Goal: Task Accomplishment & Management: Manage account settings

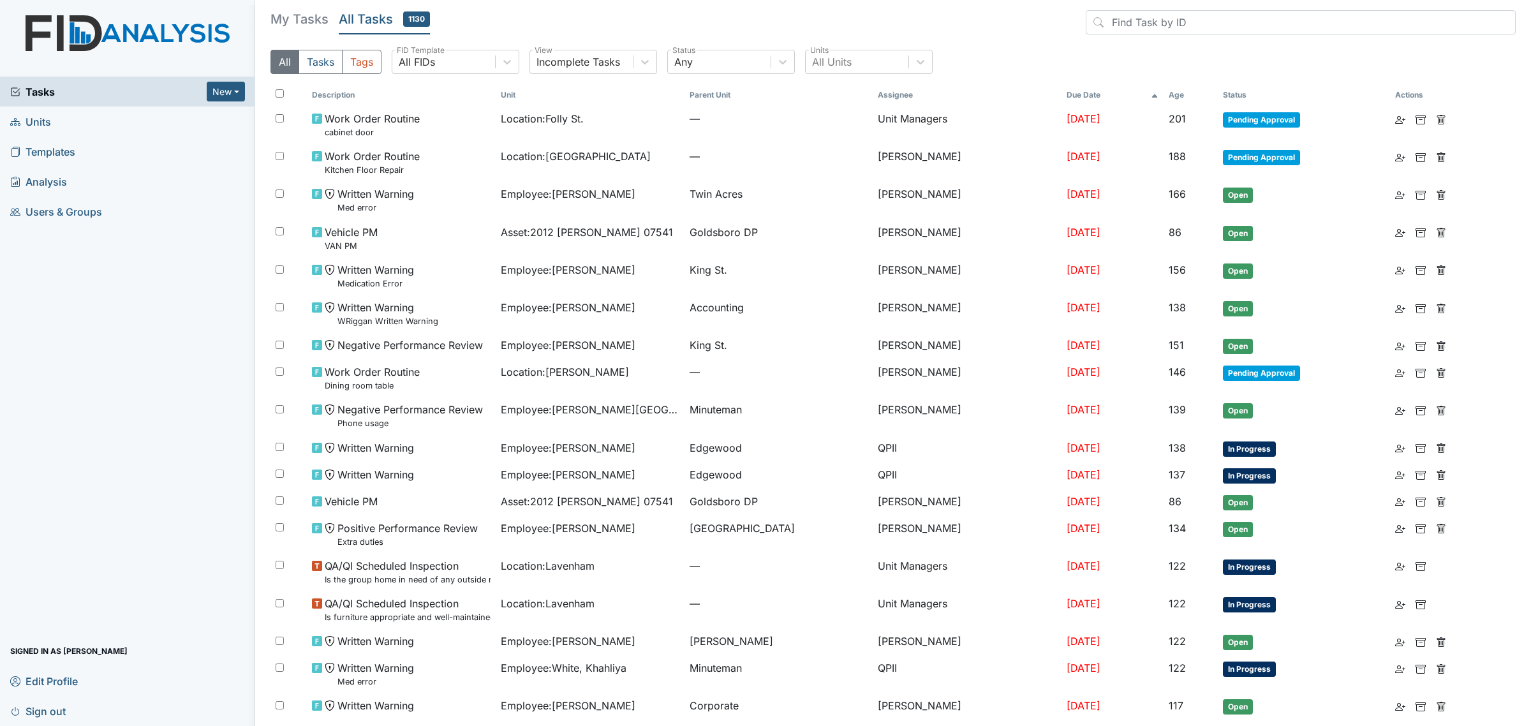
click at [872, 87] on th "Assignee" at bounding box center [966, 95] width 189 height 22
click at [872, 94] on th "Assignee" at bounding box center [966, 95] width 189 height 22
click at [995, 94] on th "Assignee" at bounding box center [966, 95] width 189 height 22
click at [303, 21] on h5 "My Tasks" at bounding box center [299, 19] width 58 height 18
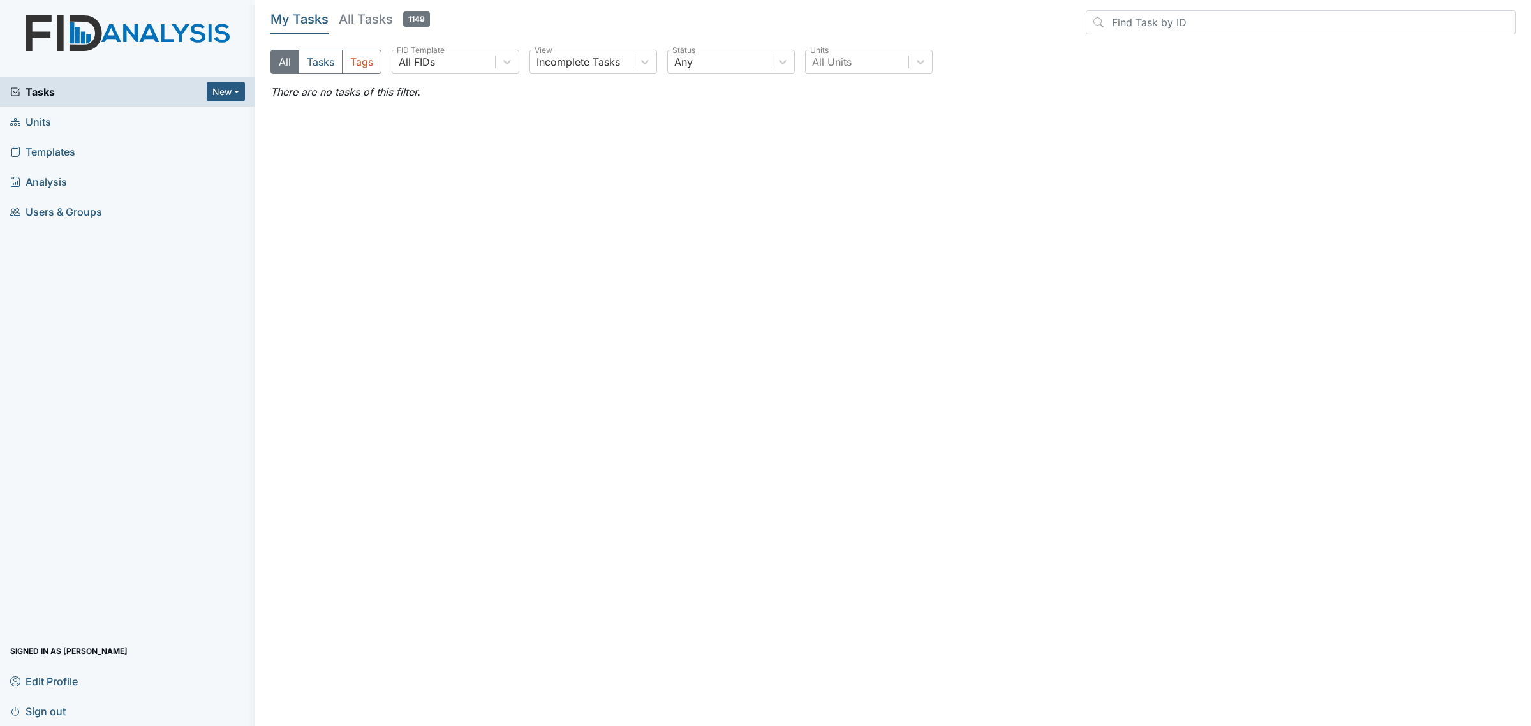
click at [370, 11] on h5 "All Tasks 1149" at bounding box center [384, 19] width 91 height 18
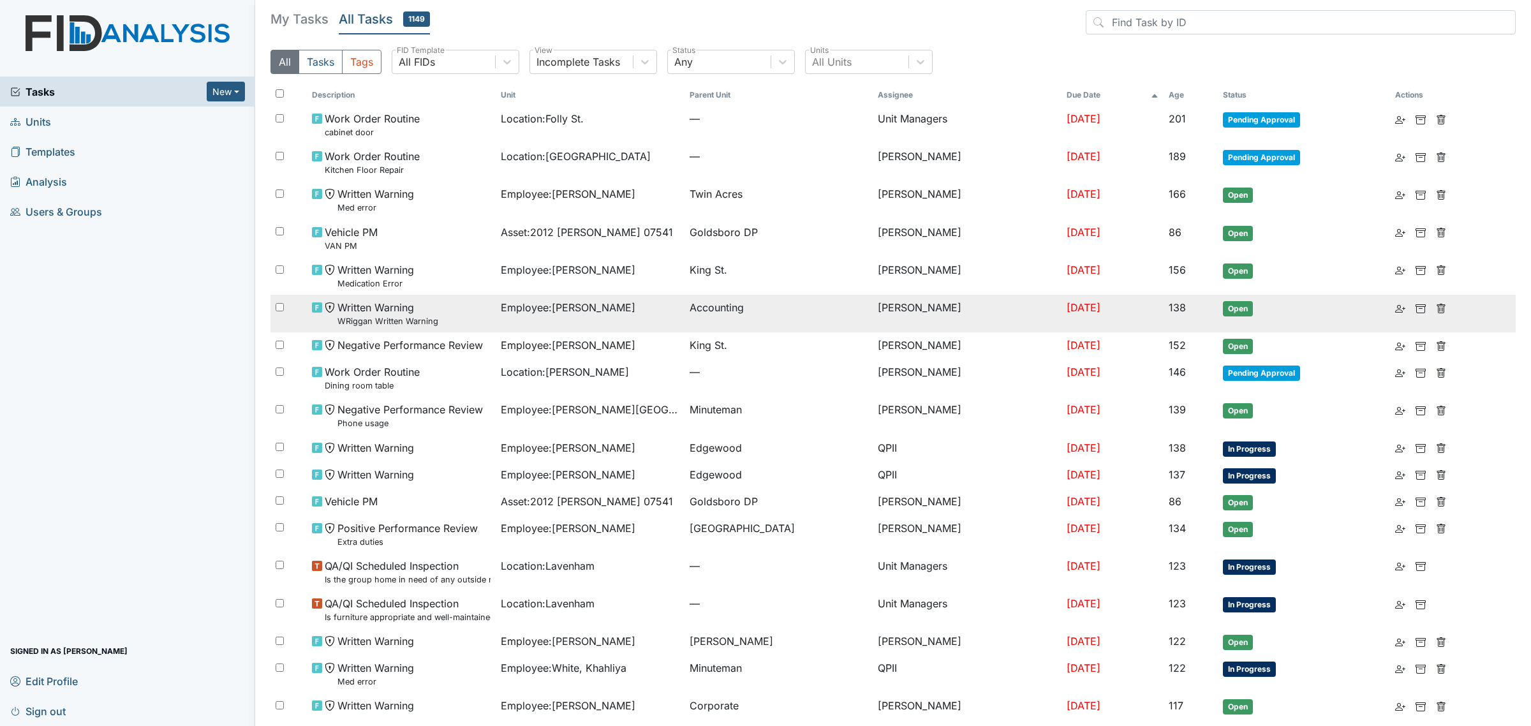
click at [741, 323] on td "Accounting" at bounding box center [778, 314] width 189 height 38
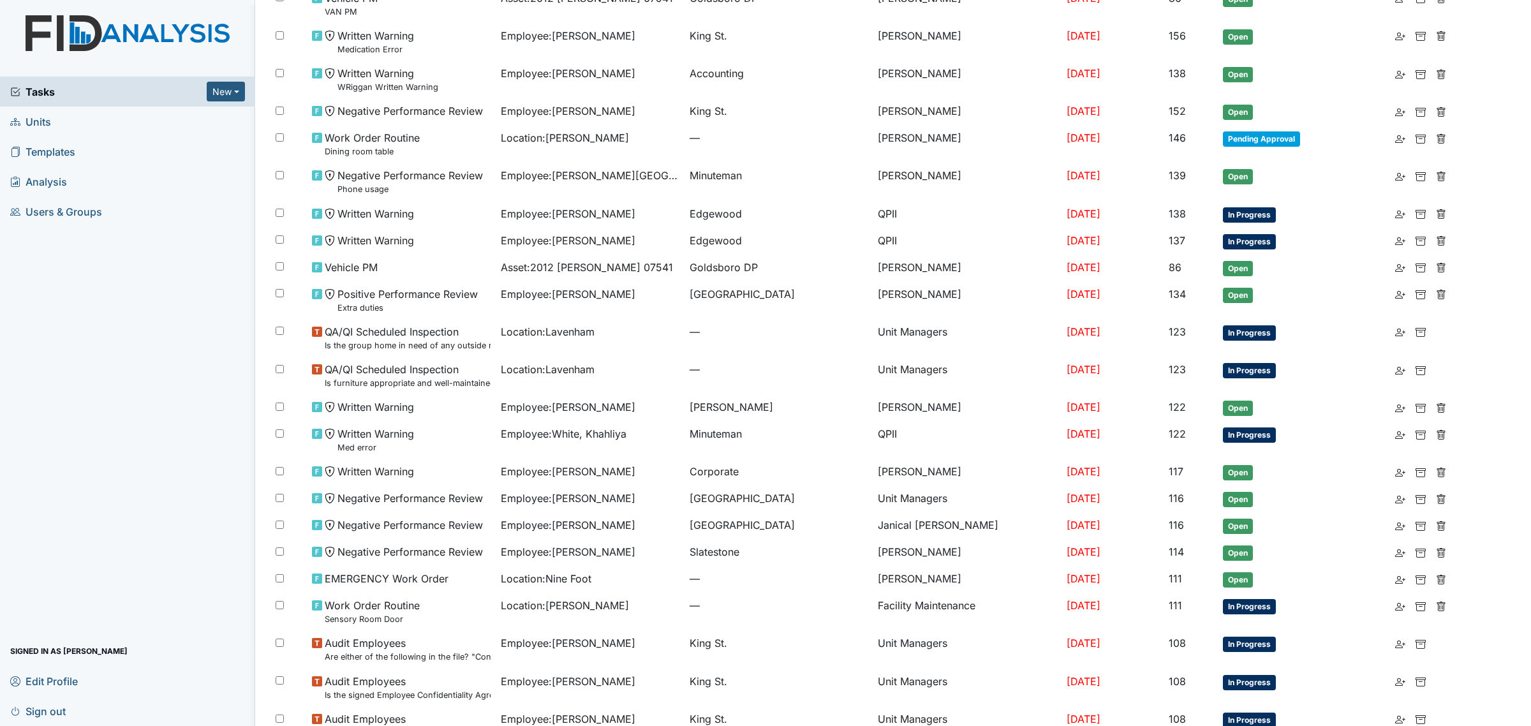
scroll to position [239, 0]
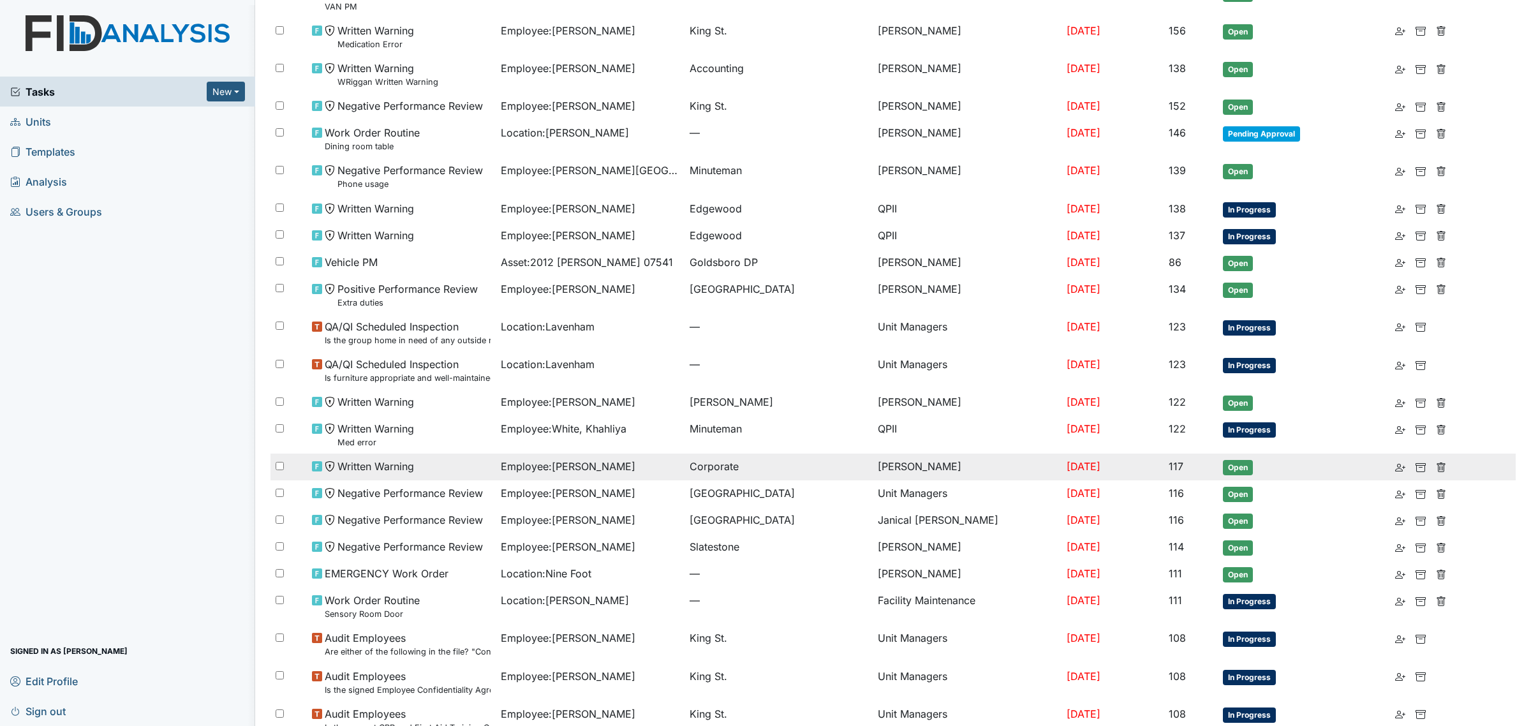
click at [712, 459] on span "Corporate" at bounding box center [713, 466] width 49 height 15
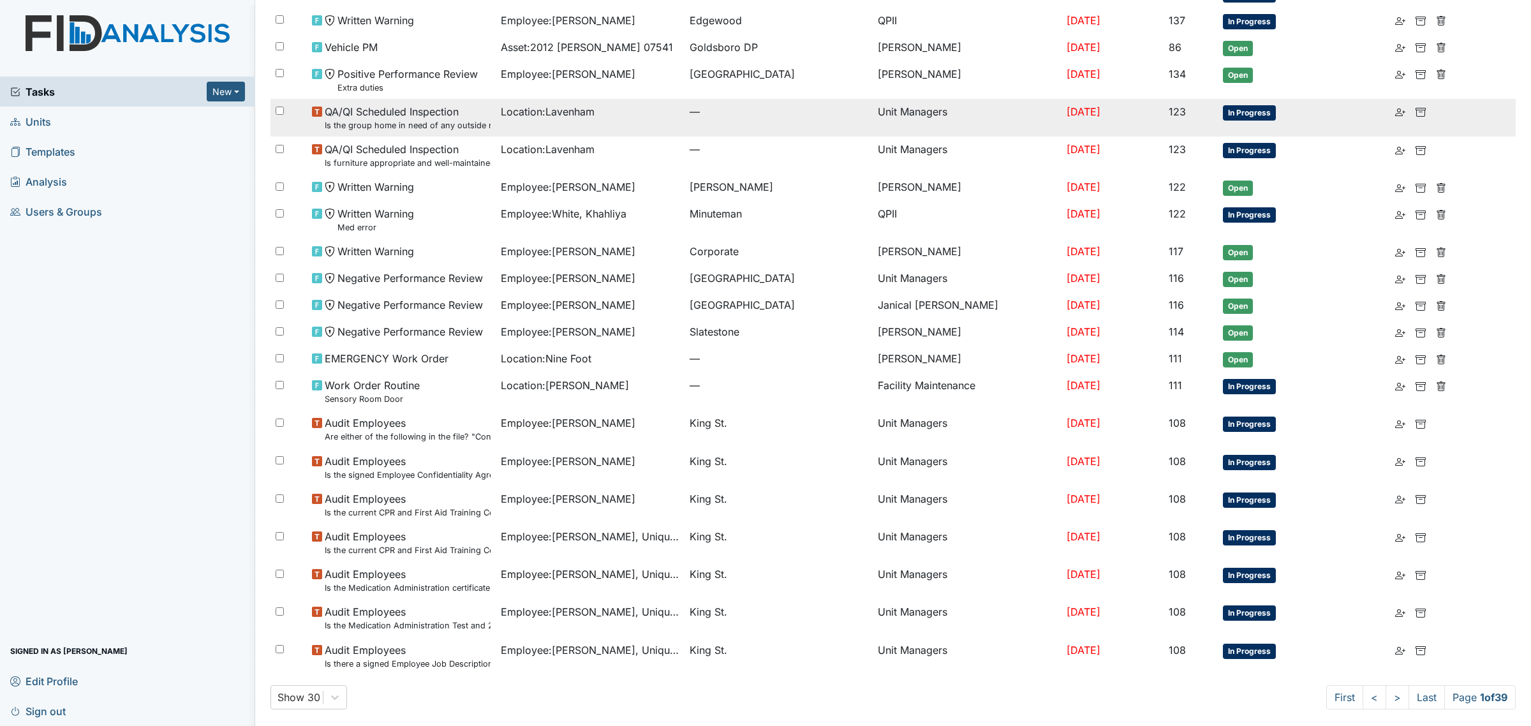
scroll to position [0, 0]
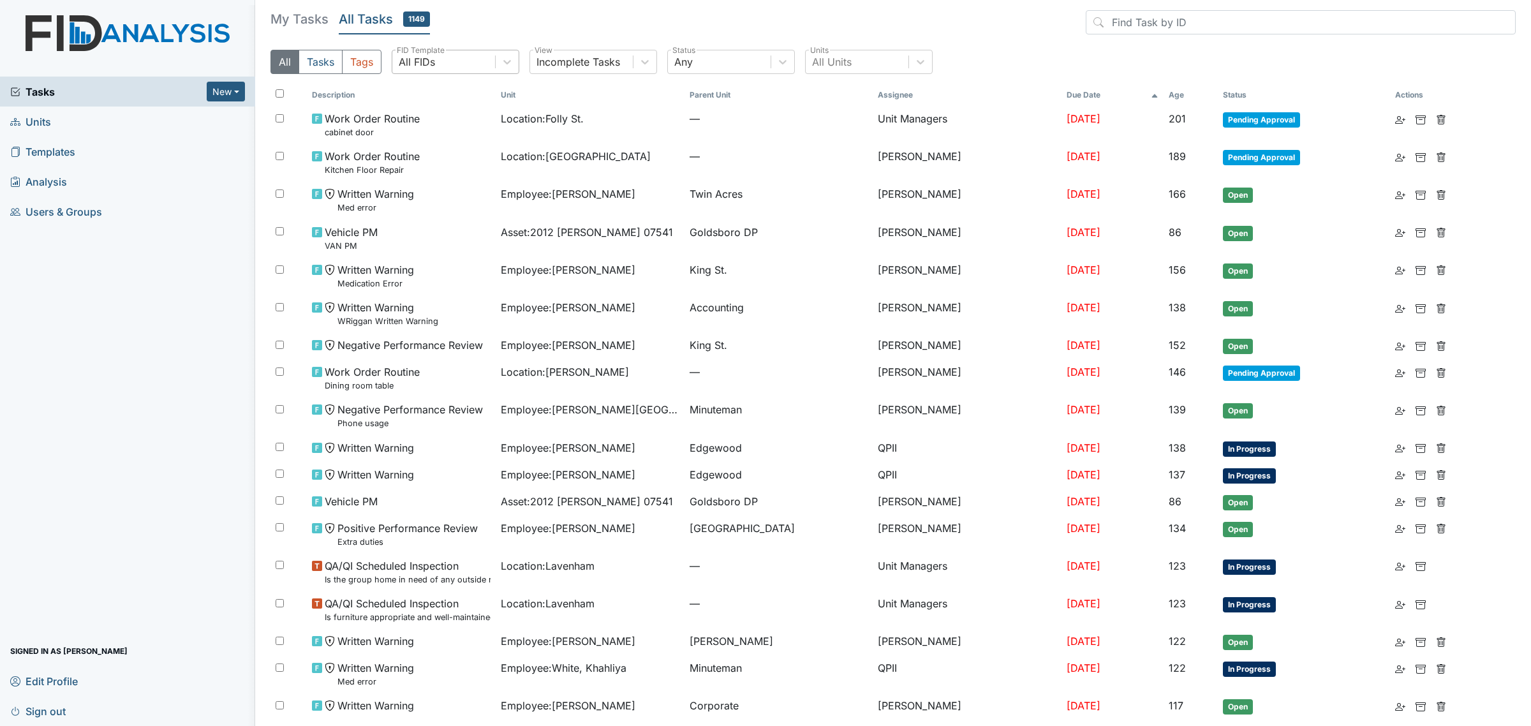
click at [488, 59] on div "All FIDs" at bounding box center [443, 61] width 103 height 23
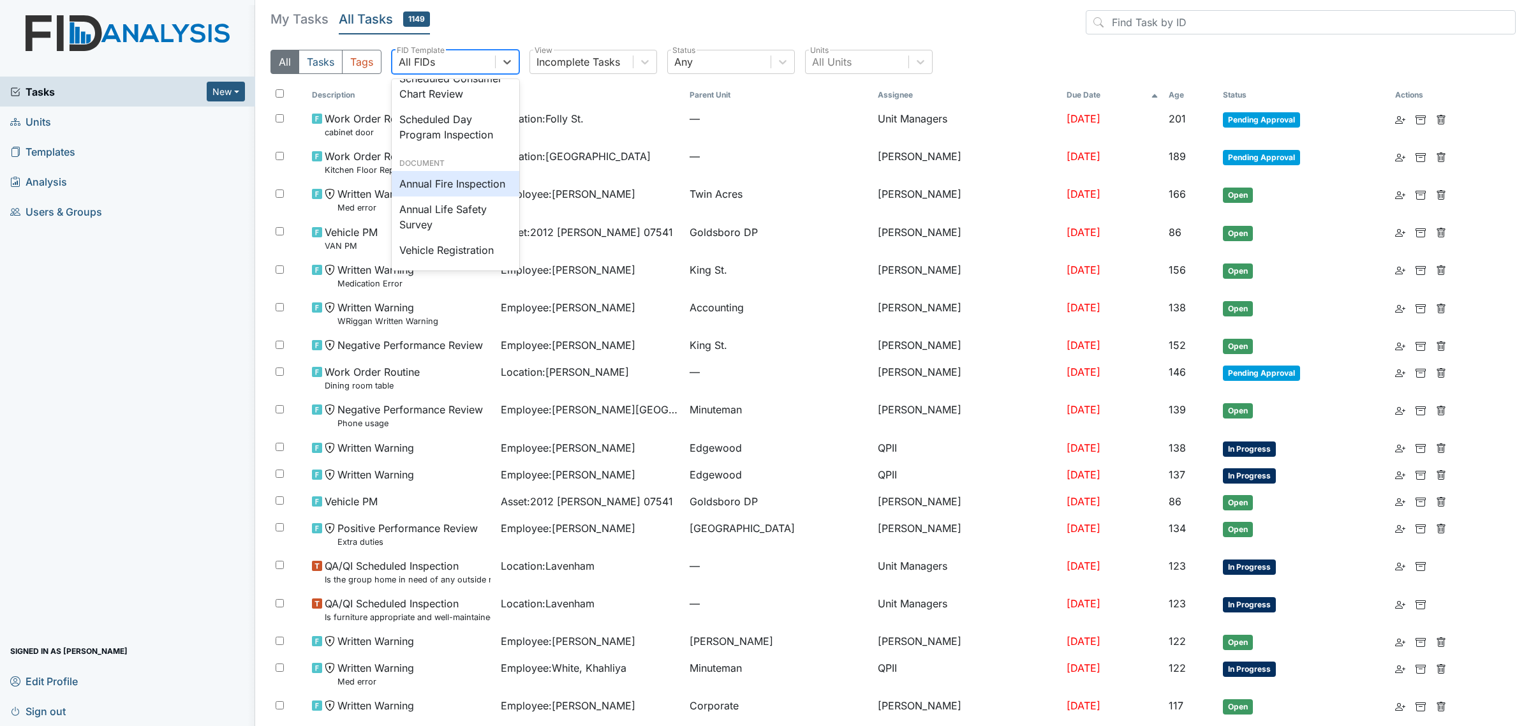
scroll to position [1350, 0]
click at [464, 107] on div "Scheduled Consumer Chart Review" at bounding box center [456, 86] width 128 height 41
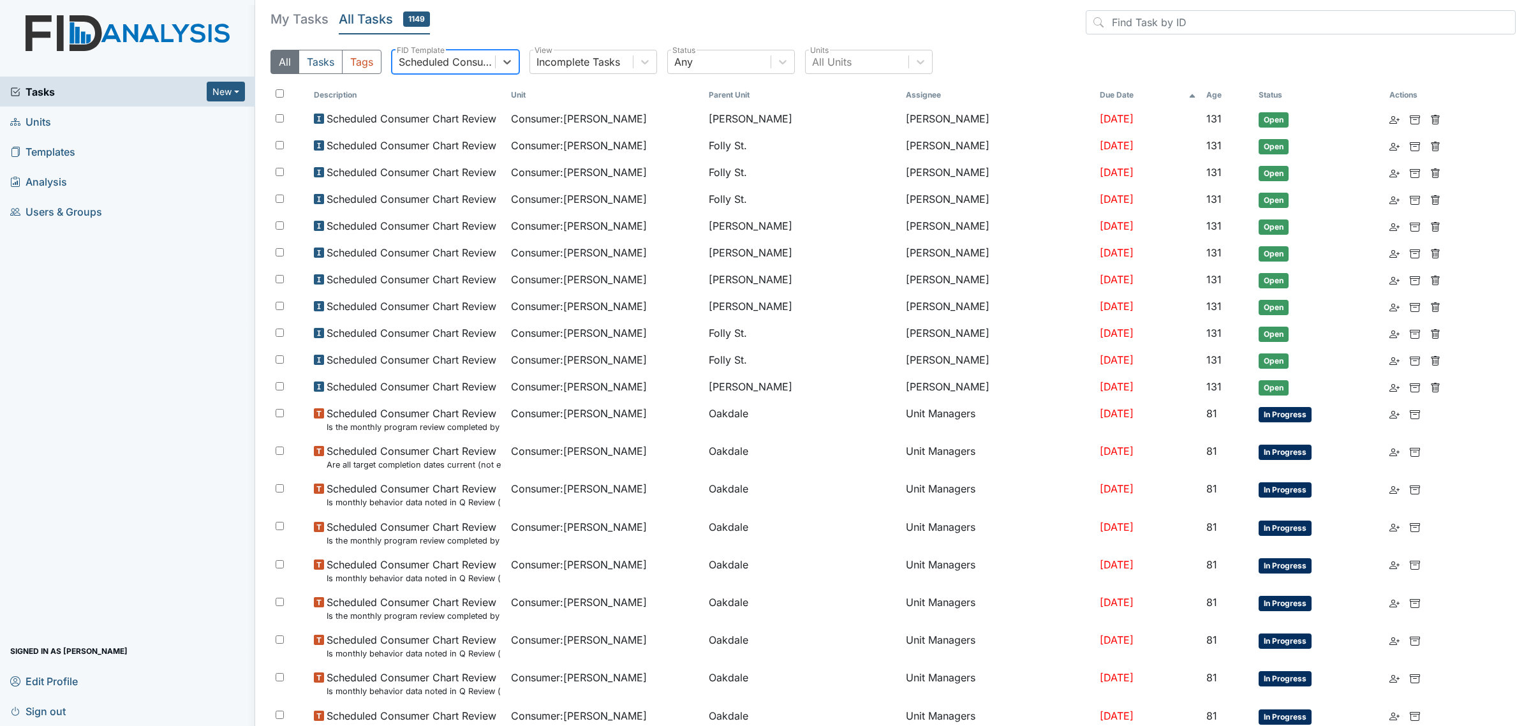
click at [65, 122] on link "Units" at bounding box center [127, 122] width 255 height 30
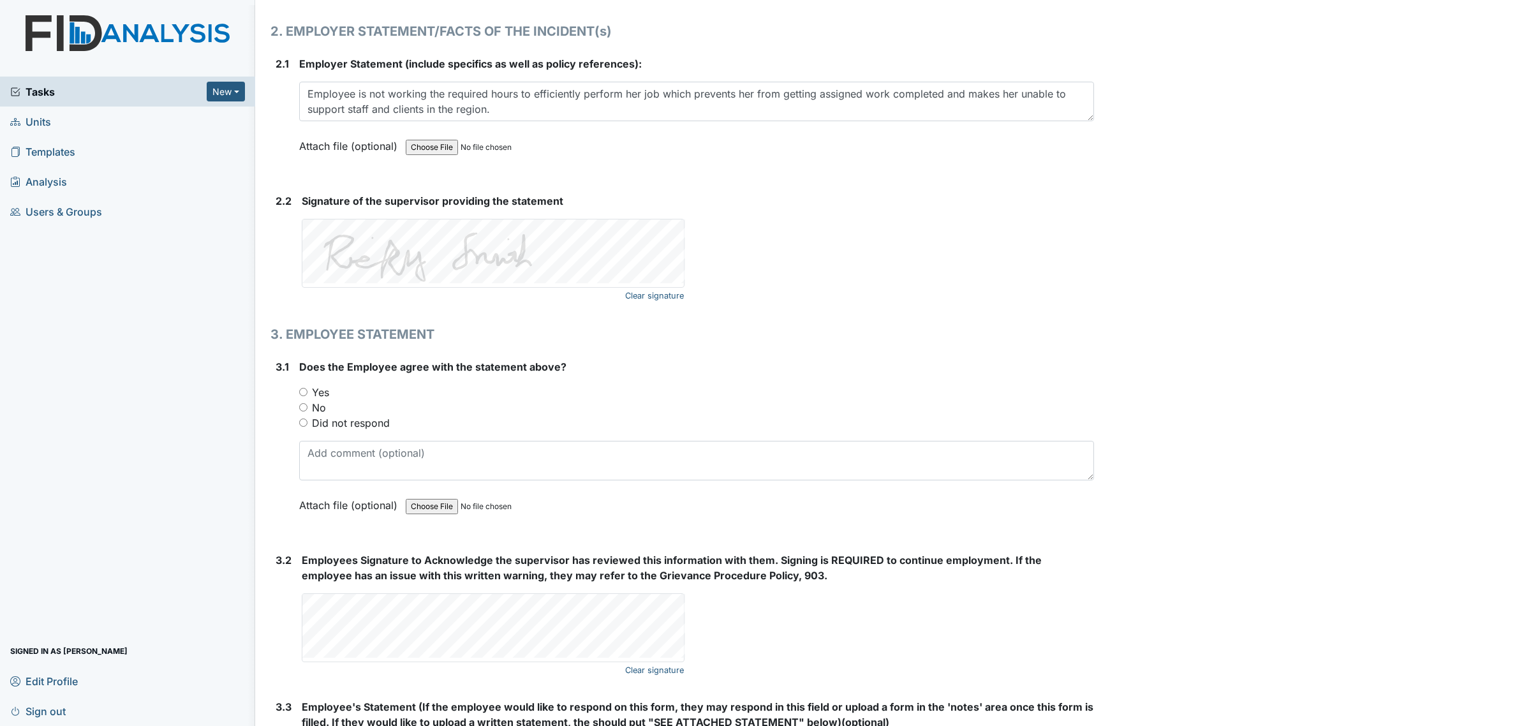
scroll to position [1777, 0]
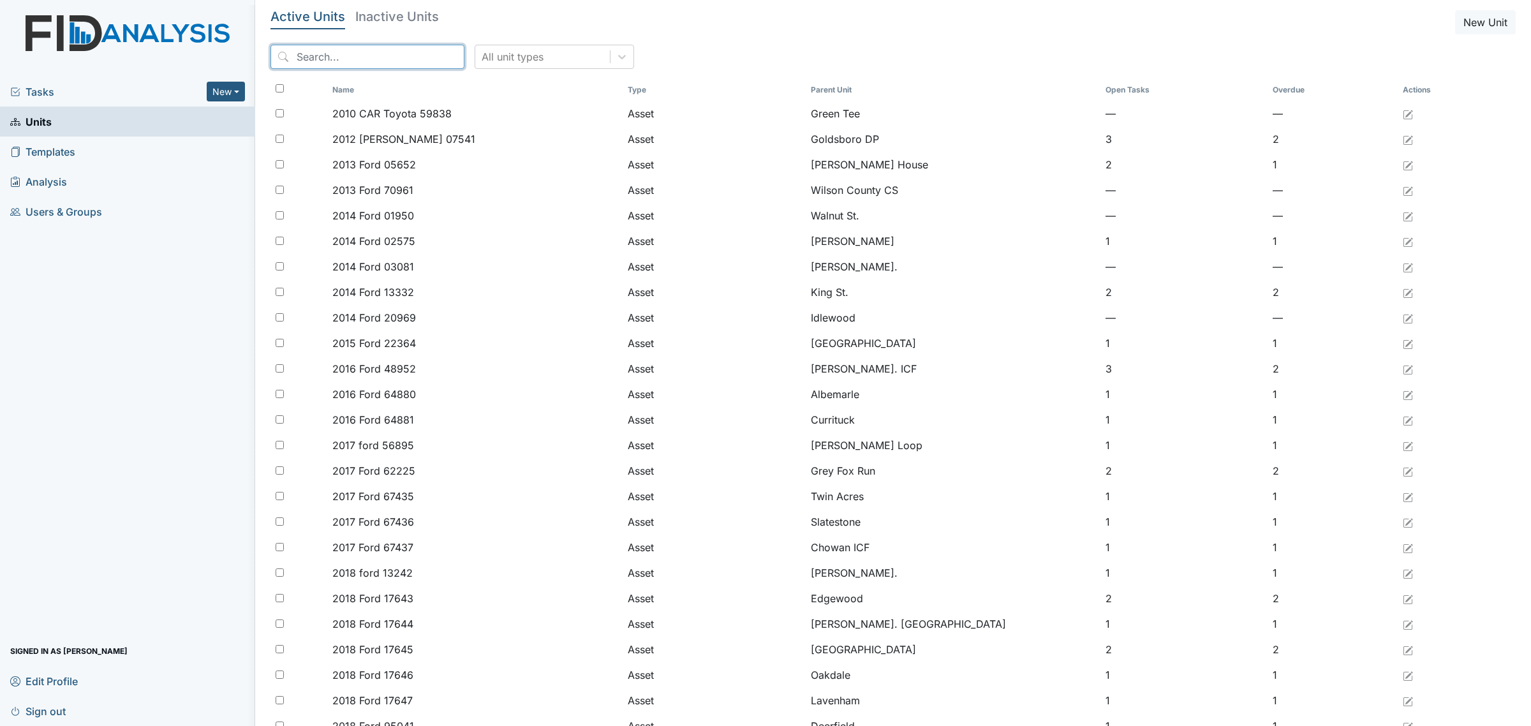
click at [362, 58] on input "search" at bounding box center [367, 57] width 194 height 24
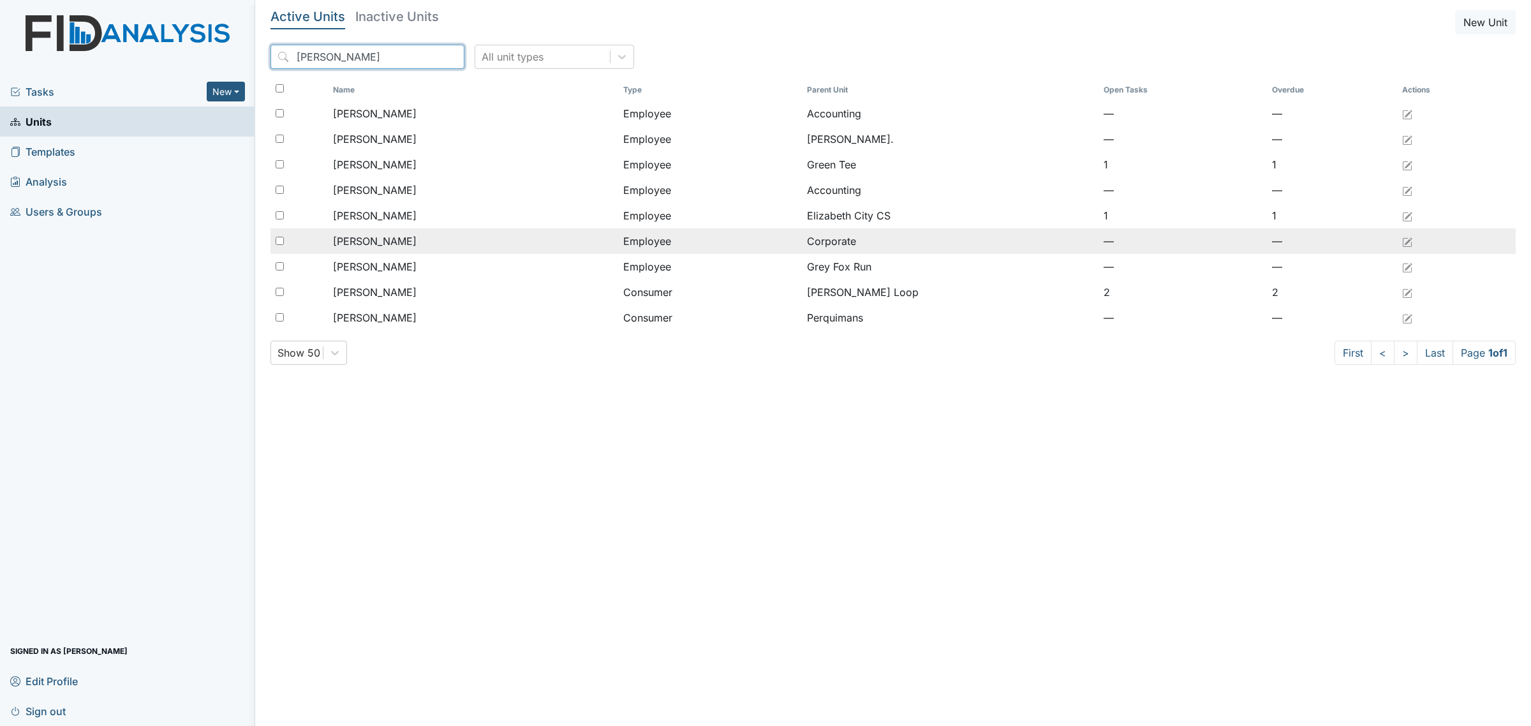
type input "kim"
click at [467, 237] on div "[PERSON_NAME]" at bounding box center [473, 240] width 280 height 15
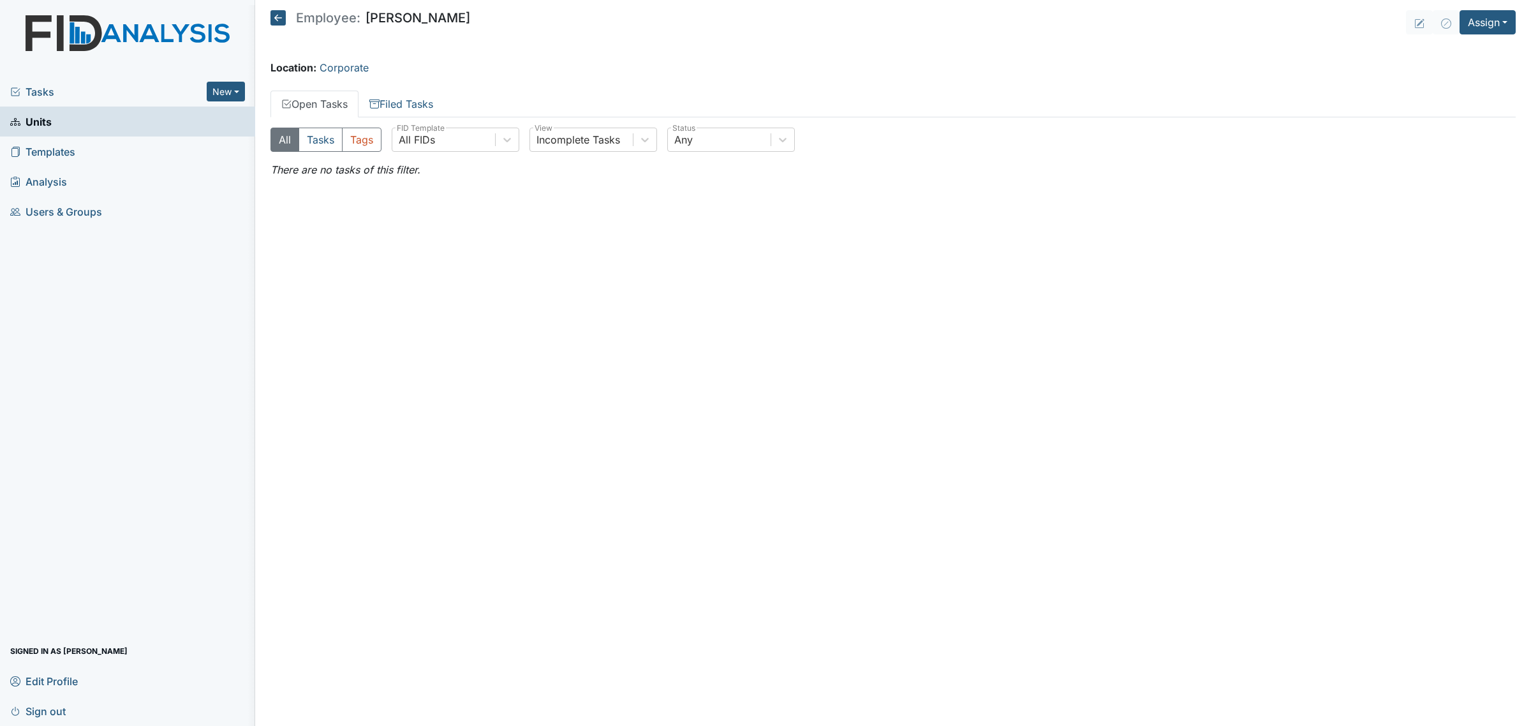
click at [281, 18] on icon at bounding box center [277, 17] width 15 height 15
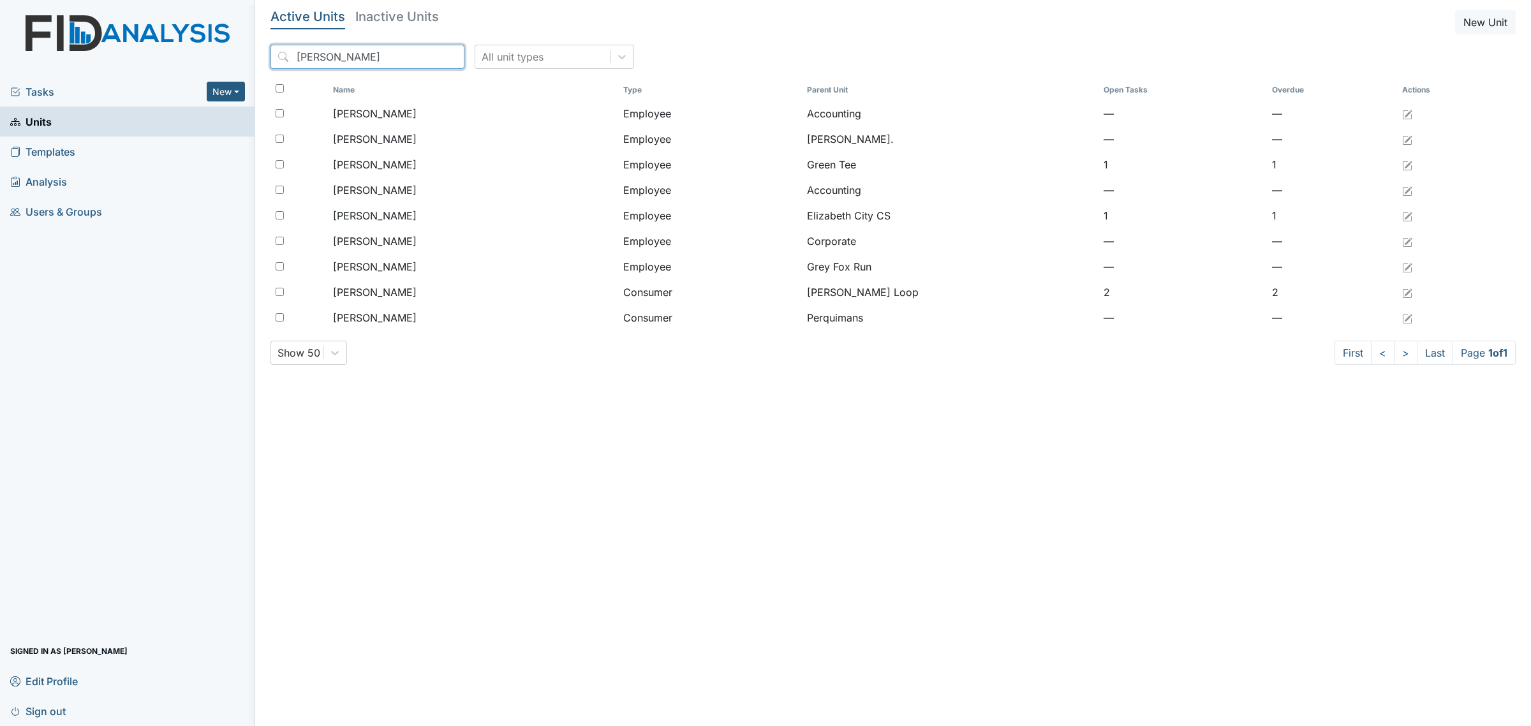
click at [355, 64] on input "kim" at bounding box center [367, 57] width 194 height 24
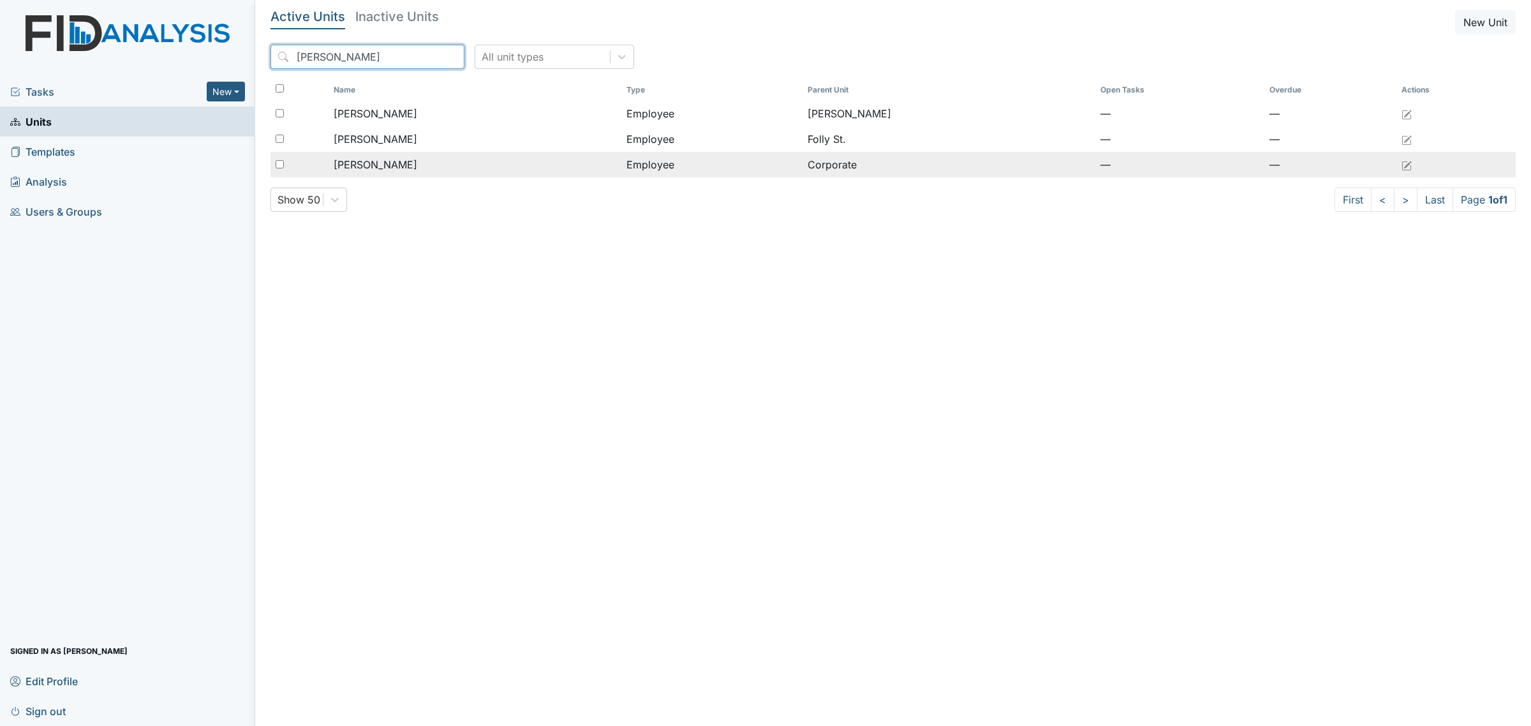
type input "[PERSON_NAME]"
click at [396, 169] on span "[PERSON_NAME]" at bounding box center [376, 164] width 84 height 15
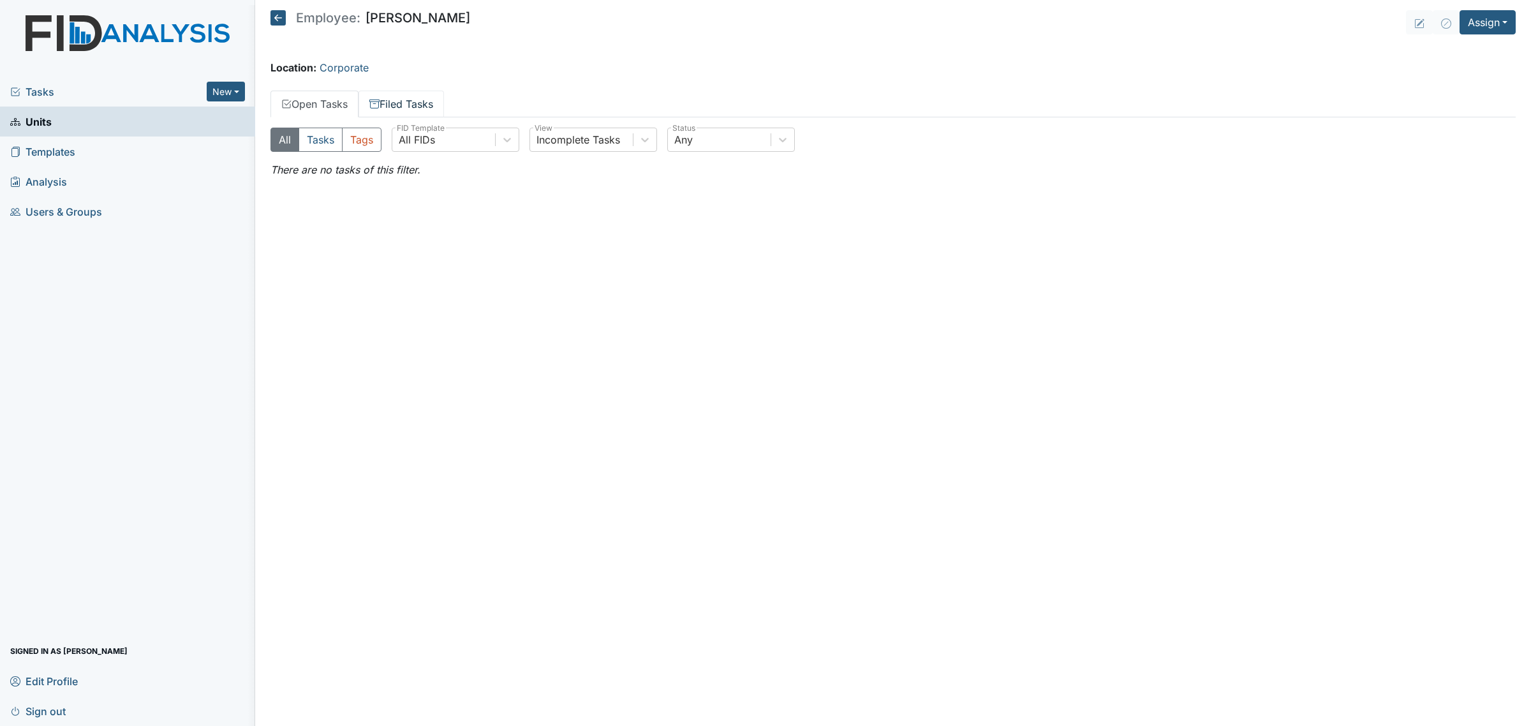
click at [422, 105] on link "Filed Tasks" at bounding box center [400, 104] width 85 height 27
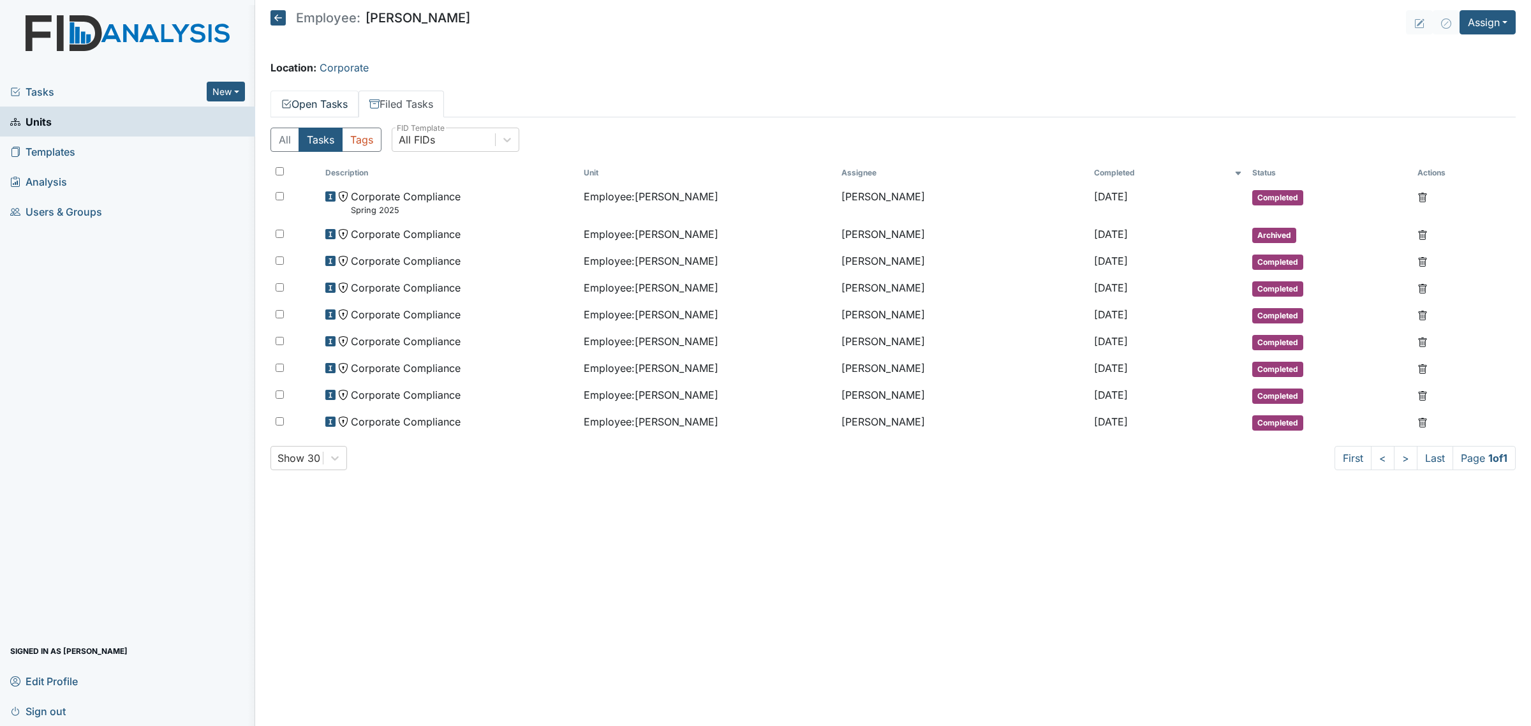
click at [346, 96] on link "Open Tasks" at bounding box center [314, 104] width 88 height 27
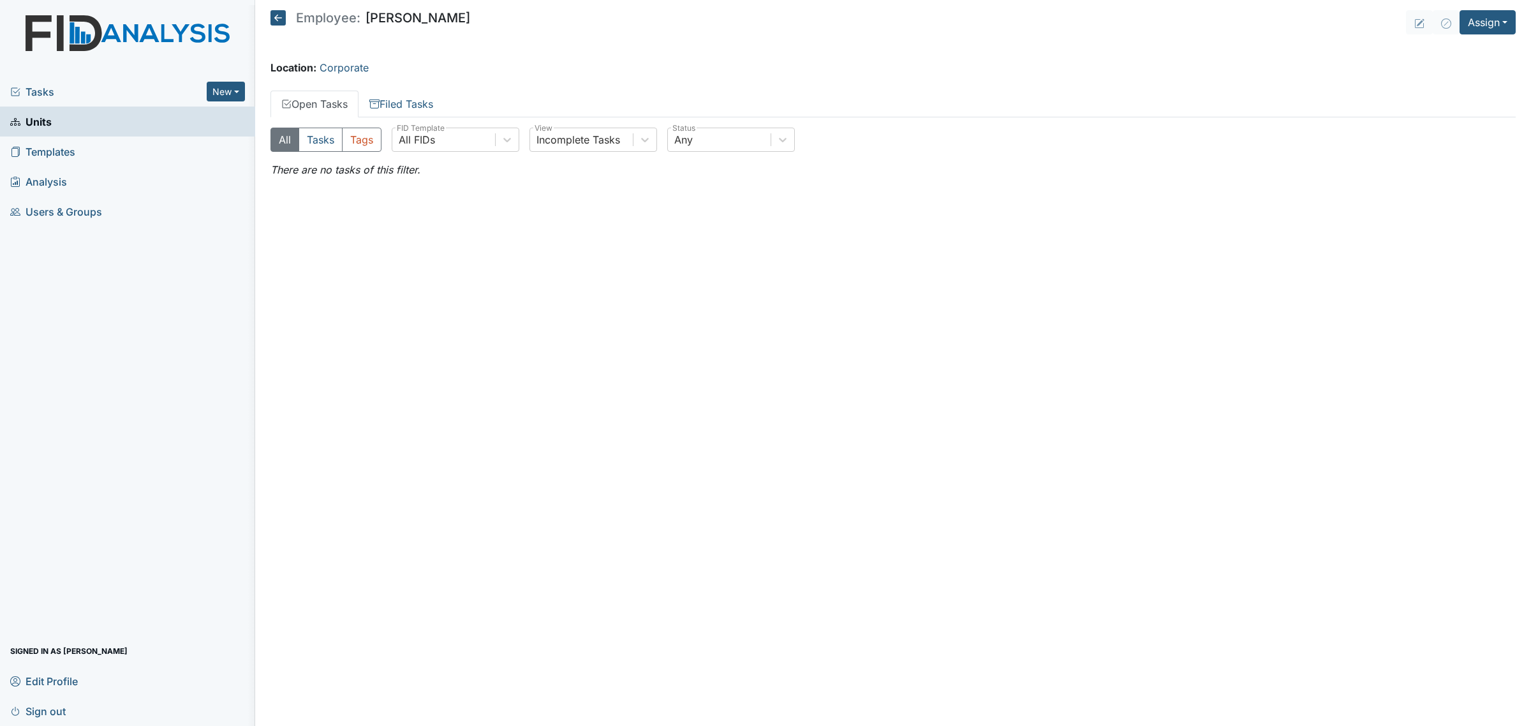
click at [275, 23] on icon at bounding box center [277, 17] width 15 height 15
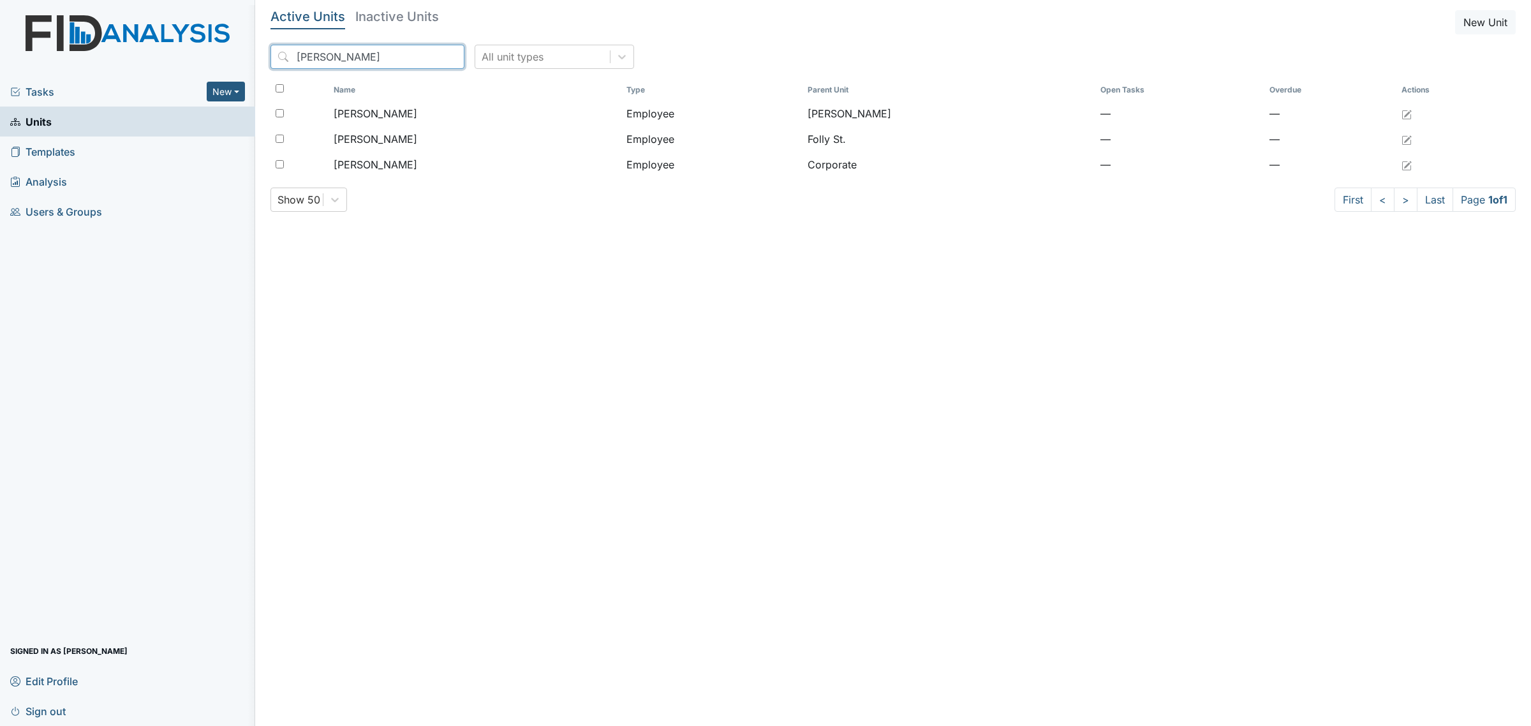
click at [395, 55] on input "[PERSON_NAME]" at bounding box center [367, 57] width 194 height 24
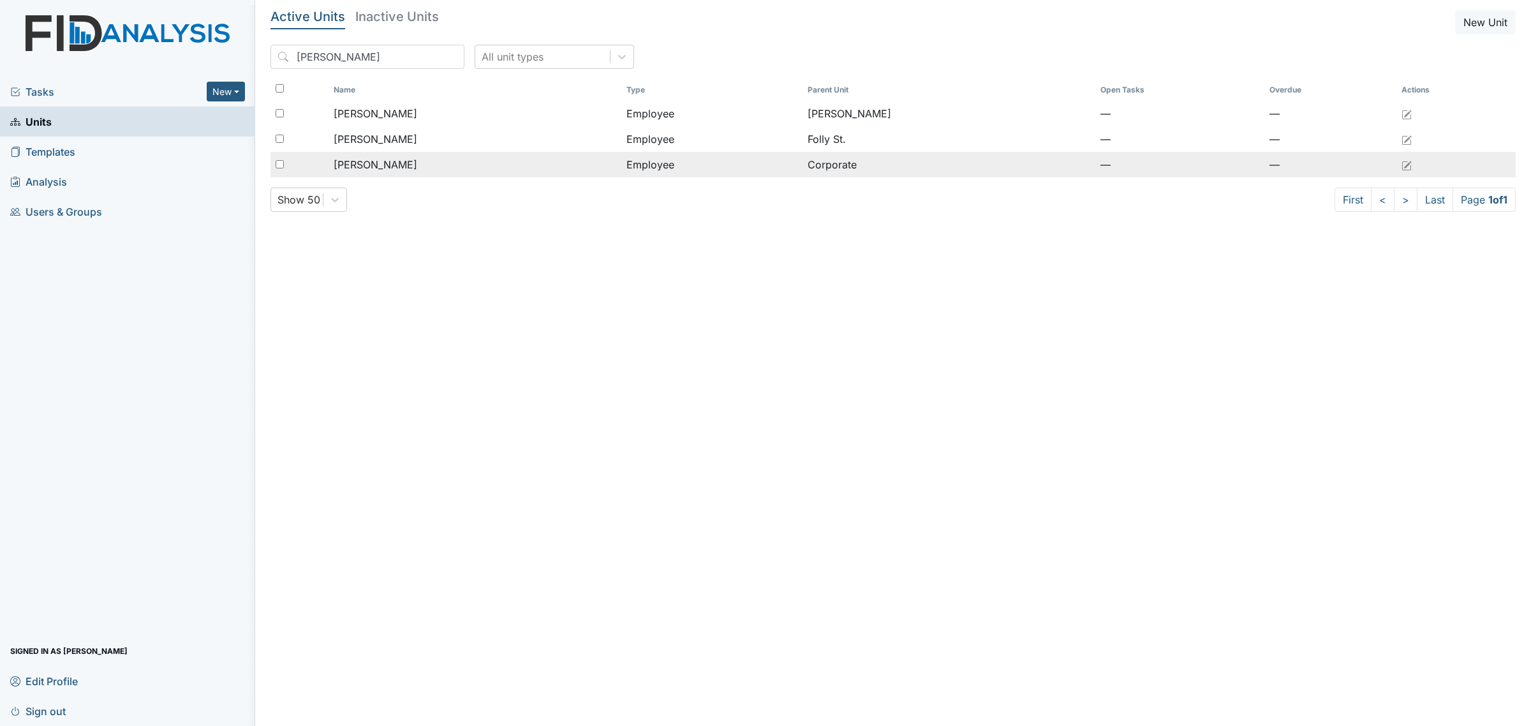
click at [493, 166] on div "[PERSON_NAME]" at bounding box center [475, 164] width 283 height 15
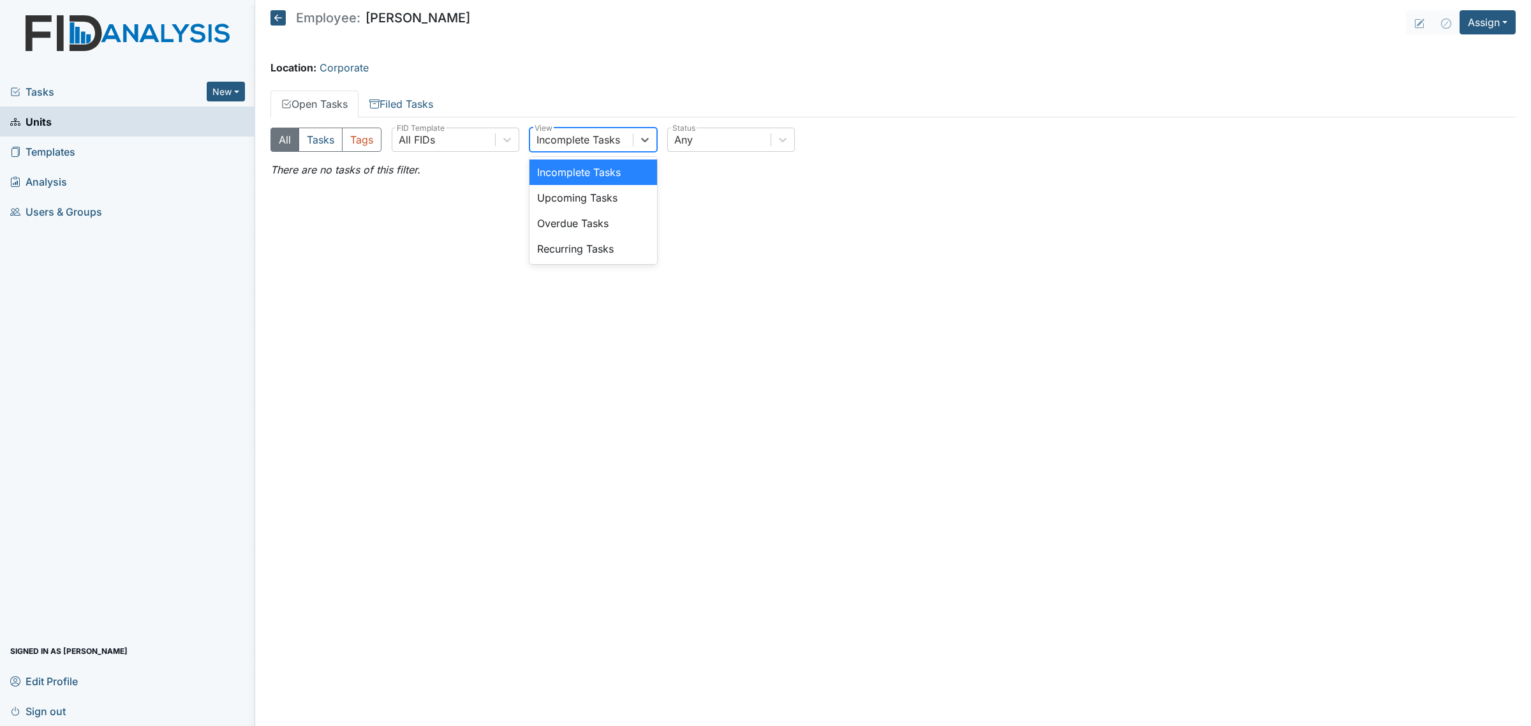
click at [606, 144] on div "Incomplete Tasks" at bounding box center [578, 139] width 84 height 15
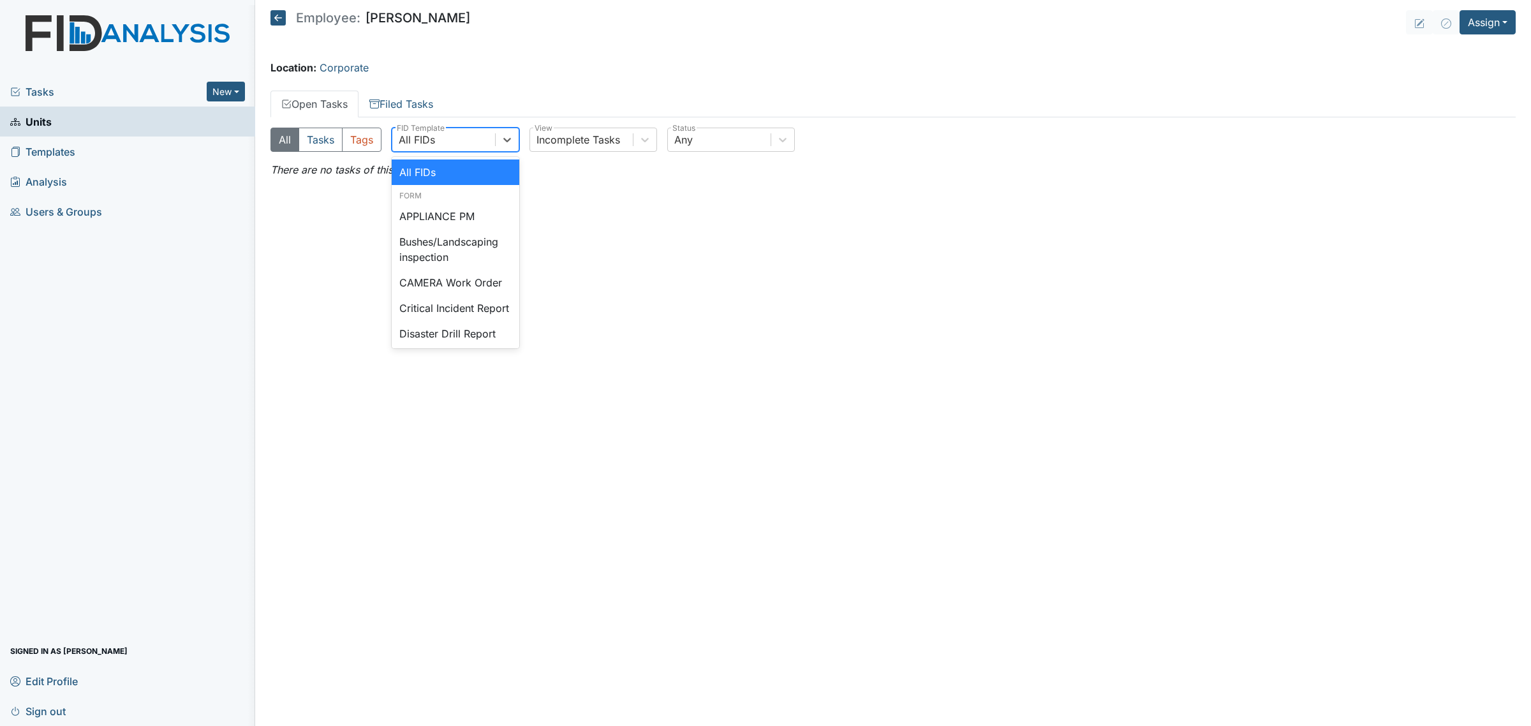
click at [464, 142] on div "All FIDs" at bounding box center [443, 139] width 103 height 23
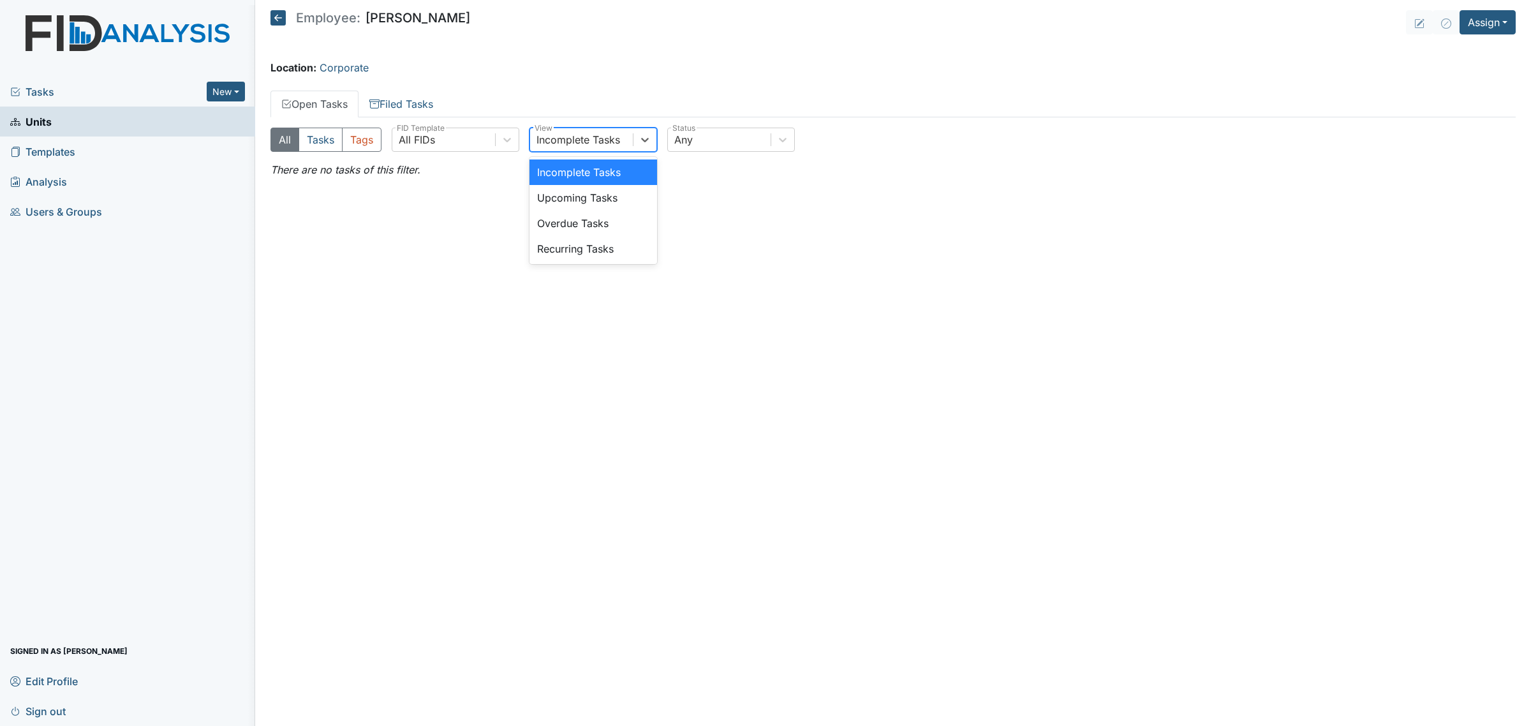
click at [544, 142] on div "Incomplete Tasks" at bounding box center [578, 139] width 84 height 15
click at [397, 104] on link "Filed Tasks" at bounding box center [400, 104] width 85 height 27
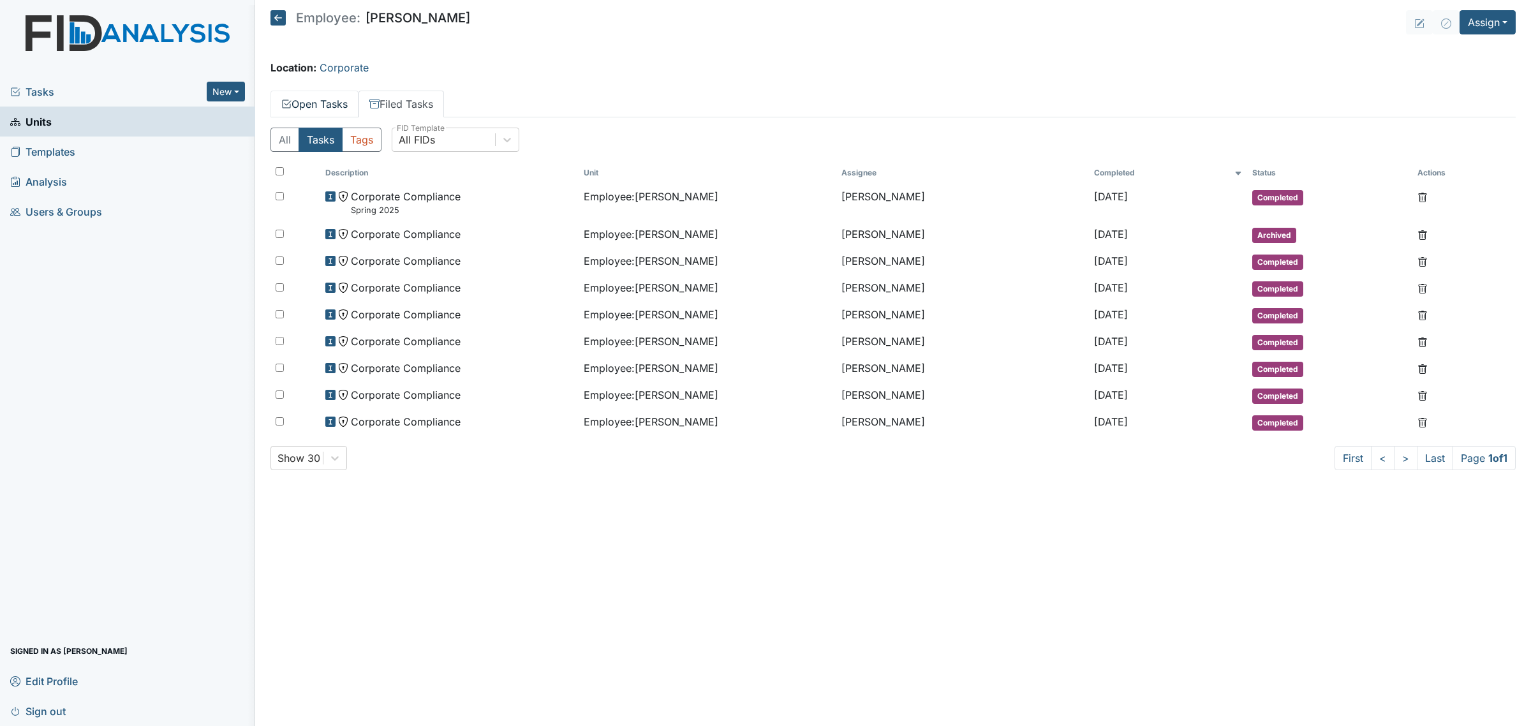
click at [323, 96] on link "Open Tasks" at bounding box center [314, 104] width 88 height 27
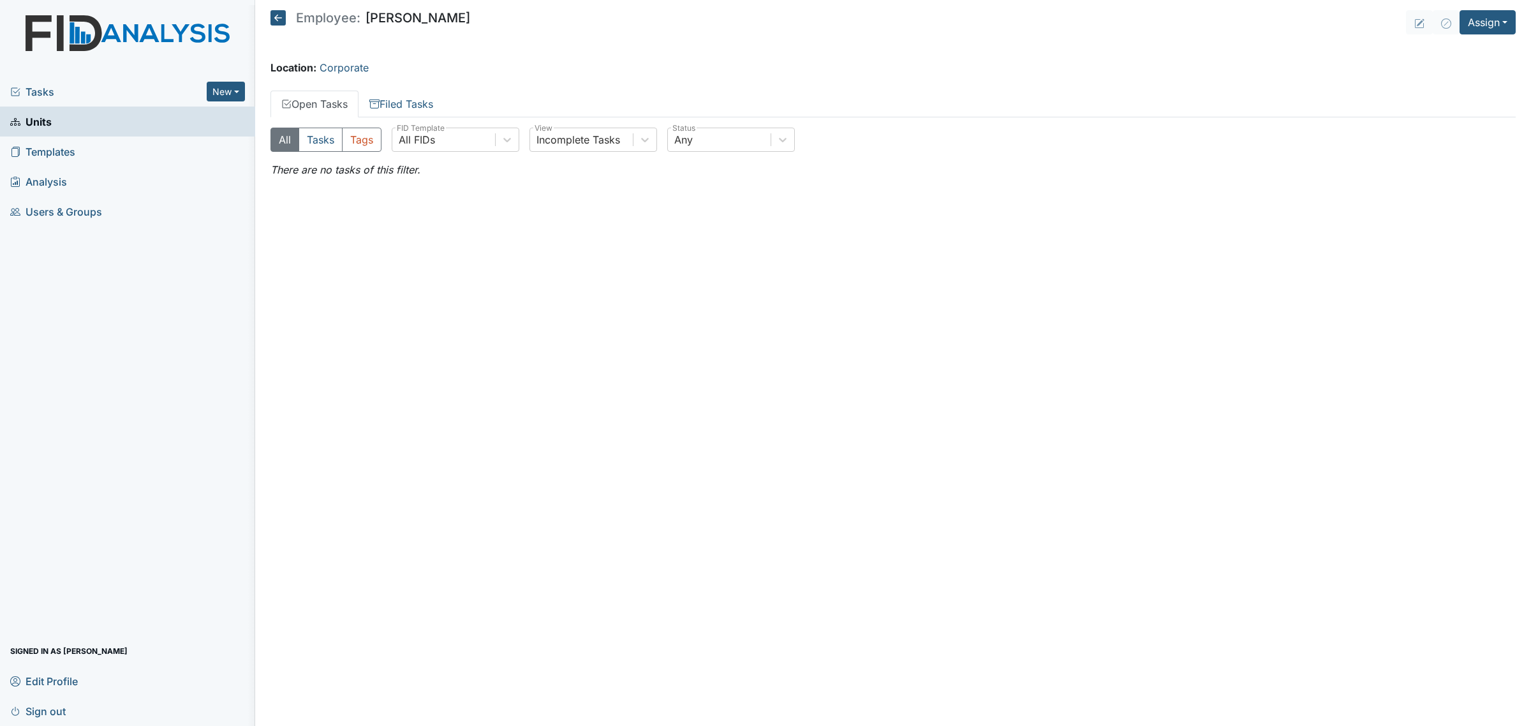
click at [283, 17] on icon at bounding box center [277, 17] width 15 height 15
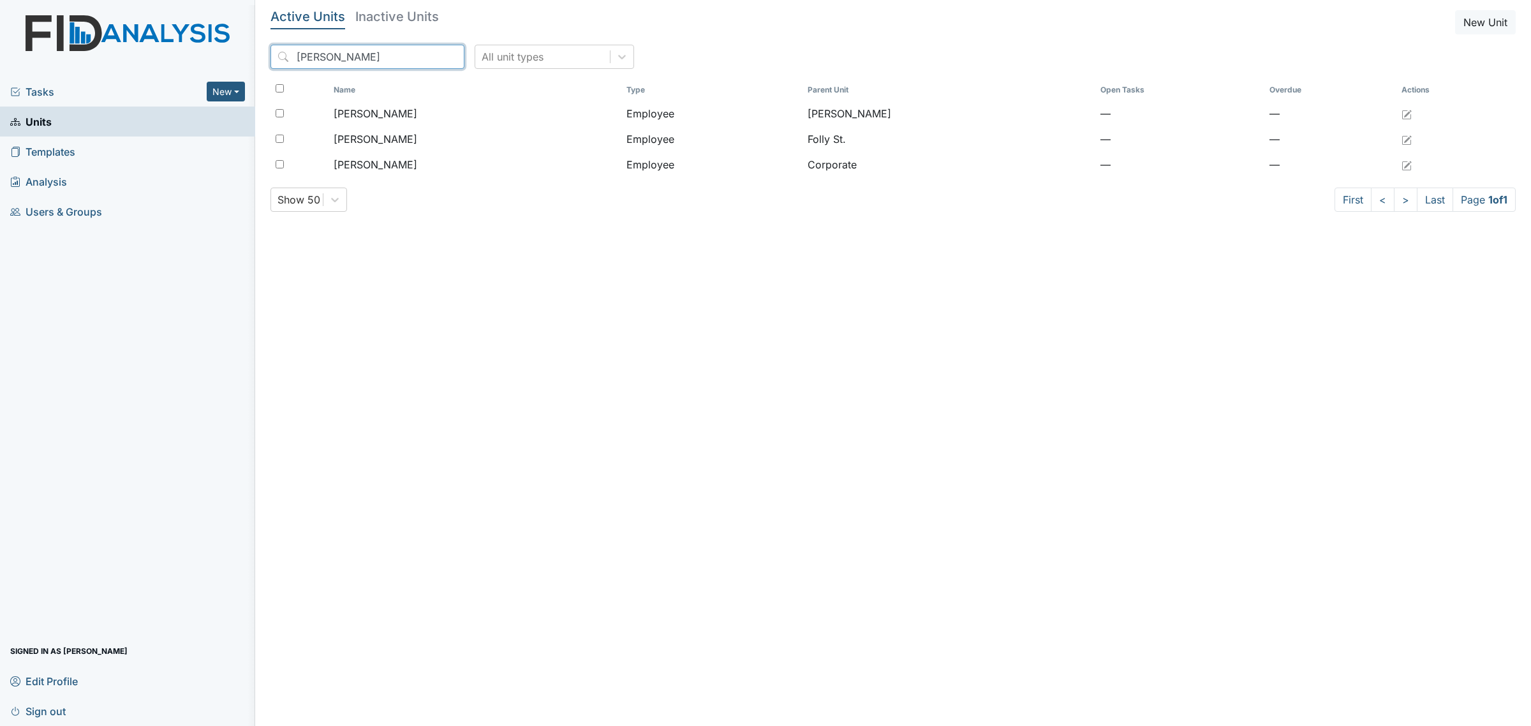
click at [358, 68] on input "sandra" at bounding box center [367, 57] width 194 height 24
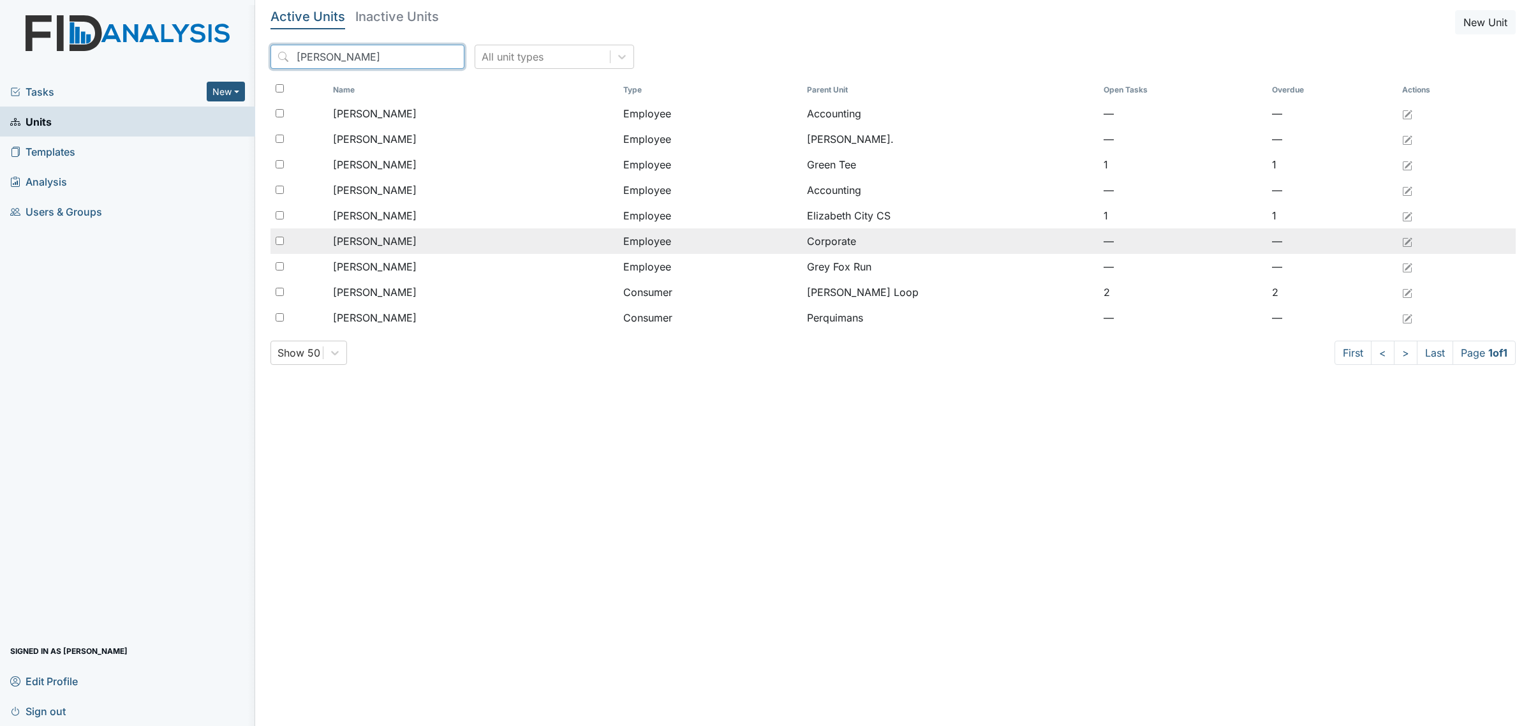
type input "kim"
click at [435, 236] on div "[PERSON_NAME]" at bounding box center [473, 240] width 280 height 15
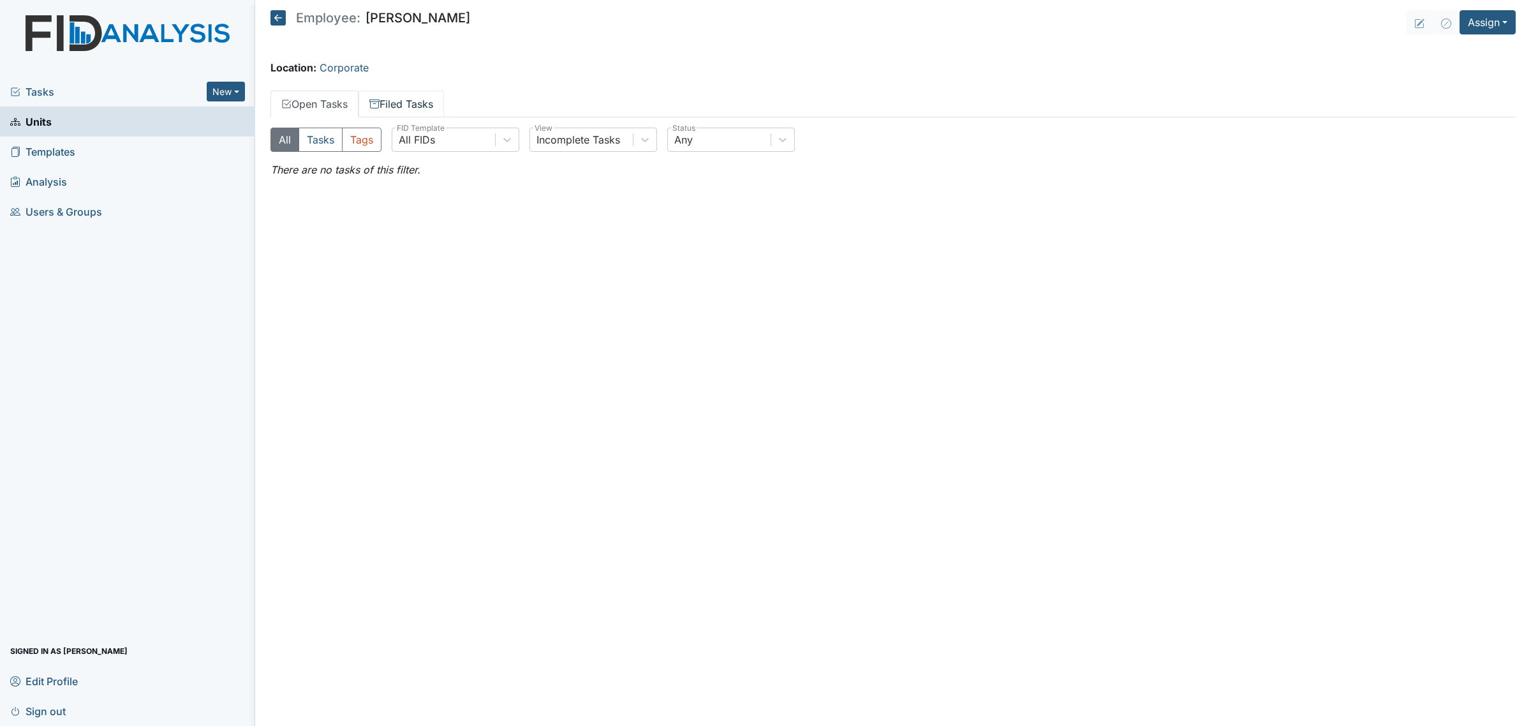
click at [425, 106] on link "Filed Tasks" at bounding box center [400, 104] width 85 height 27
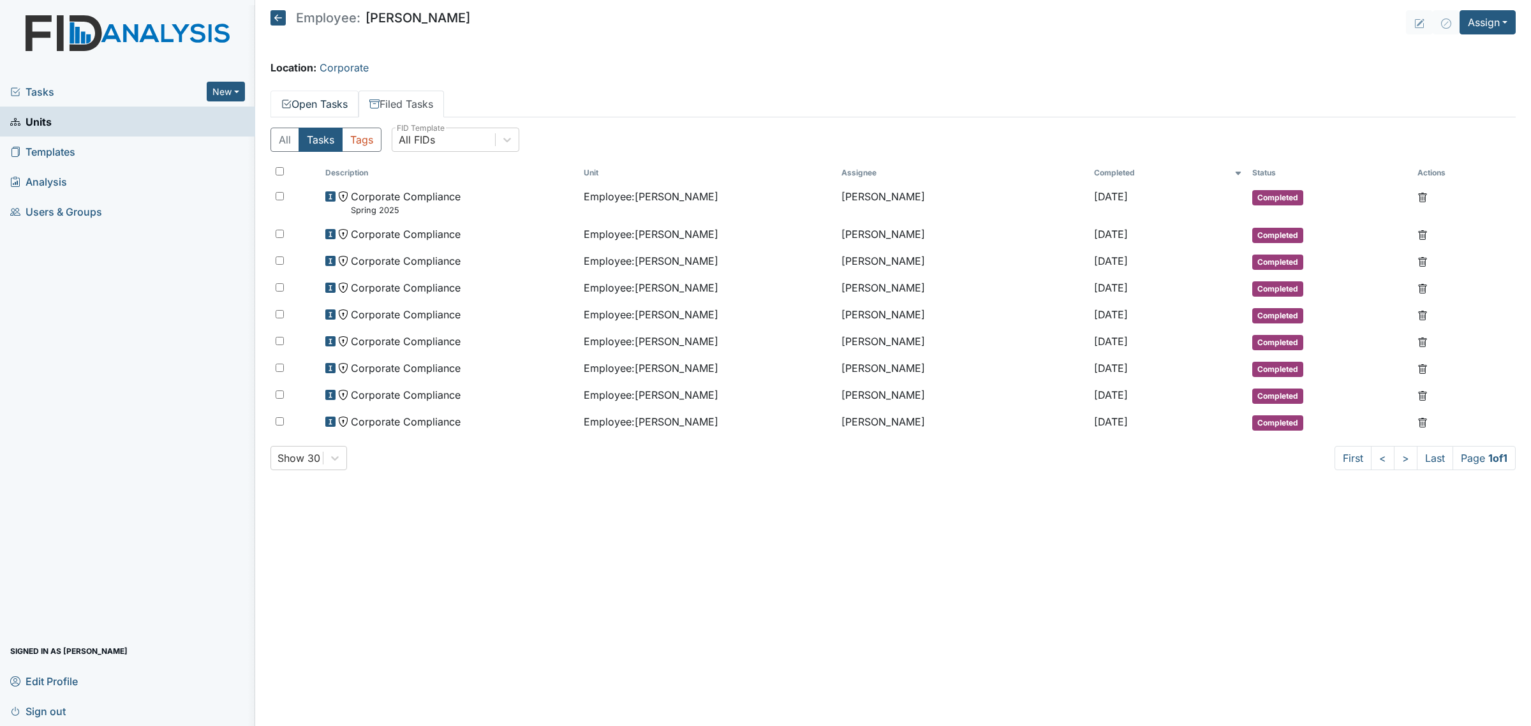
click at [319, 103] on link "Open Tasks" at bounding box center [314, 104] width 88 height 27
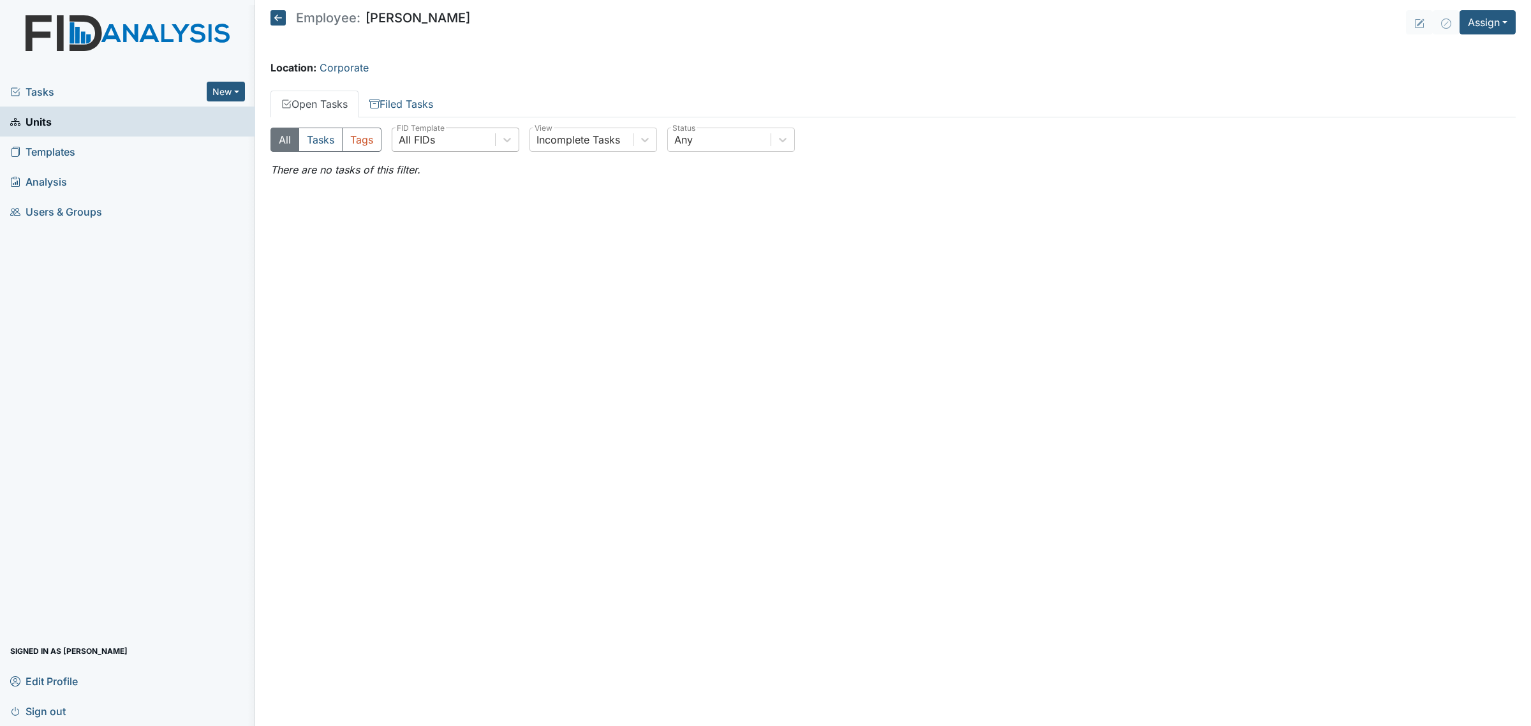
click at [471, 144] on div "All FIDs" at bounding box center [443, 139] width 103 height 23
click at [591, 142] on div "Incomplete Tasks" at bounding box center [578, 139] width 84 height 15
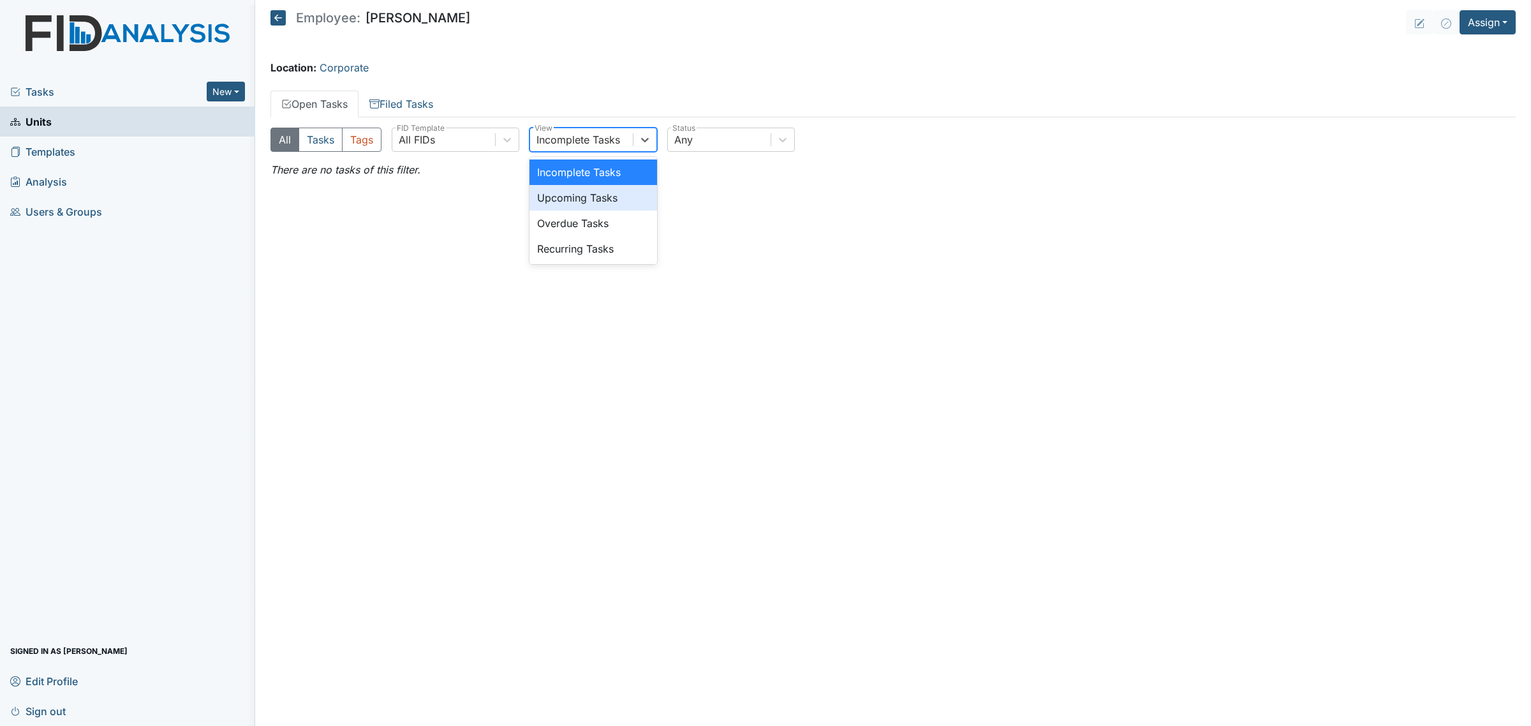
click at [605, 202] on div "Upcoming Tasks" at bounding box center [593, 198] width 128 height 26
click at [610, 142] on div "Upcoming Tasks" at bounding box center [576, 139] width 80 height 15
click at [600, 231] on div "Overdue Tasks" at bounding box center [593, 223] width 128 height 26
click at [613, 141] on div "Overdue Tasks" at bounding box center [581, 139] width 103 height 23
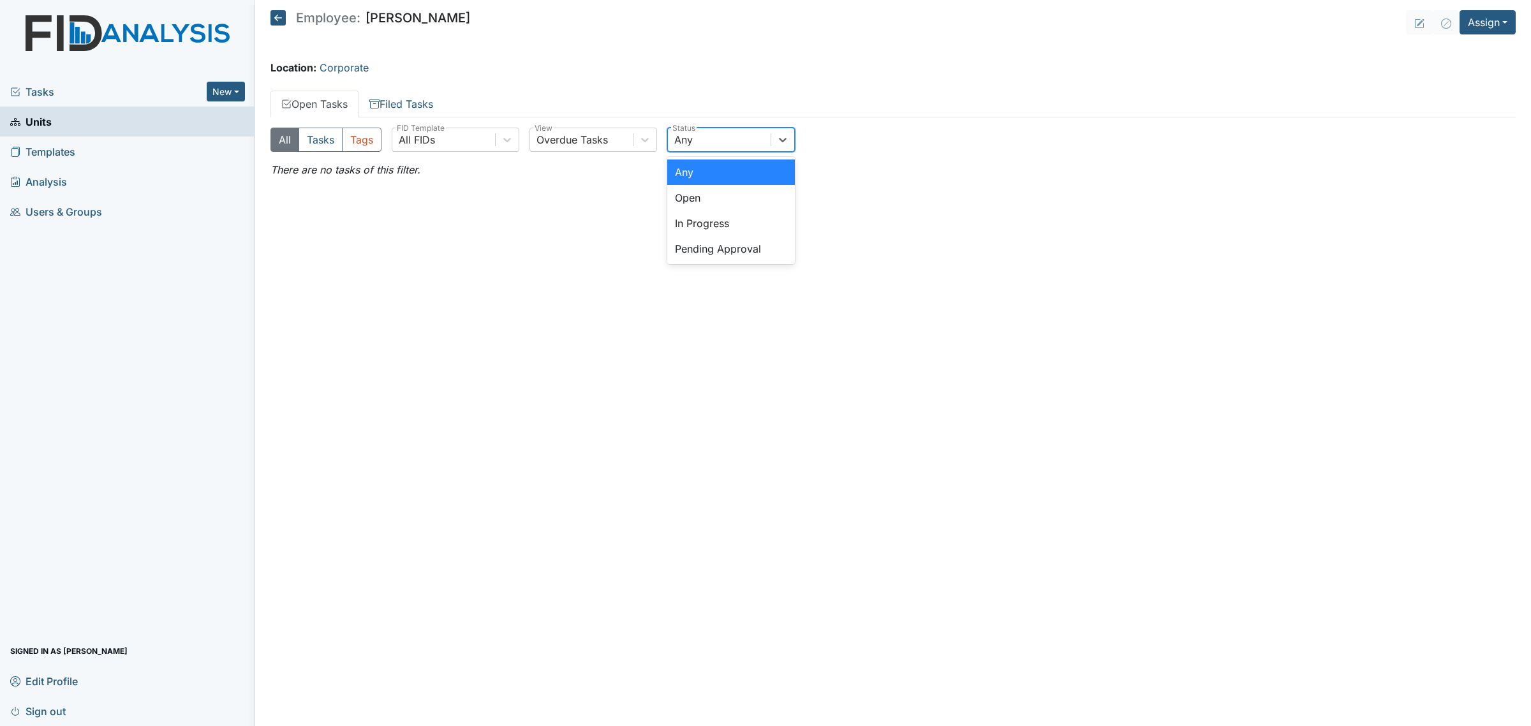
click at [708, 142] on div "Any" at bounding box center [719, 139] width 103 height 23
click at [705, 176] on div "Any" at bounding box center [731, 172] width 128 height 26
click at [607, 139] on div "Overdue Tasks" at bounding box center [571, 139] width 71 height 15
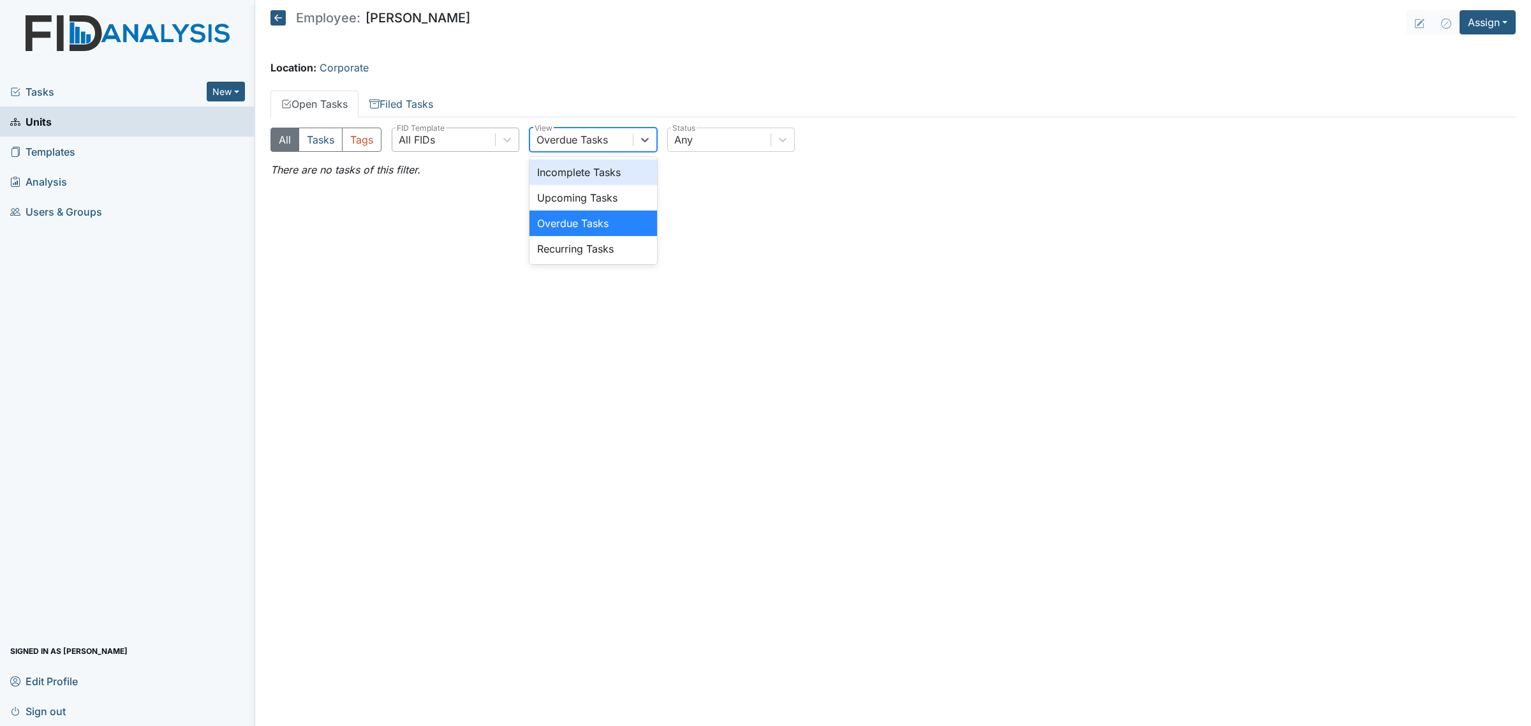
click at [445, 138] on div "All FIDs" at bounding box center [443, 139] width 103 height 23
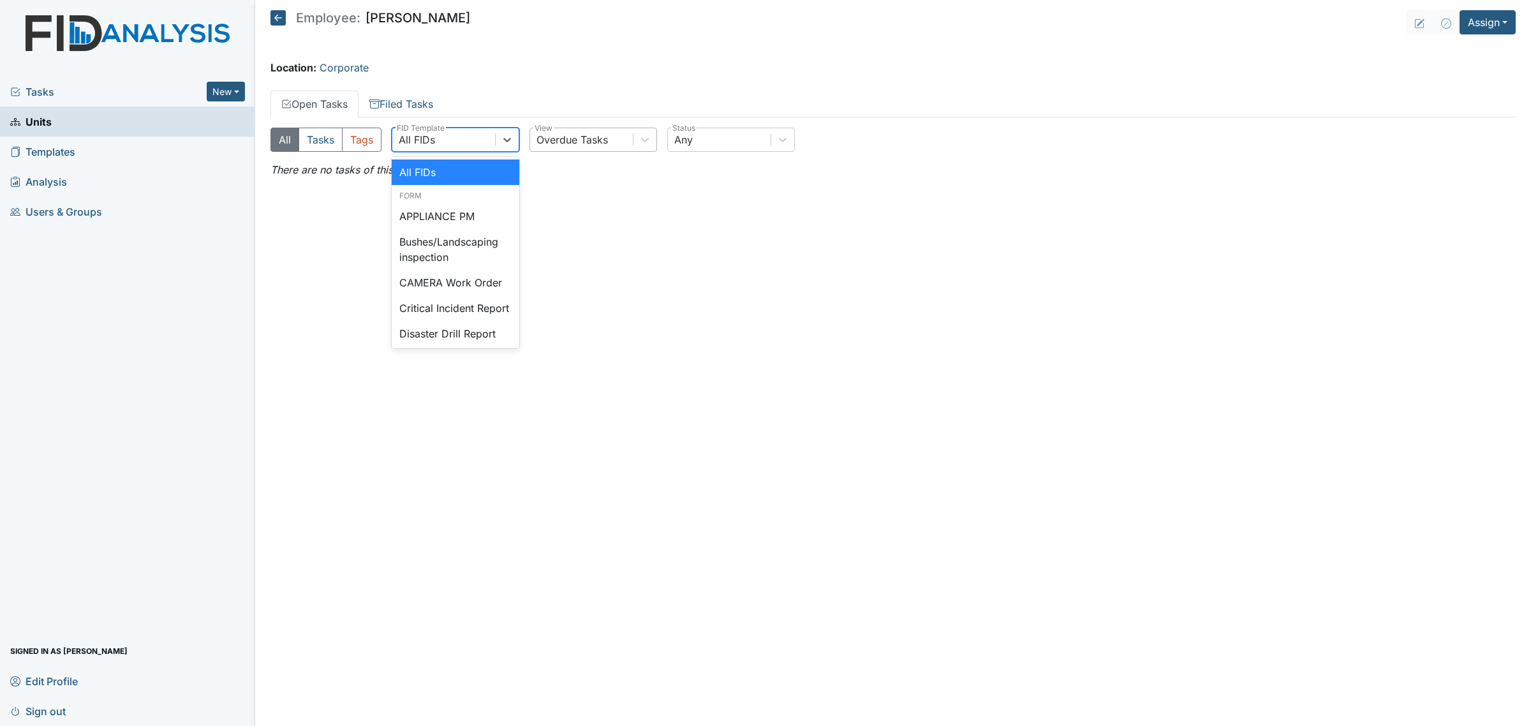
click at [601, 157] on div "All Tasks Tags option All FIDs focused, 1 of 5. 45 results available. Use Up an…" at bounding box center [892, 145] width 1245 height 34
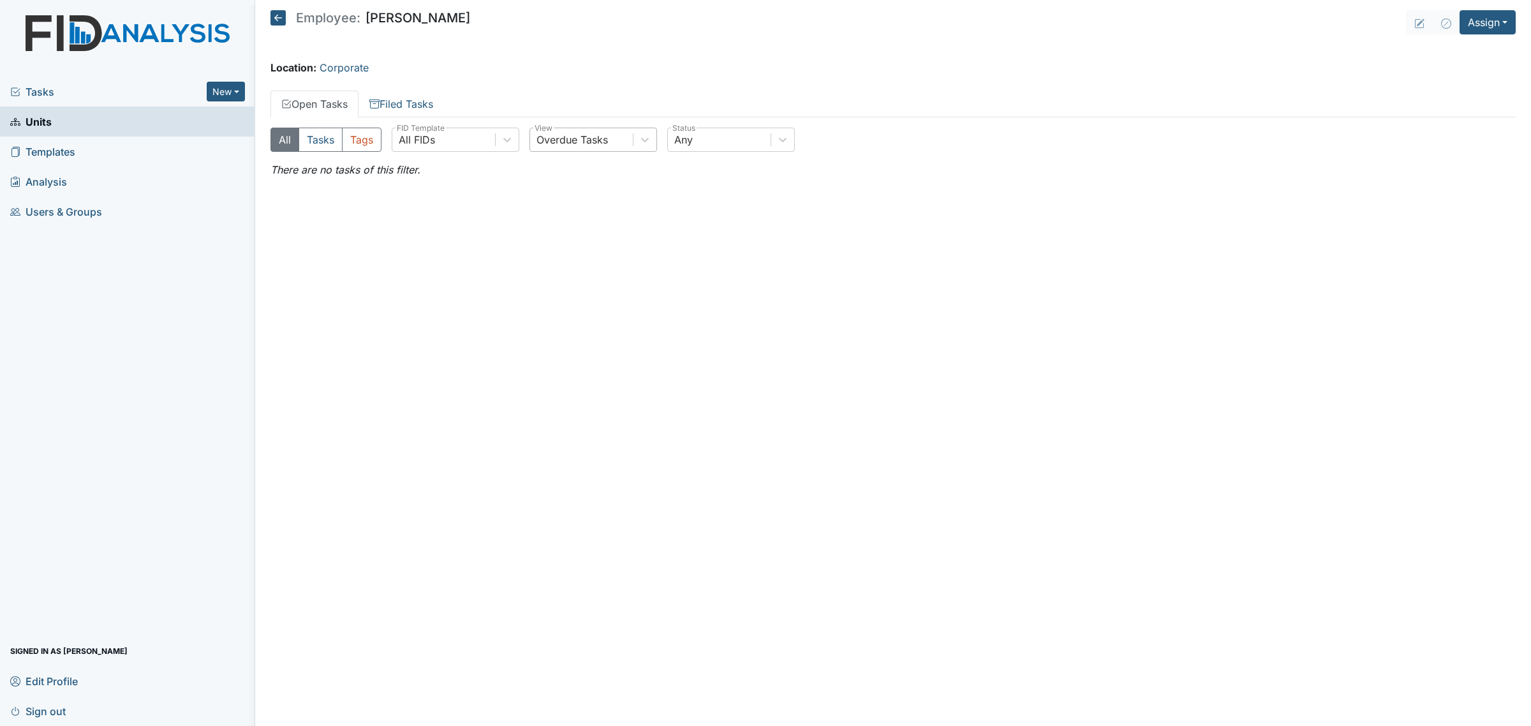
click at [584, 128] on div "Overdue Tasks" at bounding box center [593, 140] width 128 height 24
click at [587, 170] on div "Incomplete Tasks" at bounding box center [593, 172] width 128 height 26
click at [272, 18] on icon at bounding box center [277, 17] width 15 height 15
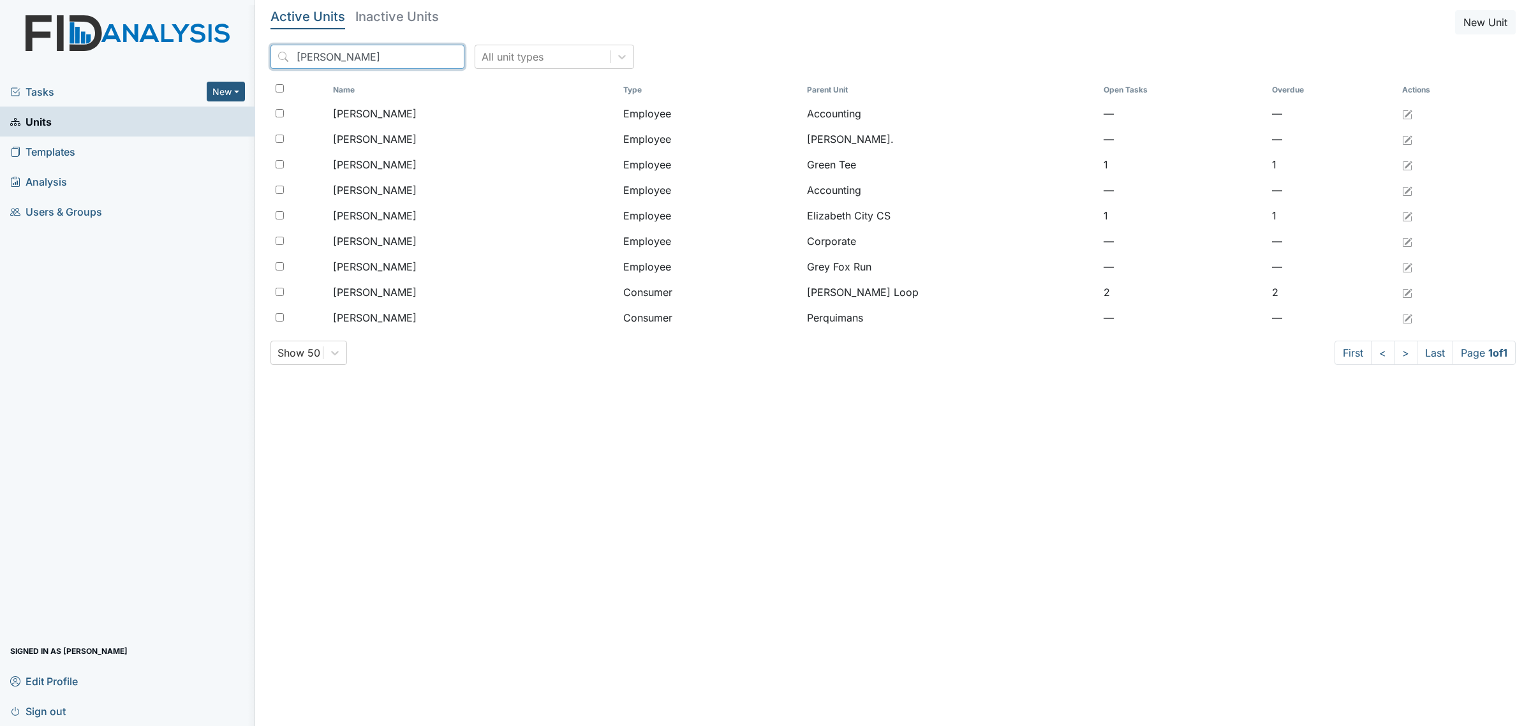
click at [374, 59] on input "[PERSON_NAME]" at bounding box center [367, 57] width 194 height 24
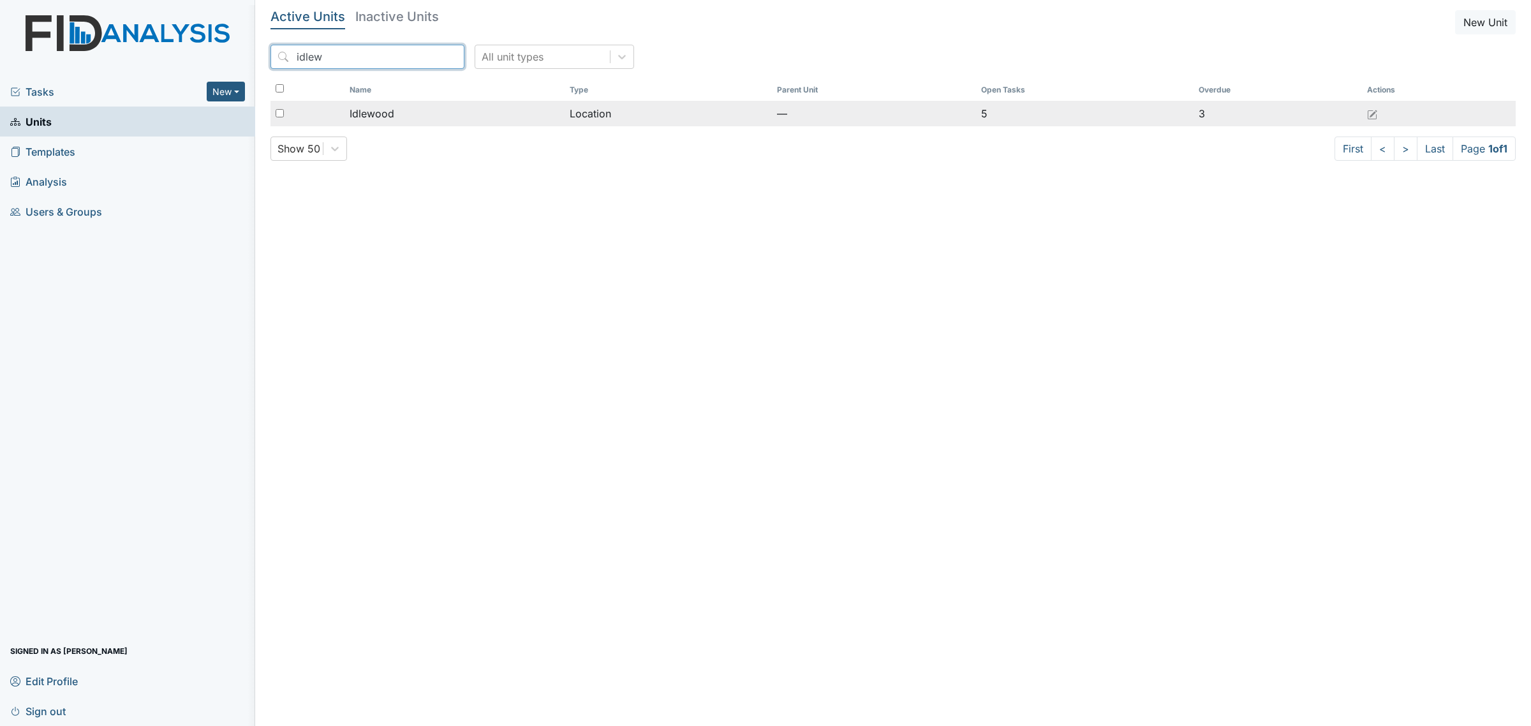
type input "idlew"
click at [385, 110] on span "Idlewood" at bounding box center [371, 113] width 45 height 15
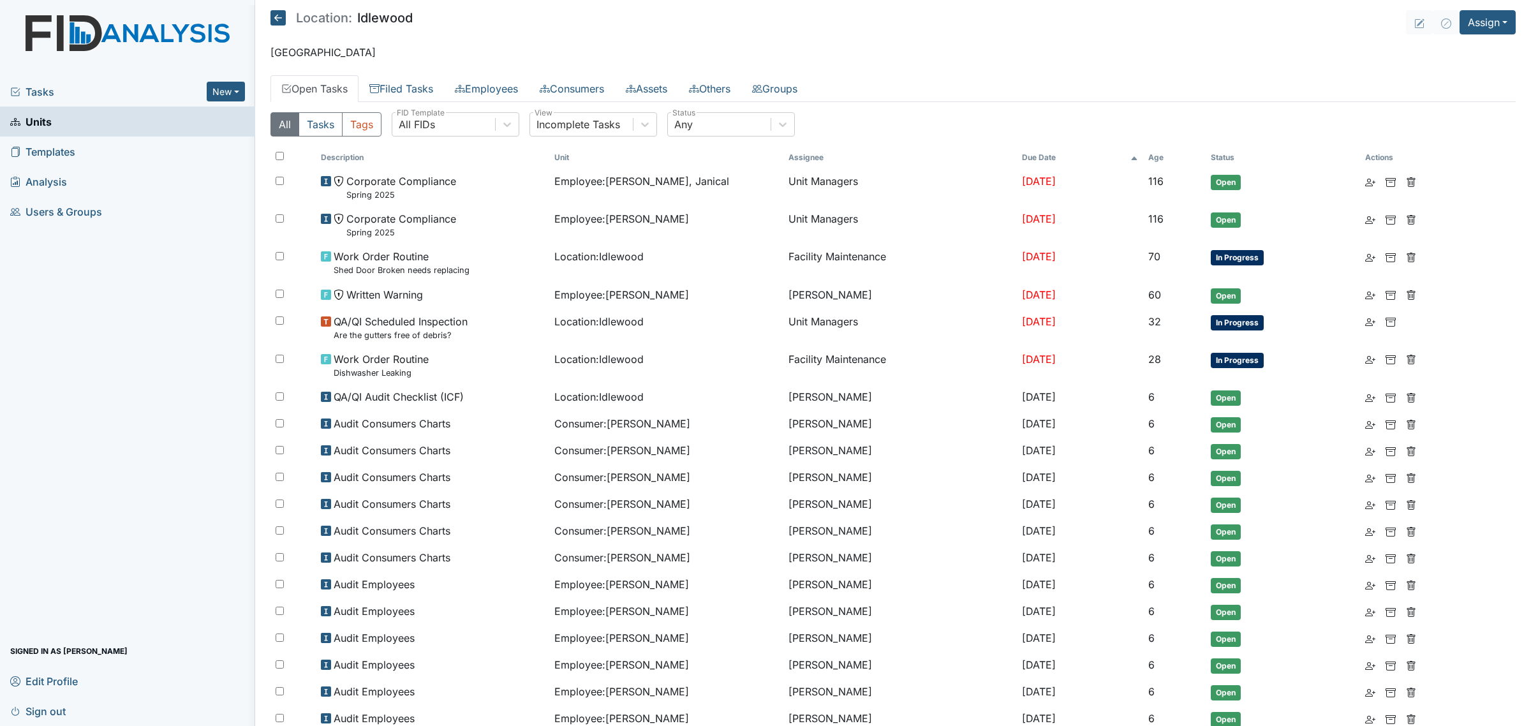
click at [1161, 155] on th "Age" at bounding box center [1174, 158] width 63 height 22
click at [1149, 155] on th "Age" at bounding box center [1164, 158] width 81 height 22
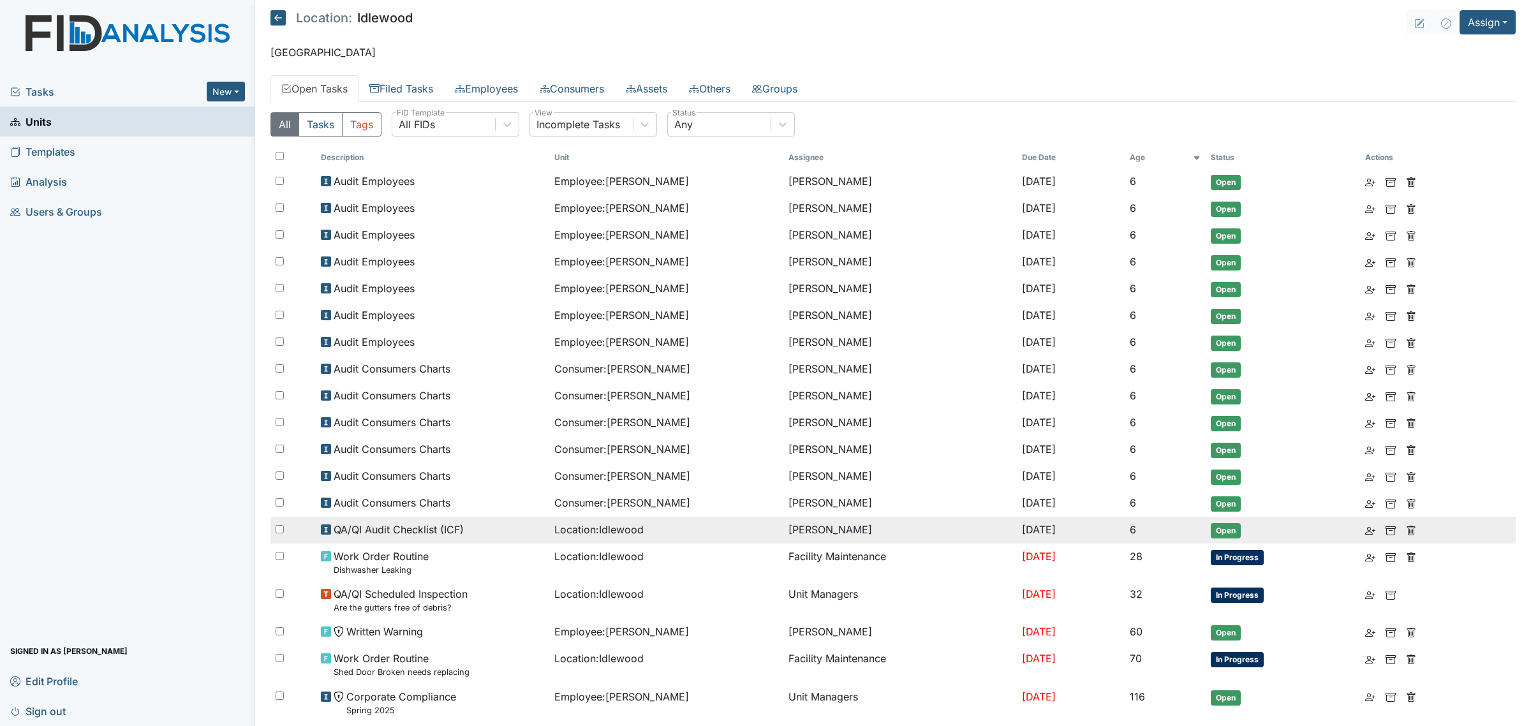
click at [277, 527] on input "checkbox" at bounding box center [280, 529] width 8 height 8
checkbox input "true"
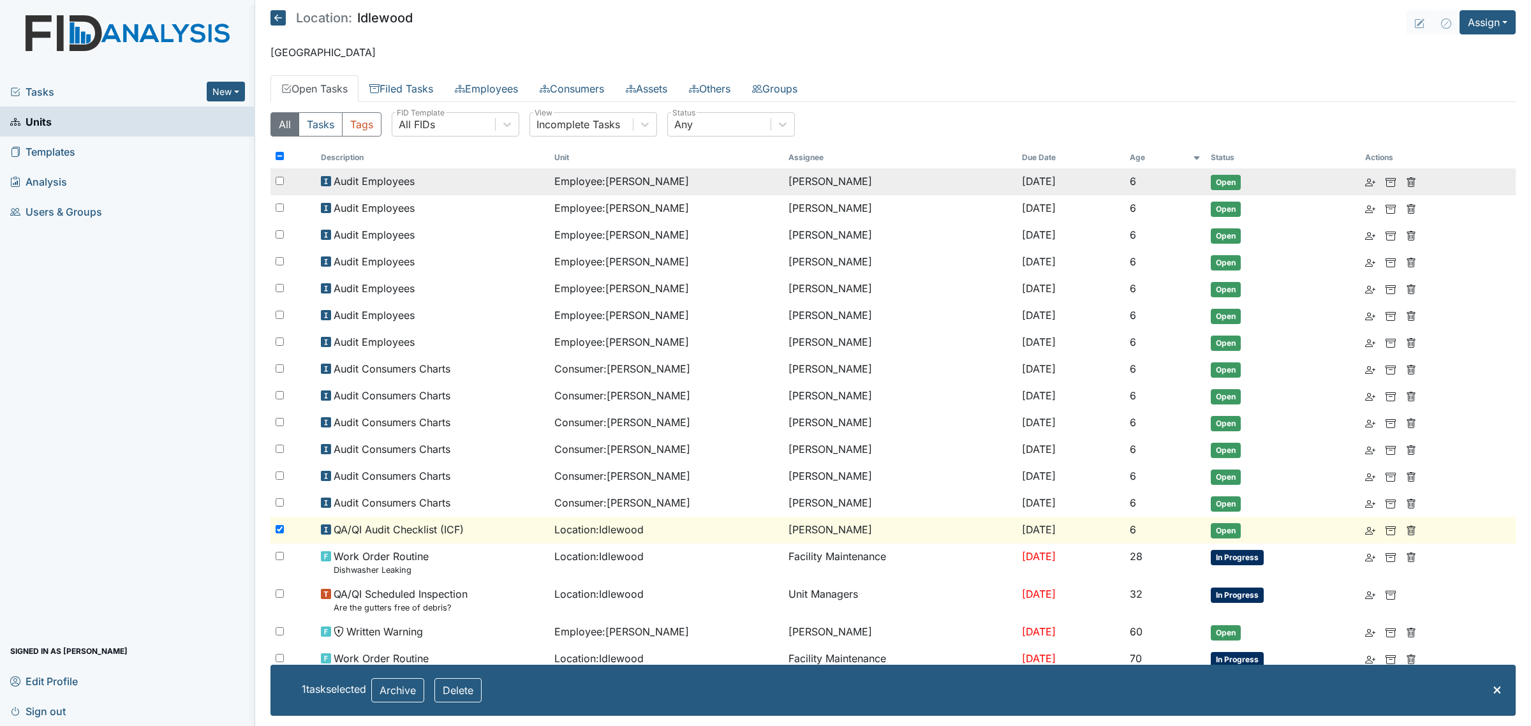
click at [279, 182] on input "checkbox" at bounding box center [280, 181] width 8 height 8
checkbox input "true"
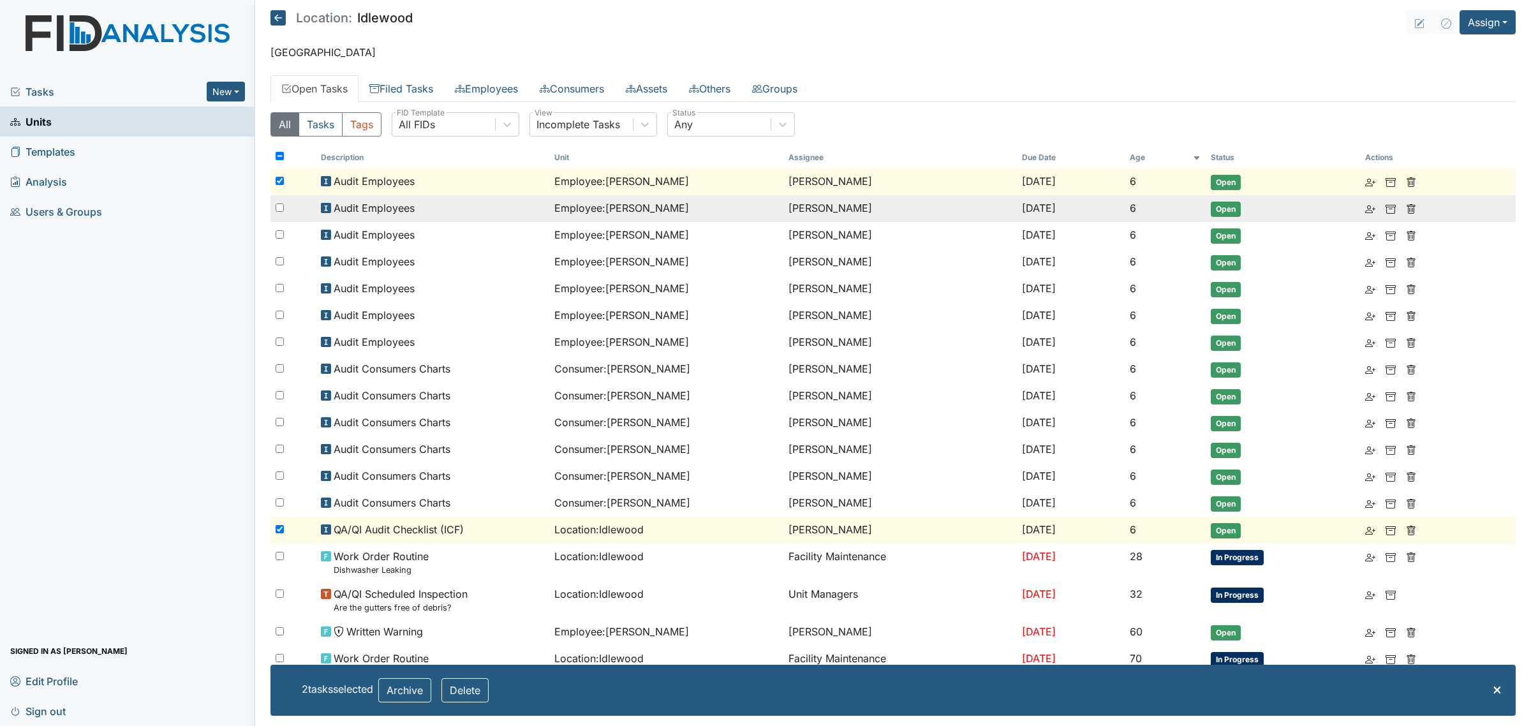
click at [282, 202] on div at bounding box center [292, 208] width 45 height 26
checkbox input "true"
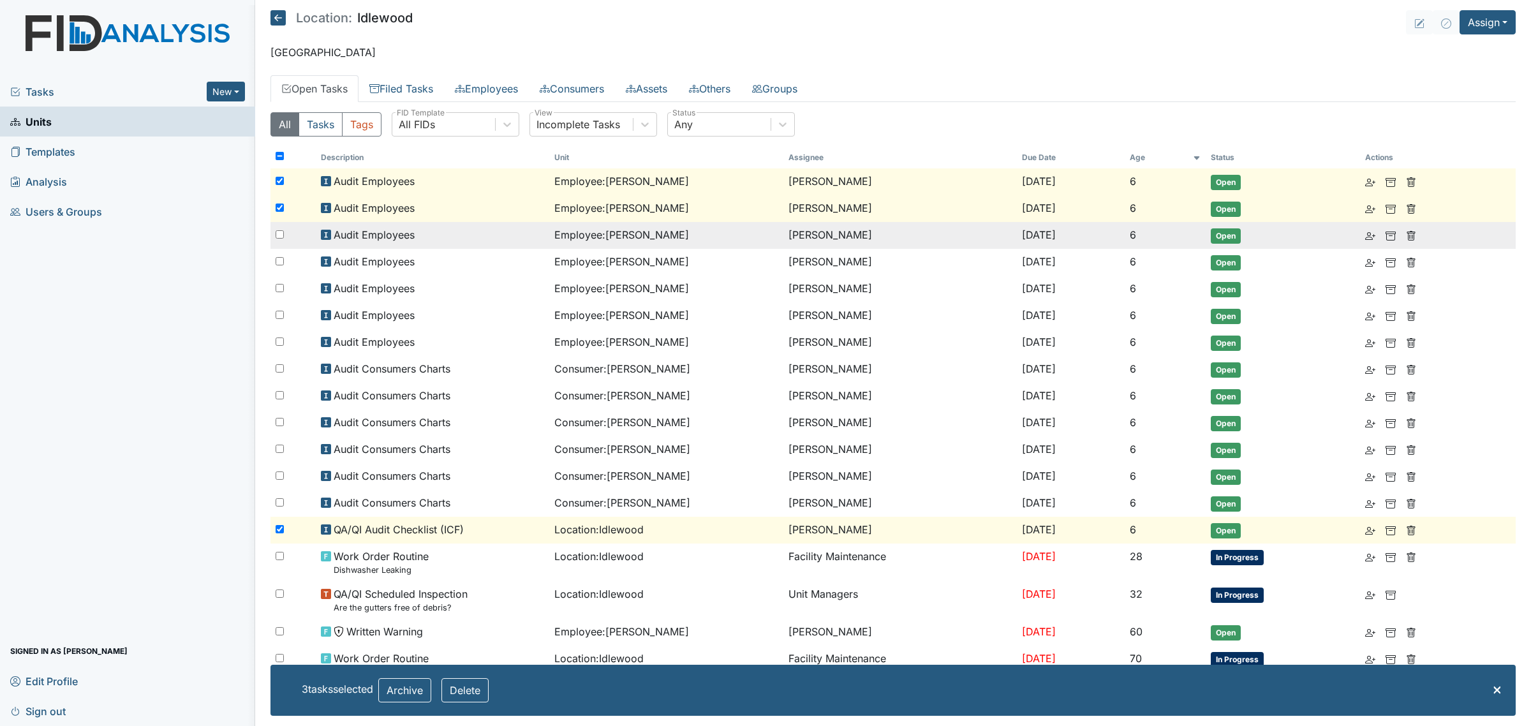
click at [284, 235] on div at bounding box center [292, 235] width 45 height 26
checkbox input "true"
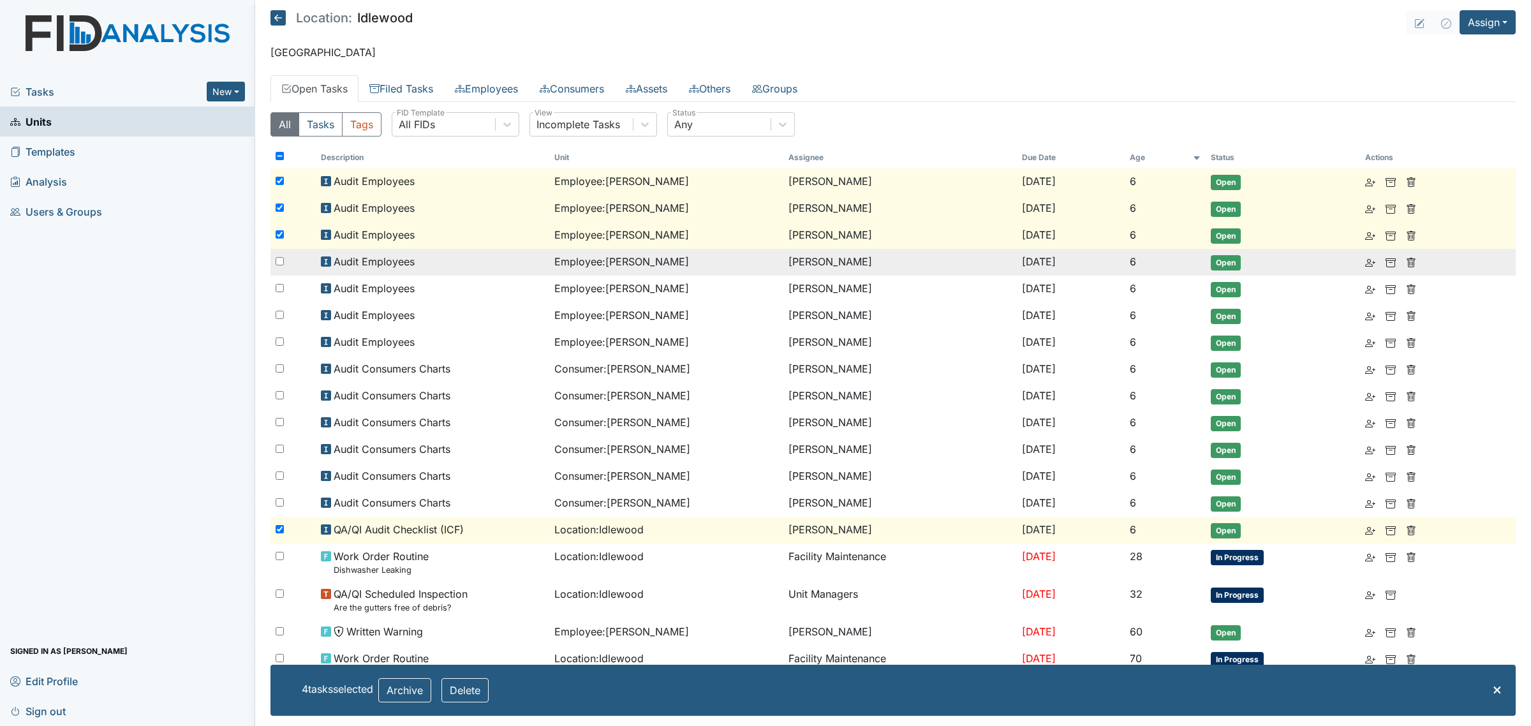
click at [274, 263] on div at bounding box center [292, 262] width 45 height 26
checkbox input "true"
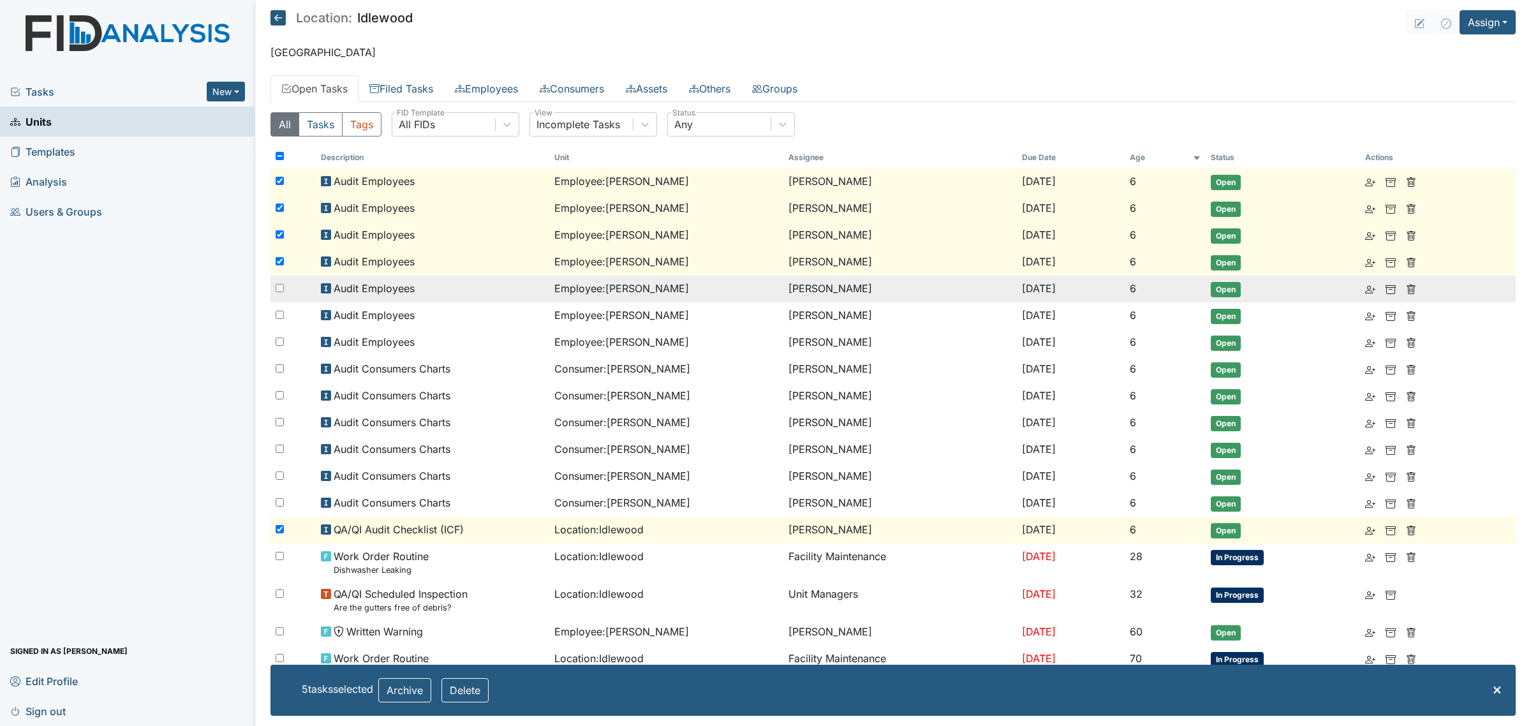
click at [276, 287] on input "checkbox" at bounding box center [280, 288] width 8 height 8
checkbox input "true"
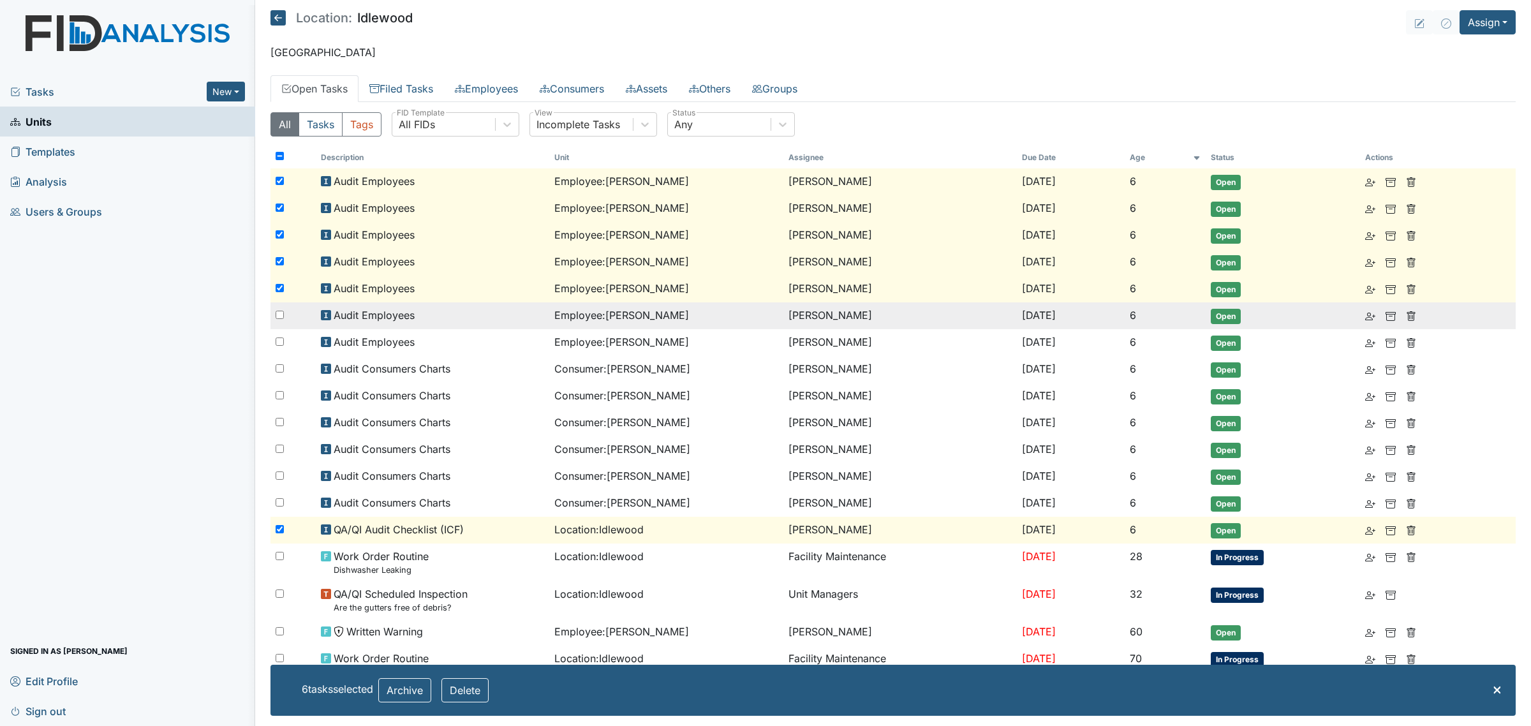
click at [276, 314] on input "checkbox" at bounding box center [280, 315] width 8 height 8
checkbox input "true"
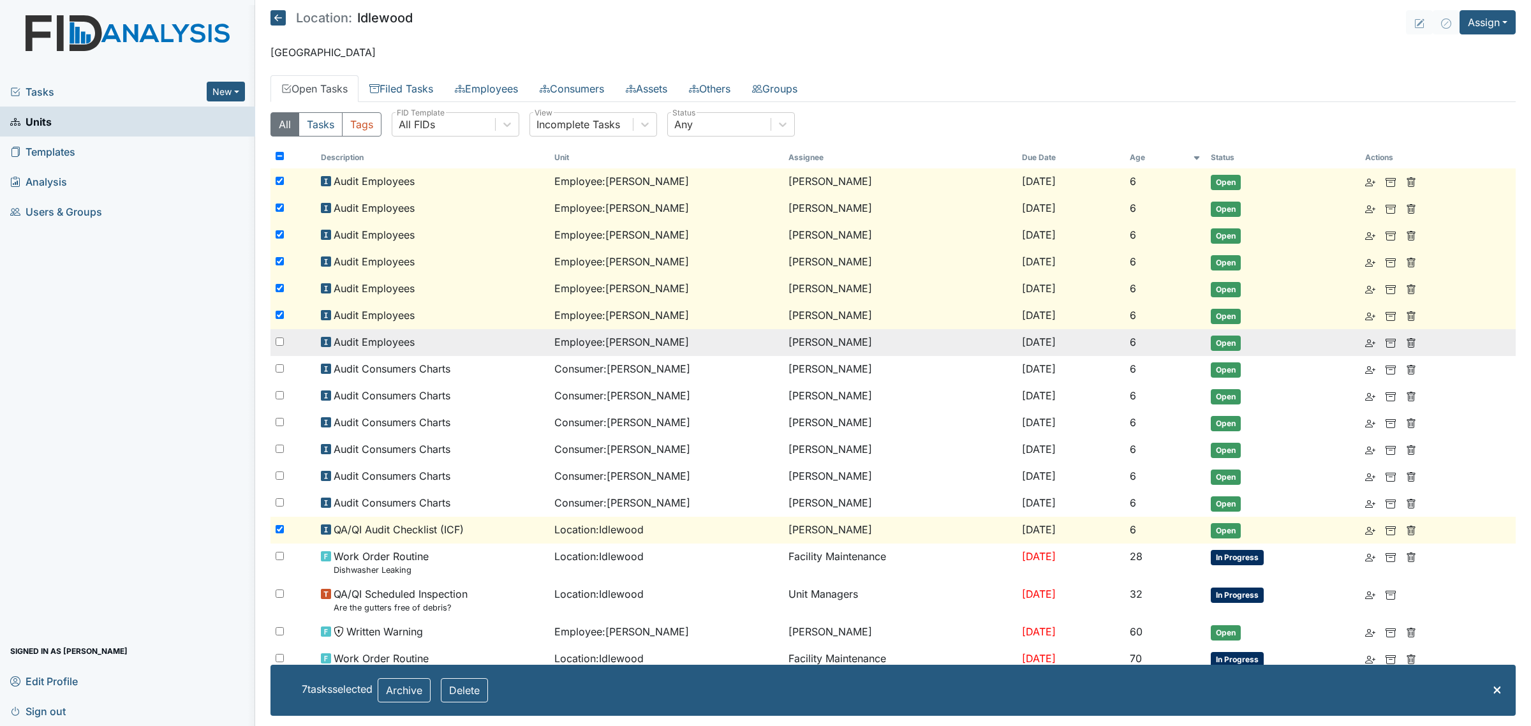
click at [279, 339] on input "checkbox" at bounding box center [280, 341] width 8 height 8
checkbox input "true"
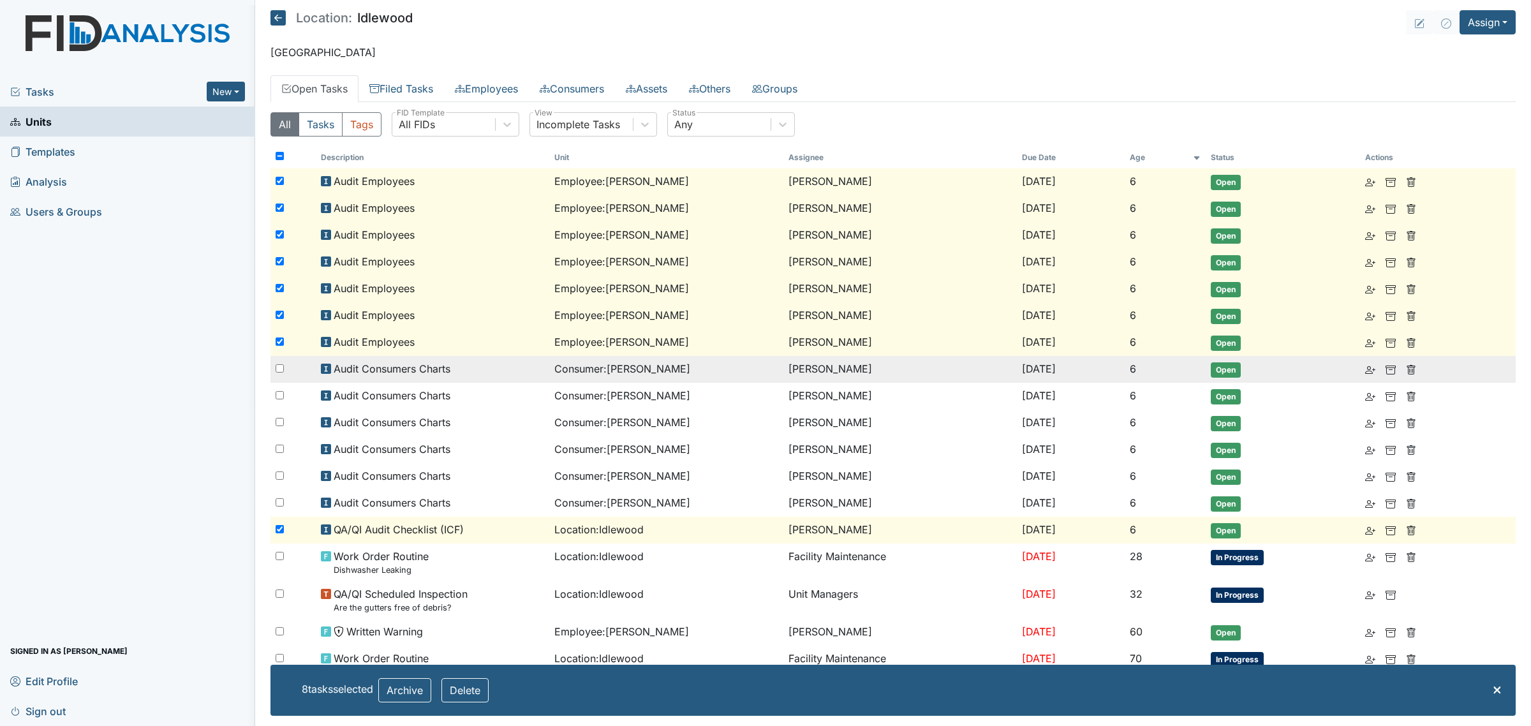
click at [282, 365] on input "checkbox" at bounding box center [280, 368] width 8 height 8
checkbox input "true"
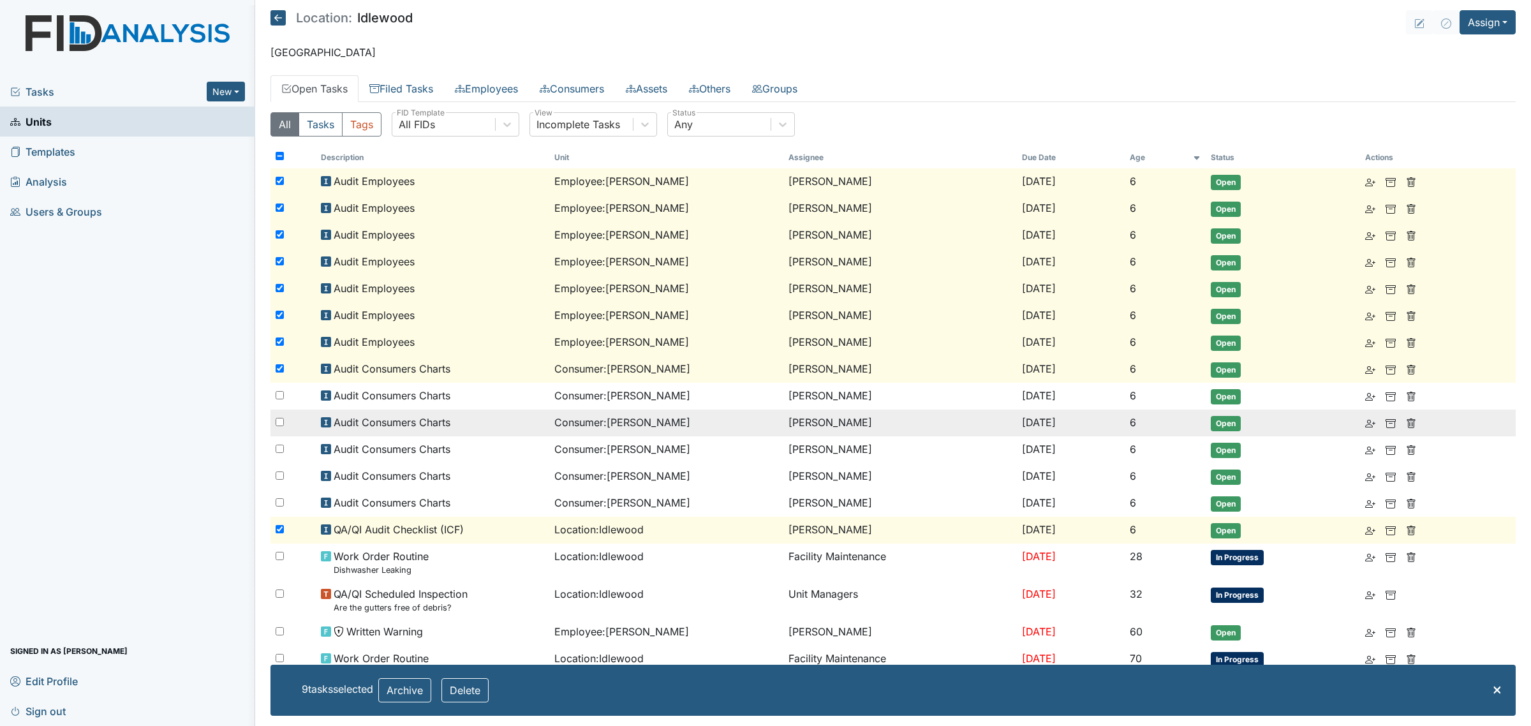
click at [275, 409] on tbody "Audit Employees Employee : Williams, Tina Sandra Duke Oct 1, 2025 6 Open Audit …" at bounding box center [892, 463] width 1245 height 591
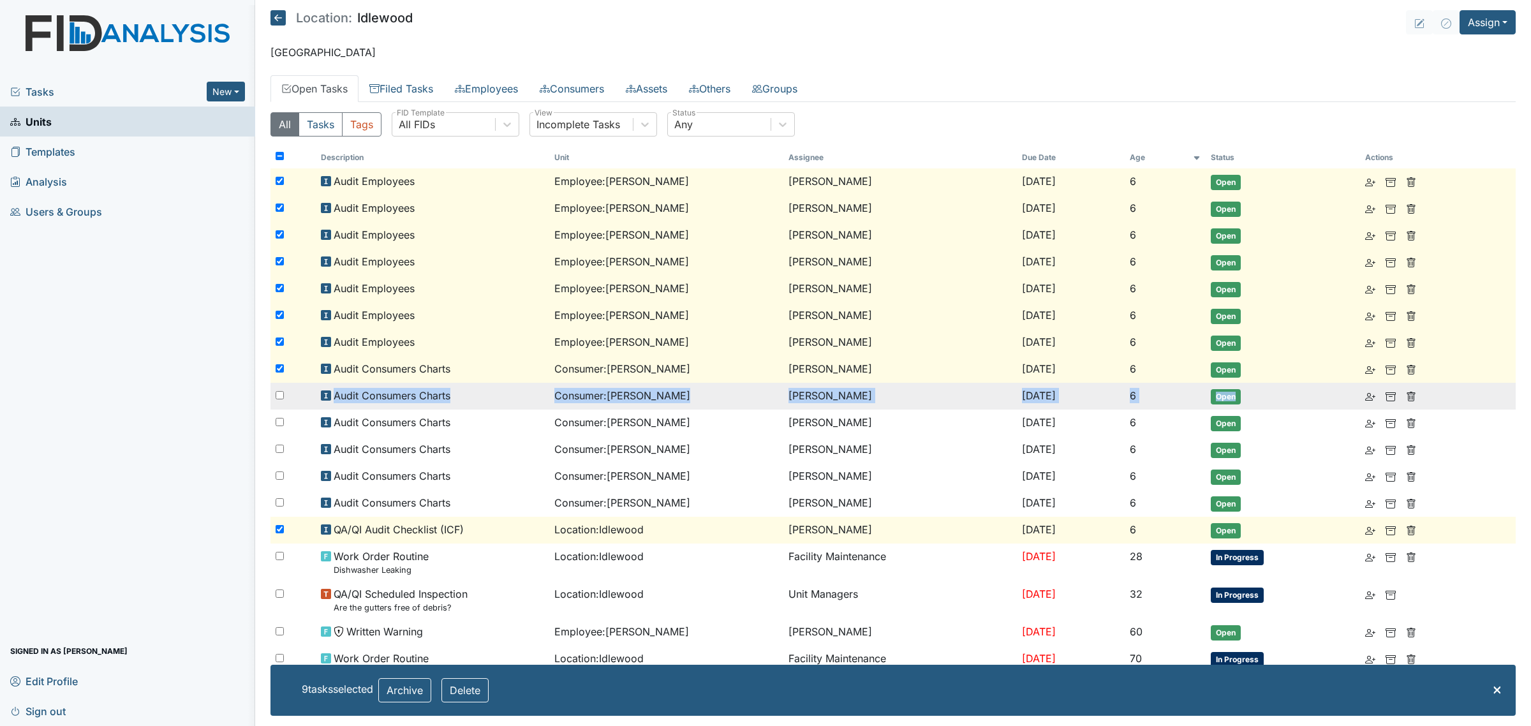
click at [281, 391] on input "checkbox" at bounding box center [280, 395] width 8 height 8
checkbox input "true"
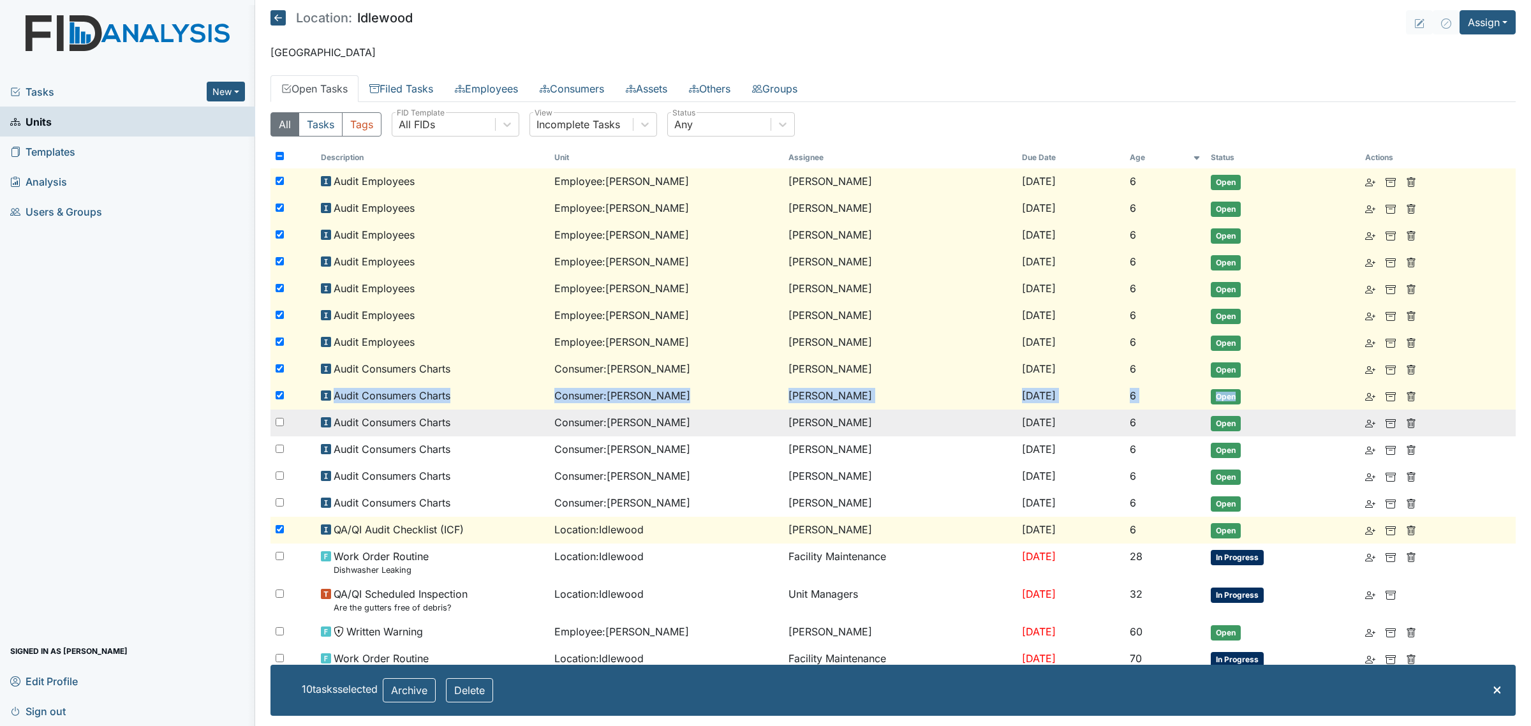
click at [283, 423] on input "checkbox" at bounding box center [280, 422] width 8 height 8
checkbox input "true"
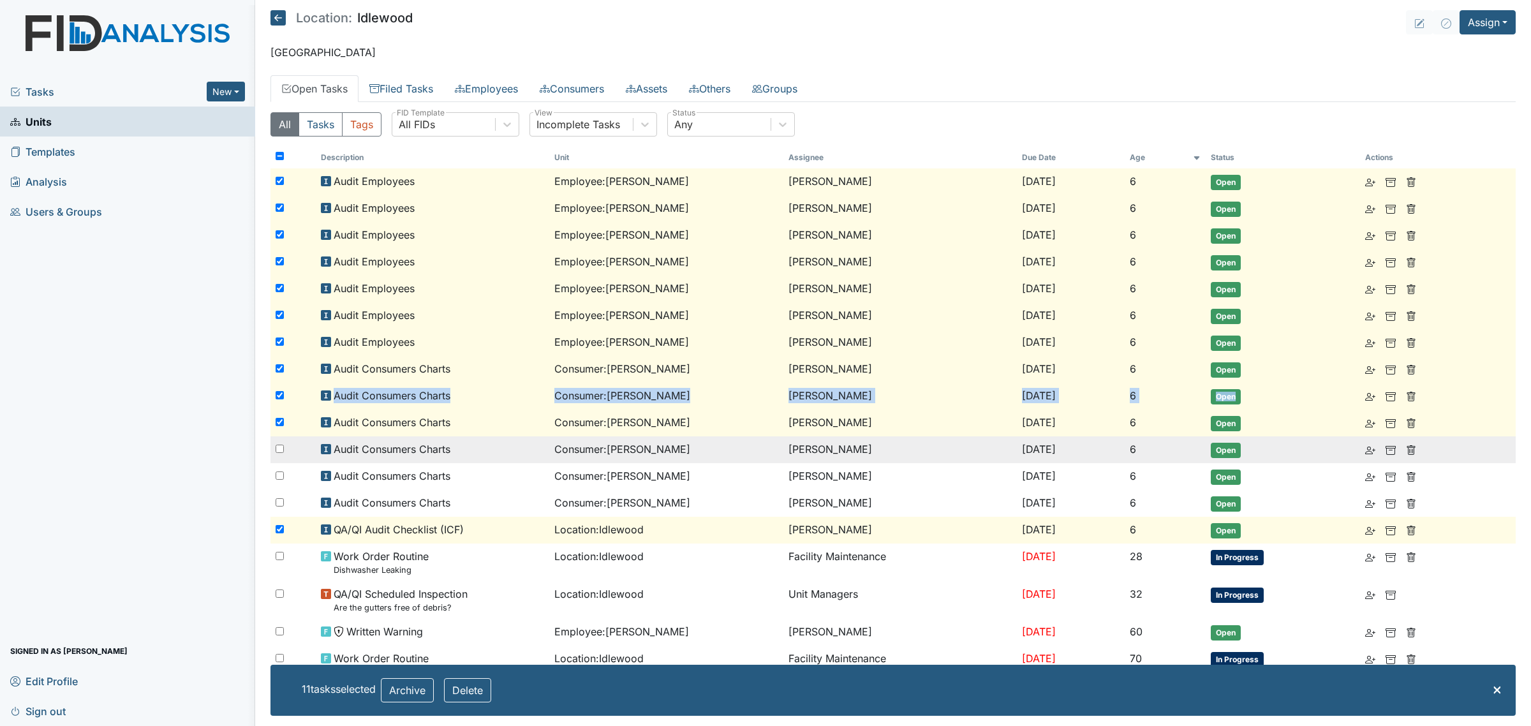
click at [277, 448] on input "checkbox" at bounding box center [280, 449] width 8 height 8
checkbox input "true"
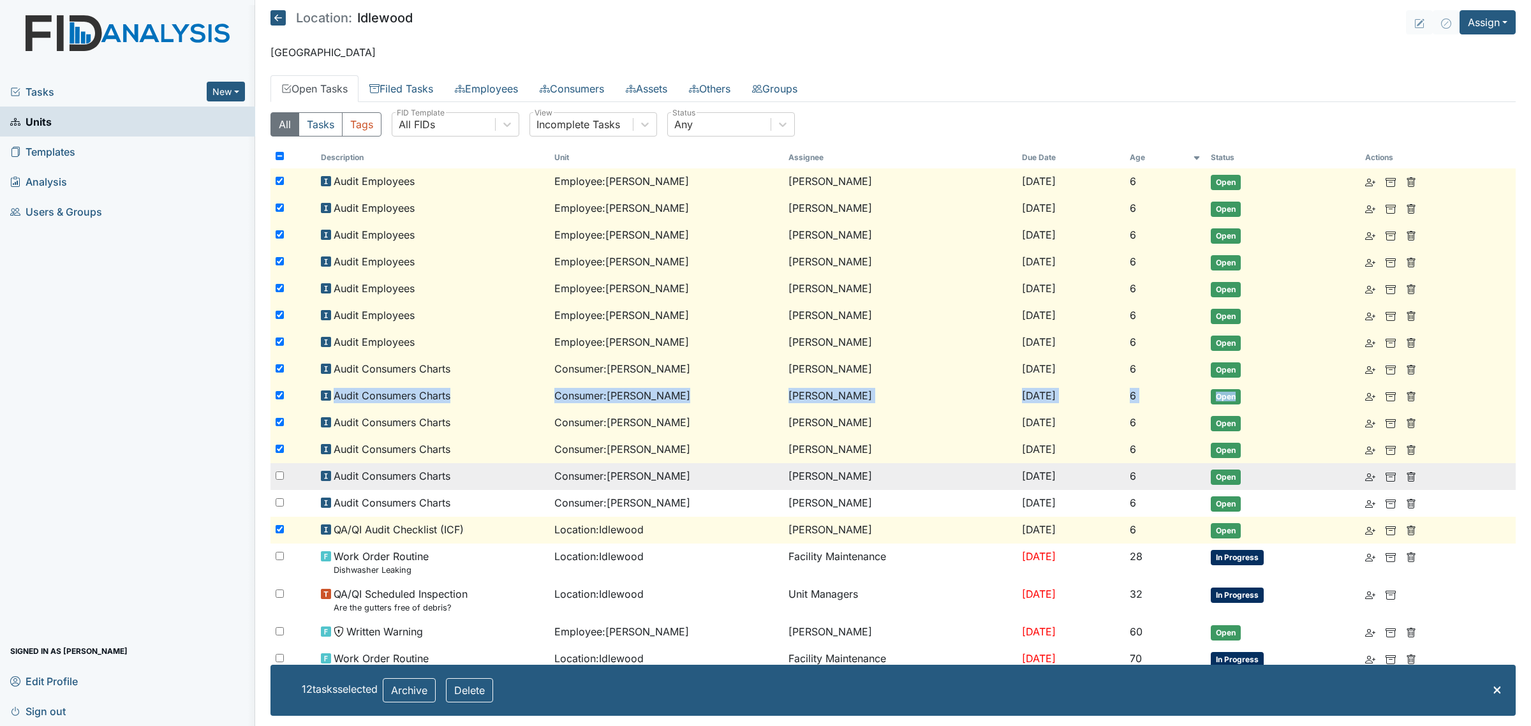
click at [282, 471] on input "checkbox" at bounding box center [280, 475] width 8 height 8
checkbox input "true"
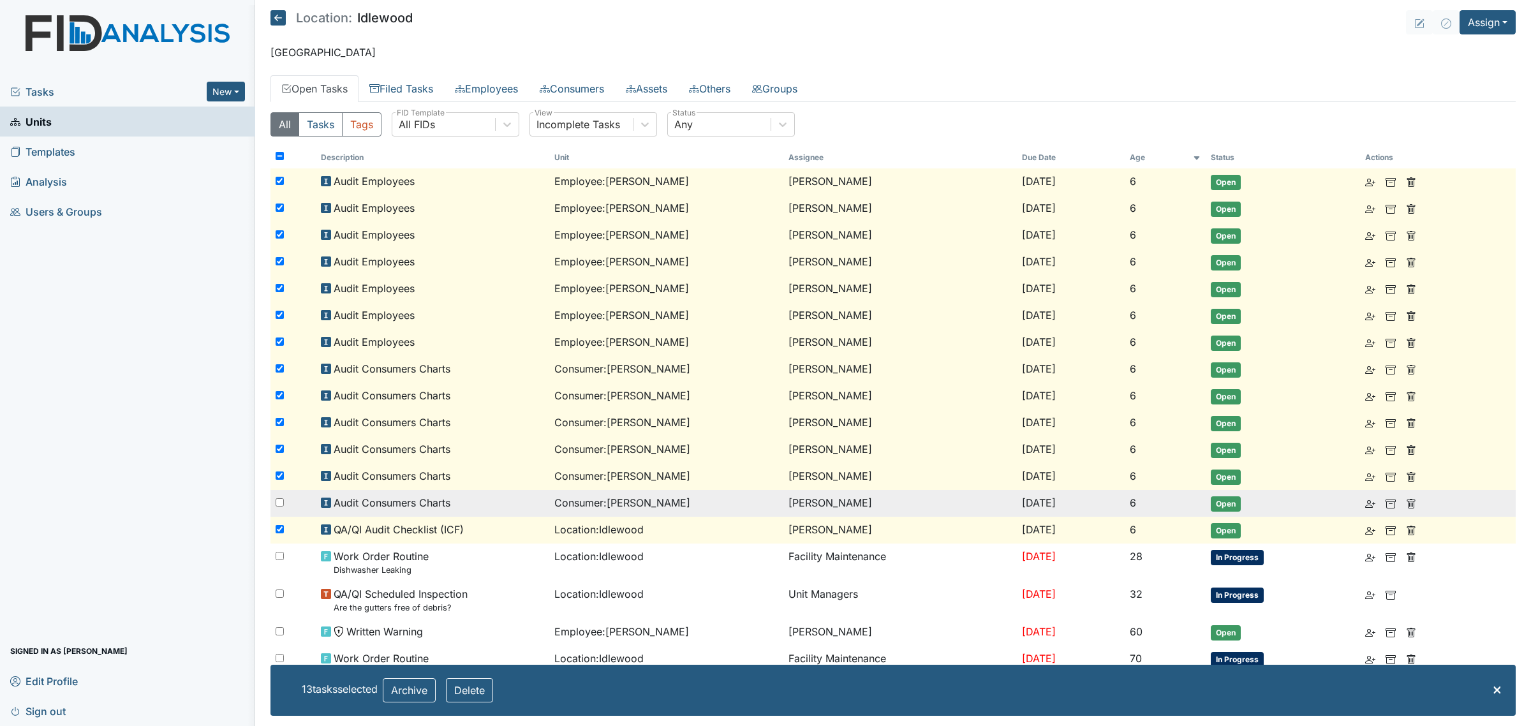
click at [279, 504] on div at bounding box center [292, 503] width 45 height 26
checkbox input "true"
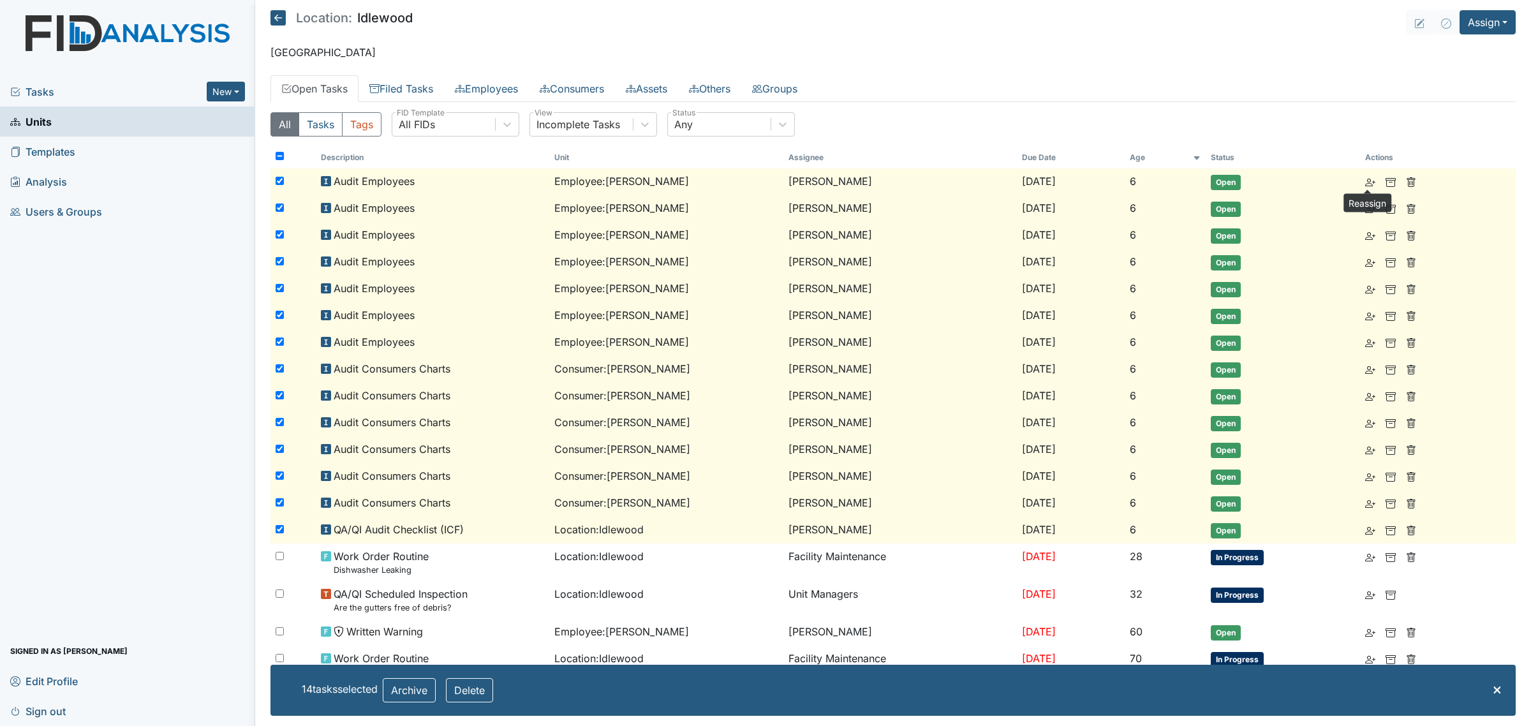
click at [1365, 182] on icon at bounding box center [1370, 182] width 10 height 10
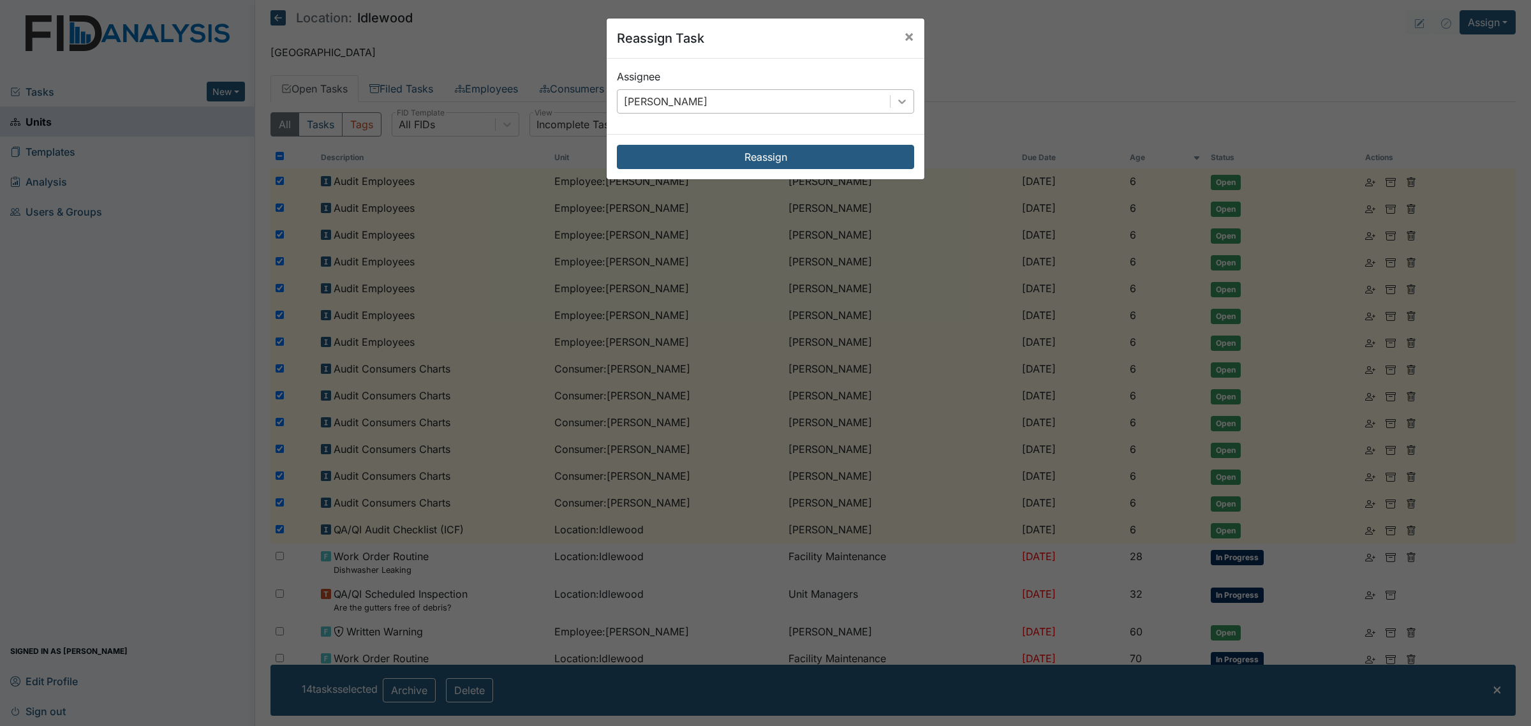
click at [890, 98] on div at bounding box center [901, 101] width 23 height 23
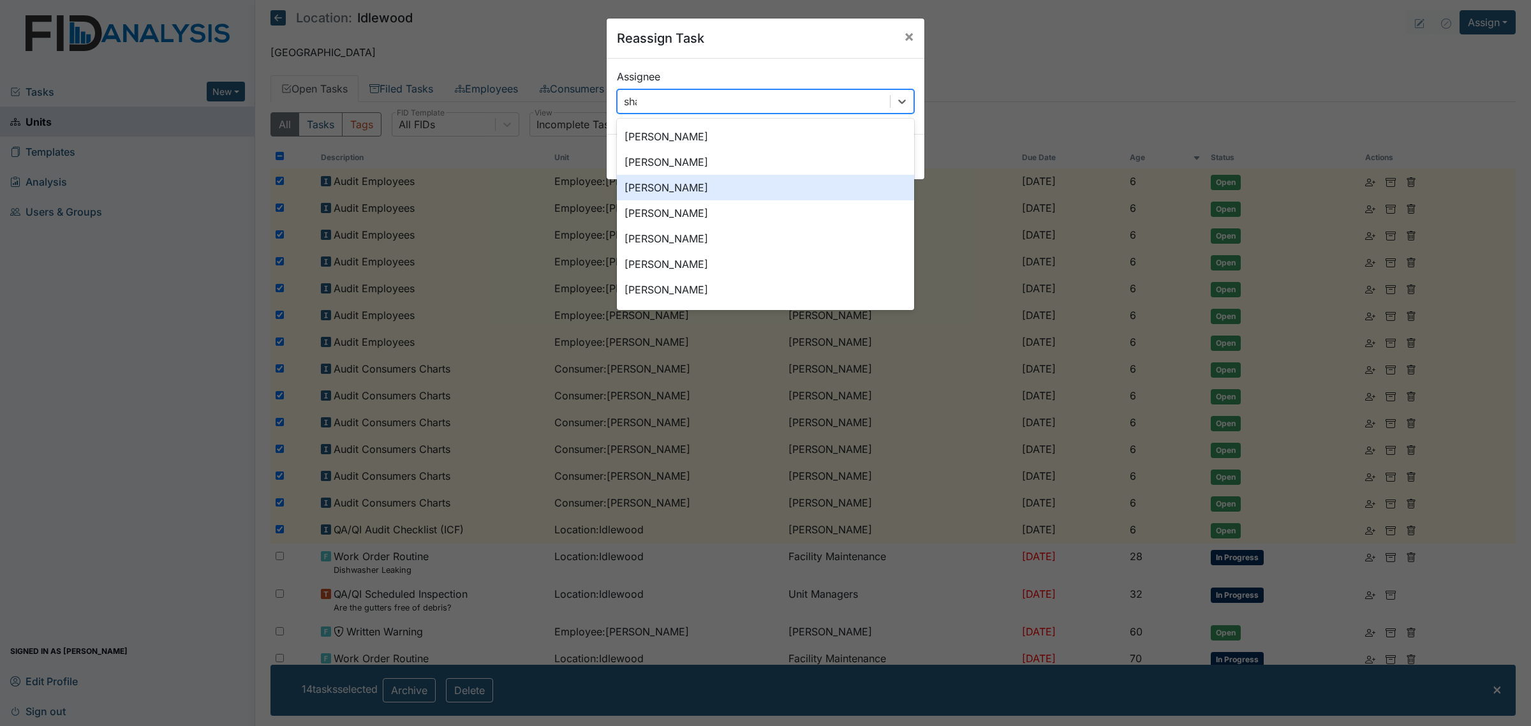
scroll to position [143, 0]
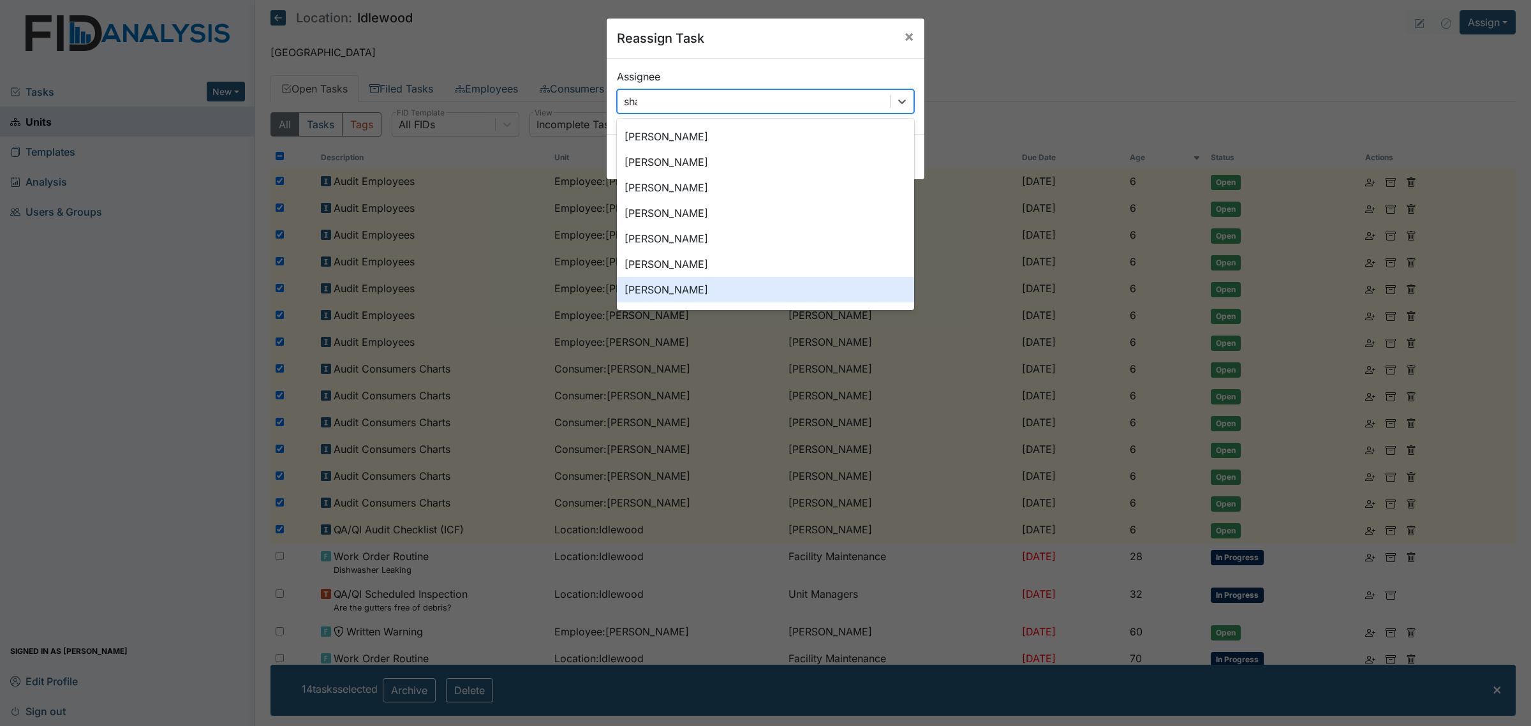
type input "shan"
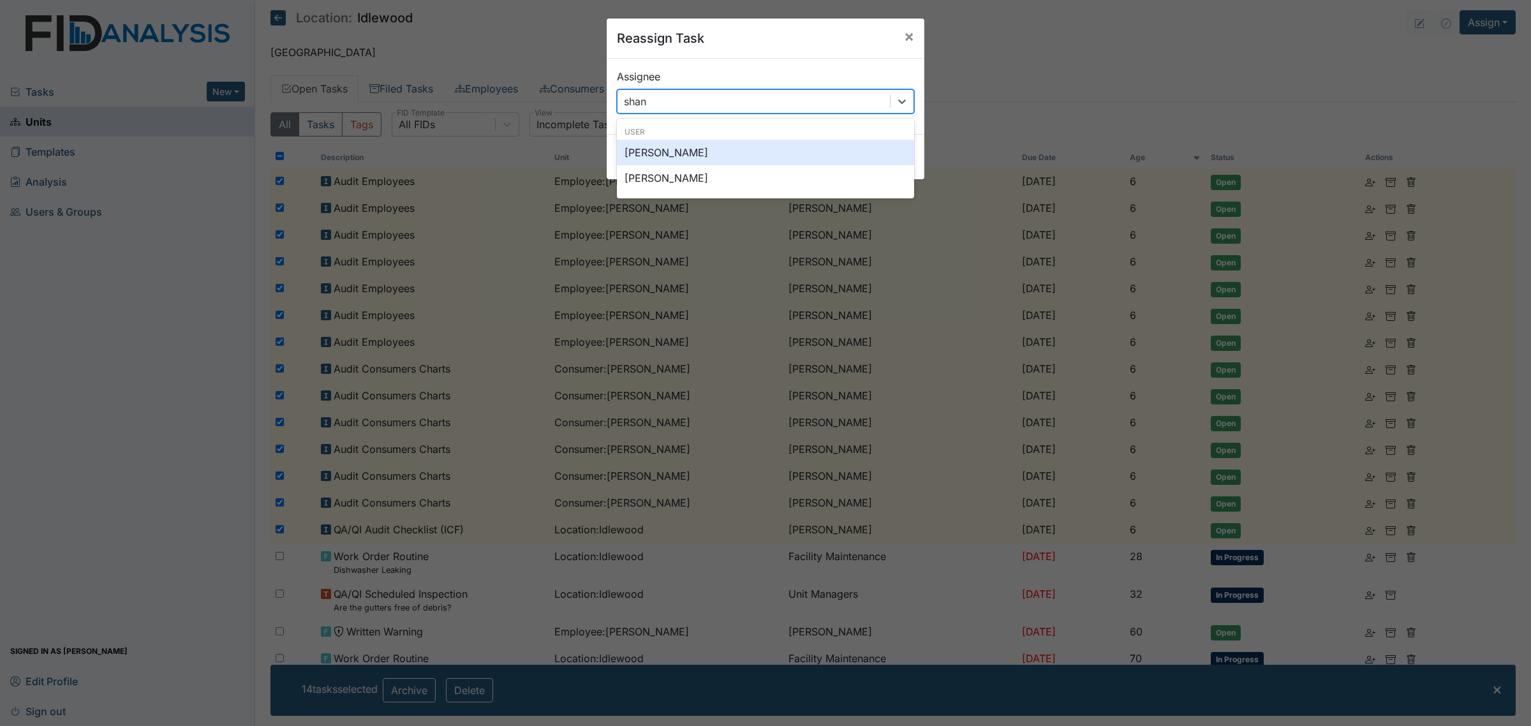
scroll to position [0, 0]
click at [796, 147] on div "[PERSON_NAME]" at bounding box center [765, 153] width 297 height 26
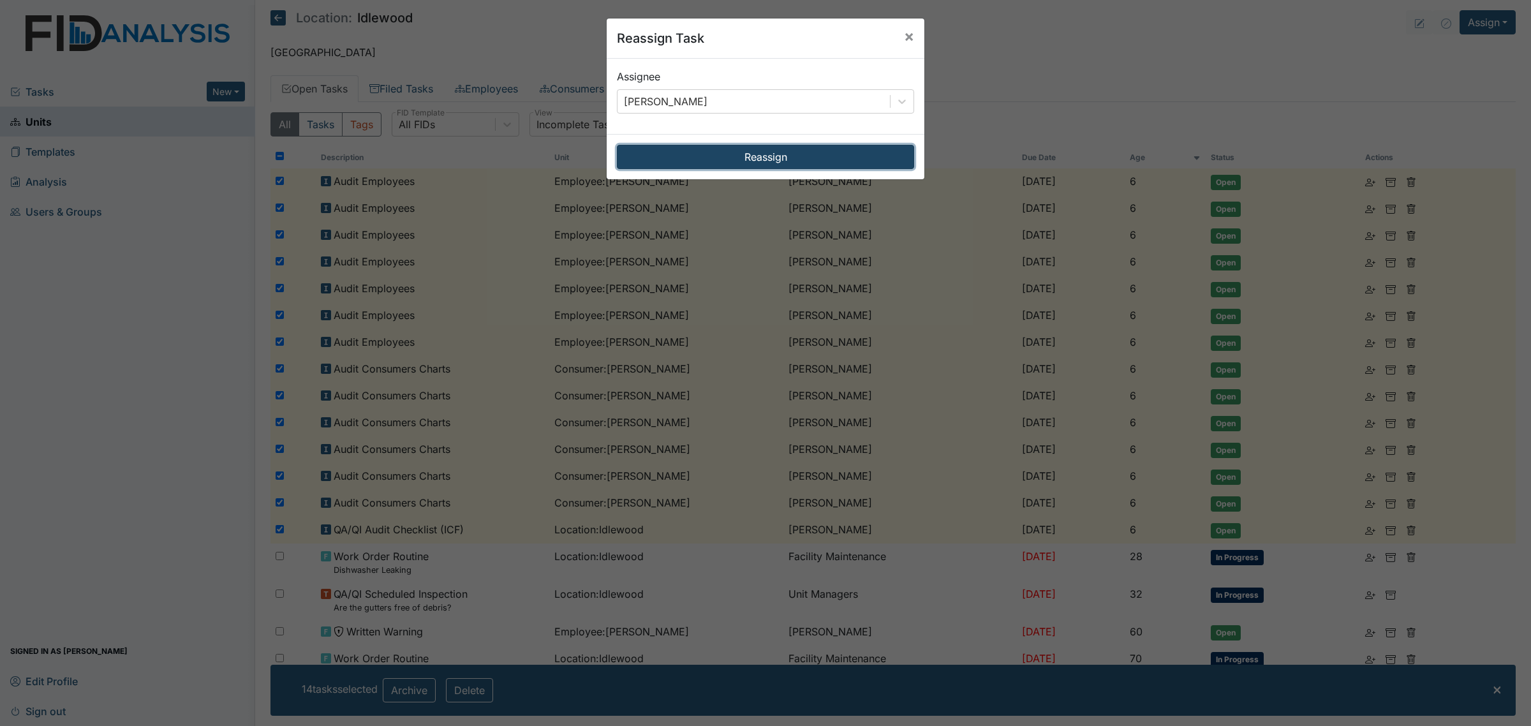
click at [802, 166] on button "Reassign" at bounding box center [765, 157] width 297 height 24
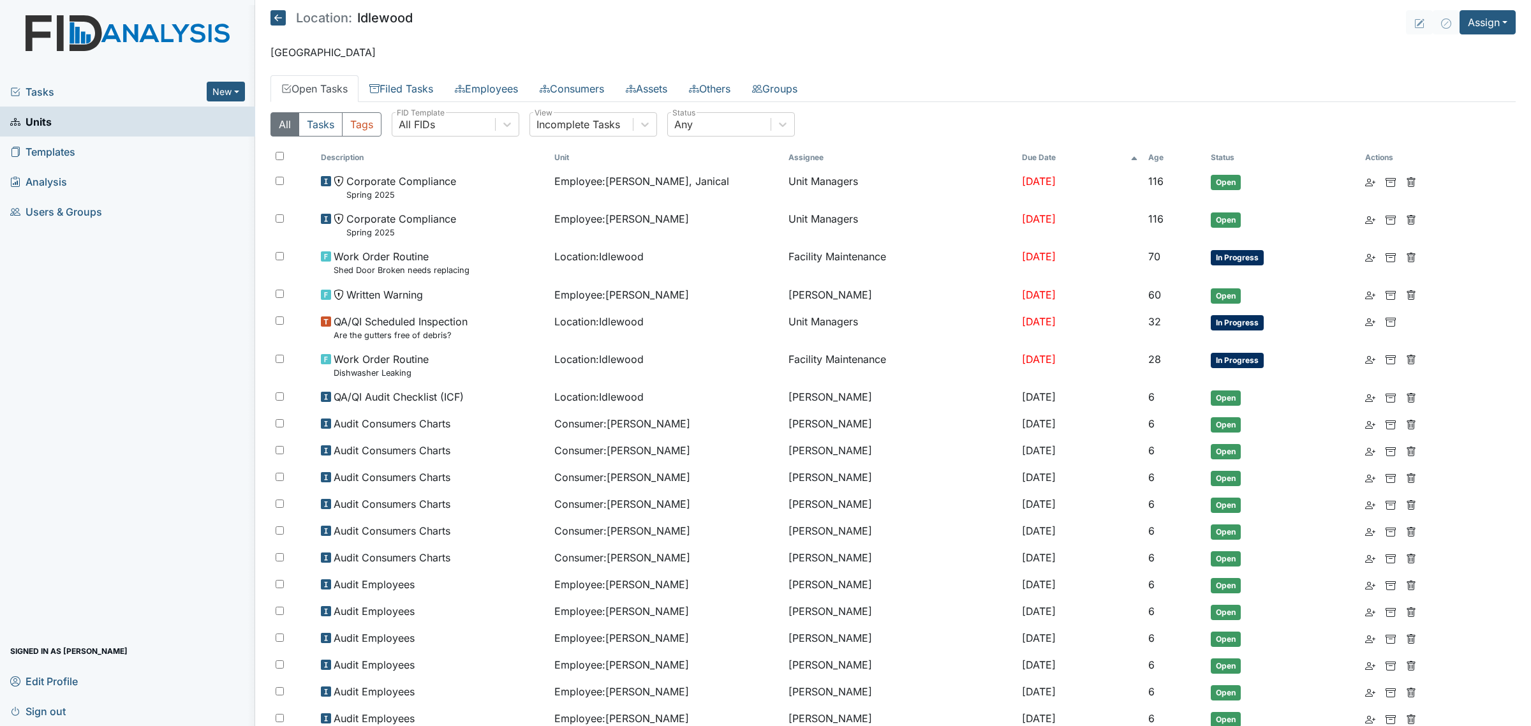
click at [1163, 154] on th "Age" at bounding box center [1174, 158] width 63 height 22
click at [1154, 154] on th "Age" at bounding box center [1164, 158] width 81 height 22
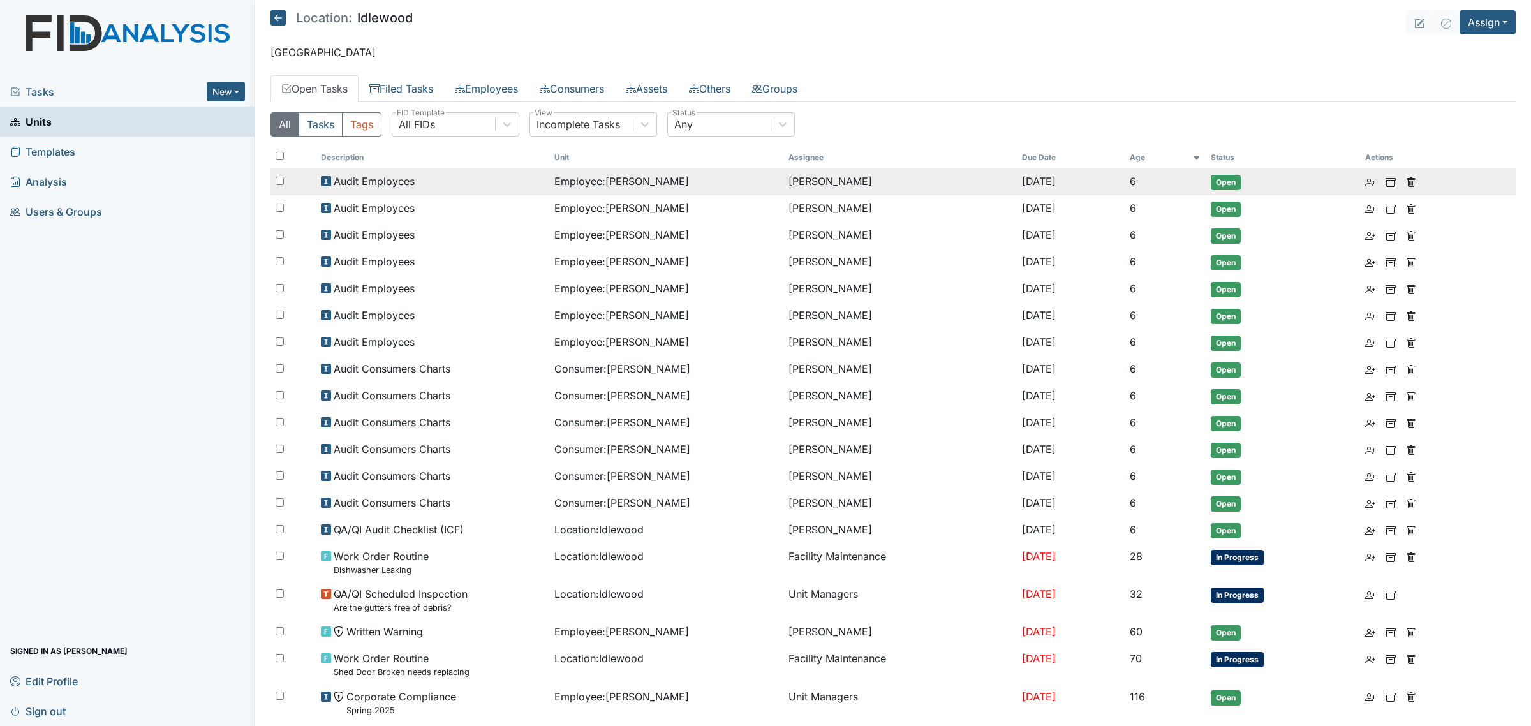
click at [276, 185] on input "checkbox" at bounding box center [280, 181] width 8 height 8
checkbox input "true"
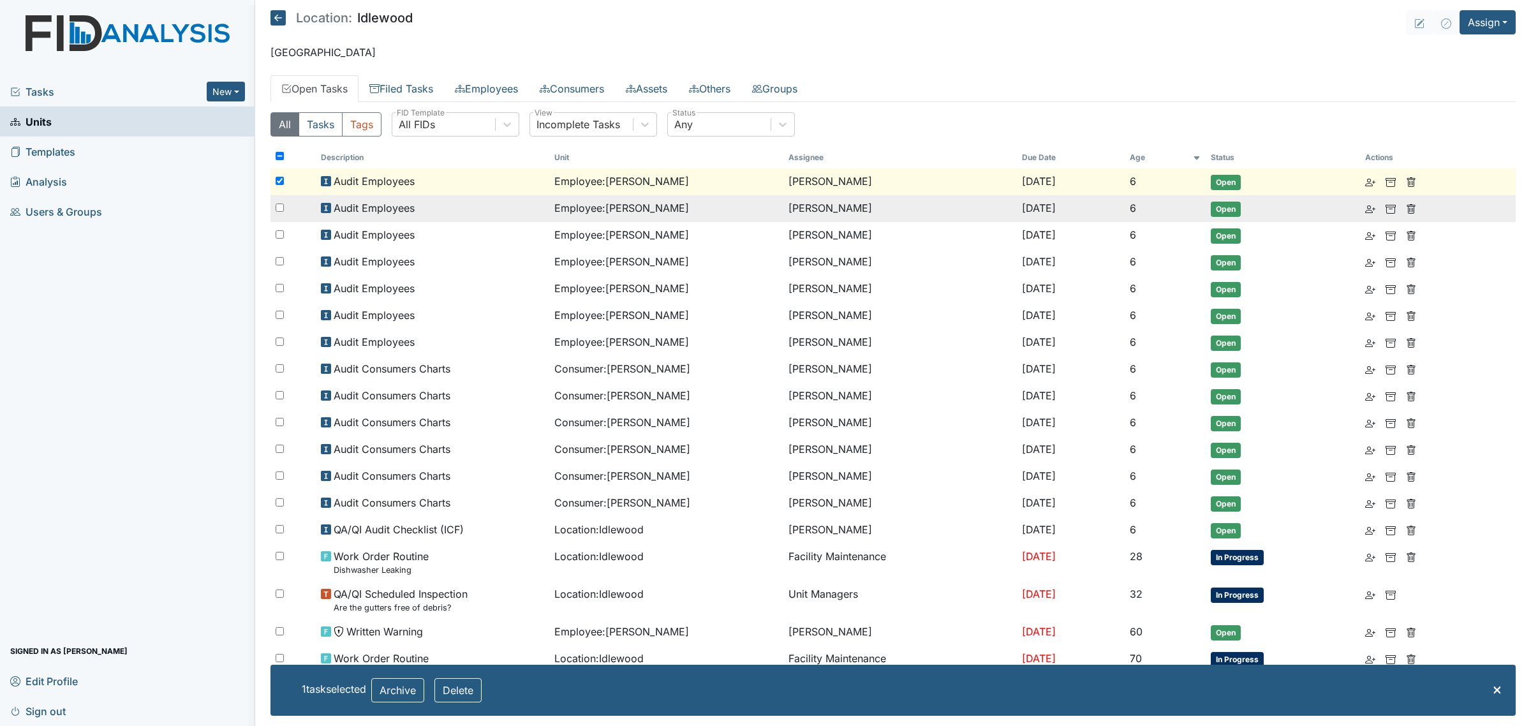
click at [278, 204] on input "checkbox" at bounding box center [280, 207] width 8 height 8
checkbox input "true"
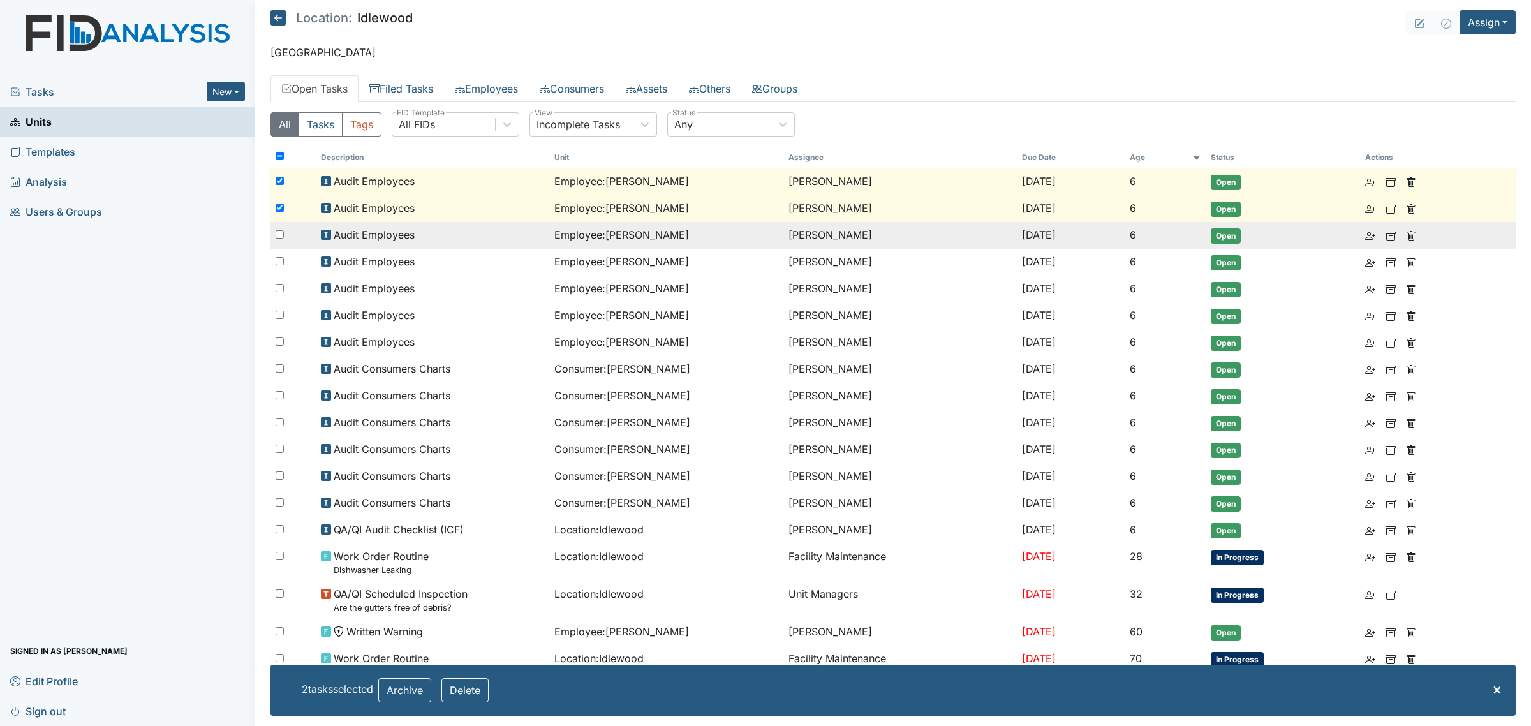
click at [276, 228] on div at bounding box center [292, 235] width 45 height 26
checkbox input "true"
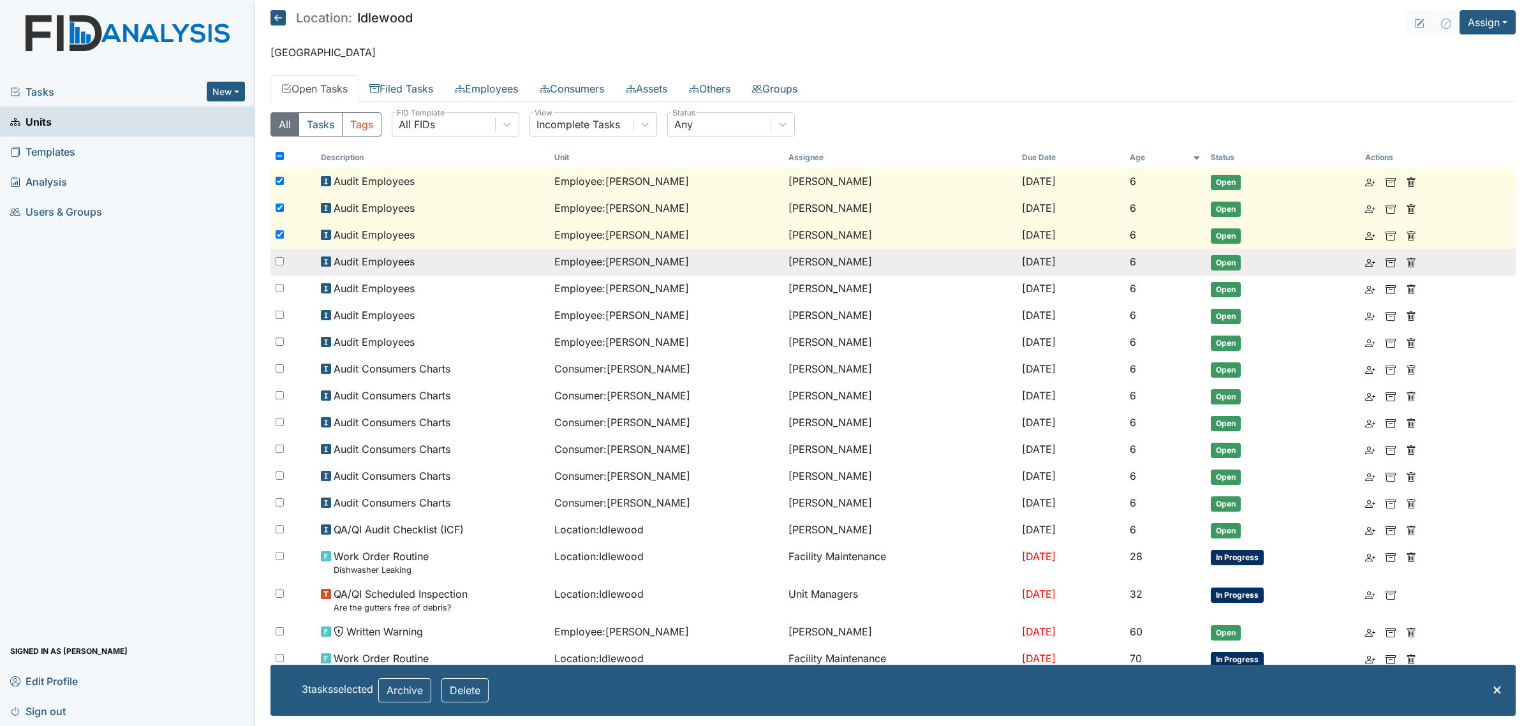
click at [278, 254] on div at bounding box center [292, 262] width 45 height 26
checkbox input "true"
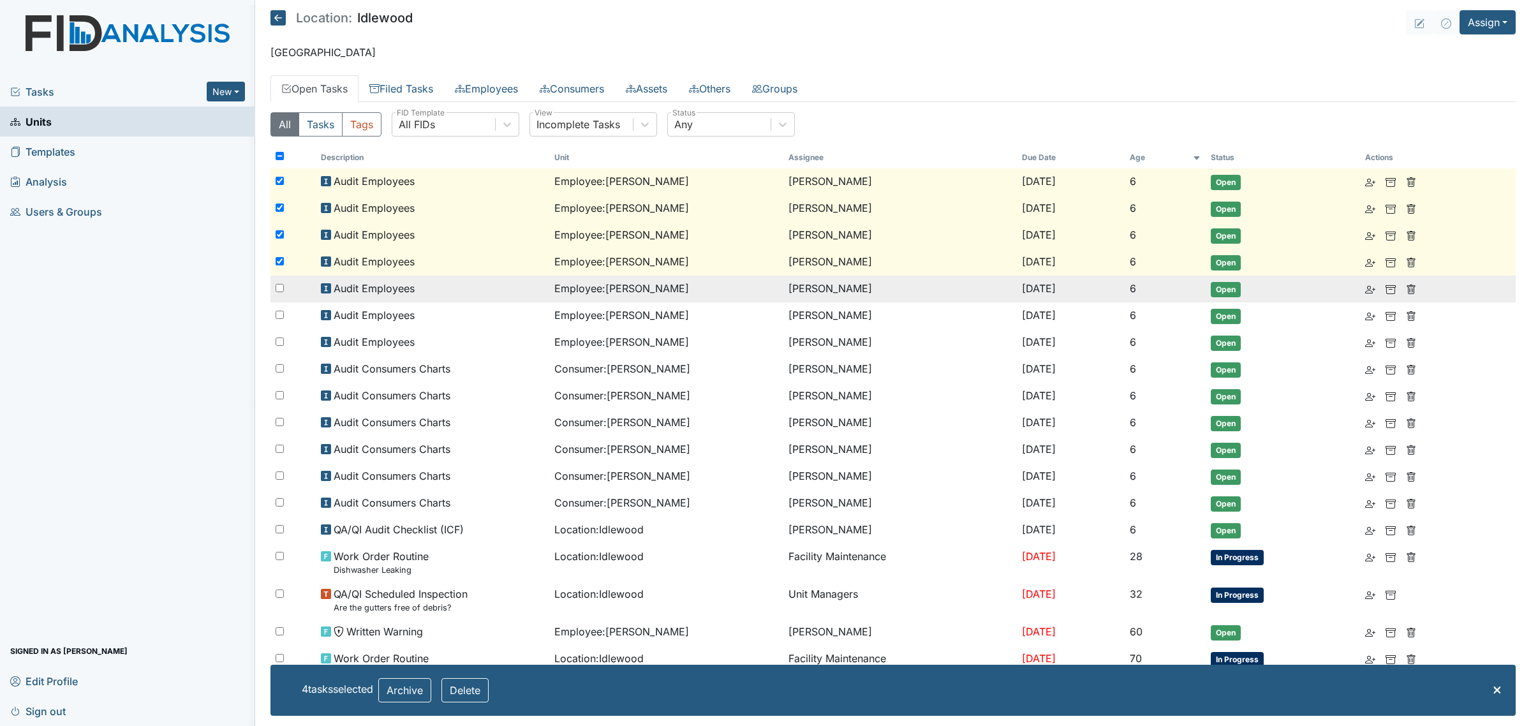
click at [278, 279] on div at bounding box center [292, 289] width 45 height 26
checkbox input "true"
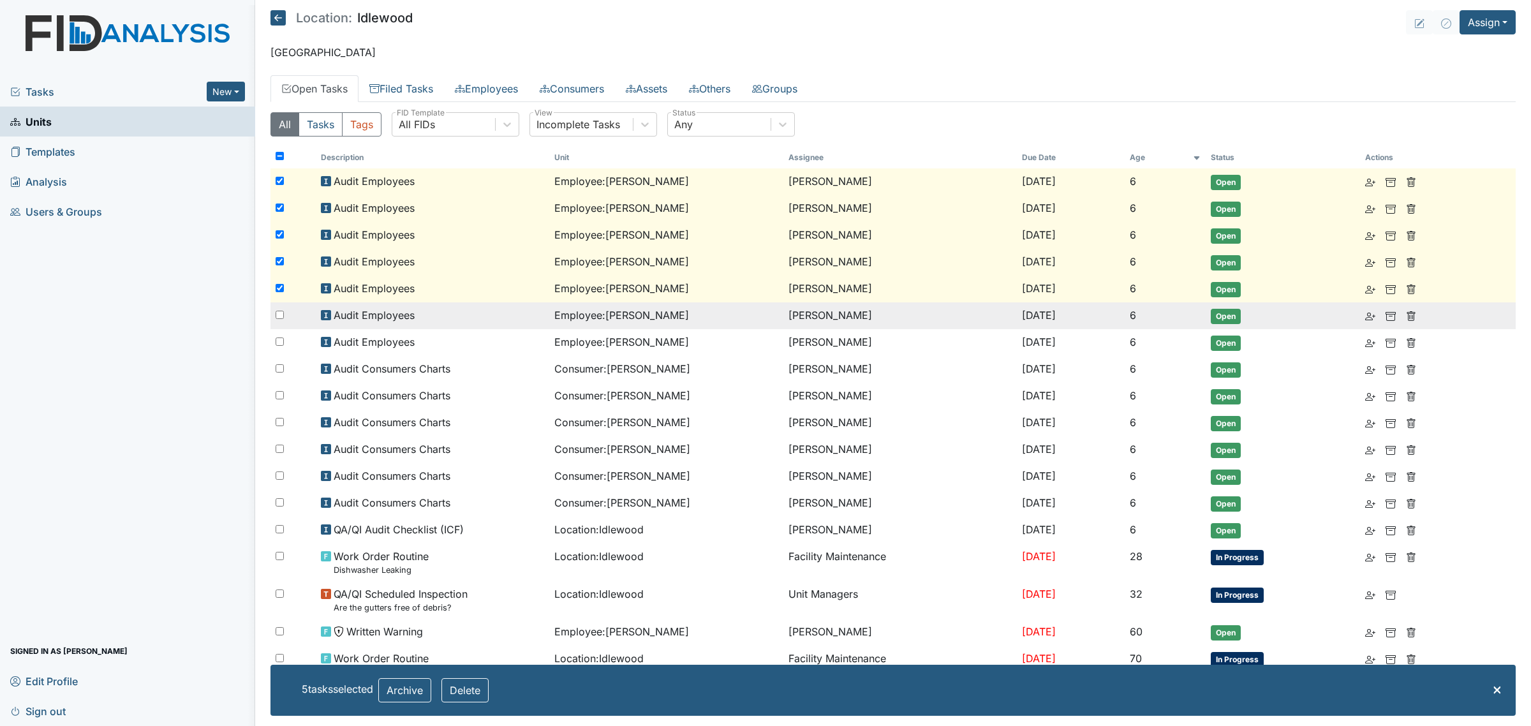
click at [282, 313] on input "checkbox" at bounding box center [280, 315] width 8 height 8
checkbox input "true"
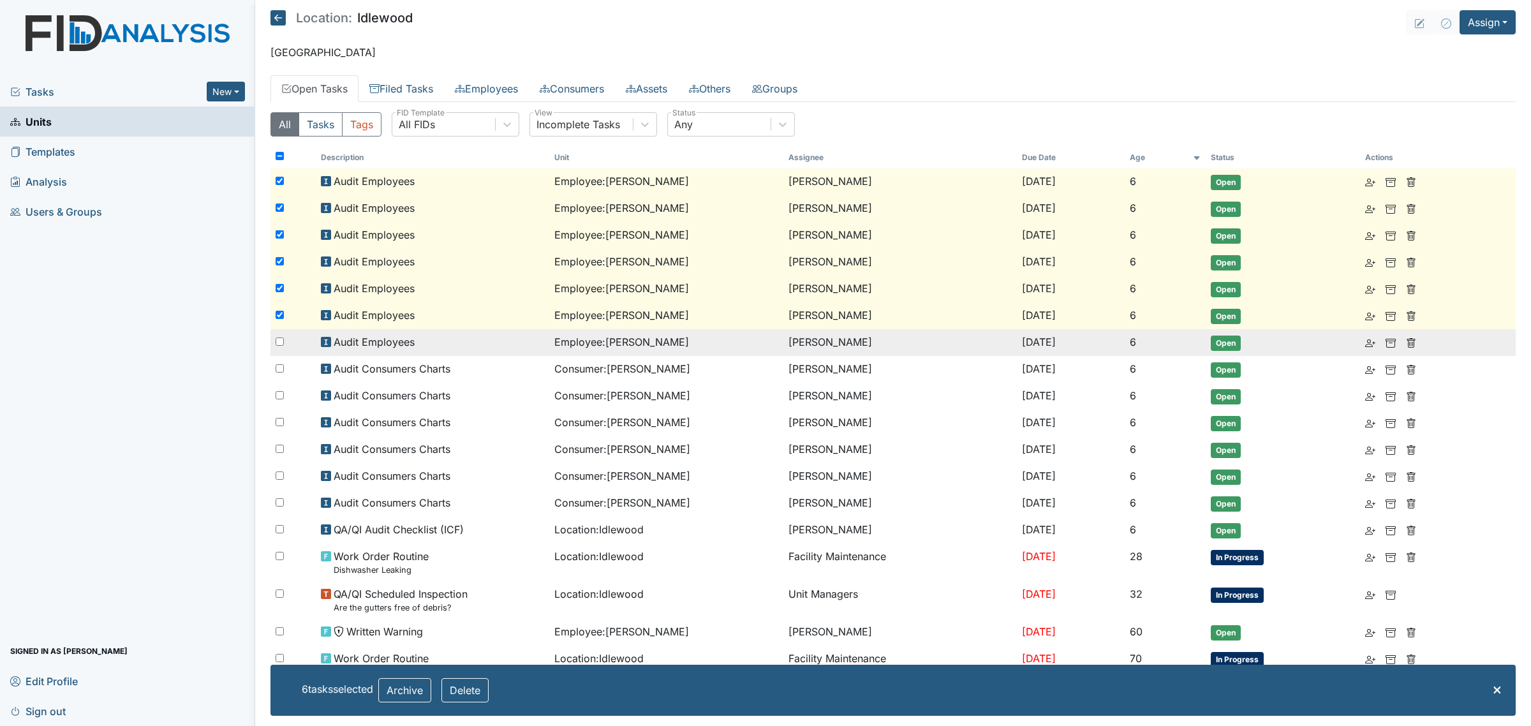
click at [276, 346] on div at bounding box center [292, 342] width 45 height 26
checkbox input "true"
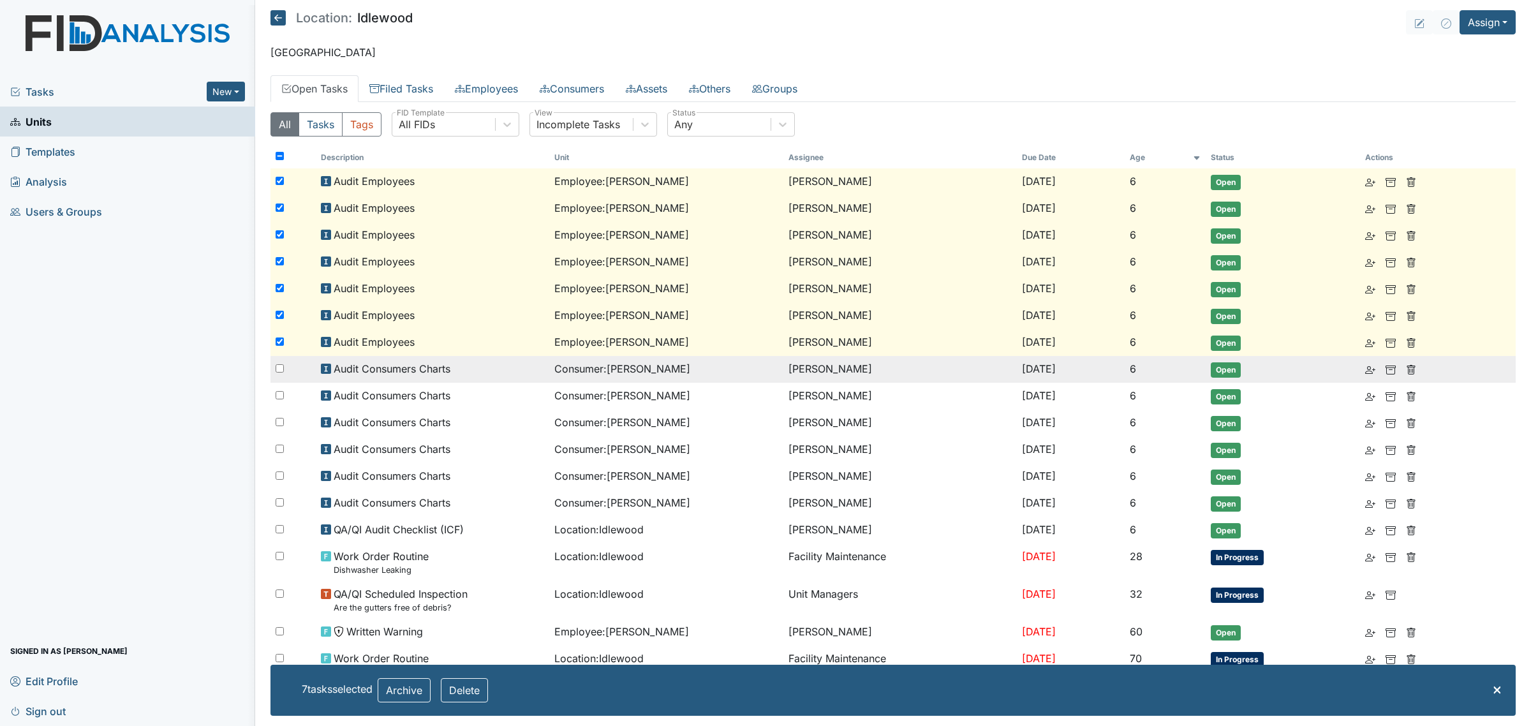
click at [276, 370] on input "checkbox" at bounding box center [280, 368] width 8 height 8
checkbox input "true"
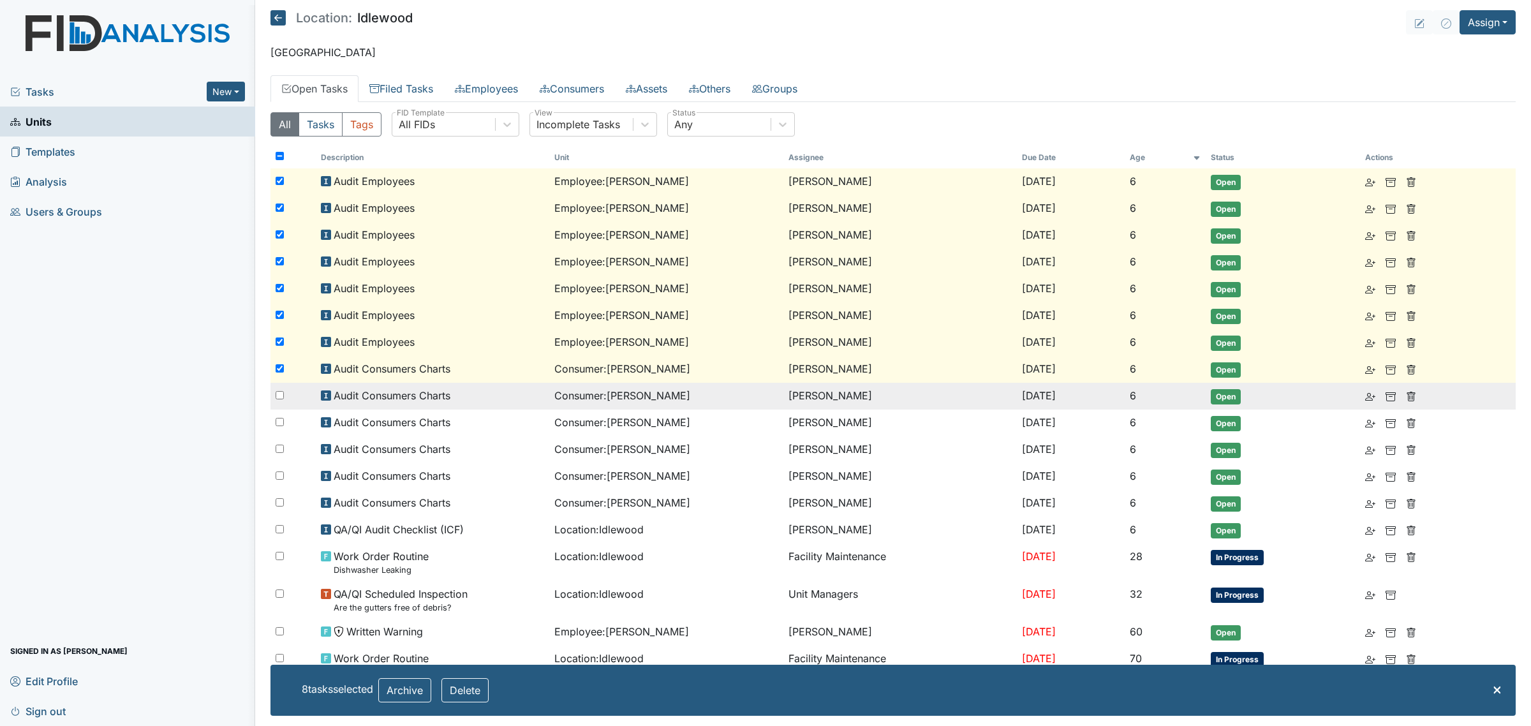
click at [286, 393] on div at bounding box center [292, 396] width 45 height 26
checkbox input "true"
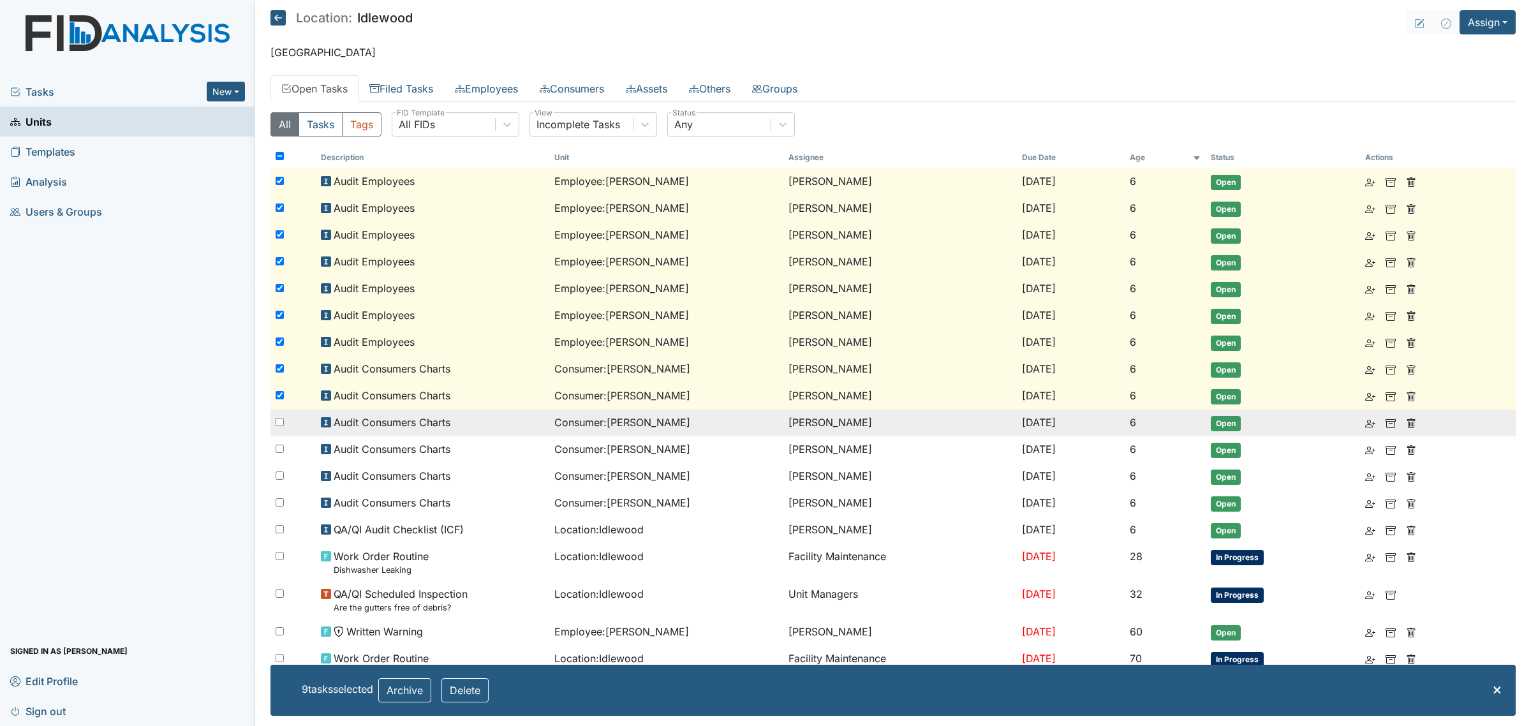
click at [281, 420] on input "checkbox" at bounding box center [280, 422] width 8 height 8
checkbox input "true"
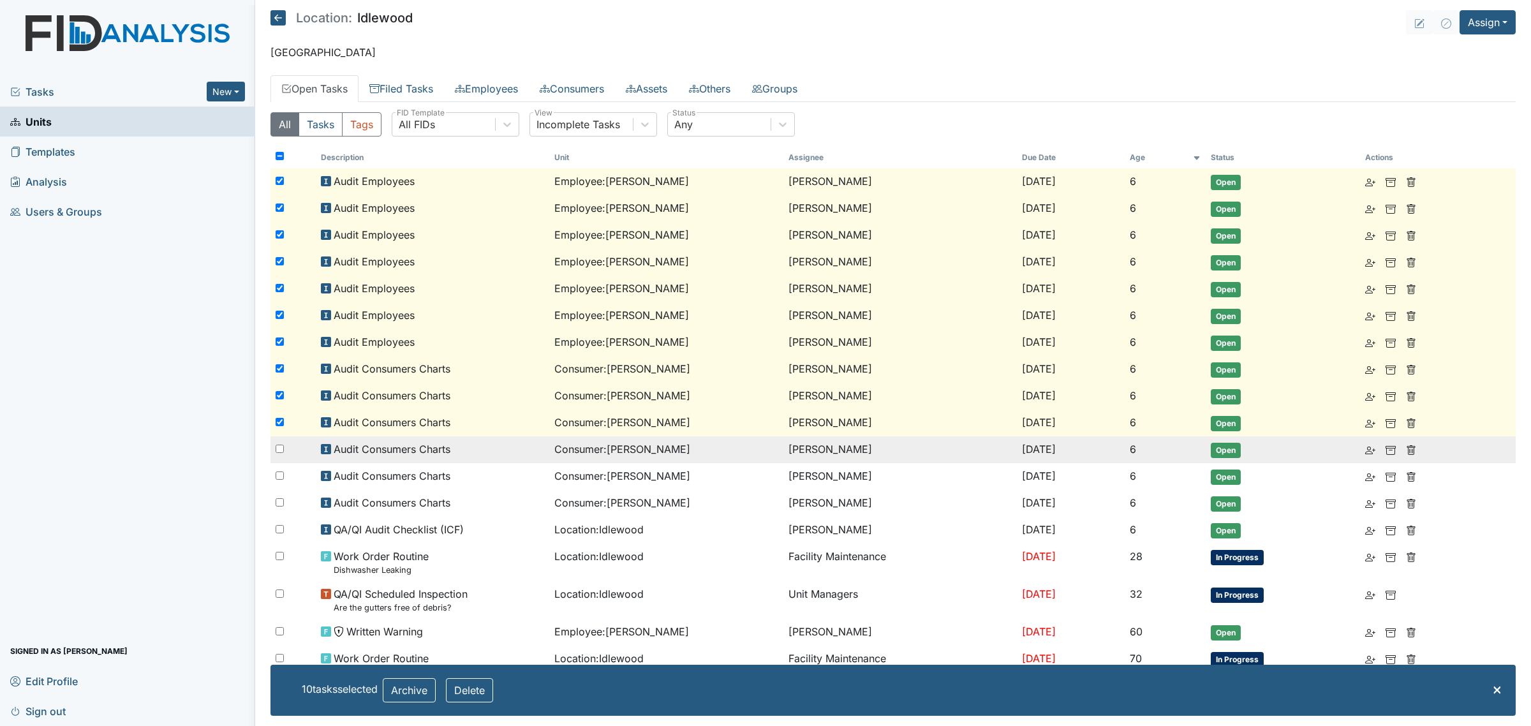
click at [278, 445] on input "checkbox" at bounding box center [280, 449] width 8 height 8
checkbox input "true"
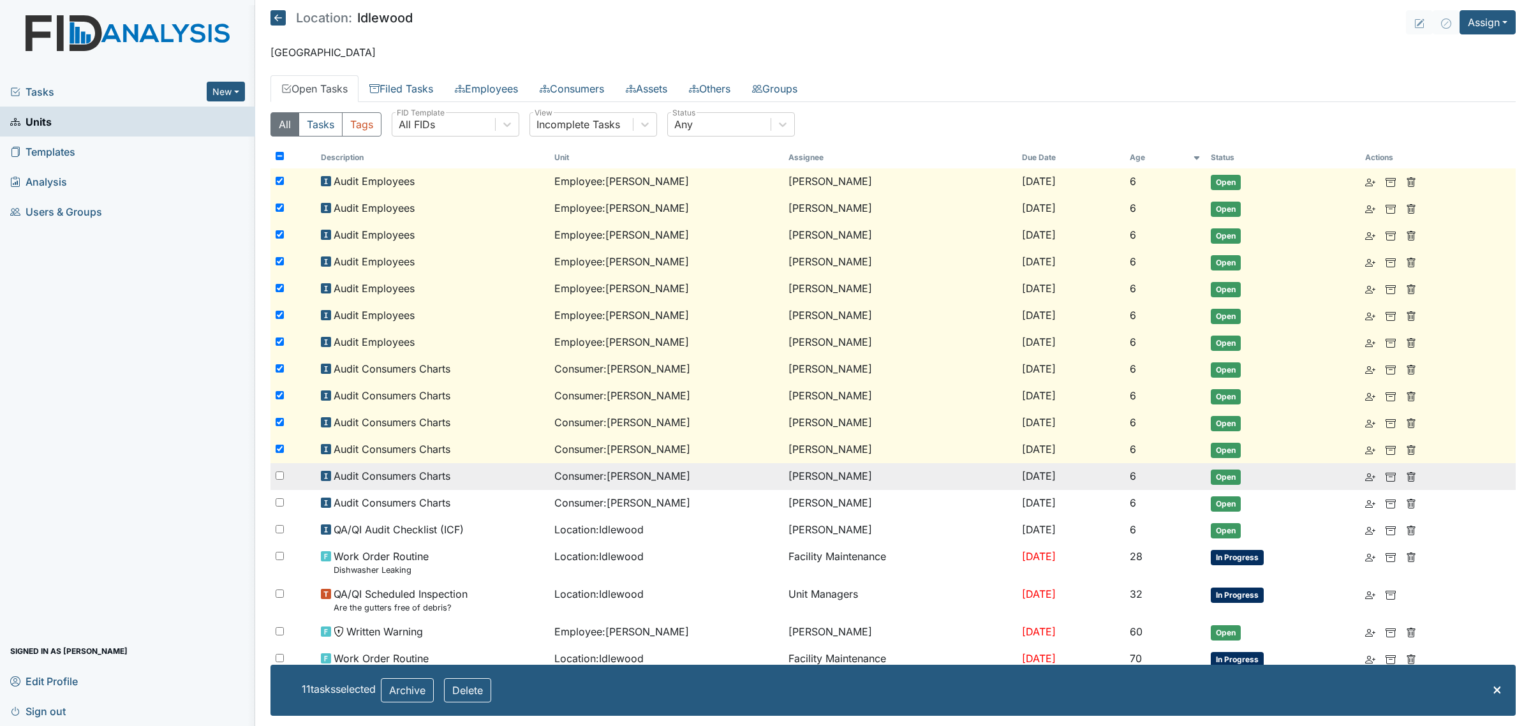
click at [278, 466] on div at bounding box center [292, 476] width 45 height 26
checkbox input "true"
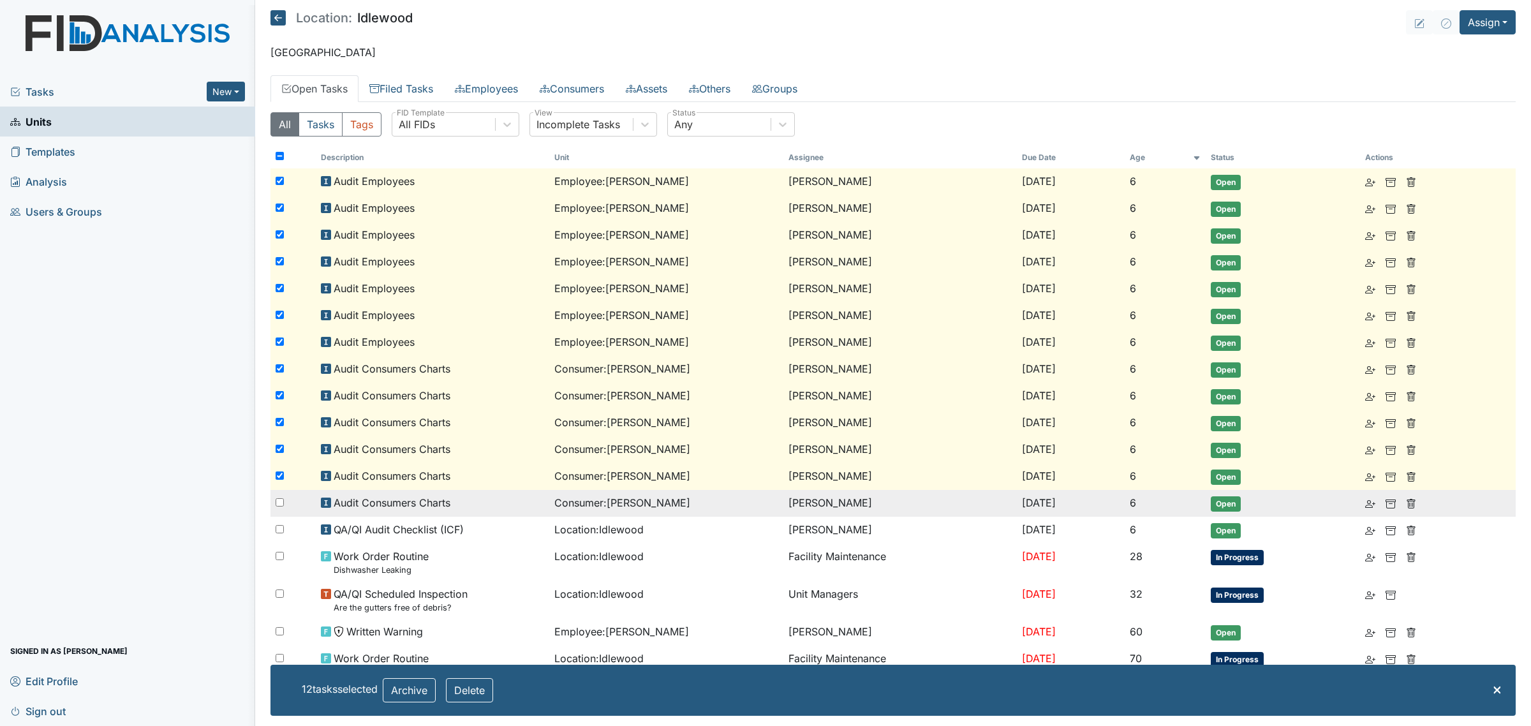
click at [281, 498] on input "checkbox" at bounding box center [280, 502] width 8 height 8
checkbox input "true"
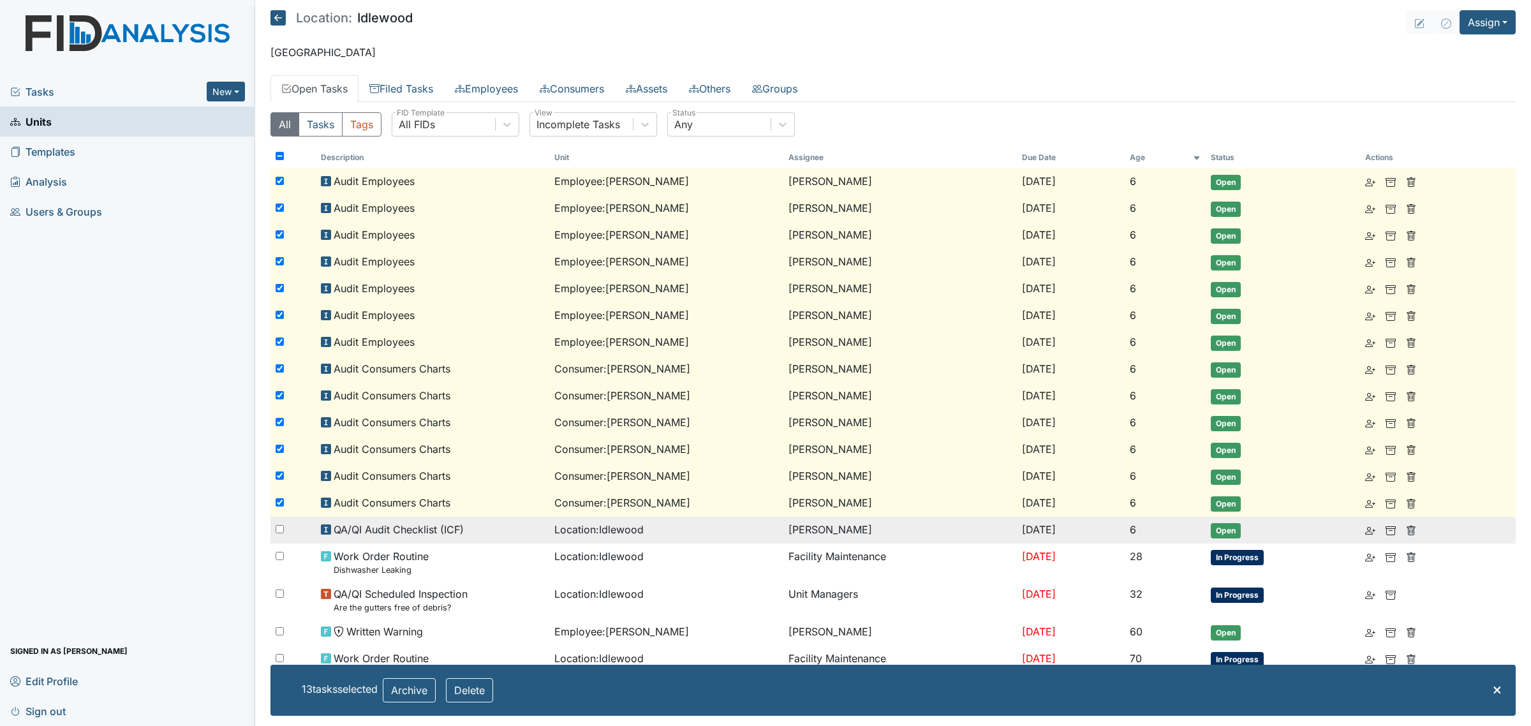
click at [276, 525] on input "checkbox" at bounding box center [280, 529] width 8 height 8
checkbox input "true"
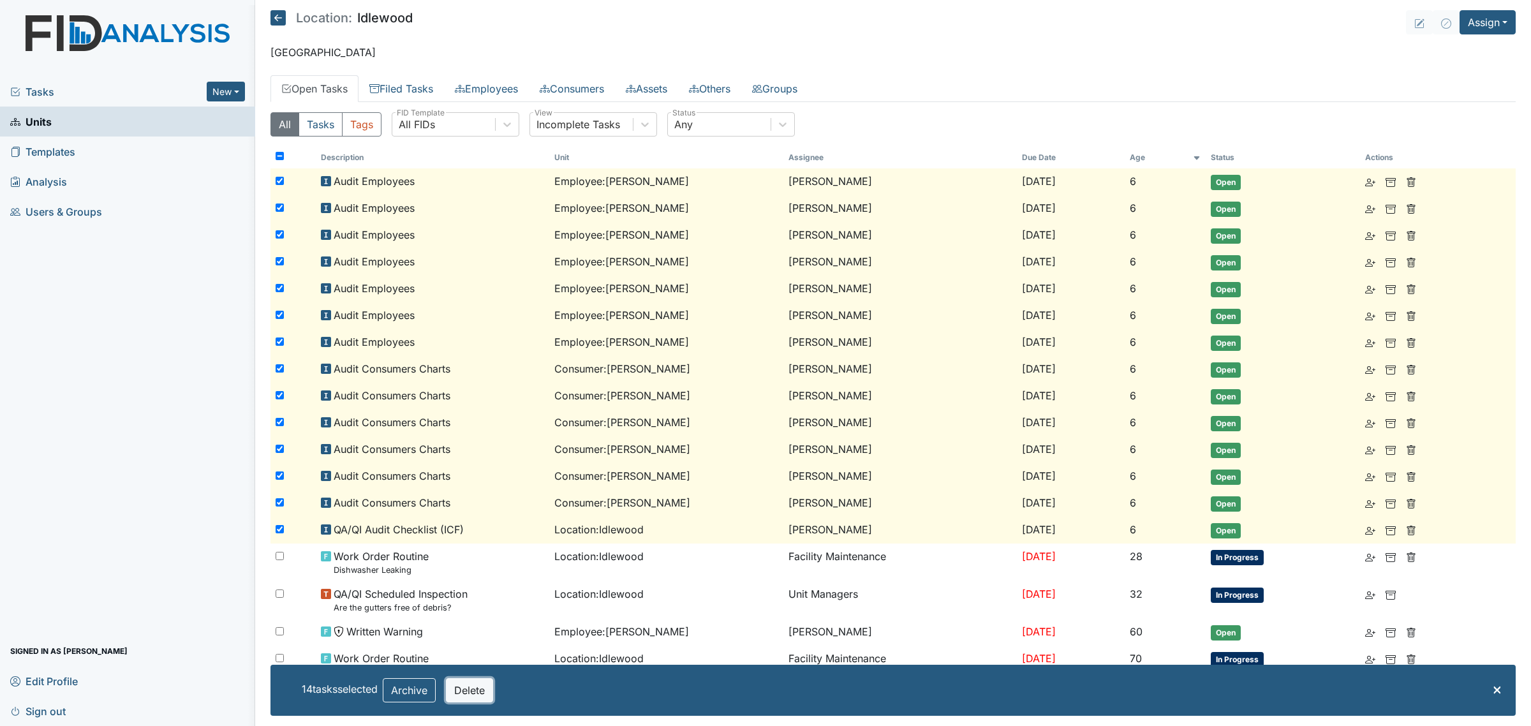
click at [476, 689] on button "Delete" at bounding box center [469, 690] width 47 height 24
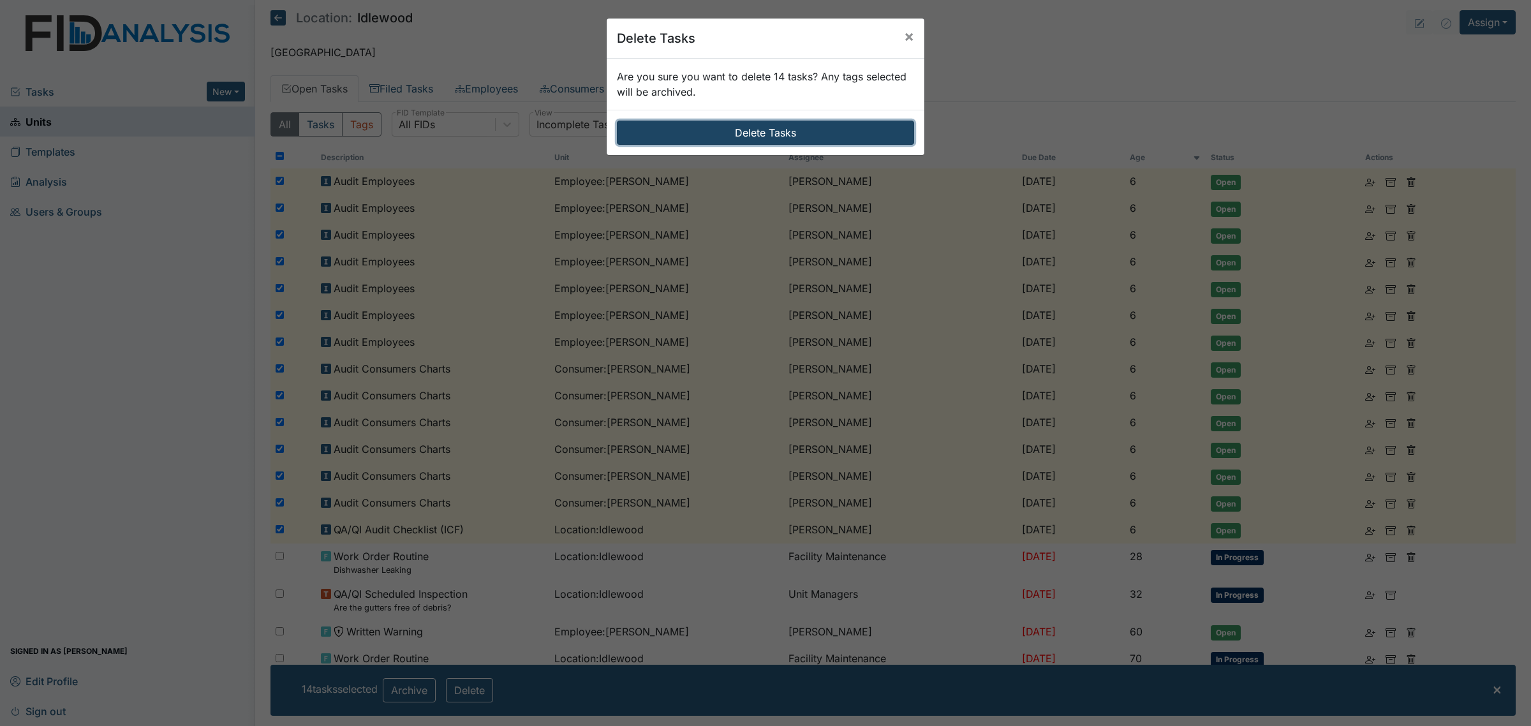
click at [733, 142] on button "Delete Tasks" at bounding box center [765, 133] width 297 height 24
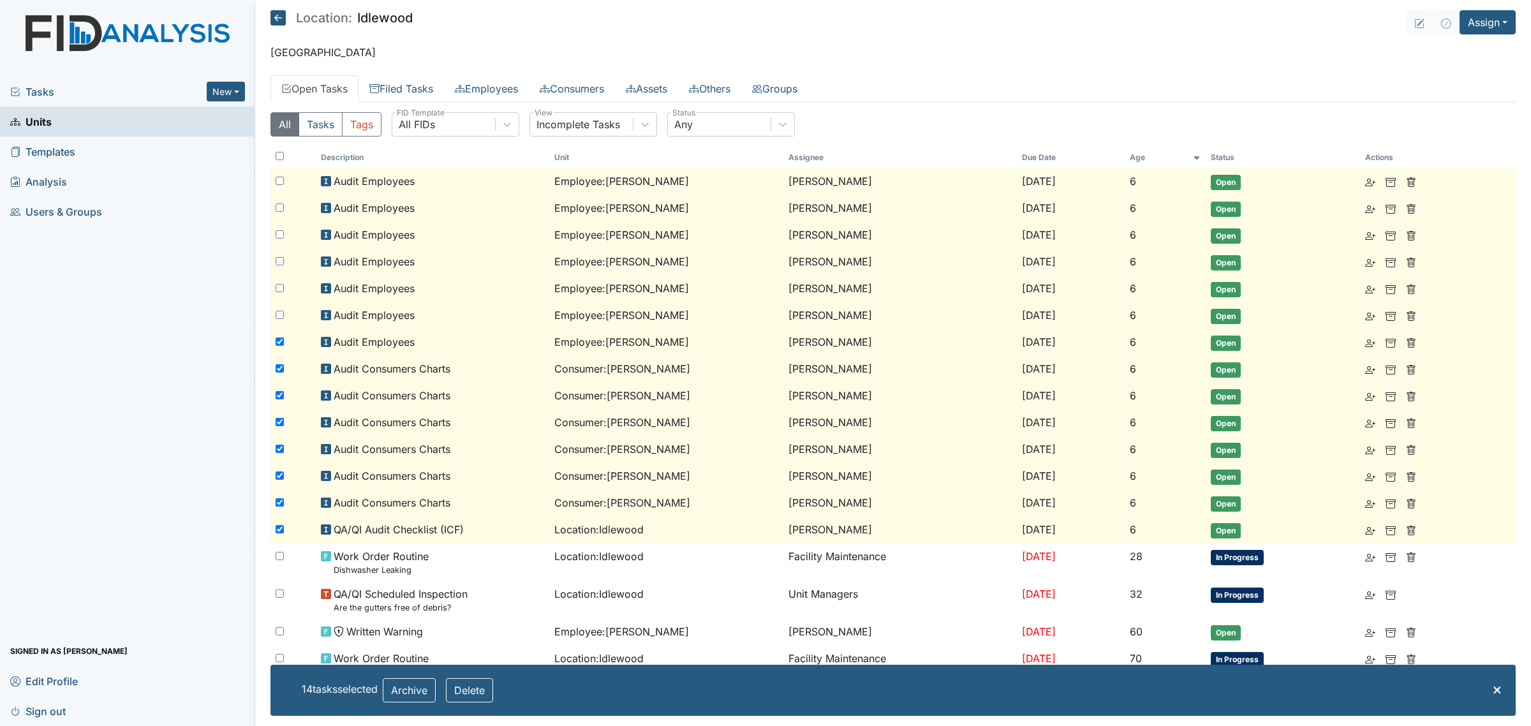
checkbox input "false"
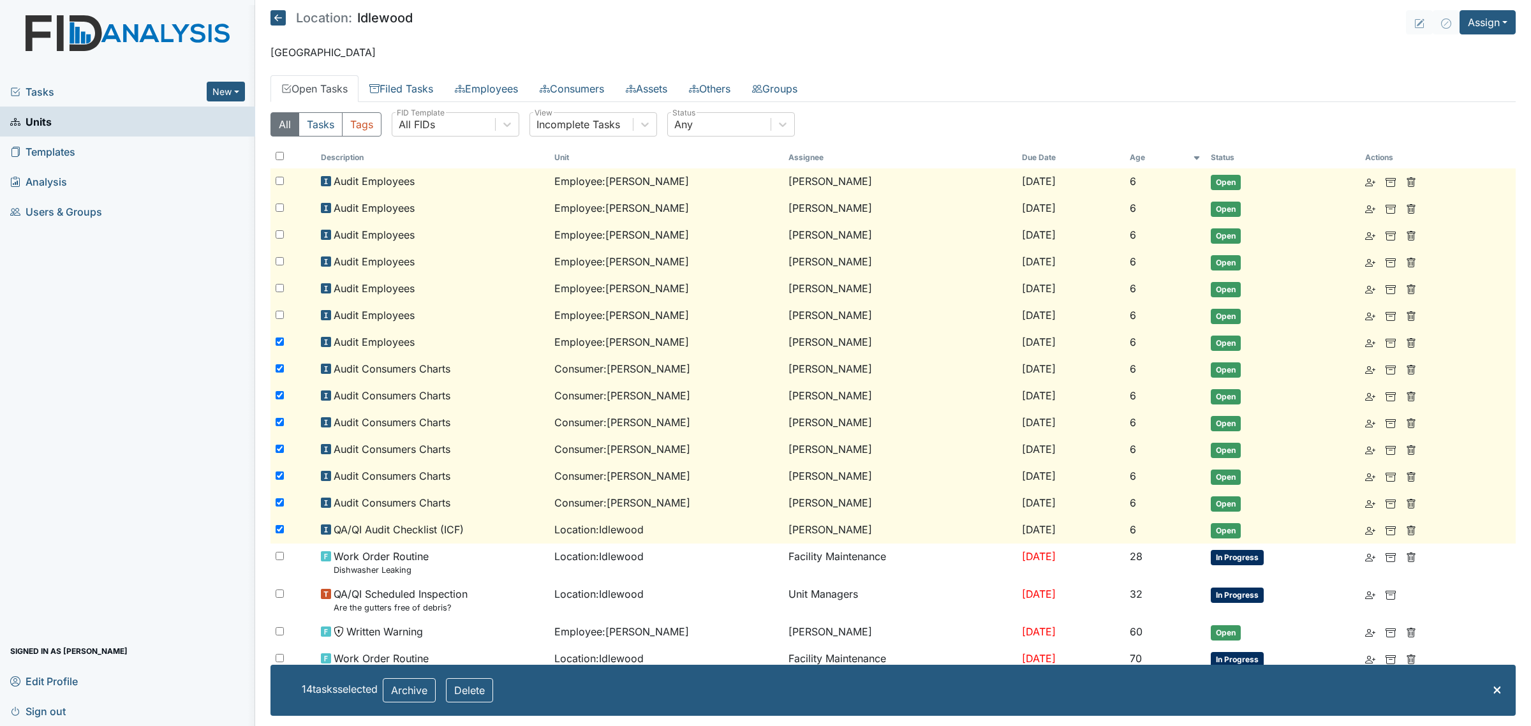
checkbox input "false"
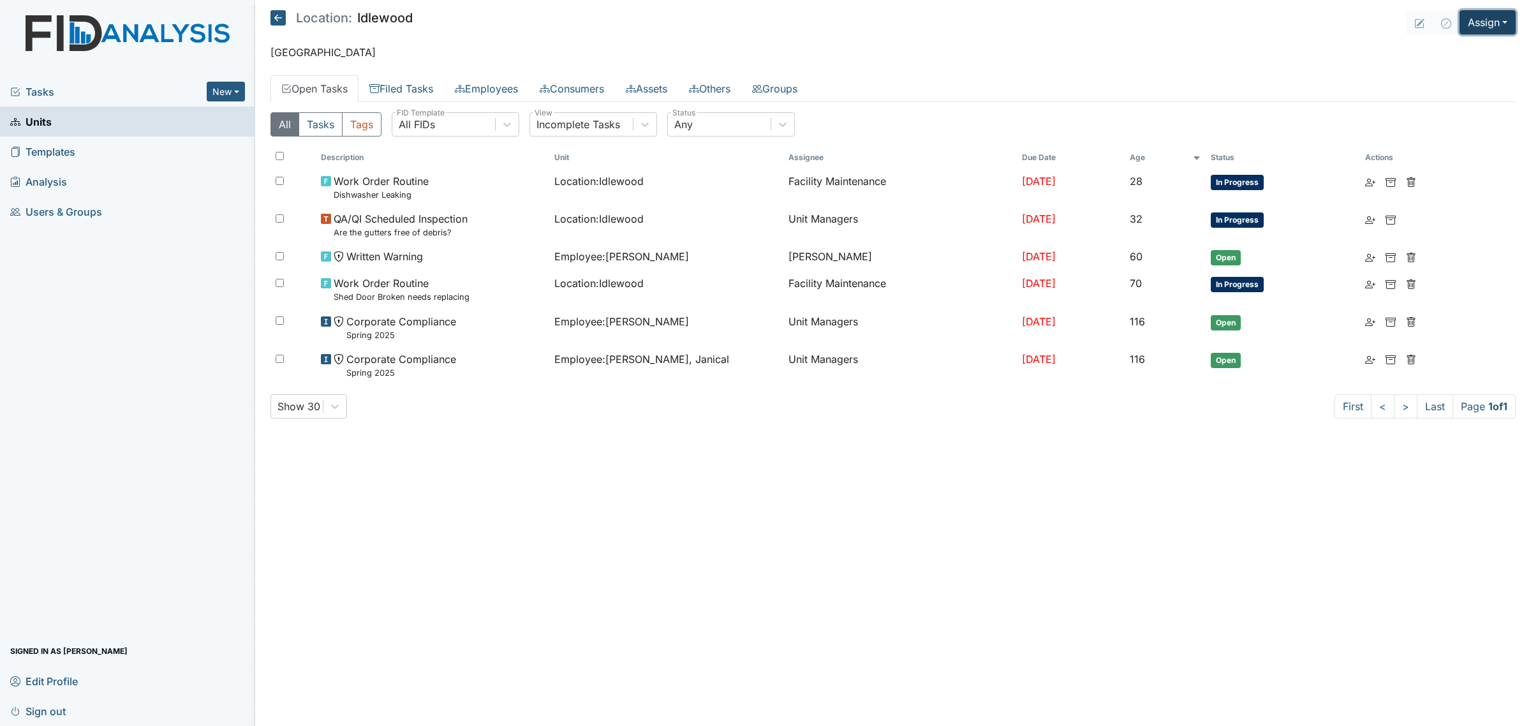
click at [1504, 17] on button "Assign" at bounding box center [1487, 22] width 56 height 24
click at [1453, 75] on link "Assign Inspection" at bounding box center [1456, 73] width 115 height 20
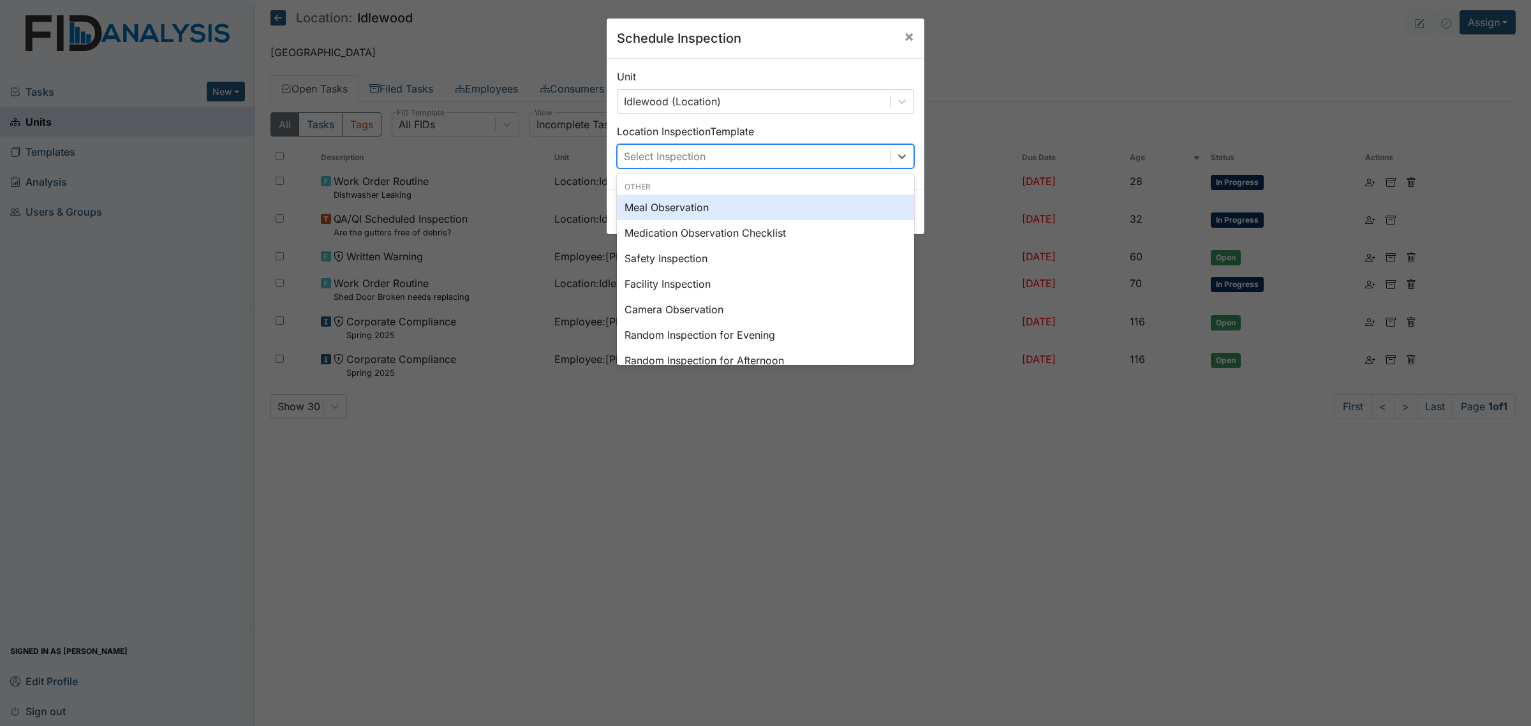
click at [850, 153] on div "Select Inspection" at bounding box center [753, 156] width 272 height 23
type input "a"
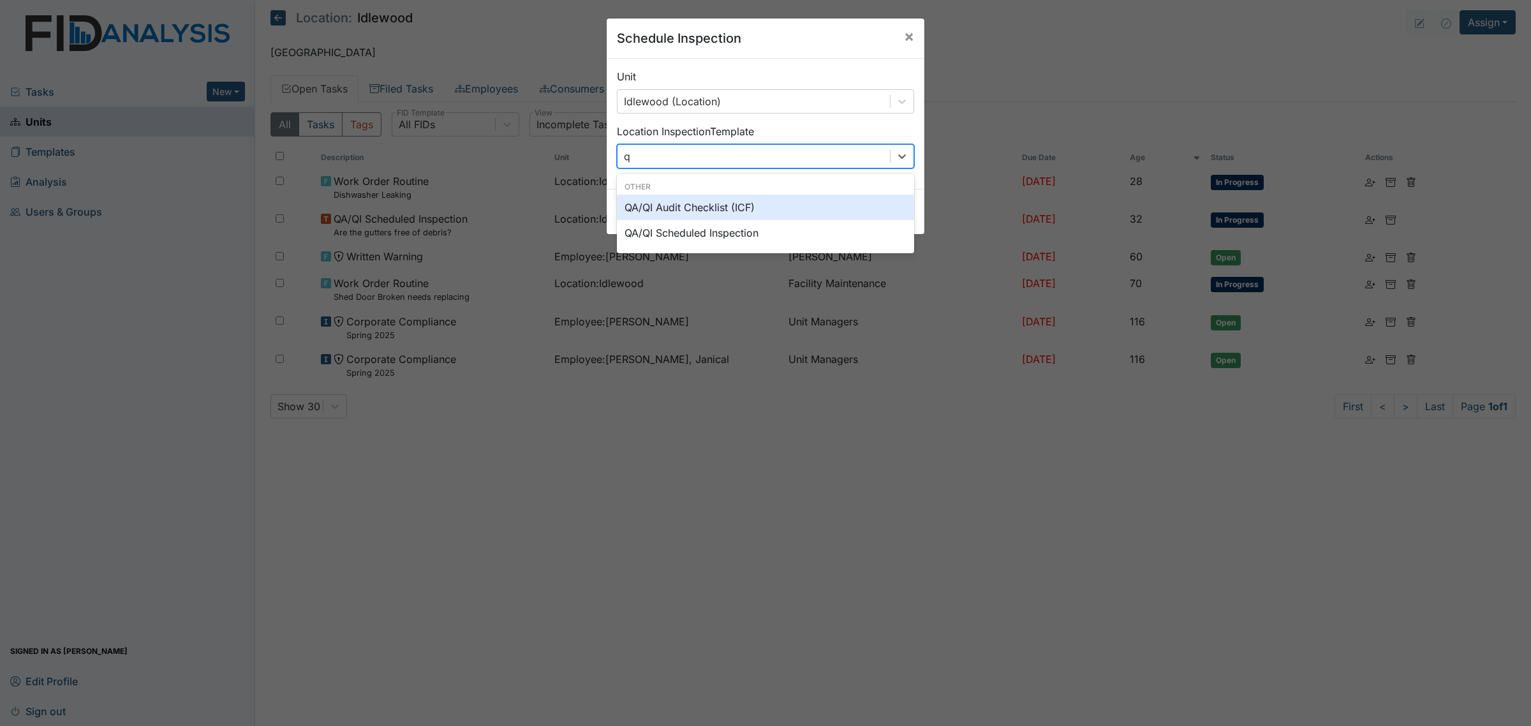
type input "qa"
click at [781, 206] on div "QA/QI Audit Checklist (ICF)" at bounding box center [765, 208] width 297 height 26
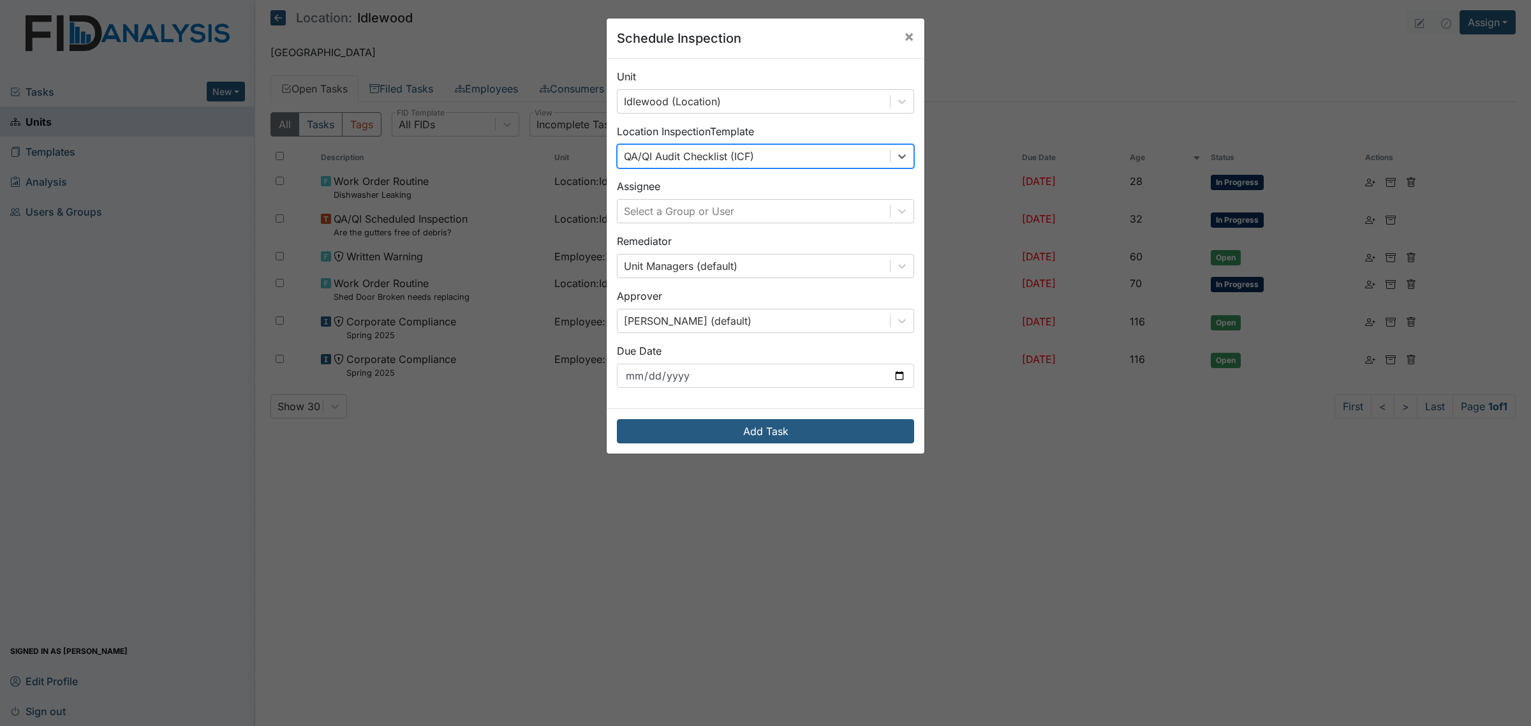
click at [719, 230] on div "Unit Idlewood (Location) Location Inspection Template option QA/QI Audit Checkl…" at bounding box center [766, 233] width 318 height 349
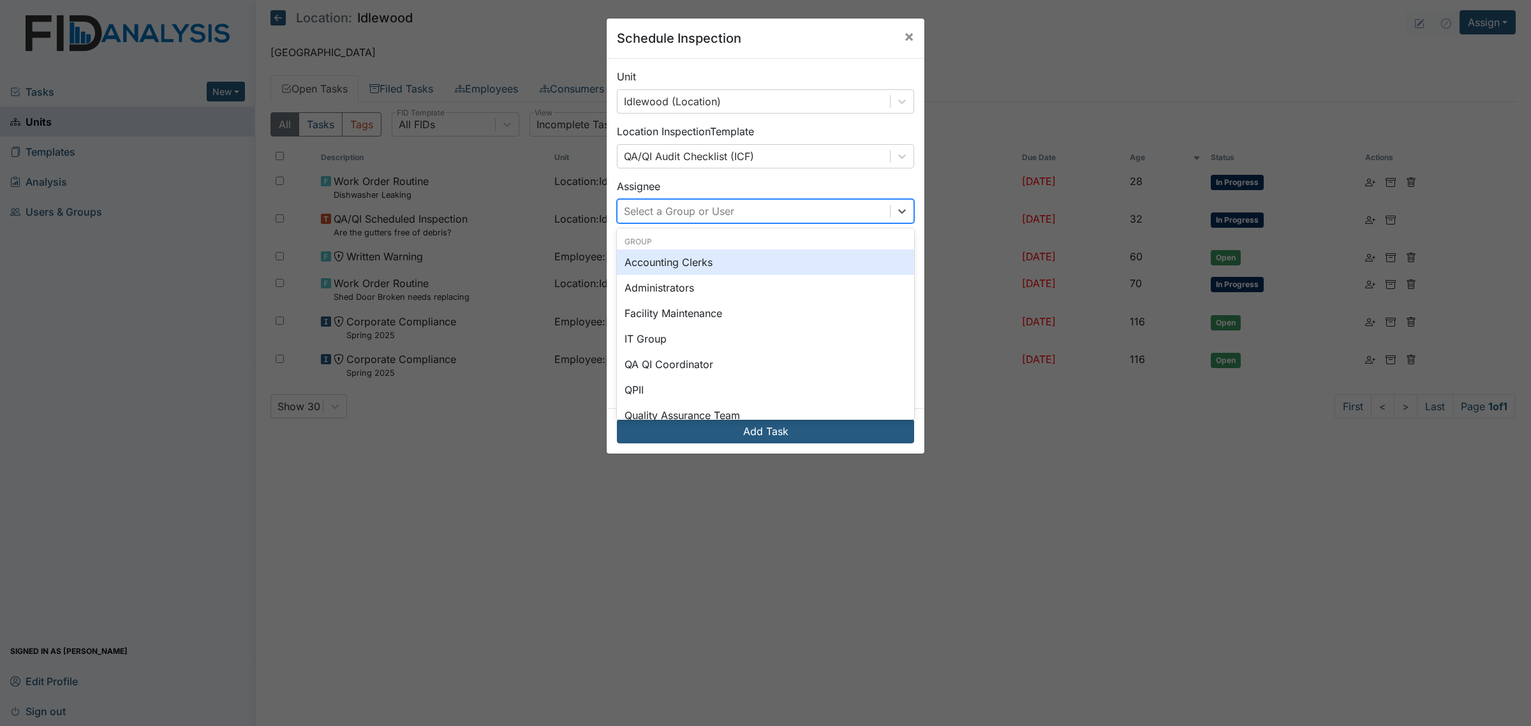
click at [723, 217] on div "Select a Group or User" at bounding box center [679, 210] width 110 height 15
type input "a"
click at [776, 187] on div "Assignee option Accounting Clerks focused, 0 of 2. 118 results available for se…" at bounding box center [765, 201] width 297 height 45
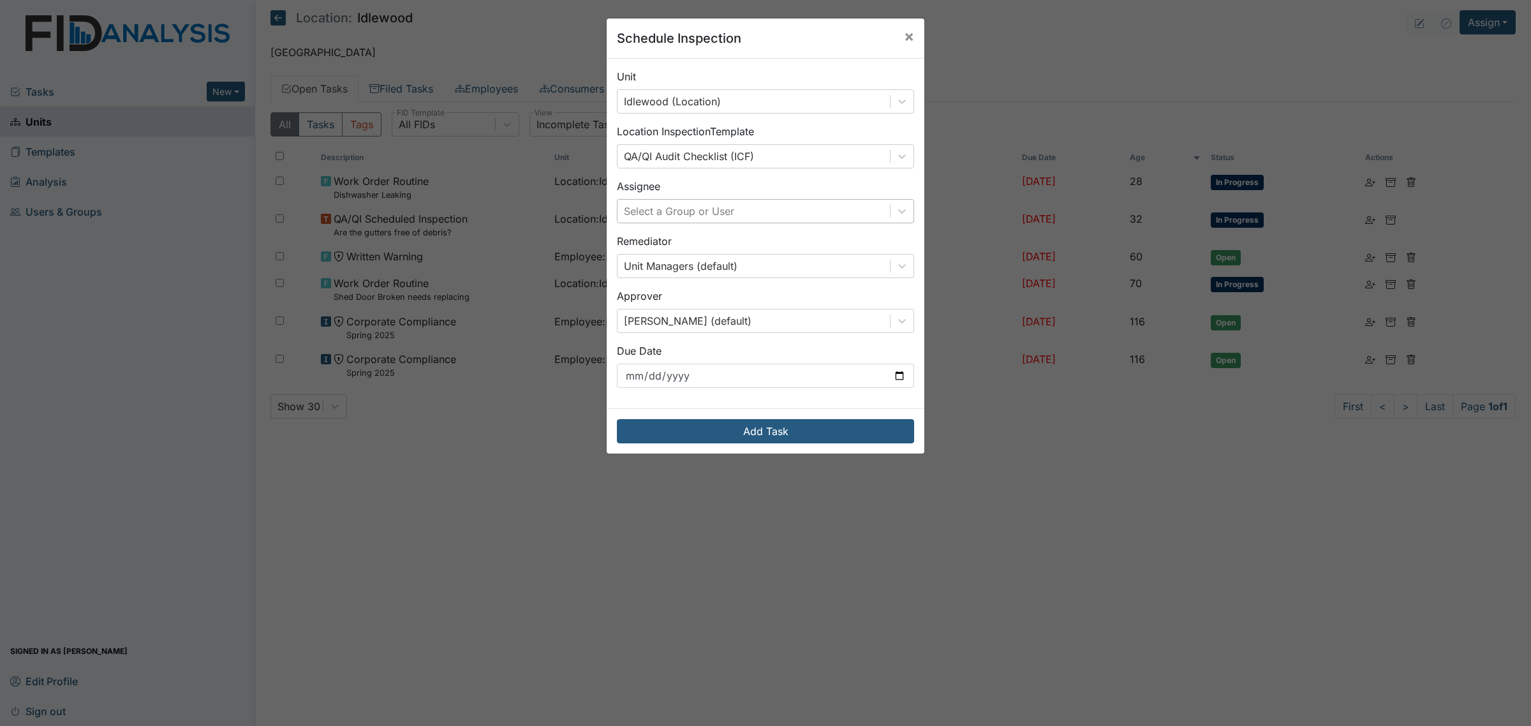
click at [777, 221] on div "Select a Group or User" at bounding box center [753, 211] width 272 height 23
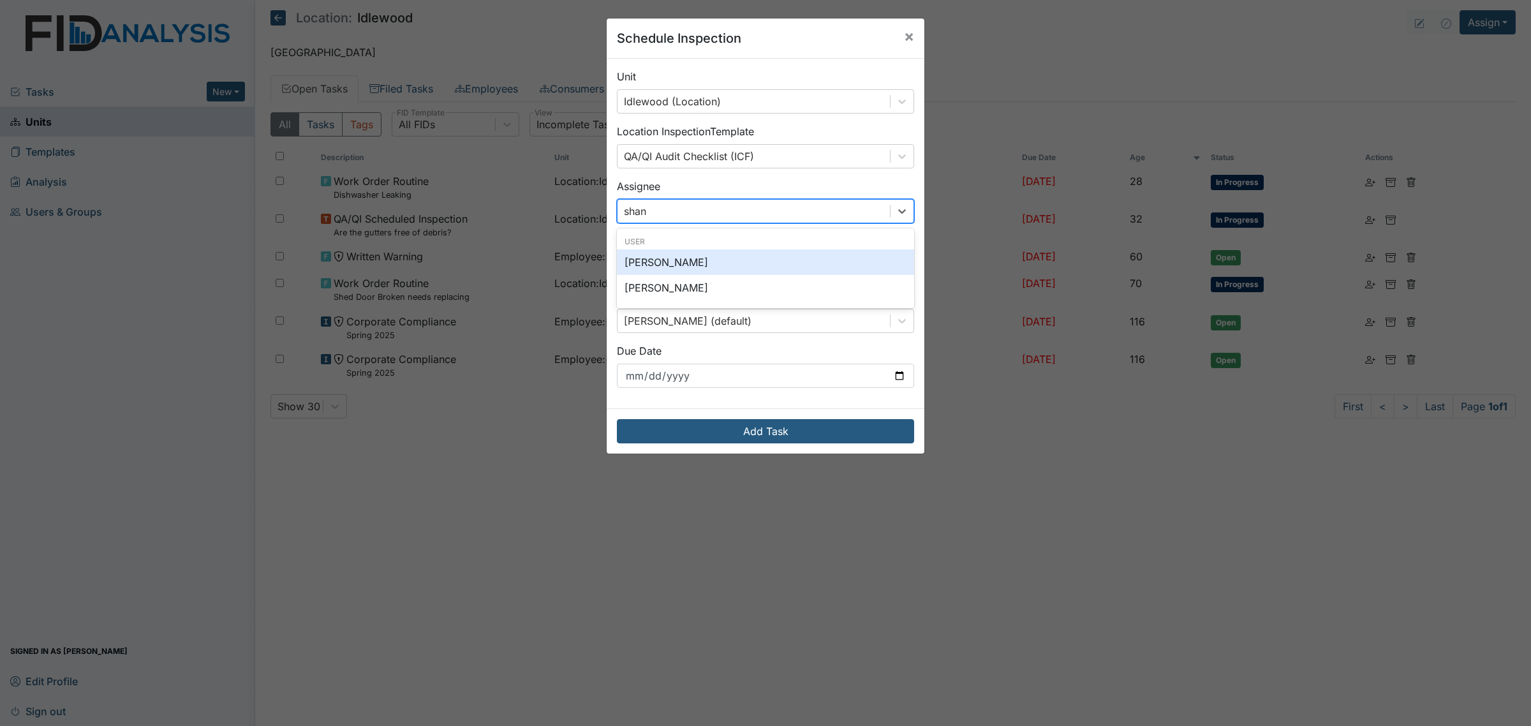
type input "shane"
click at [739, 262] on div "[PERSON_NAME]" at bounding box center [765, 262] width 297 height 26
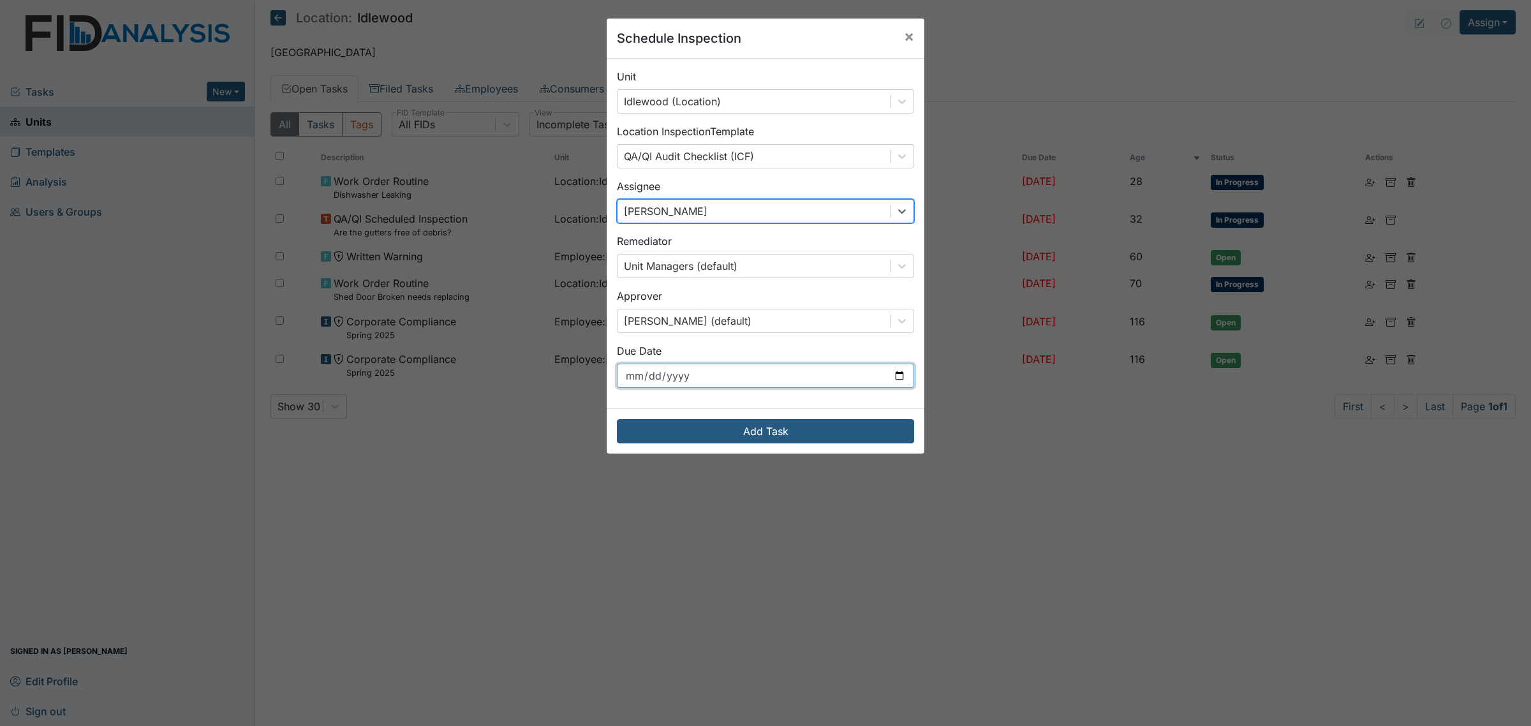
click at [898, 377] on input "2025-09-09" at bounding box center [765, 376] width 297 height 24
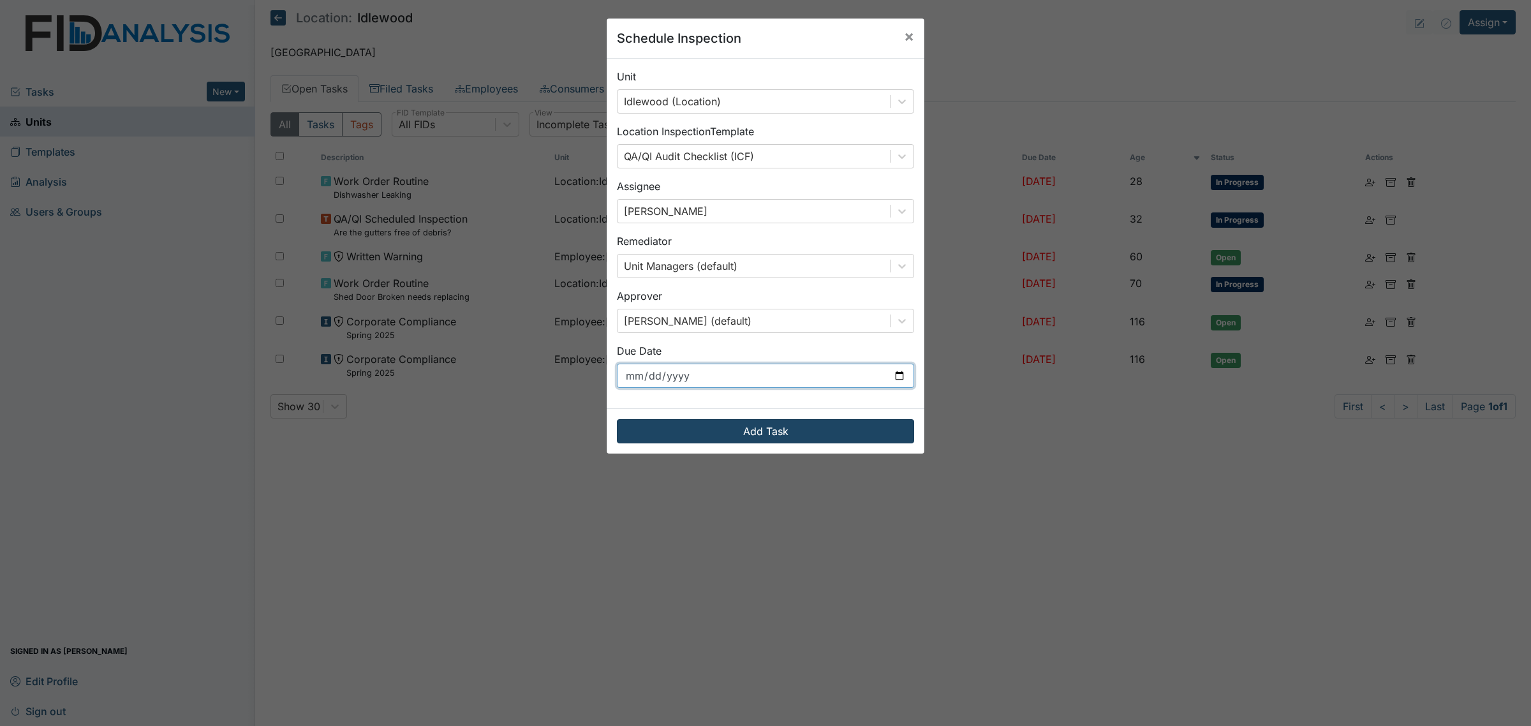
type input "2025-10-01"
click at [776, 432] on button "Add Task" at bounding box center [765, 431] width 297 height 24
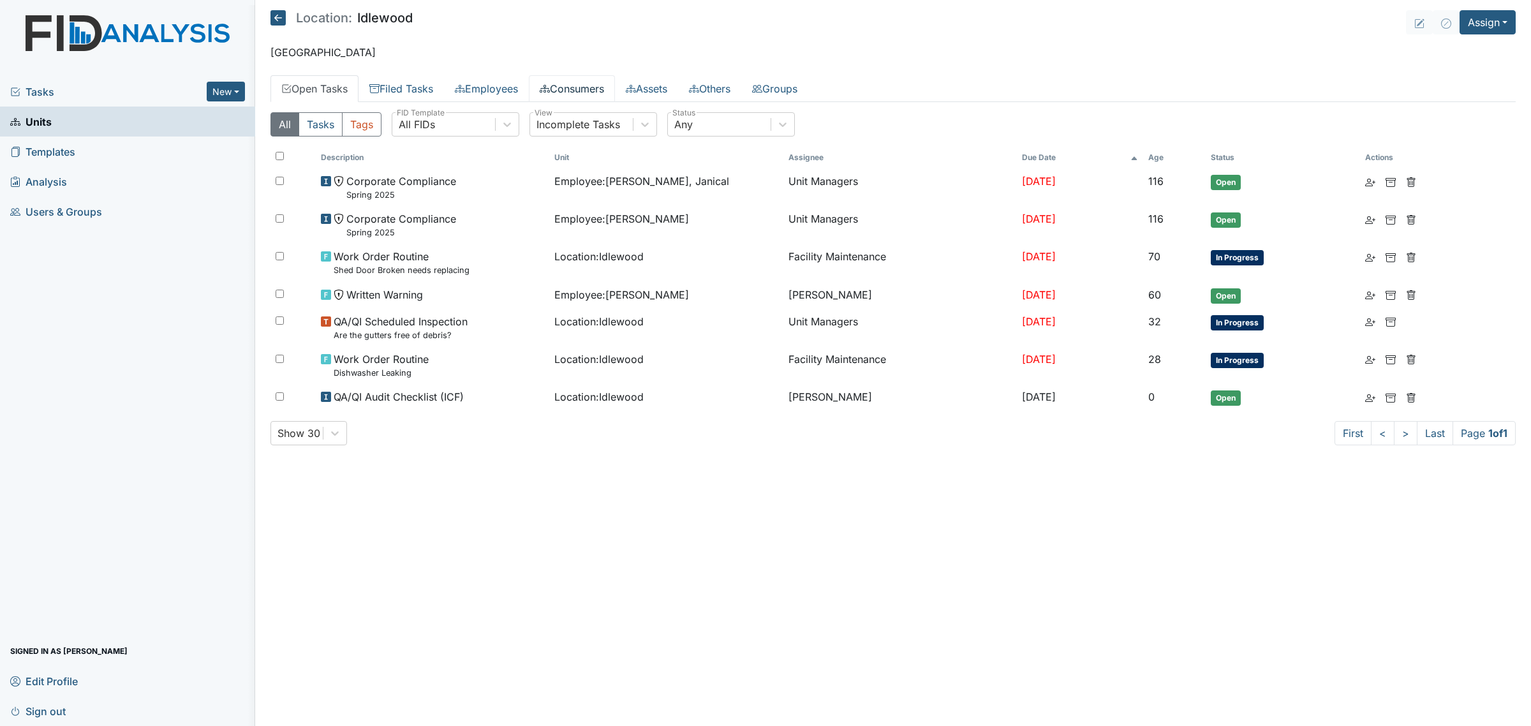
click at [585, 86] on link "Consumers" at bounding box center [572, 88] width 86 height 27
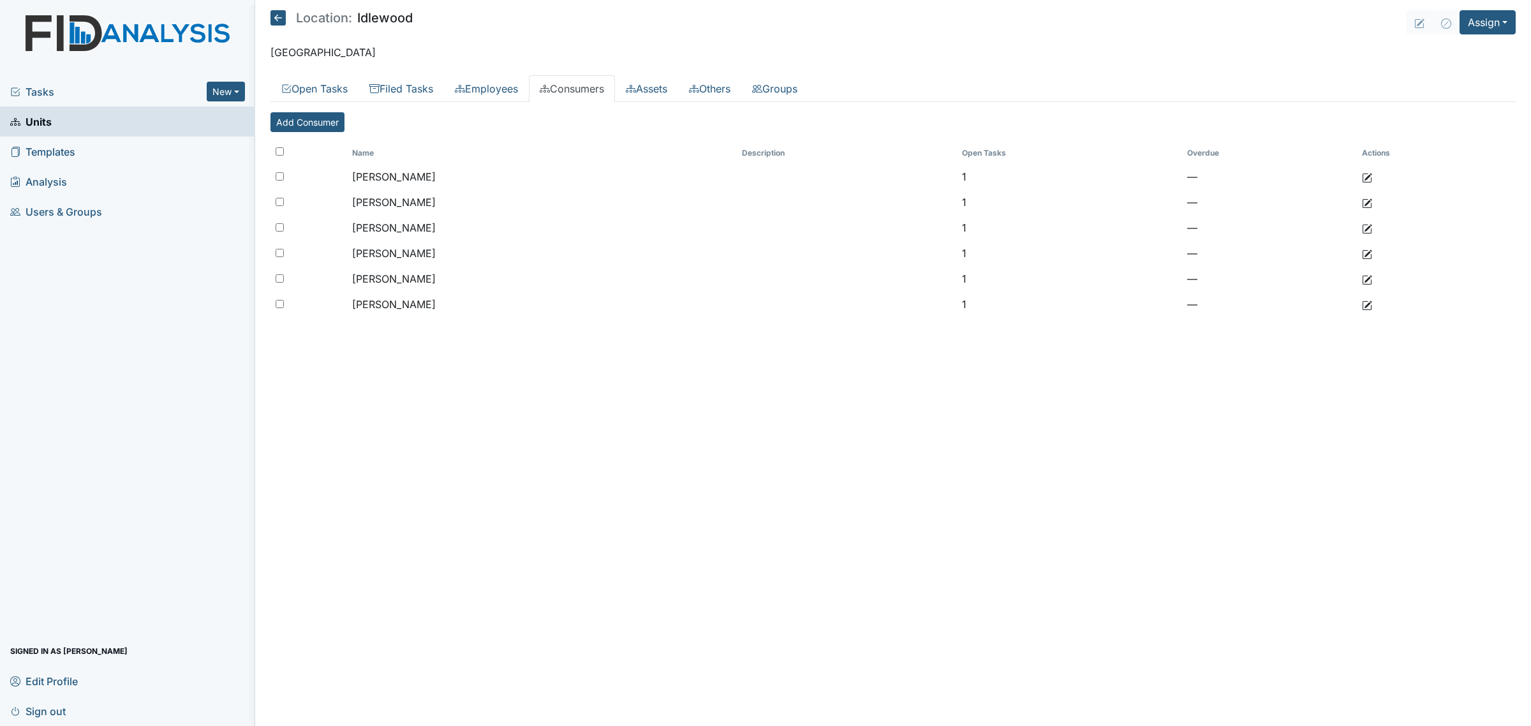
click at [276, 150] on input "checkbox" at bounding box center [280, 151] width 8 height 8
checkbox input "true"
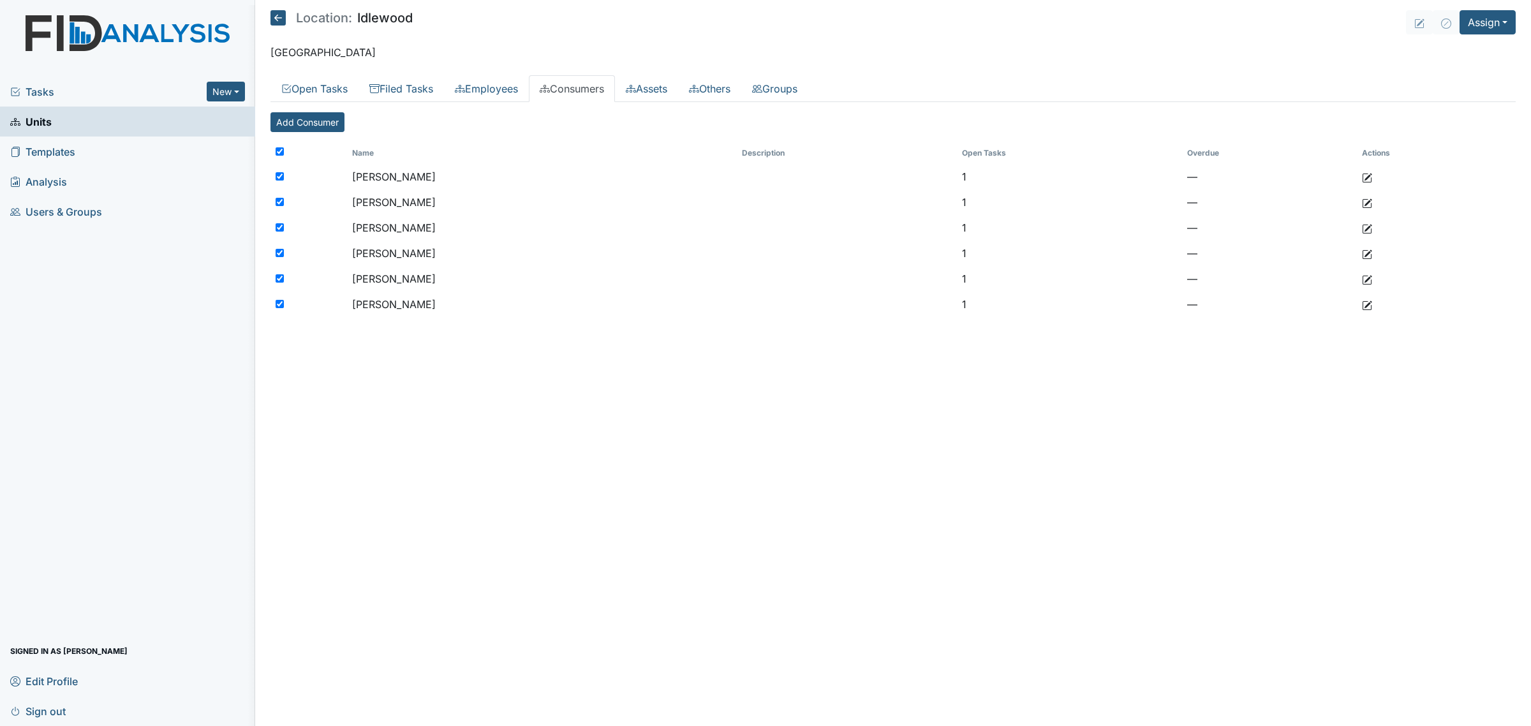
checkbox input "true"
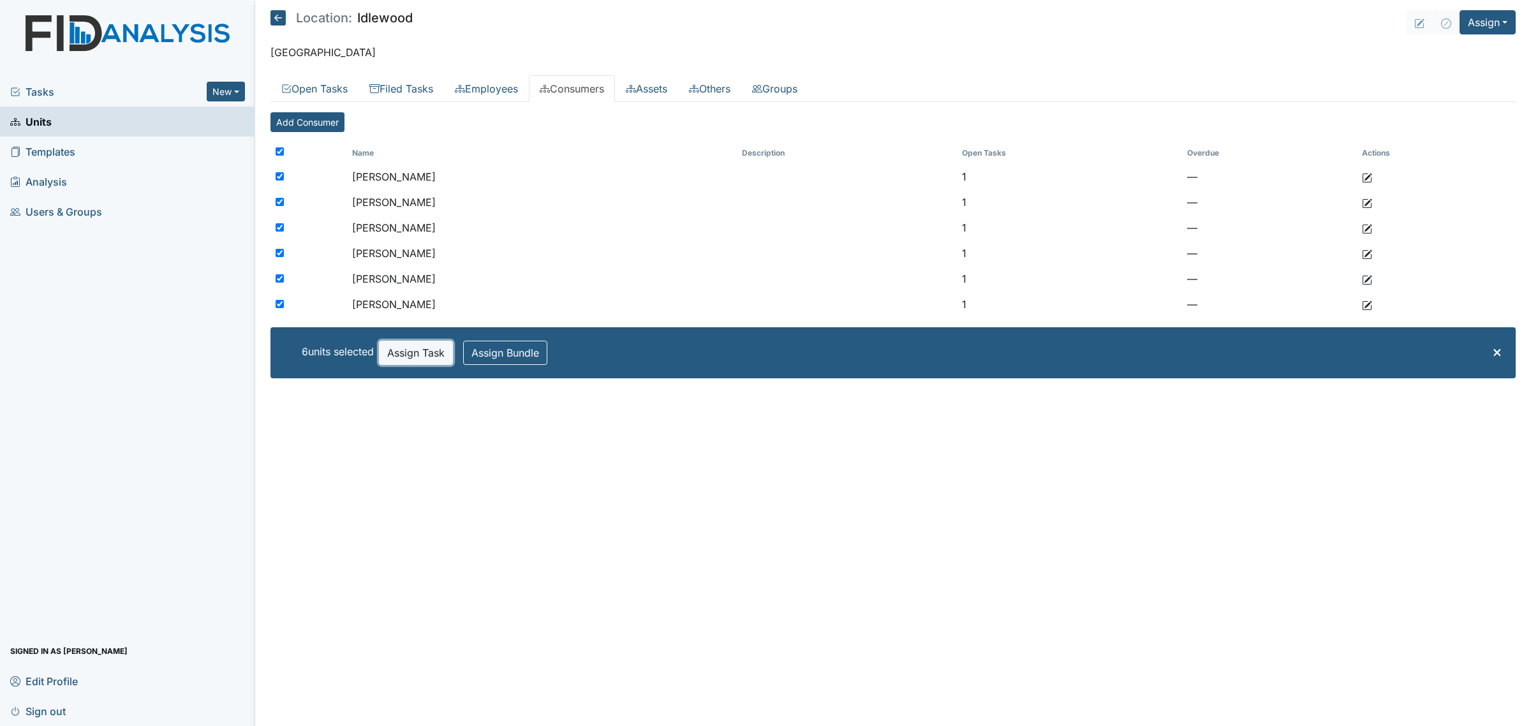
click at [406, 362] on button "Assign Task" at bounding box center [416, 353] width 74 height 24
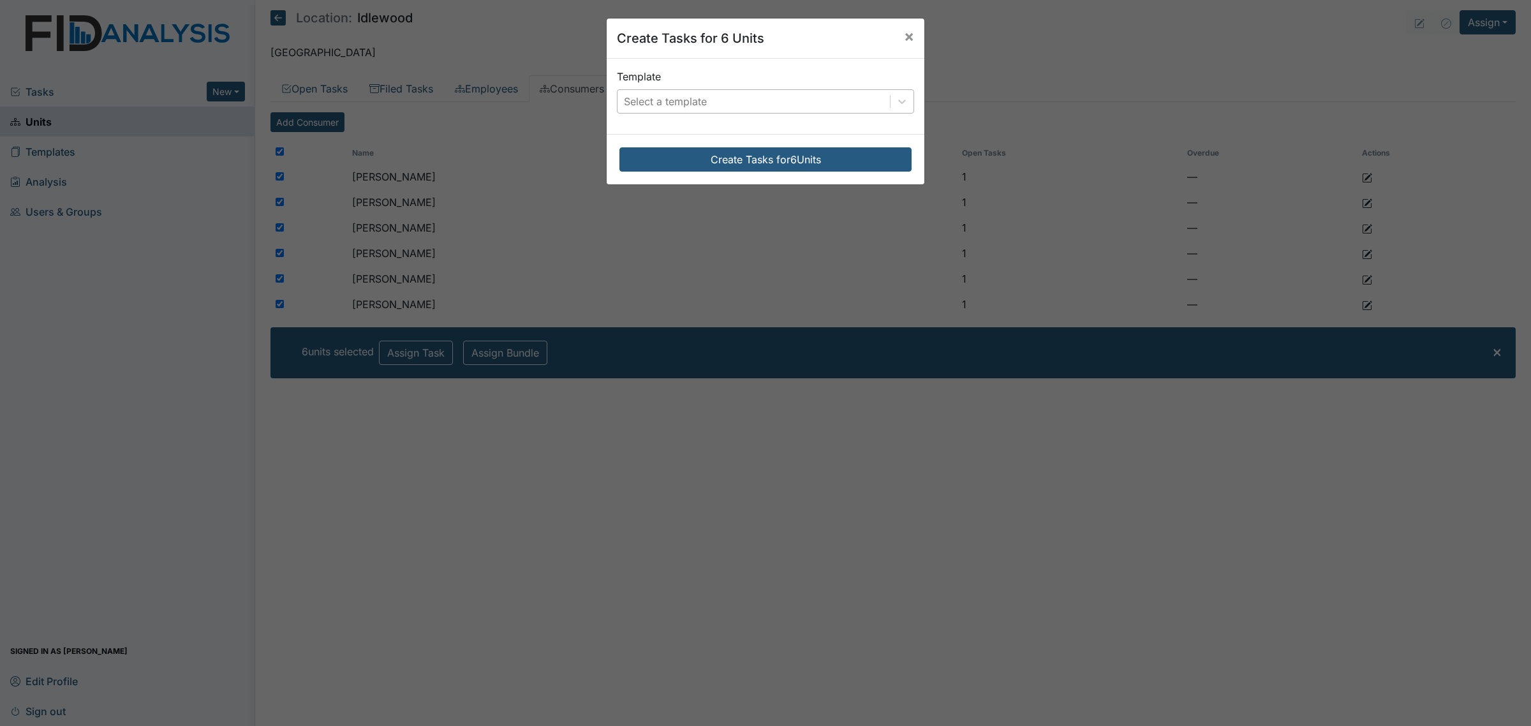
click at [712, 91] on div "Select a template" at bounding box center [753, 101] width 272 height 23
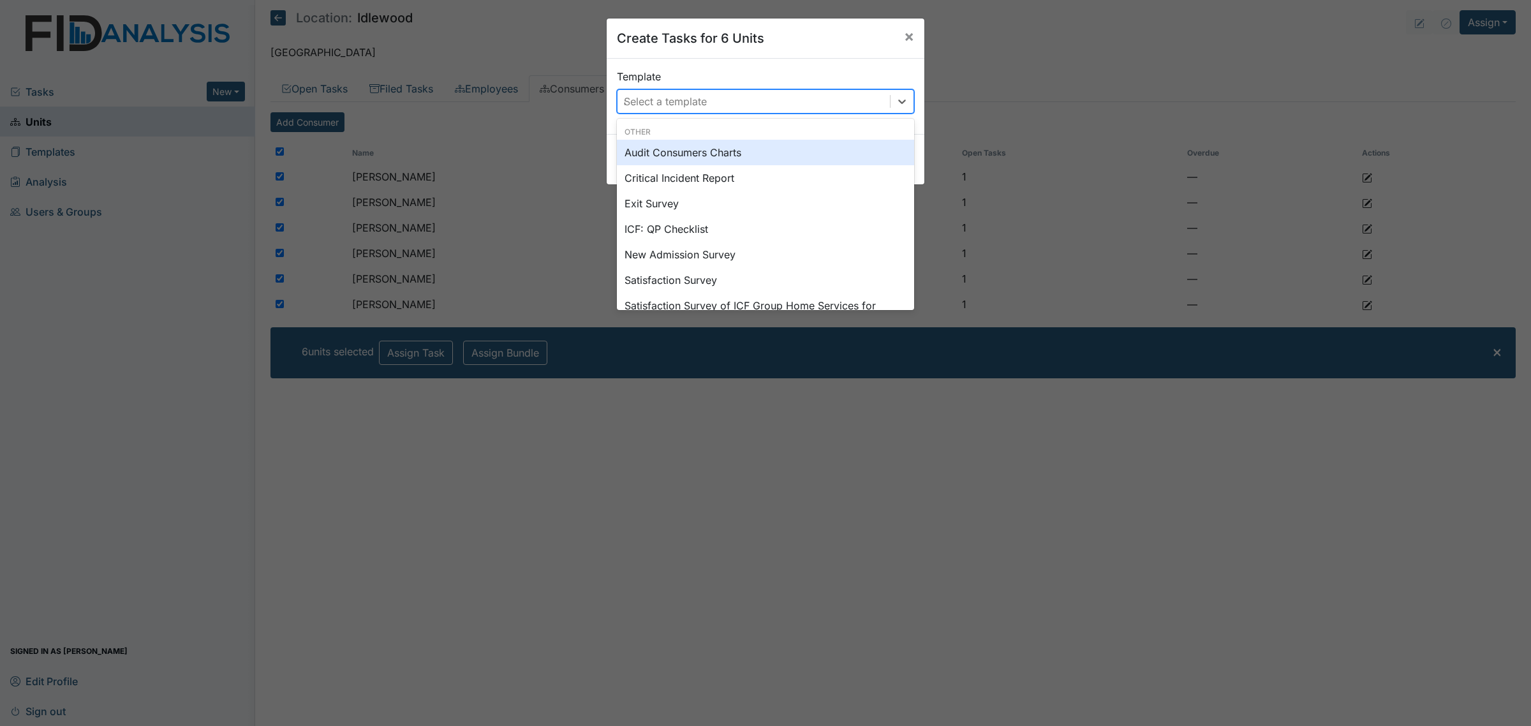
type input "audi"
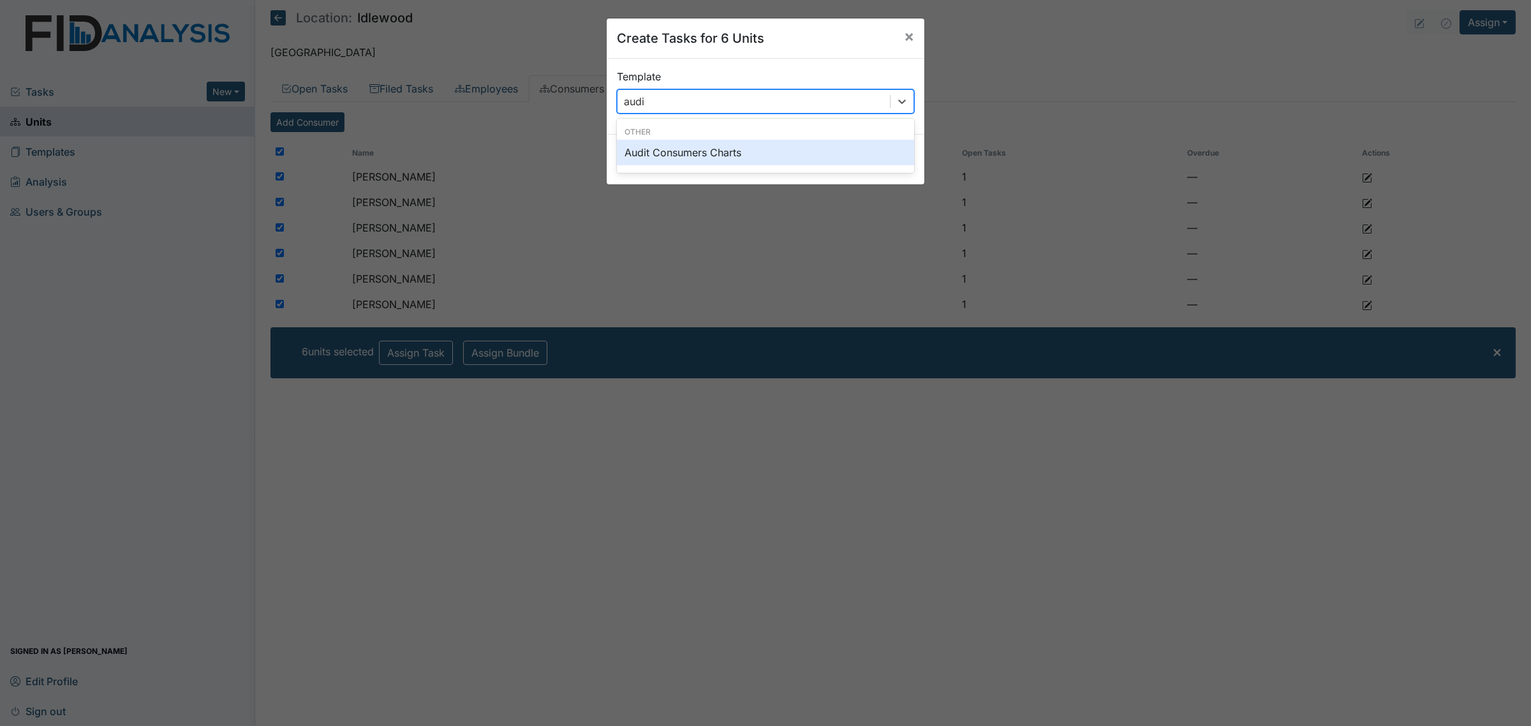
click at [717, 167] on div "Other Audit Consumers Charts" at bounding box center [765, 145] width 297 height 49
click at [717, 160] on div "Audit Consumers Charts" at bounding box center [765, 153] width 297 height 26
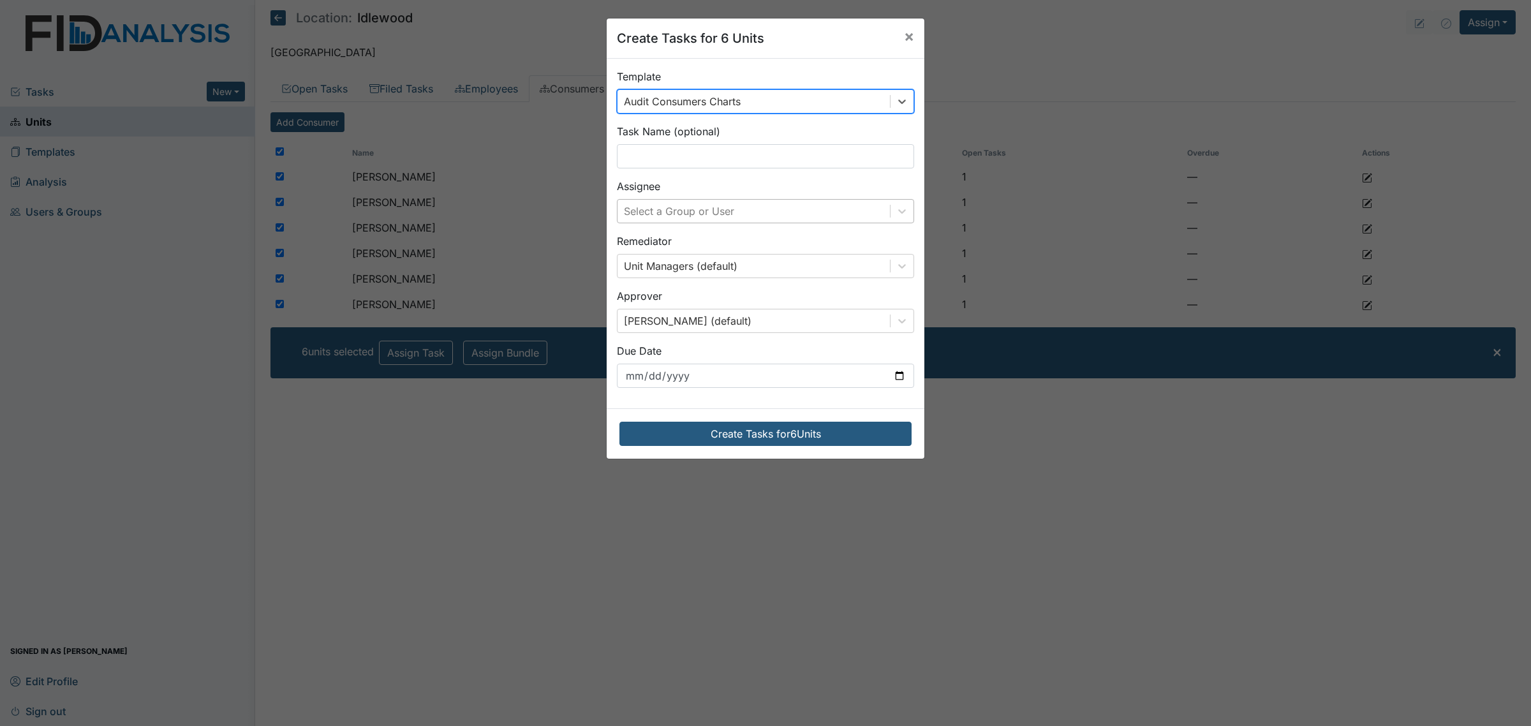
click at [712, 215] on div "Select a Group or User" at bounding box center [679, 210] width 110 height 15
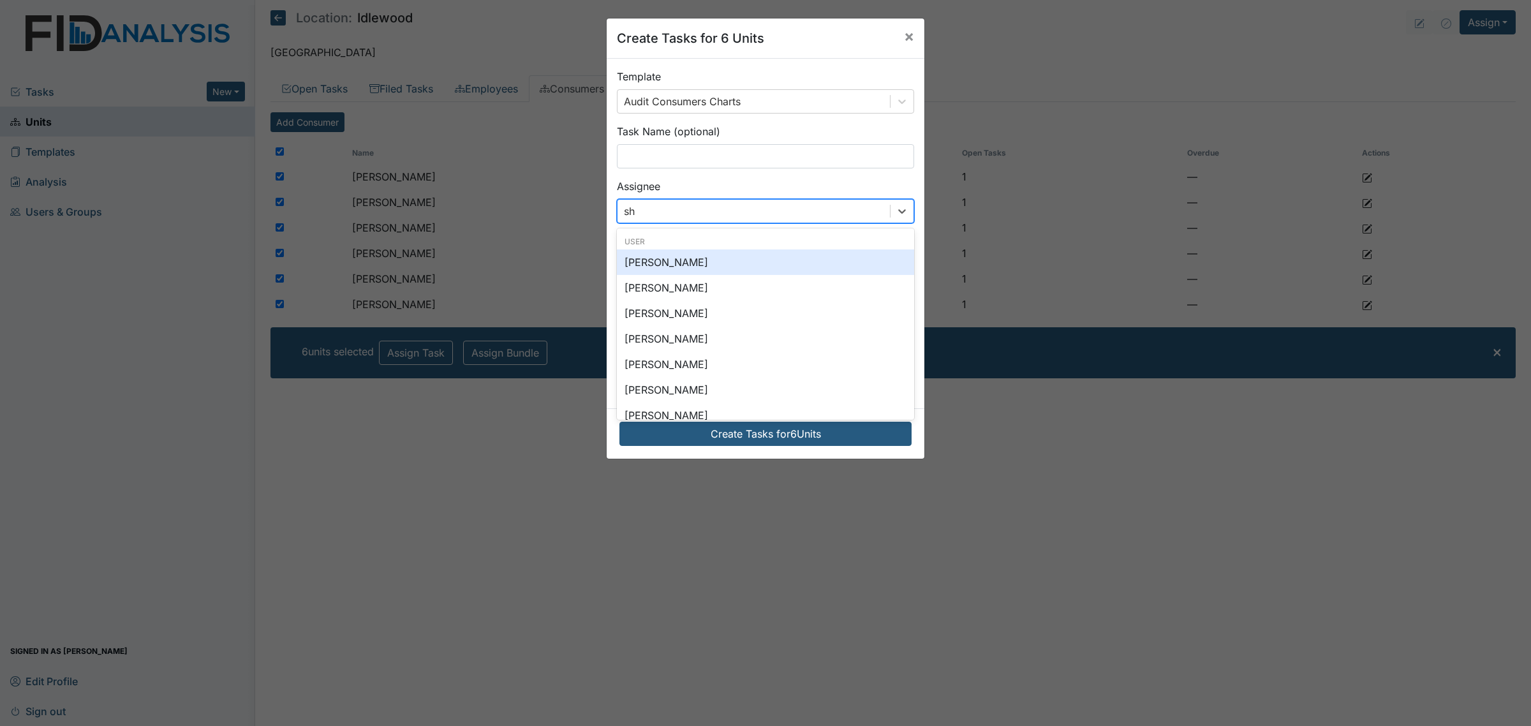
type input "sha"
click at [693, 288] on div "[PERSON_NAME]" at bounding box center [765, 288] width 297 height 26
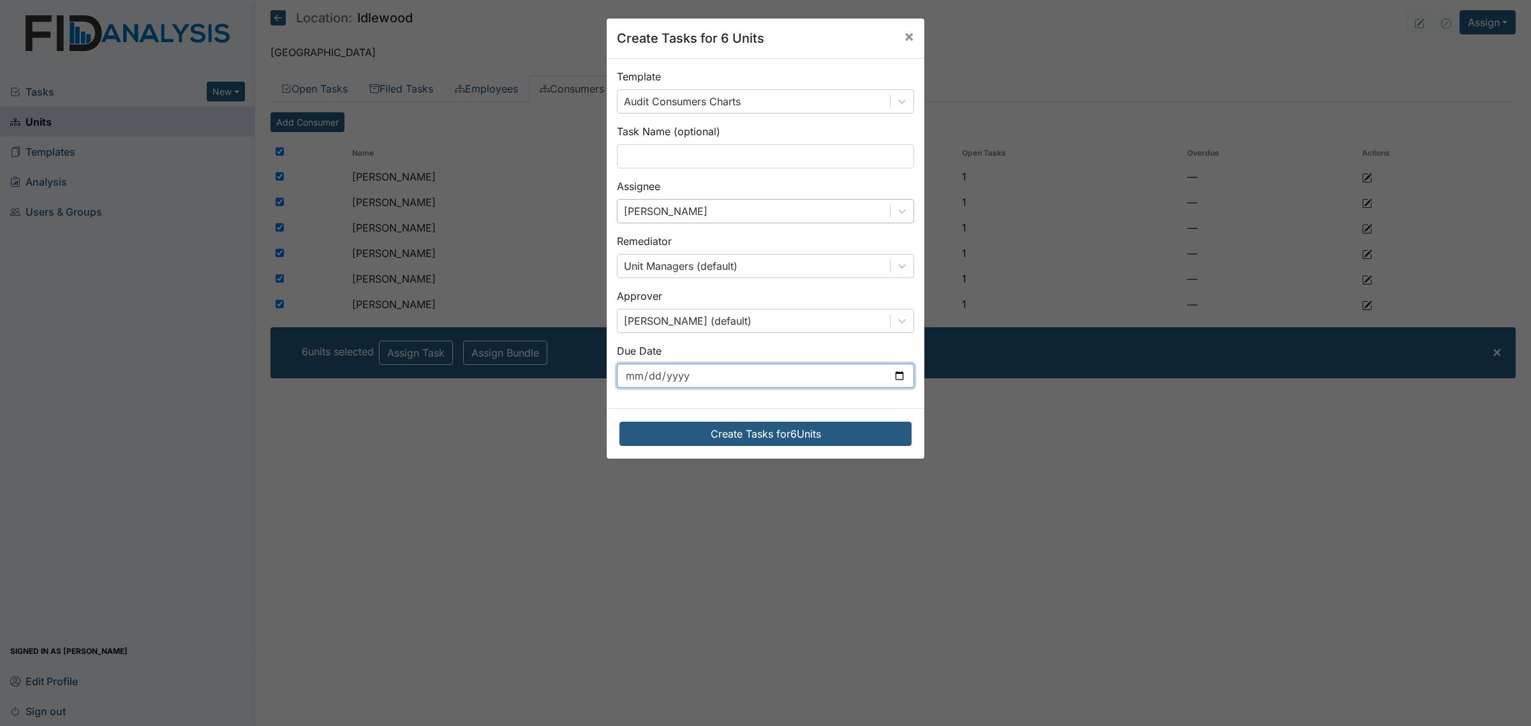
click at [835, 383] on input "[DATE]" at bounding box center [765, 376] width 297 height 24
click at [888, 381] on input "[DATE]" at bounding box center [765, 376] width 297 height 24
type input "[DATE]"
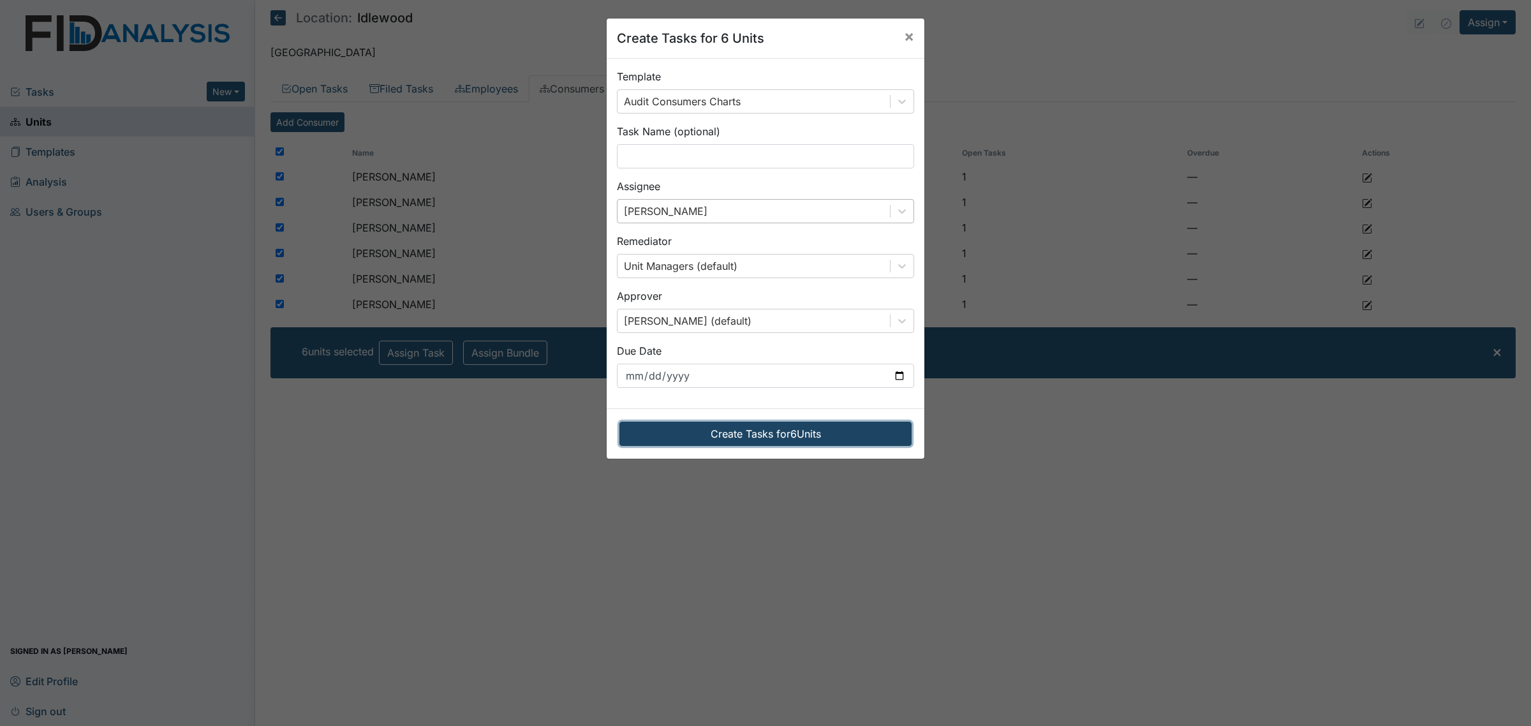
click at [769, 436] on button "Create Tasks for 6 Units" at bounding box center [765, 434] width 292 height 24
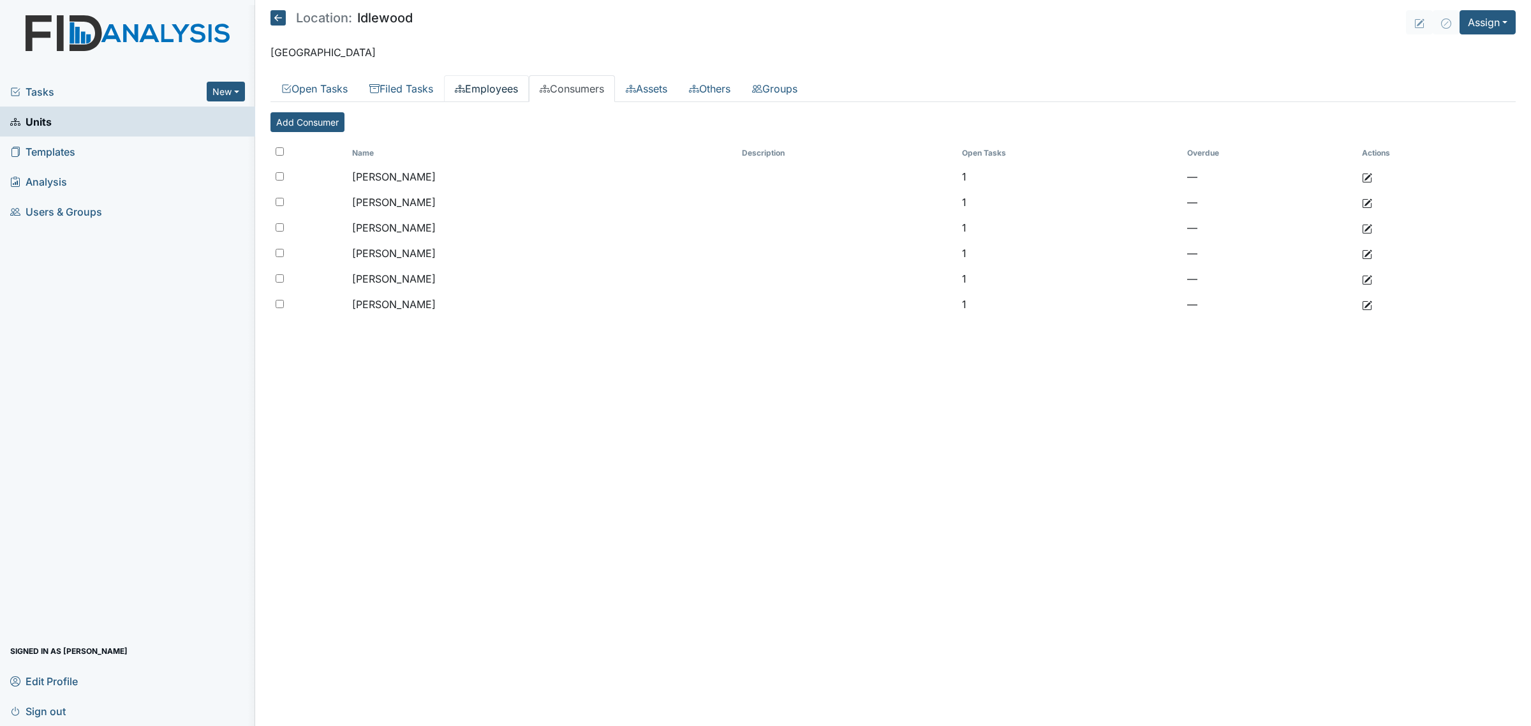
click at [499, 84] on link "Employees" at bounding box center [486, 88] width 85 height 27
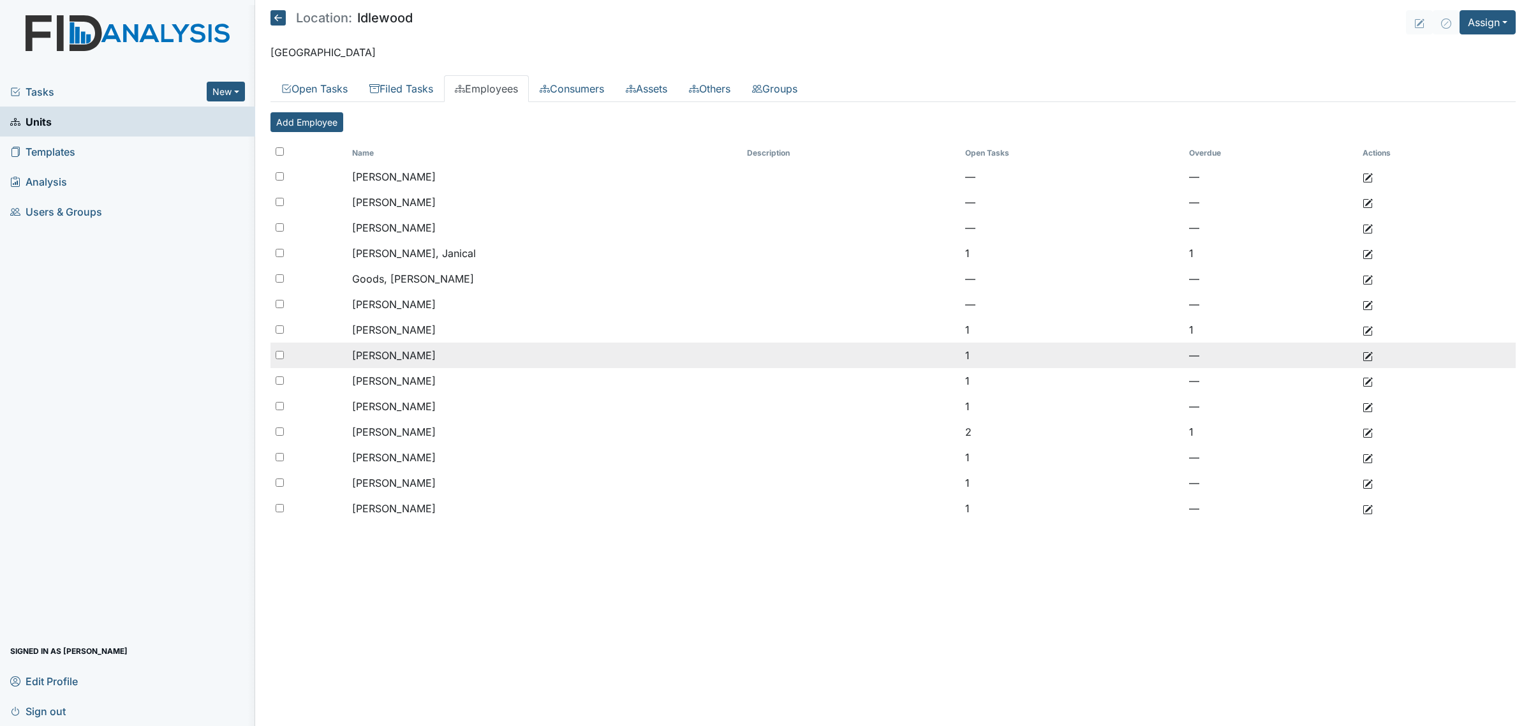
click at [278, 355] on input "checkbox" at bounding box center [280, 355] width 8 height 8
checkbox input "true"
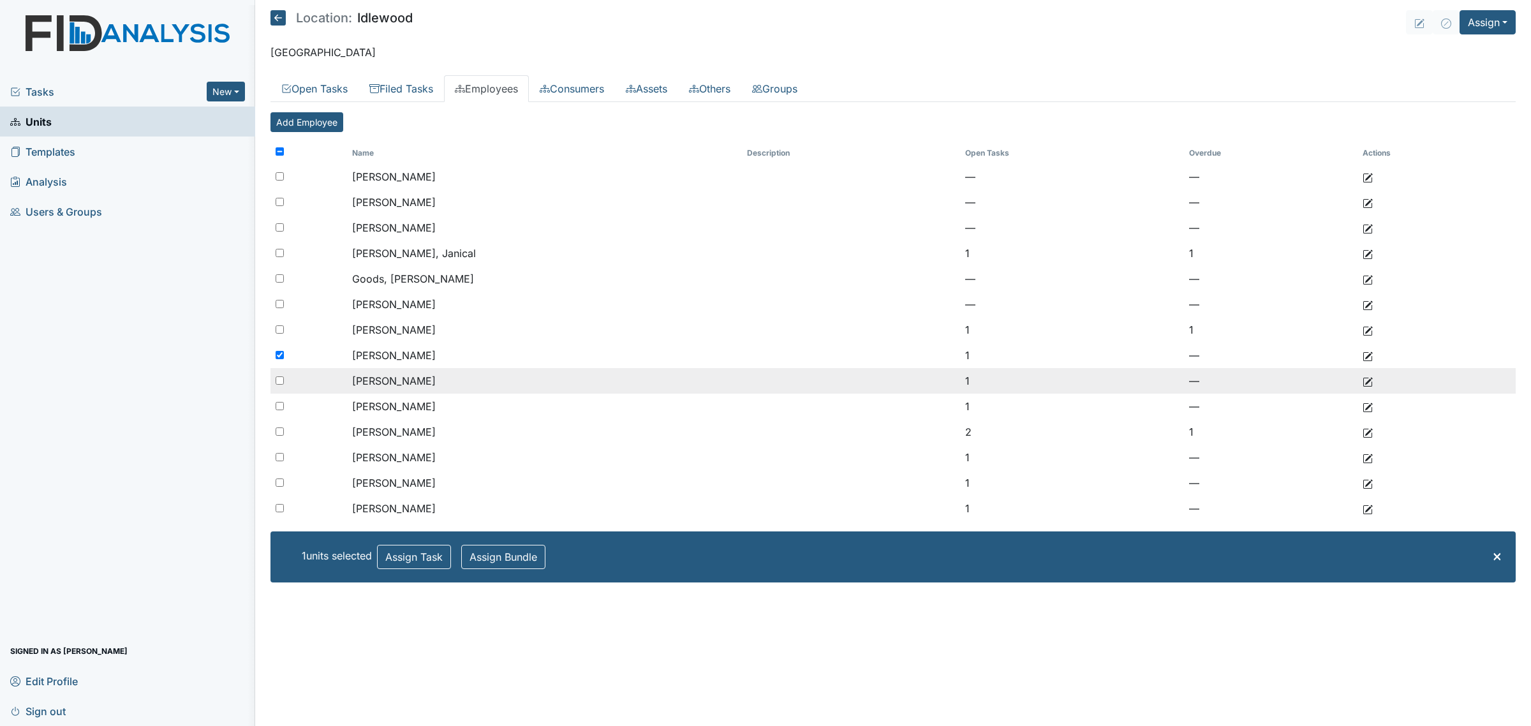
click at [281, 378] on input "checkbox" at bounding box center [280, 380] width 8 height 8
checkbox input "true"
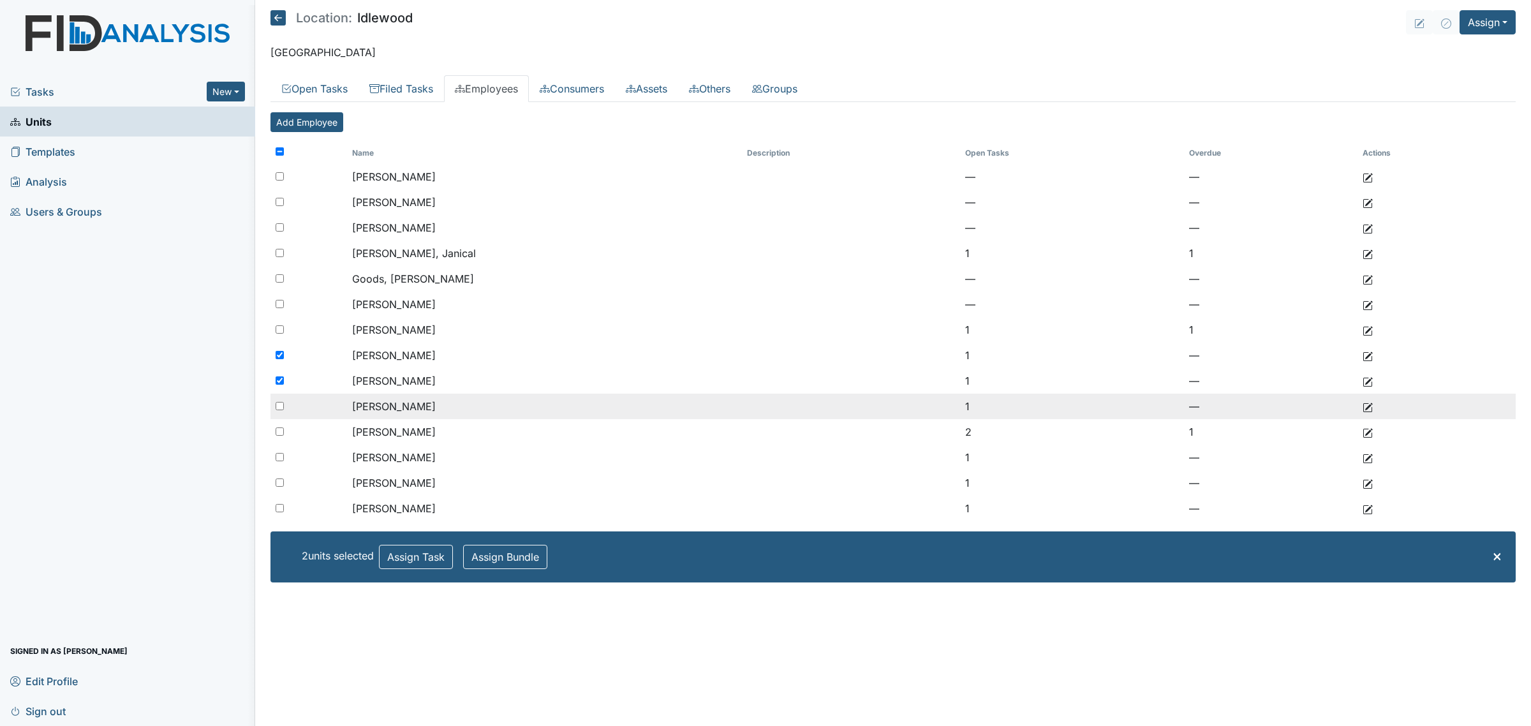
click at [279, 406] on input "checkbox" at bounding box center [280, 406] width 8 height 8
checkbox input "true"
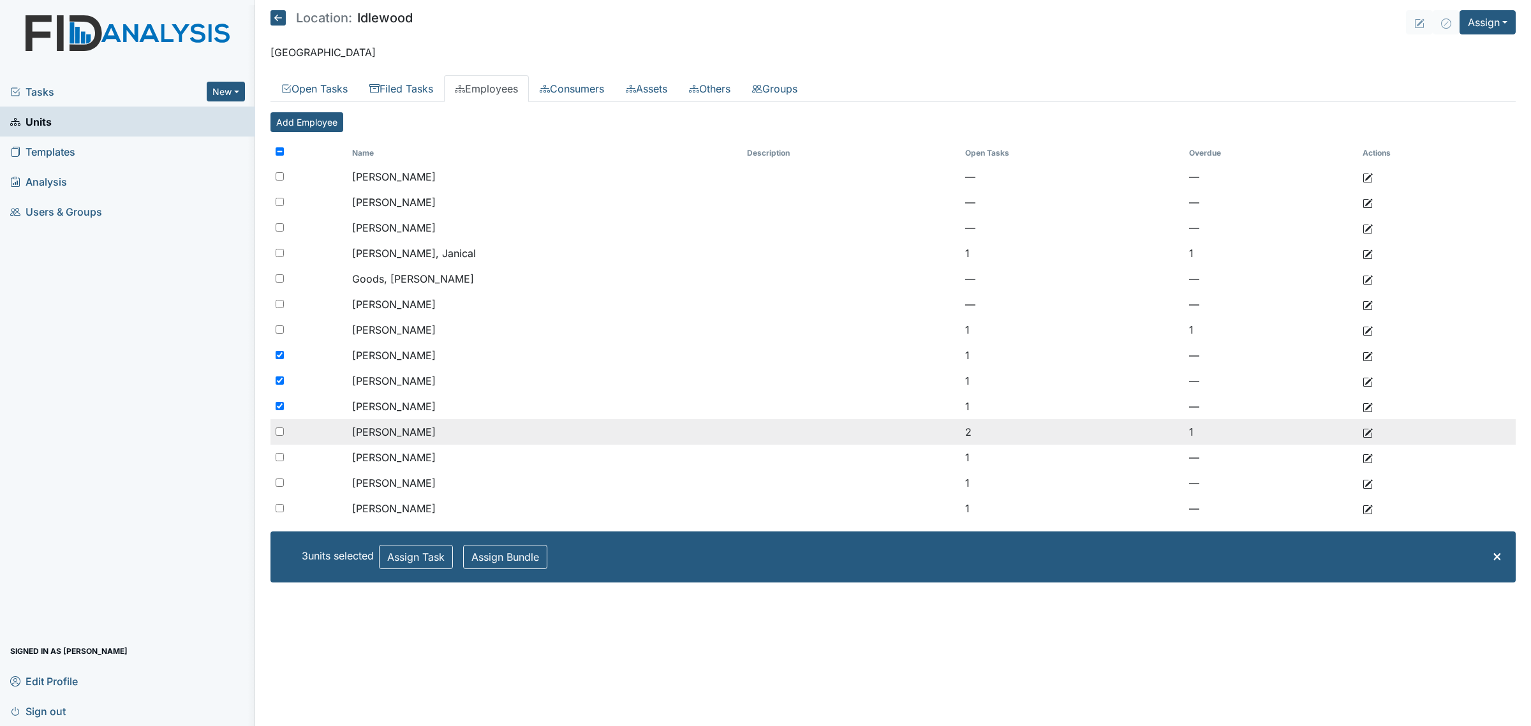
click at [279, 432] on input "checkbox" at bounding box center [280, 431] width 8 height 8
checkbox input "true"
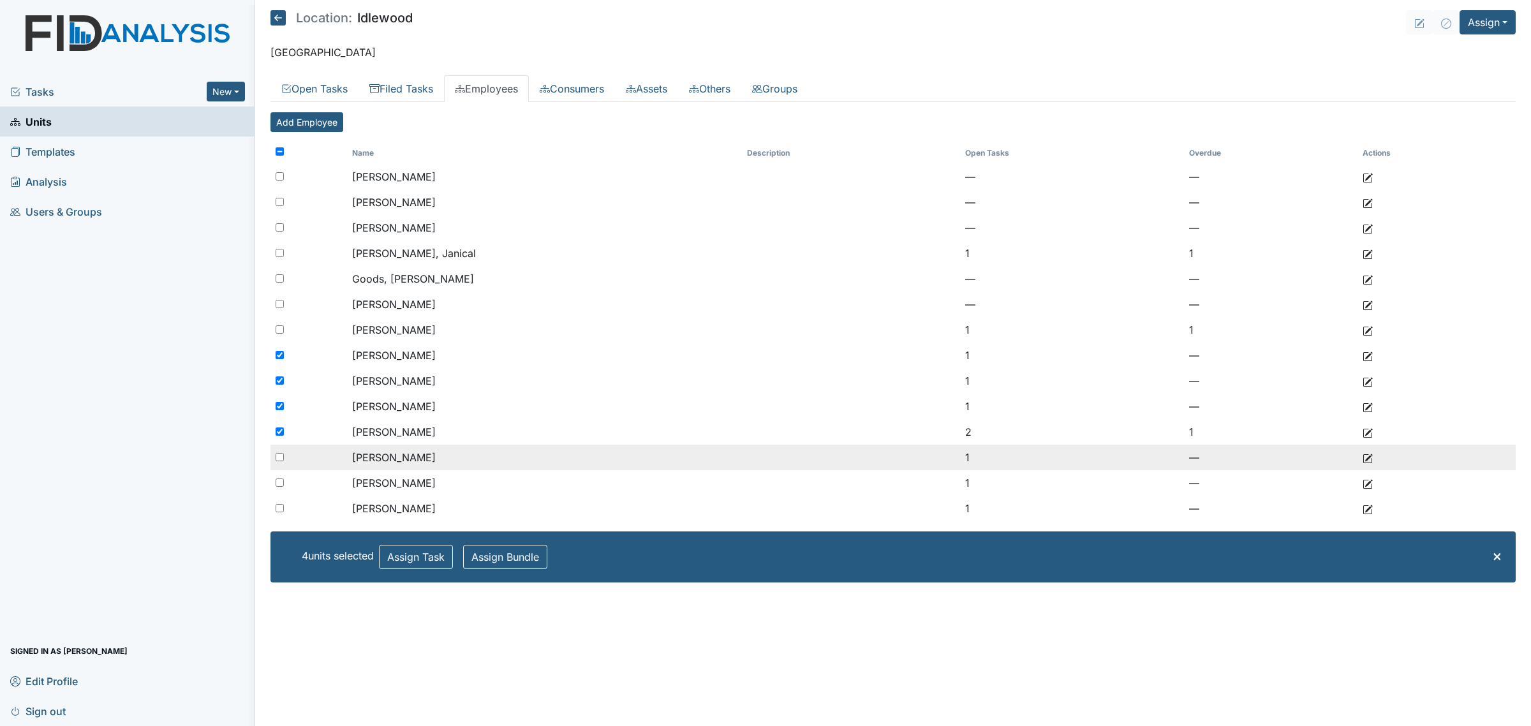
click at [276, 461] on input "checkbox" at bounding box center [280, 457] width 8 height 8
checkbox input "true"
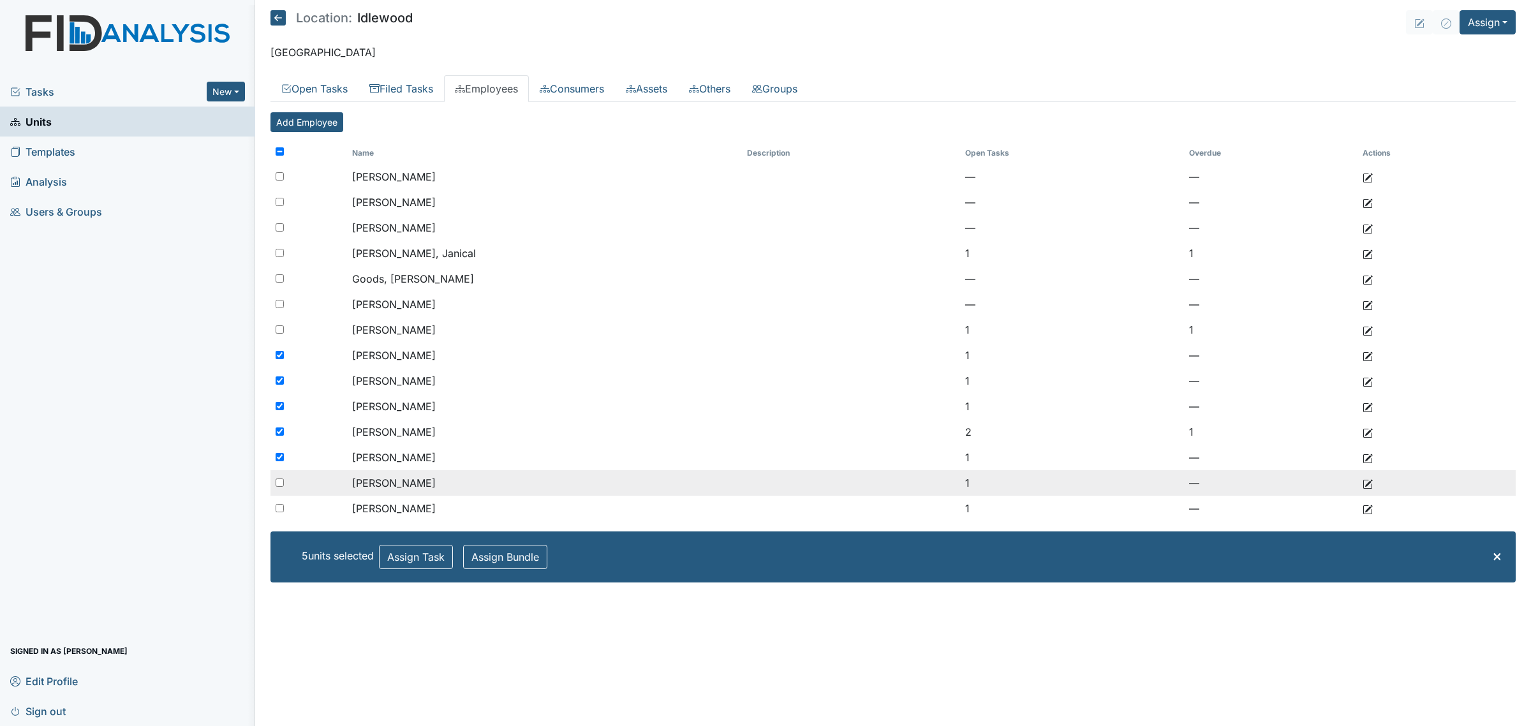
click at [276, 485] on input "checkbox" at bounding box center [280, 482] width 8 height 8
checkbox input "true"
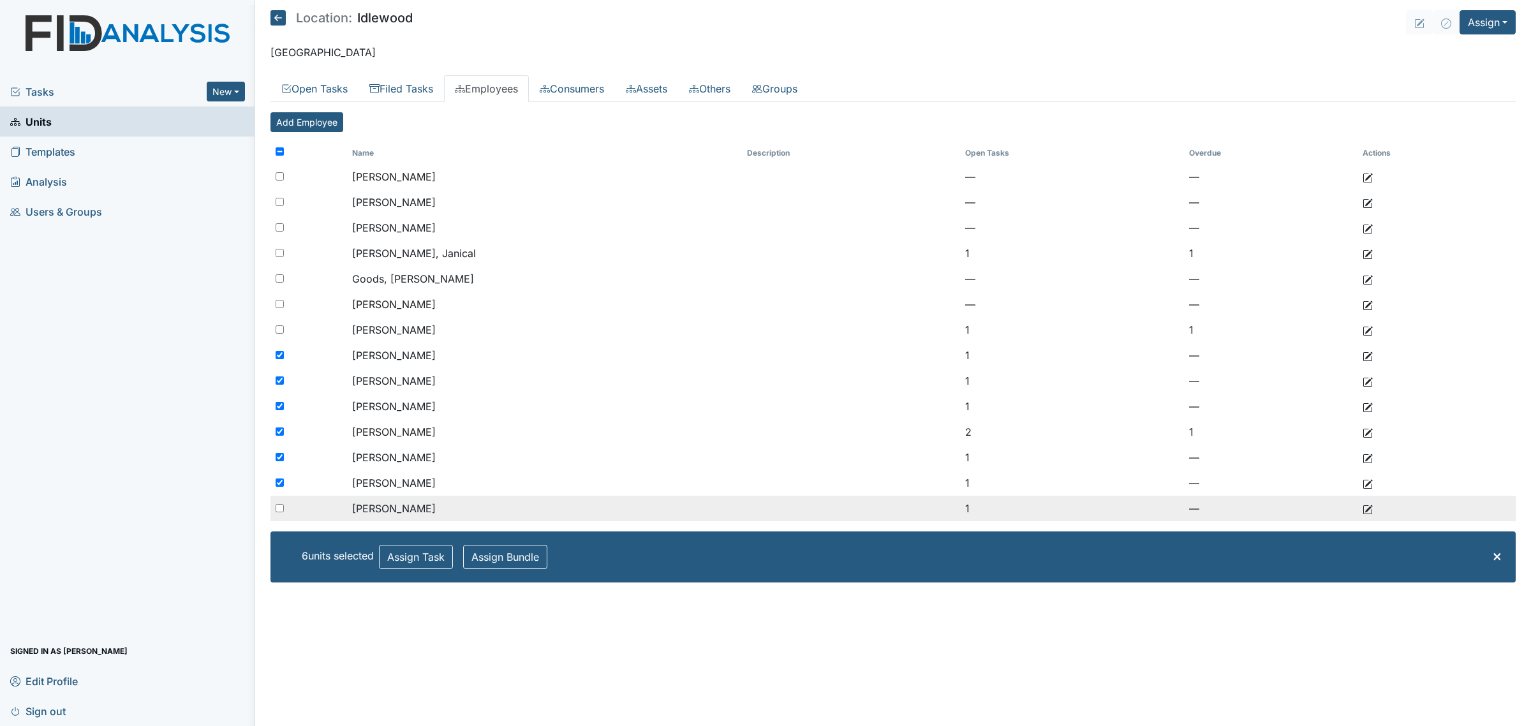
click at [278, 499] on div at bounding box center [308, 509] width 77 height 26
checkbox input "true"
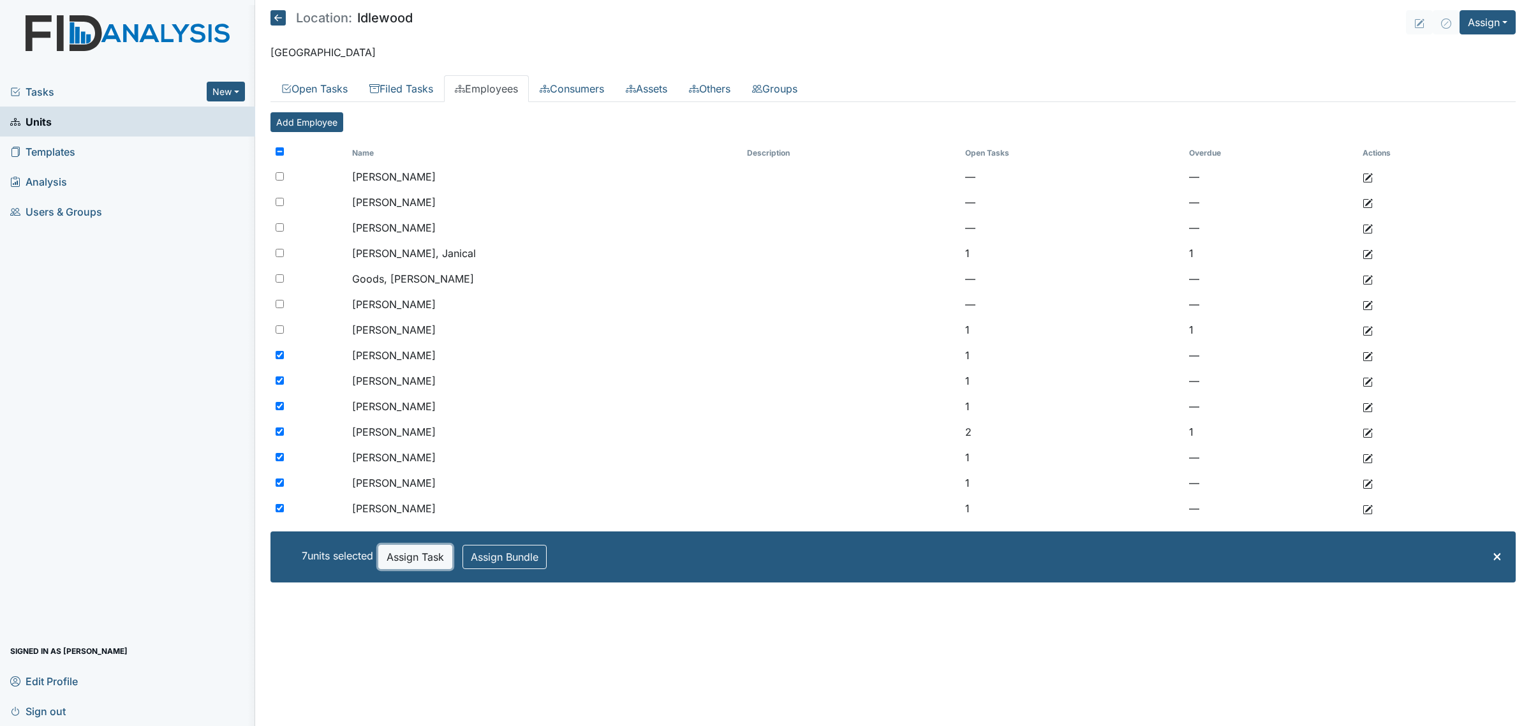
click at [416, 555] on button "Assign Task" at bounding box center [415, 557] width 74 height 24
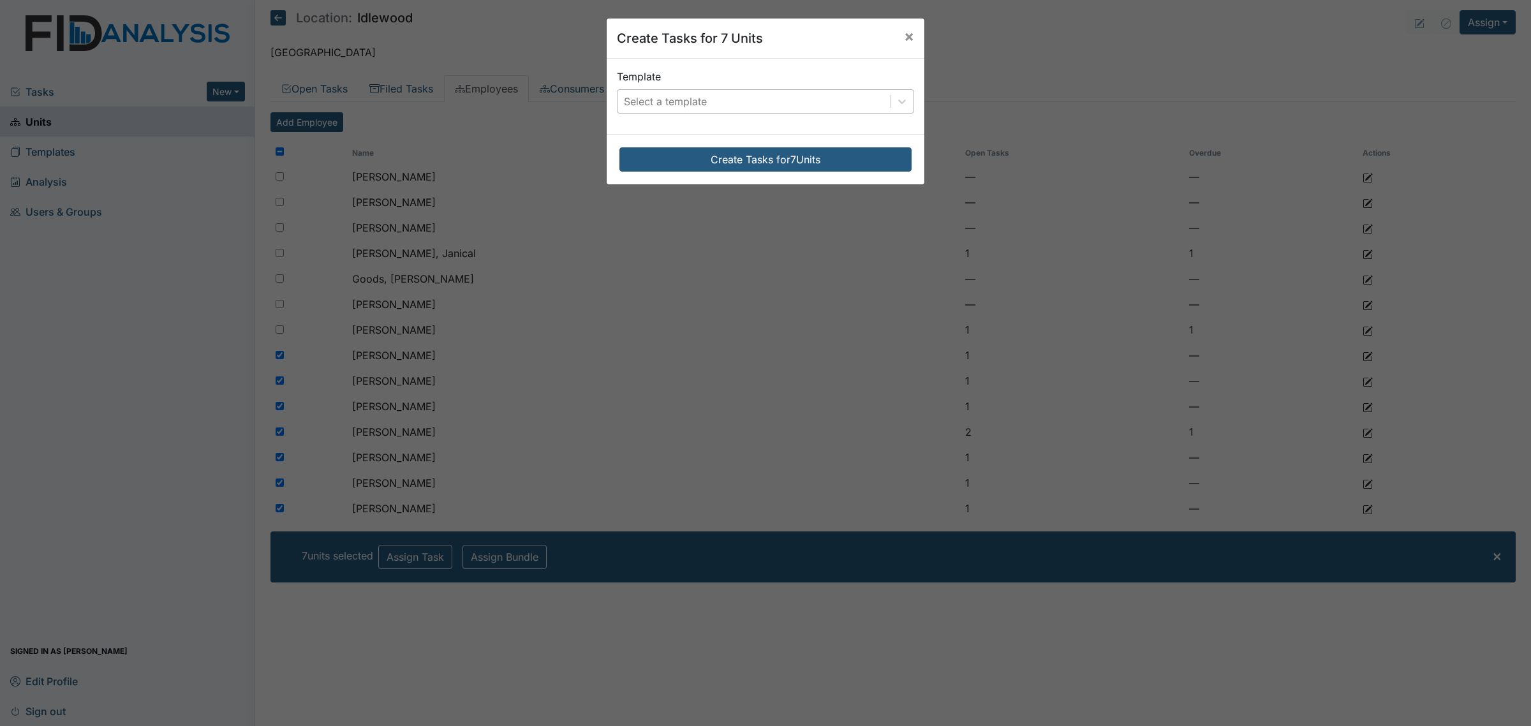
click at [688, 91] on div "Select a template" at bounding box center [753, 101] width 272 height 23
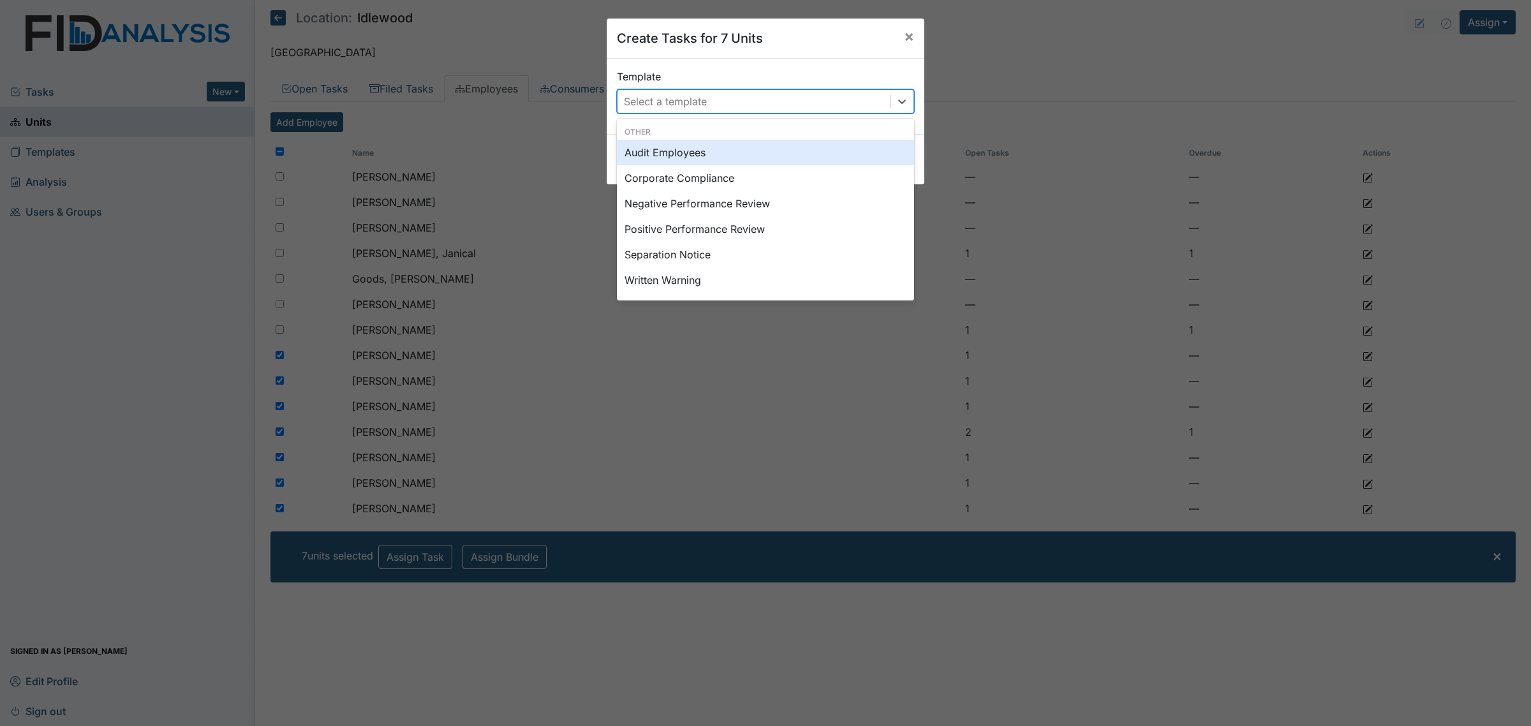
click at [728, 149] on div "Audit Employees" at bounding box center [765, 153] width 297 height 26
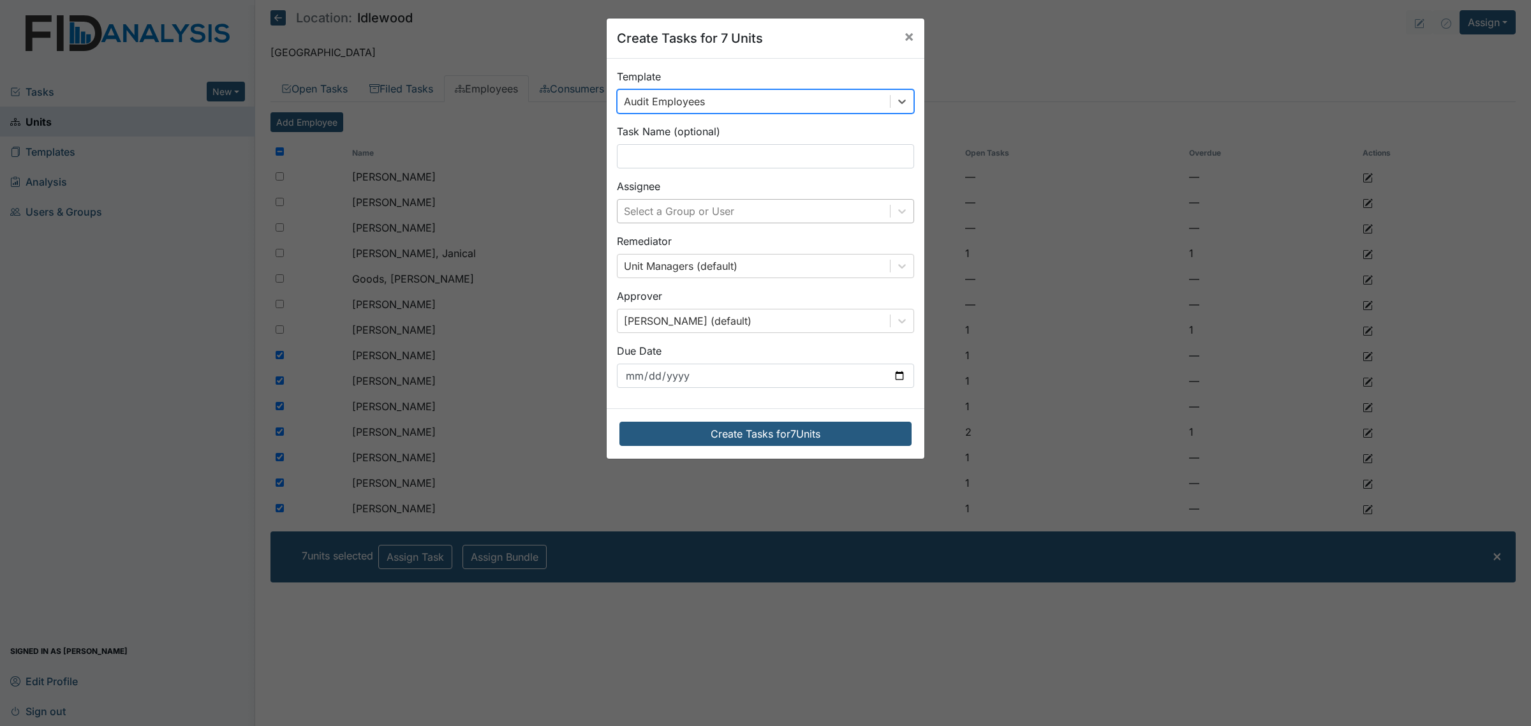
click at [707, 214] on div "Select a Group or User" at bounding box center [679, 210] width 110 height 15
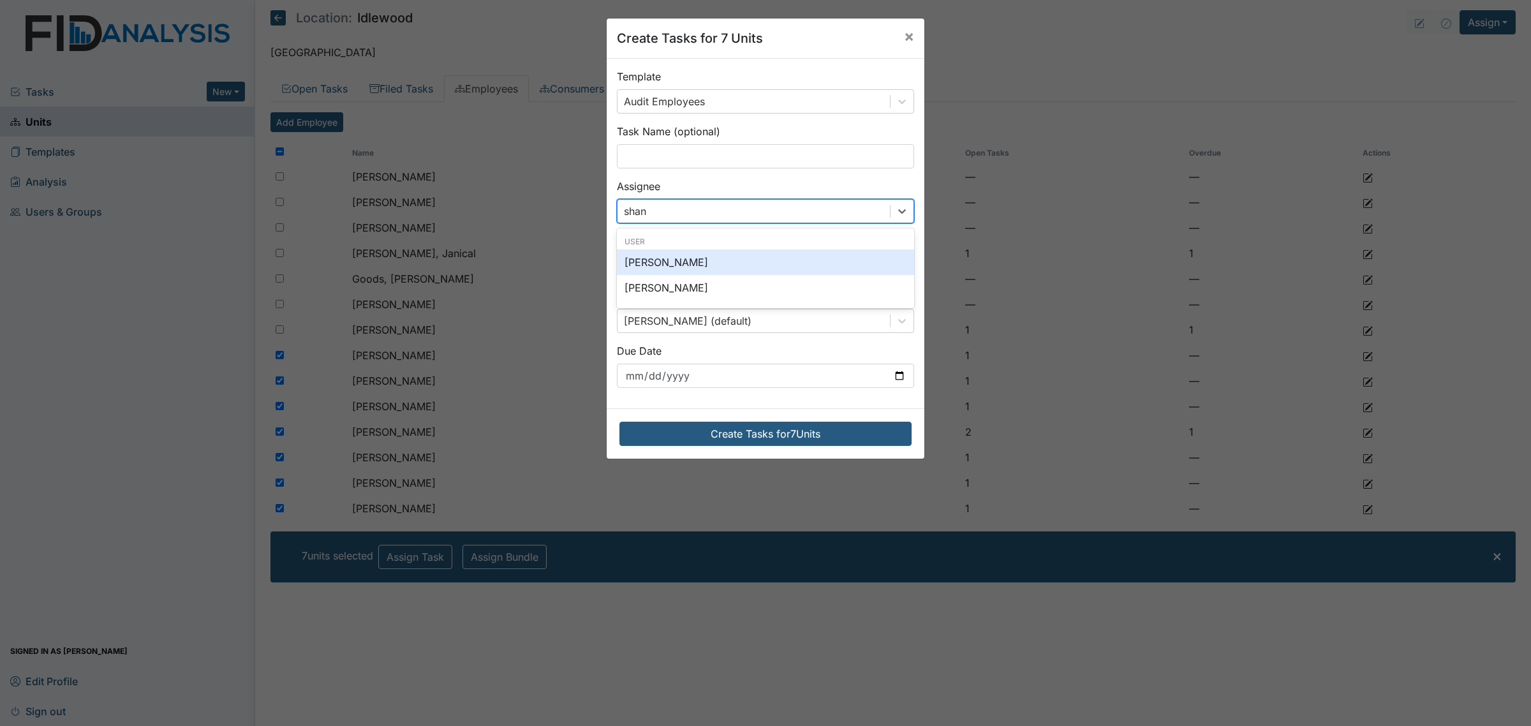
type input "shane"
click at [716, 260] on div "[PERSON_NAME]" at bounding box center [765, 262] width 297 height 26
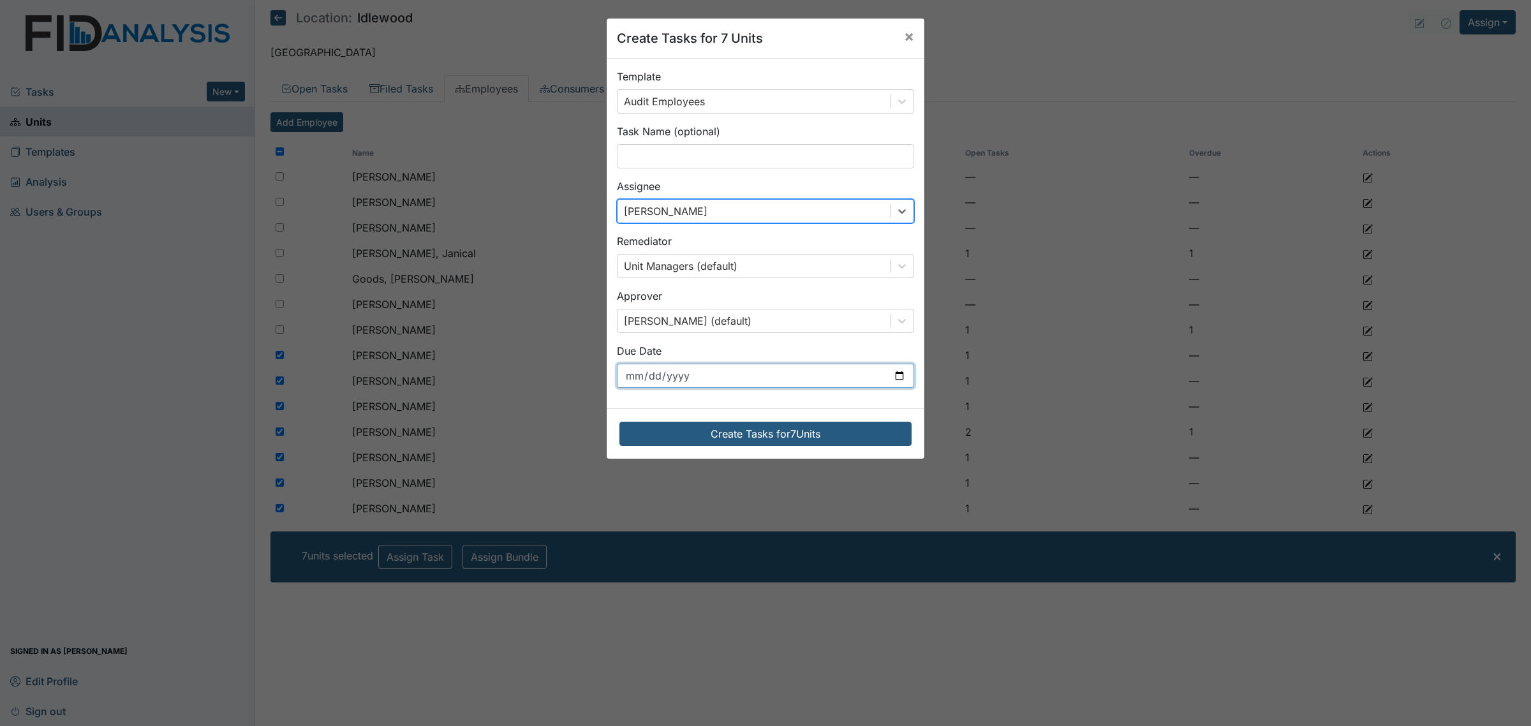
click at [772, 378] on input "[DATE]" at bounding box center [765, 376] width 297 height 24
click at [890, 371] on input "[DATE]" at bounding box center [765, 376] width 297 height 24
type input "[DATE]"
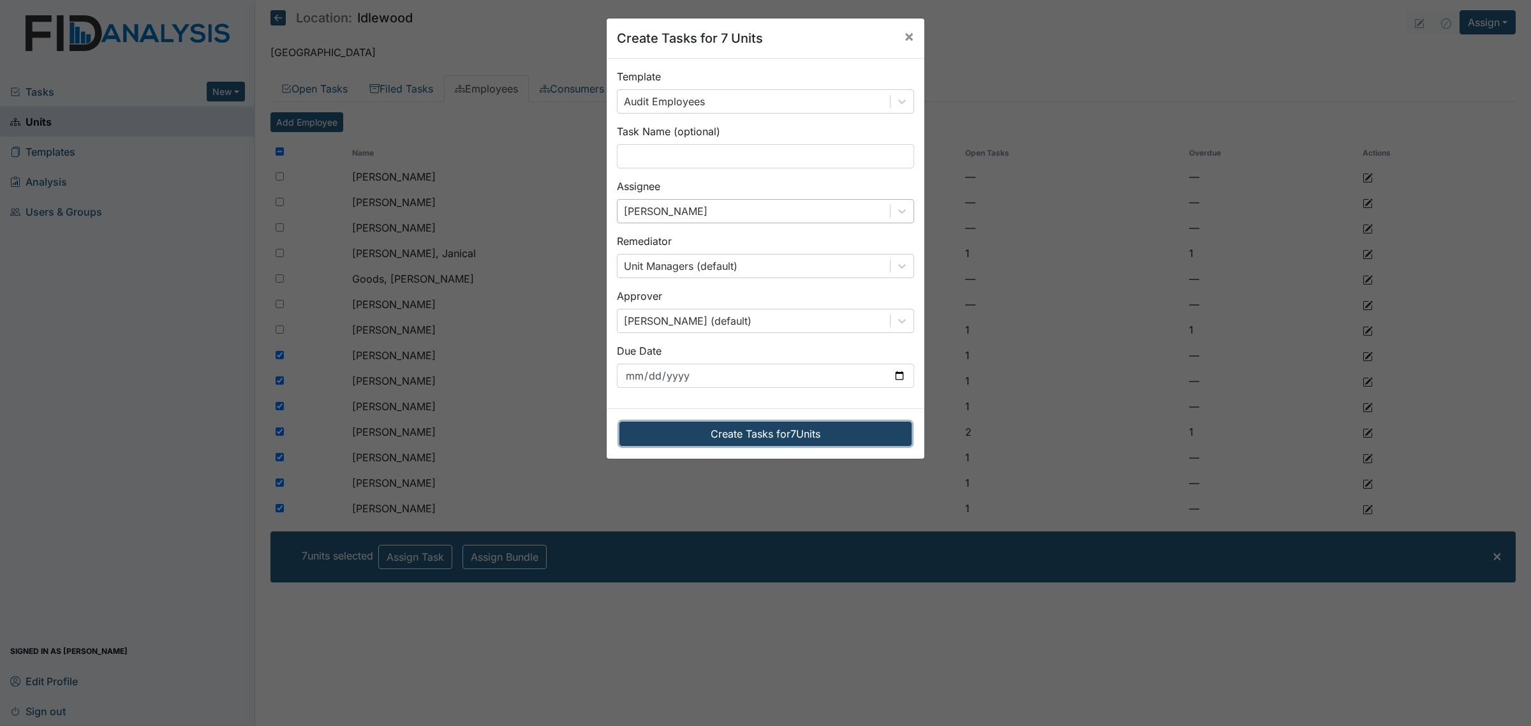
click at [794, 438] on button "Create Tasks for 7 Units" at bounding box center [765, 434] width 292 height 24
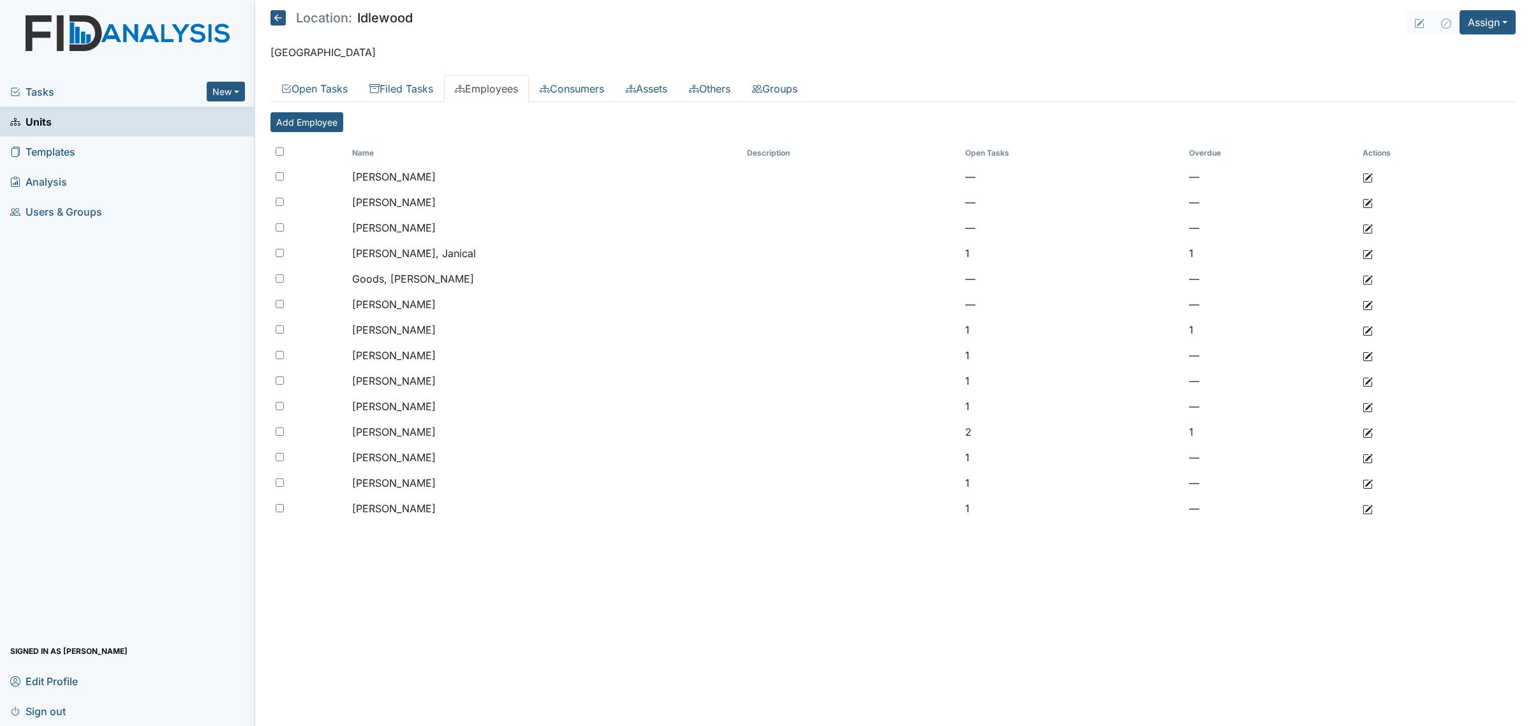
click at [279, 17] on icon at bounding box center [277, 17] width 15 height 15
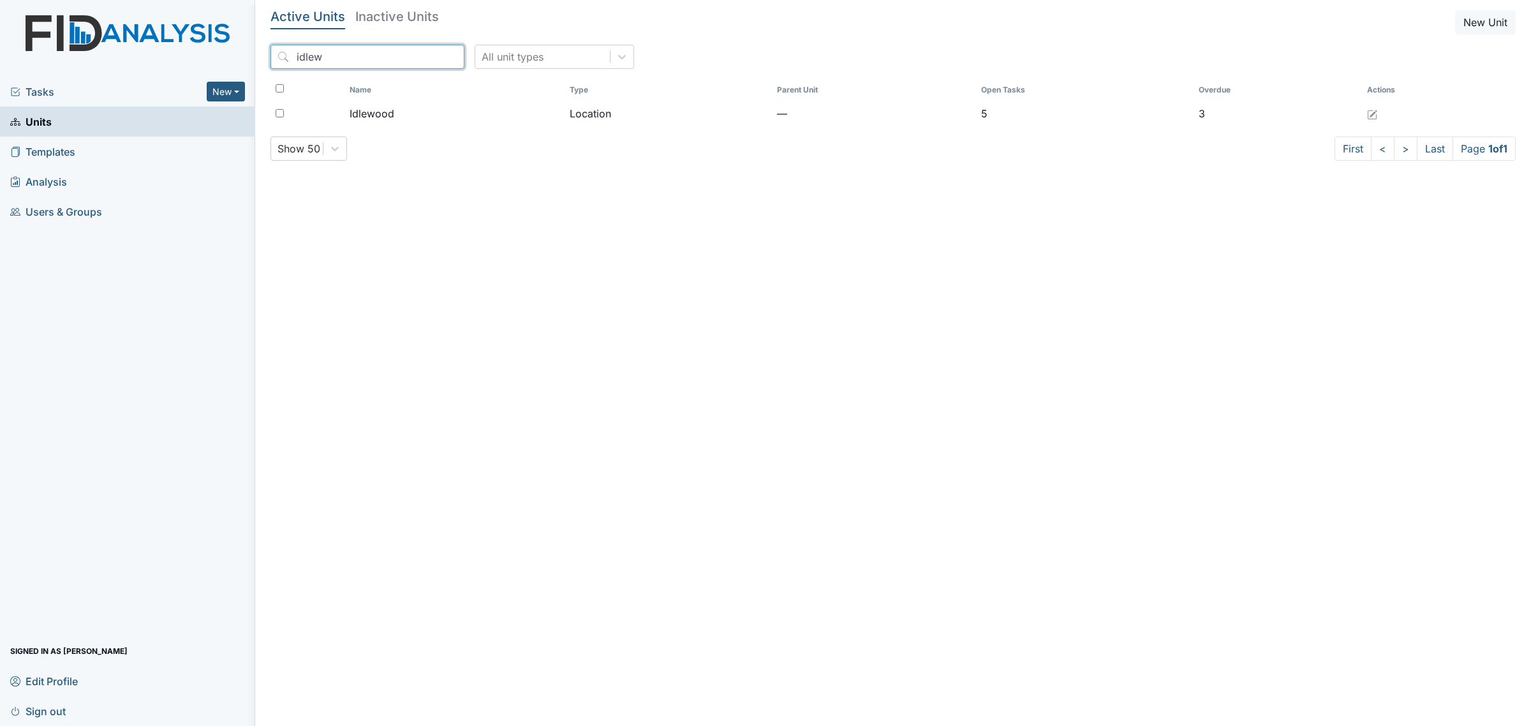
click at [365, 59] on input "idlew" at bounding box center [367, 57] width 194 height 24
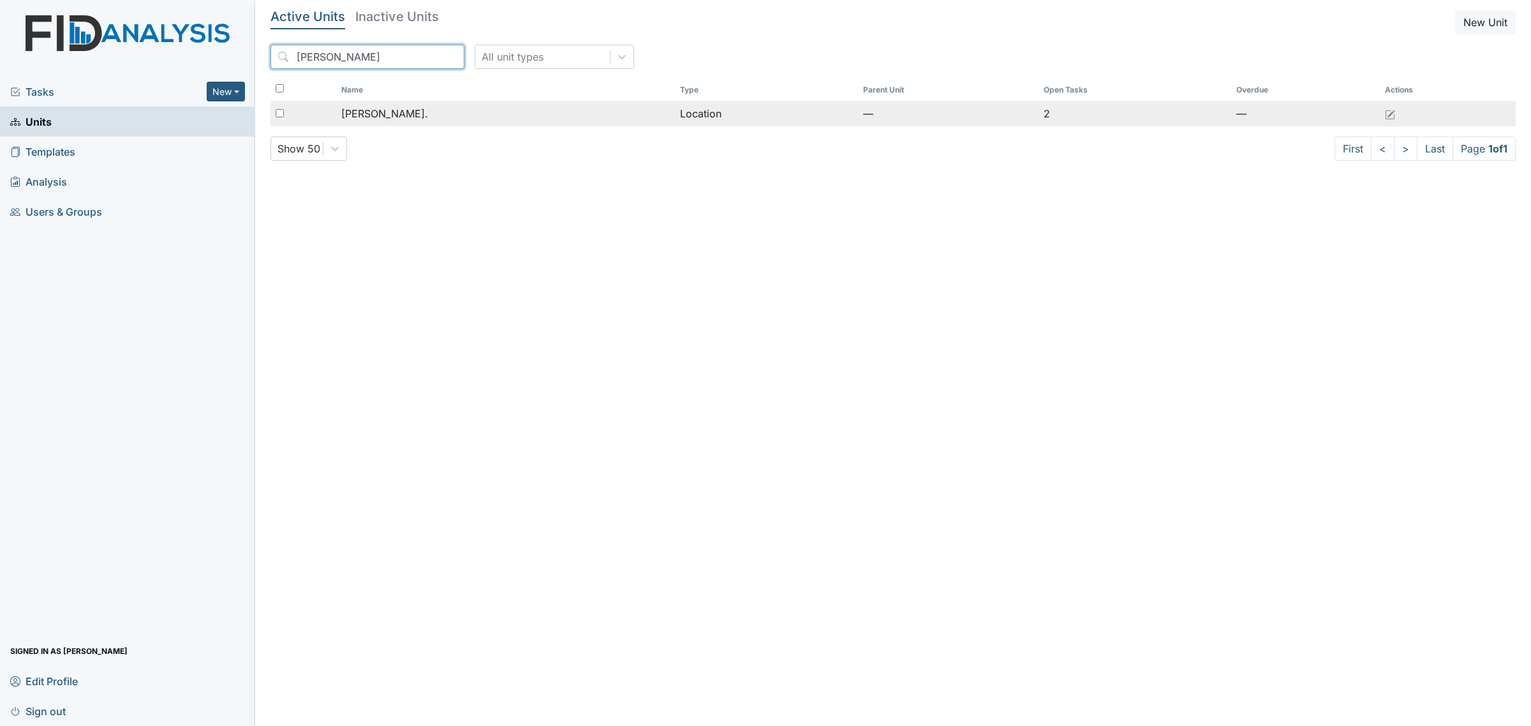
type input "[PERSON_NAME]"
click at [390, 121] on span "[PERSON_NAME]." at bounding box center [384, 113] width 87 height 15
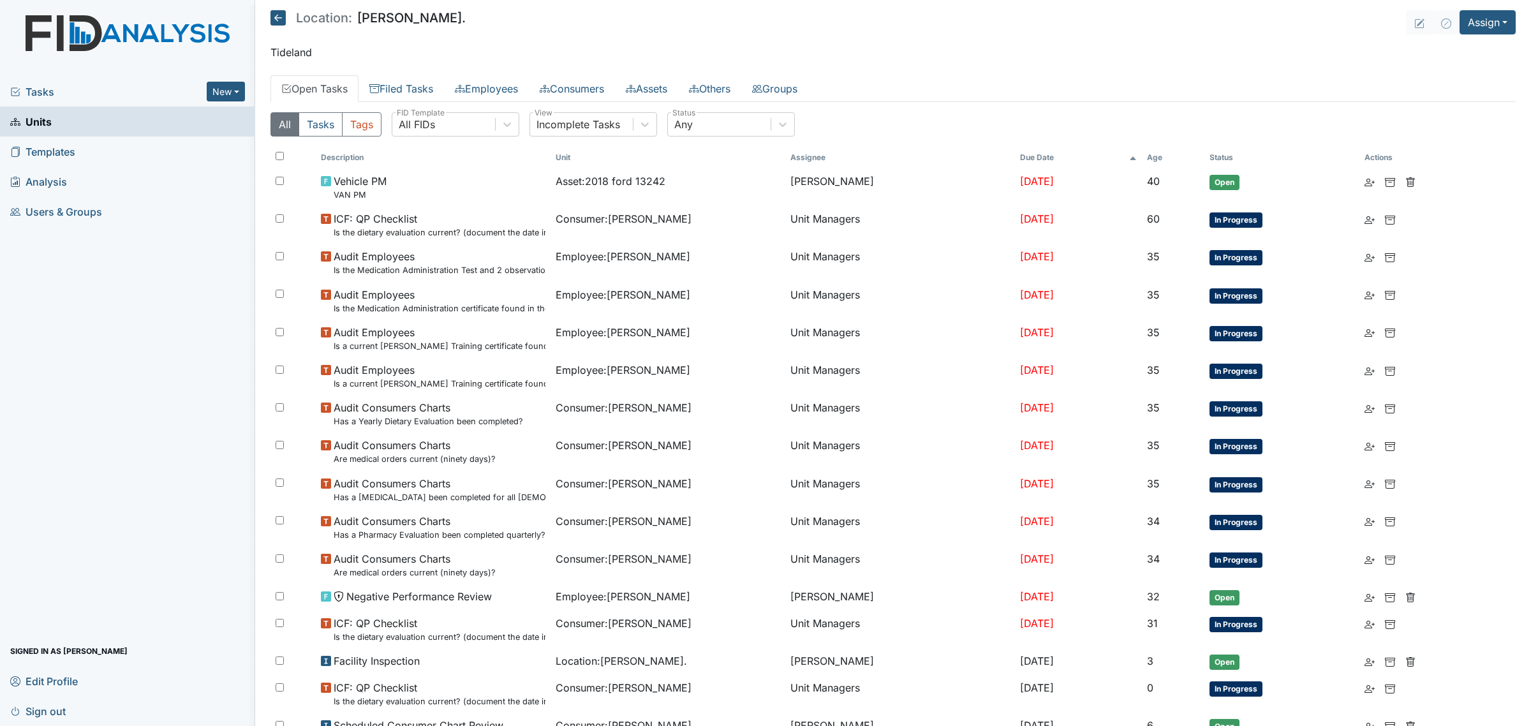
click at [1164, 159] on th "Age" at bounding box center [1173, 158] width 63 height 22
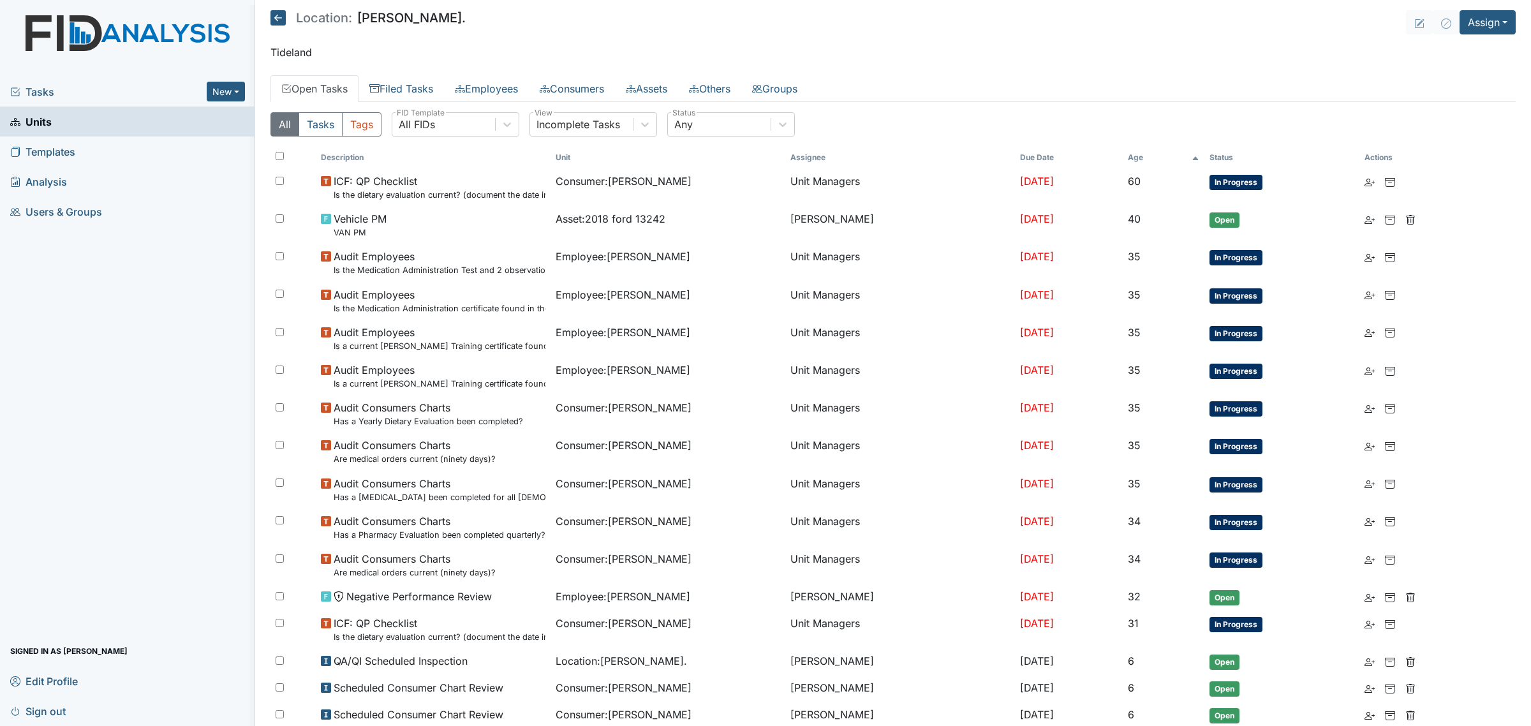
click at [1150, 157] on th "Age" at bounding box center [1163, 158] width 82 height 22
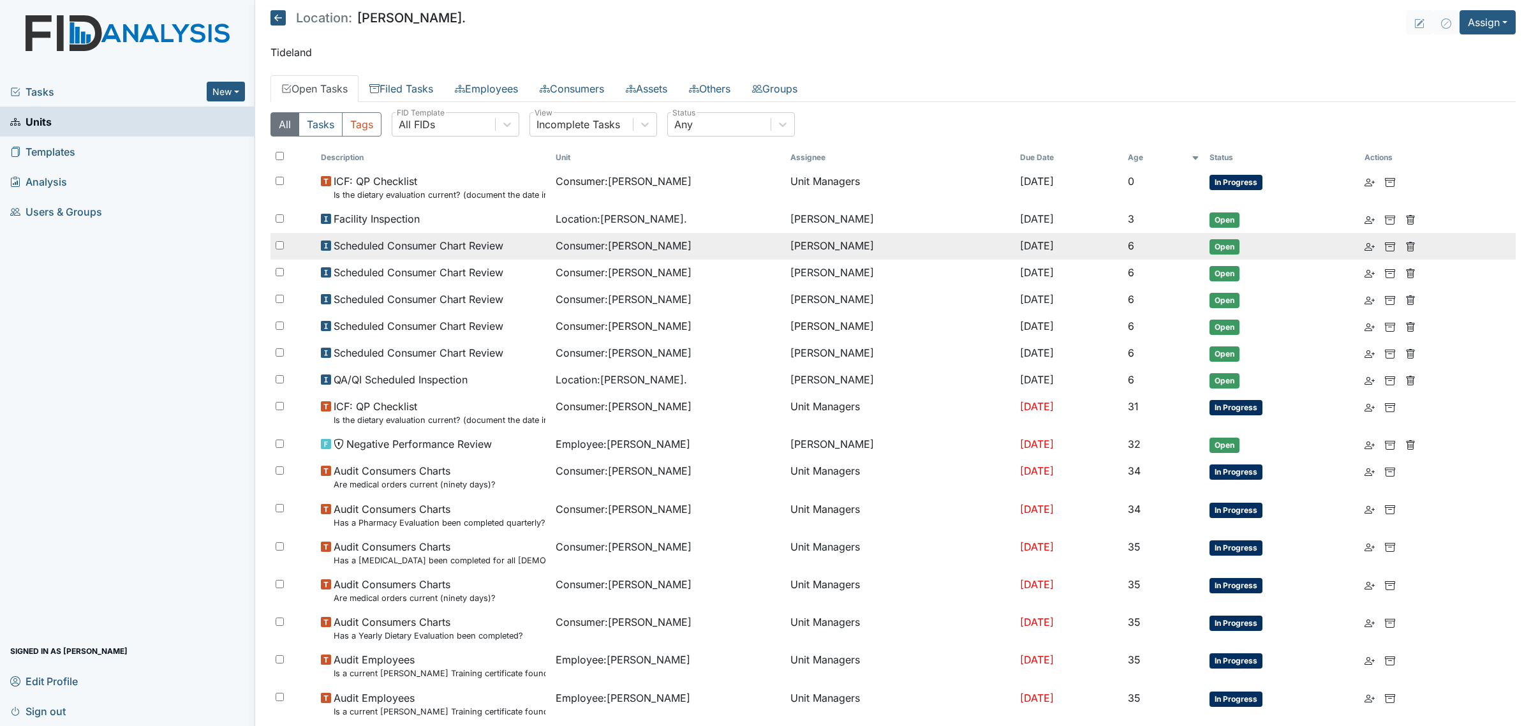
click at [274, 249] on div at bounding box center [292, 246] width 45 height 26
checkbox input "true"
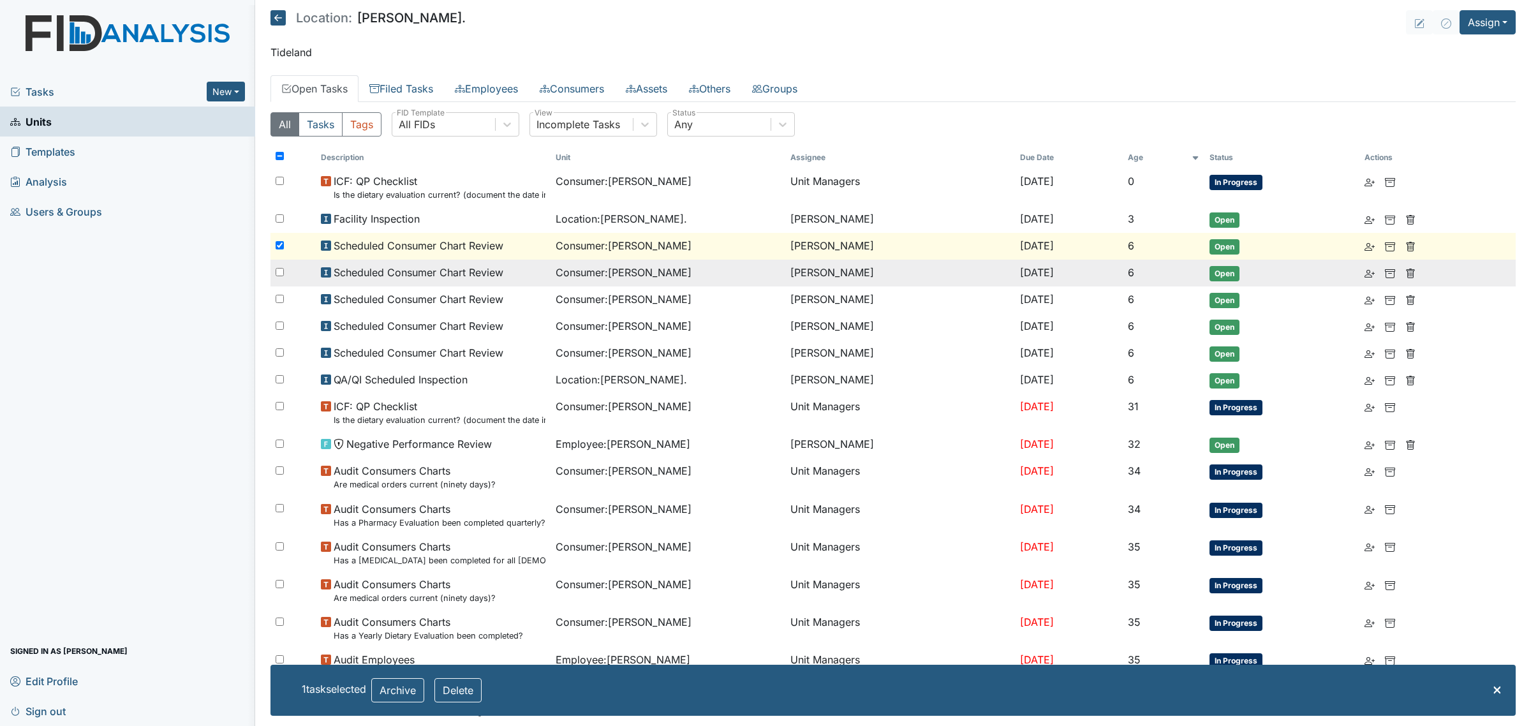
click at [283, 270] on input "checkbox" at bounding box center [280, 272] width 8 height 8
checkbox input "true"
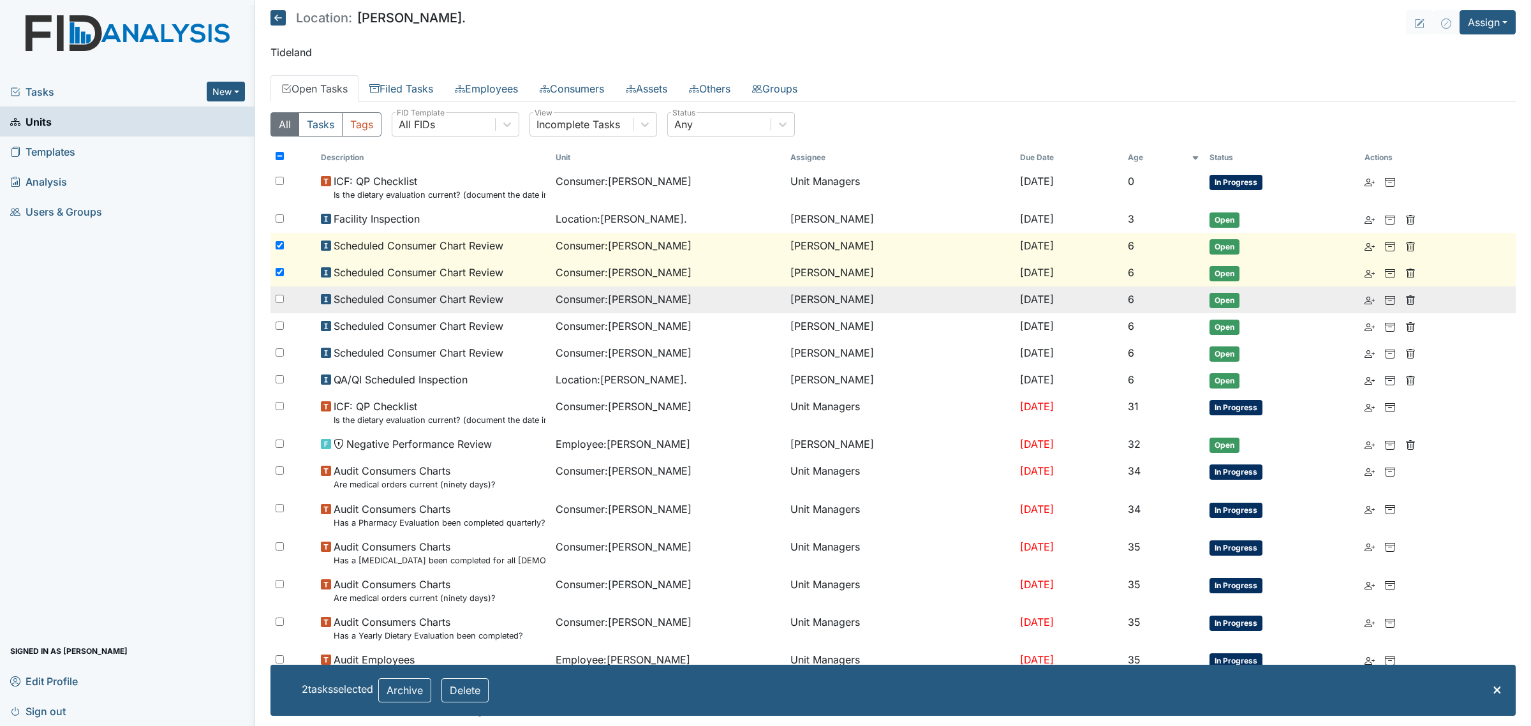
click at [278, 295] on input "checkbox" at bounding box center [280, 299] width 8 height 8
checkbox input "true"
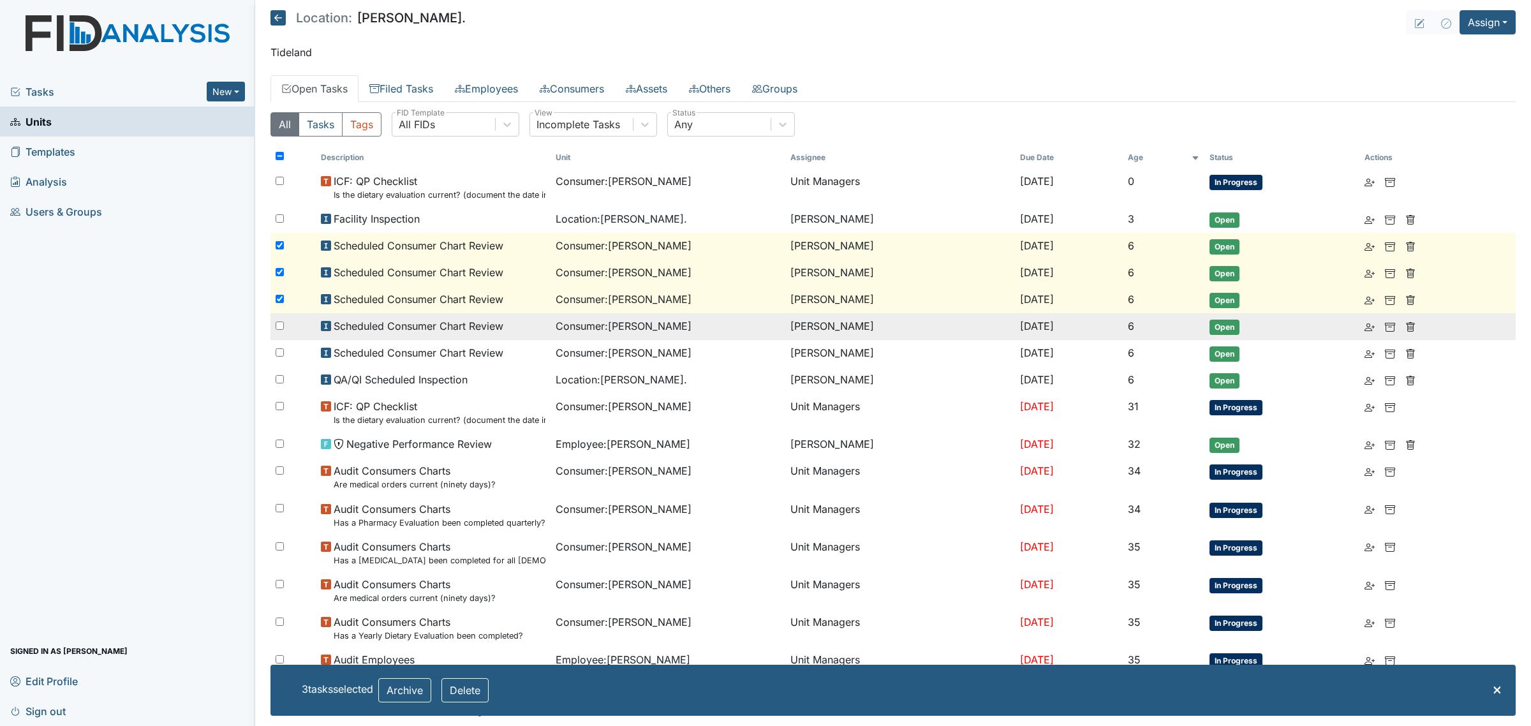
click at [276, 326] on input "checkbox" at bounding box center [280, 325] width 8 height 8
checkbox input "true"
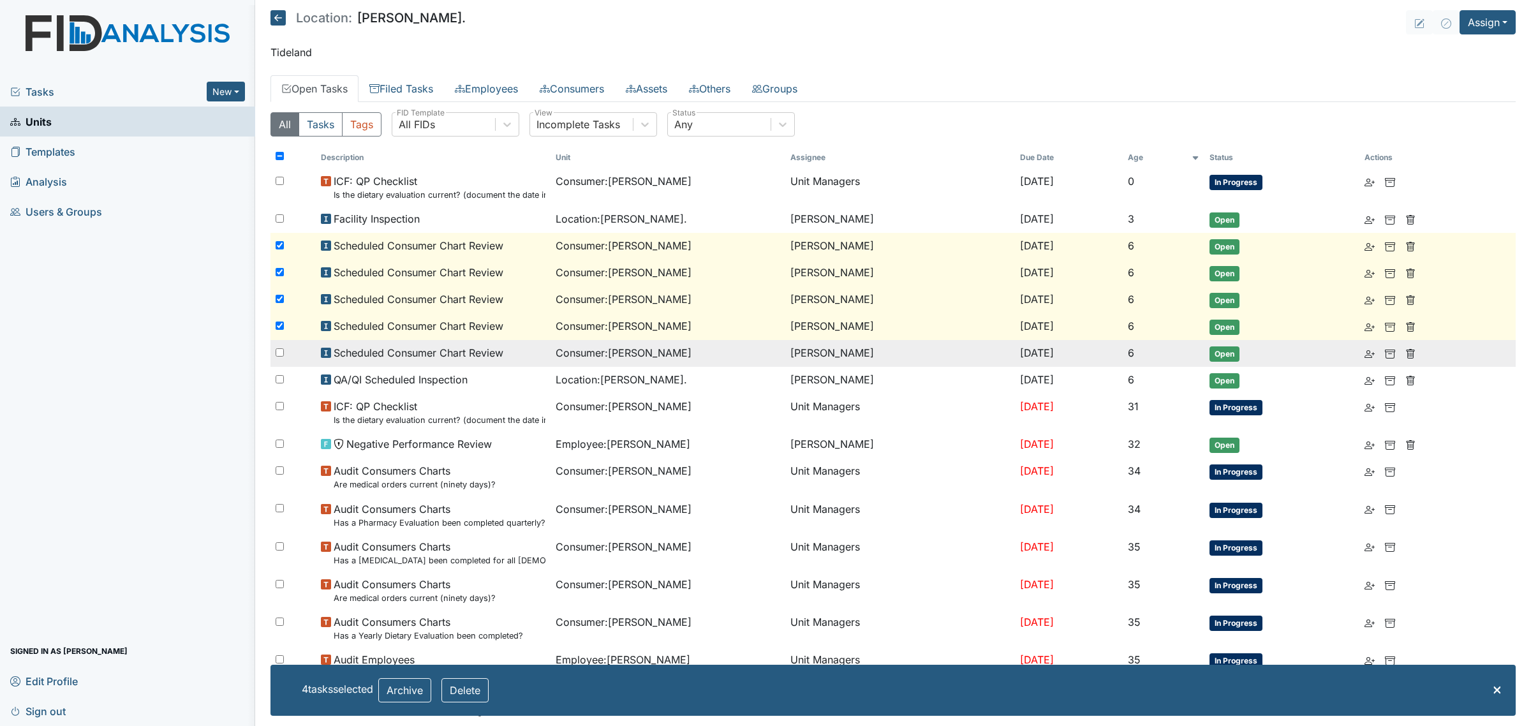
click at [279, 346] on div at bounding box center [292, 353] width 45 height 26
checkbox input "true"
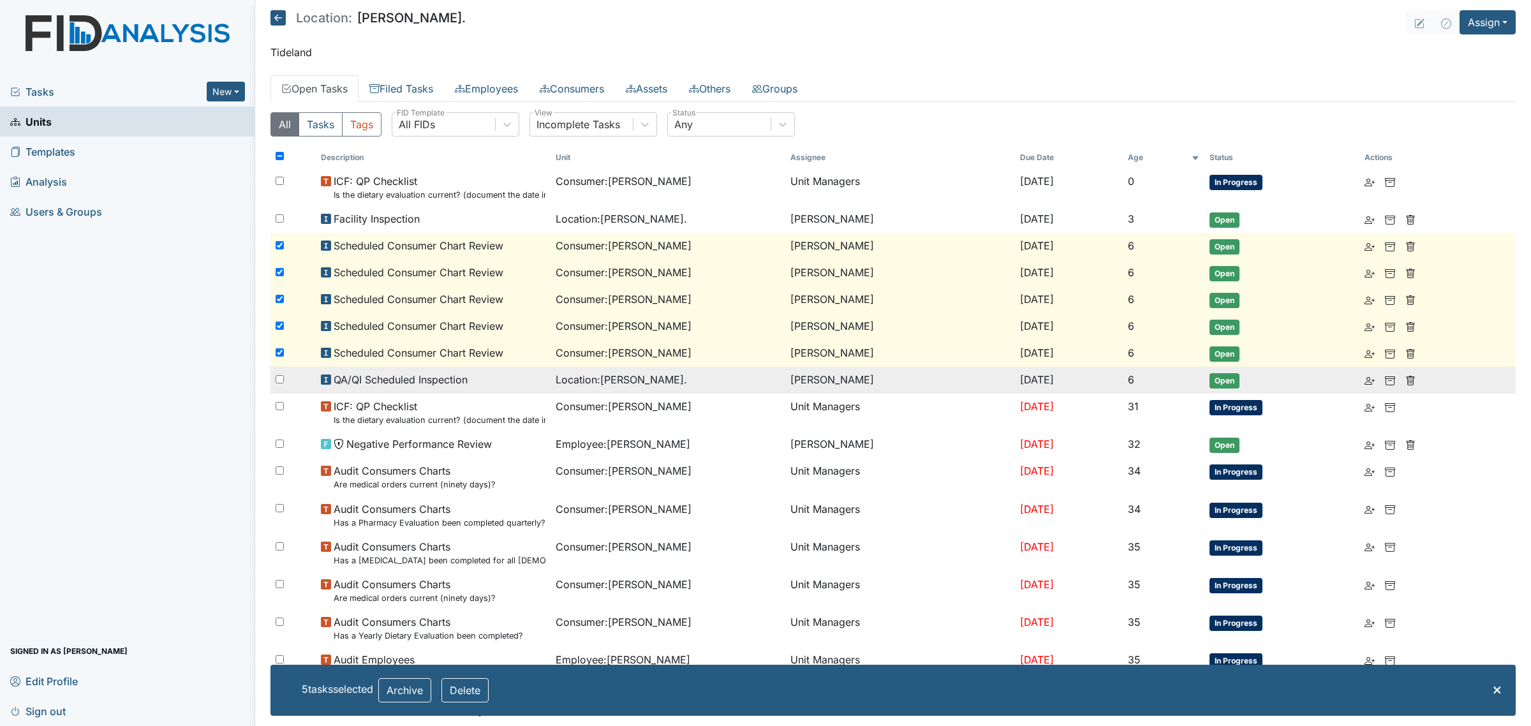
click at [279, 375] on input "checkbox" at bounding box center [280, 379] width 8 height 8
checkbox input "true"
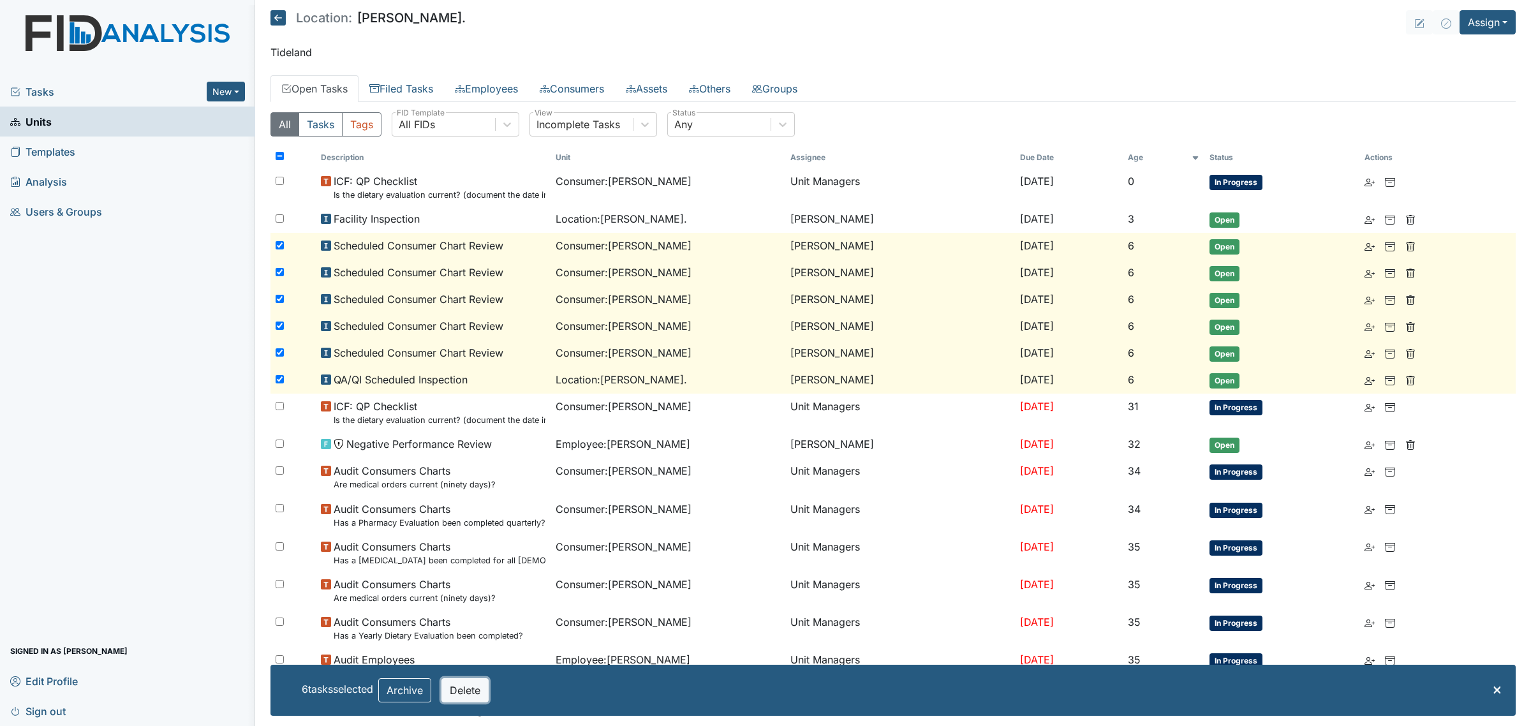
click at [462, 691] on button "Delete" at bounding box center [464, 690] width 47 height 24
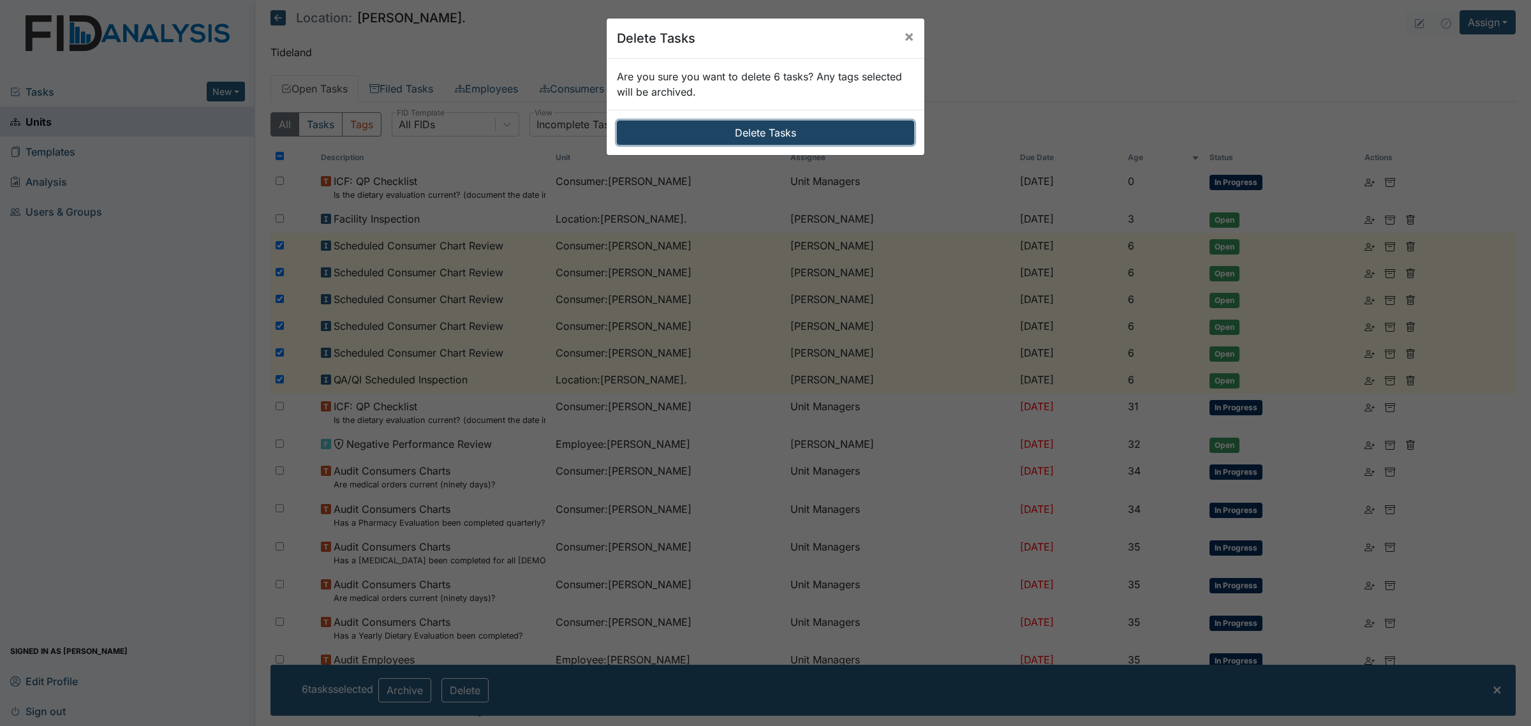
click at [735, 131] on button "Delete Tasks" at bounding box center [765, 133] width 297 height 24
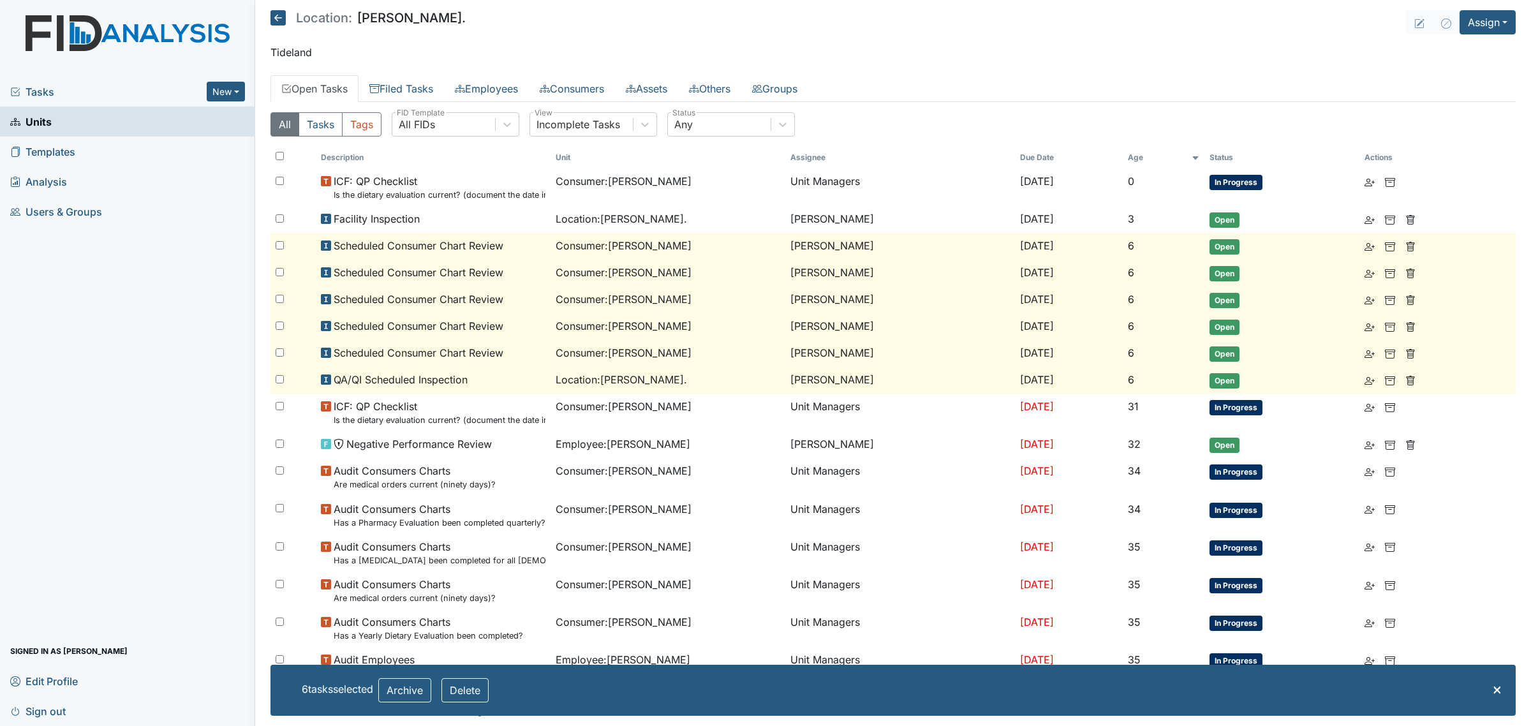
checkbox input "false"
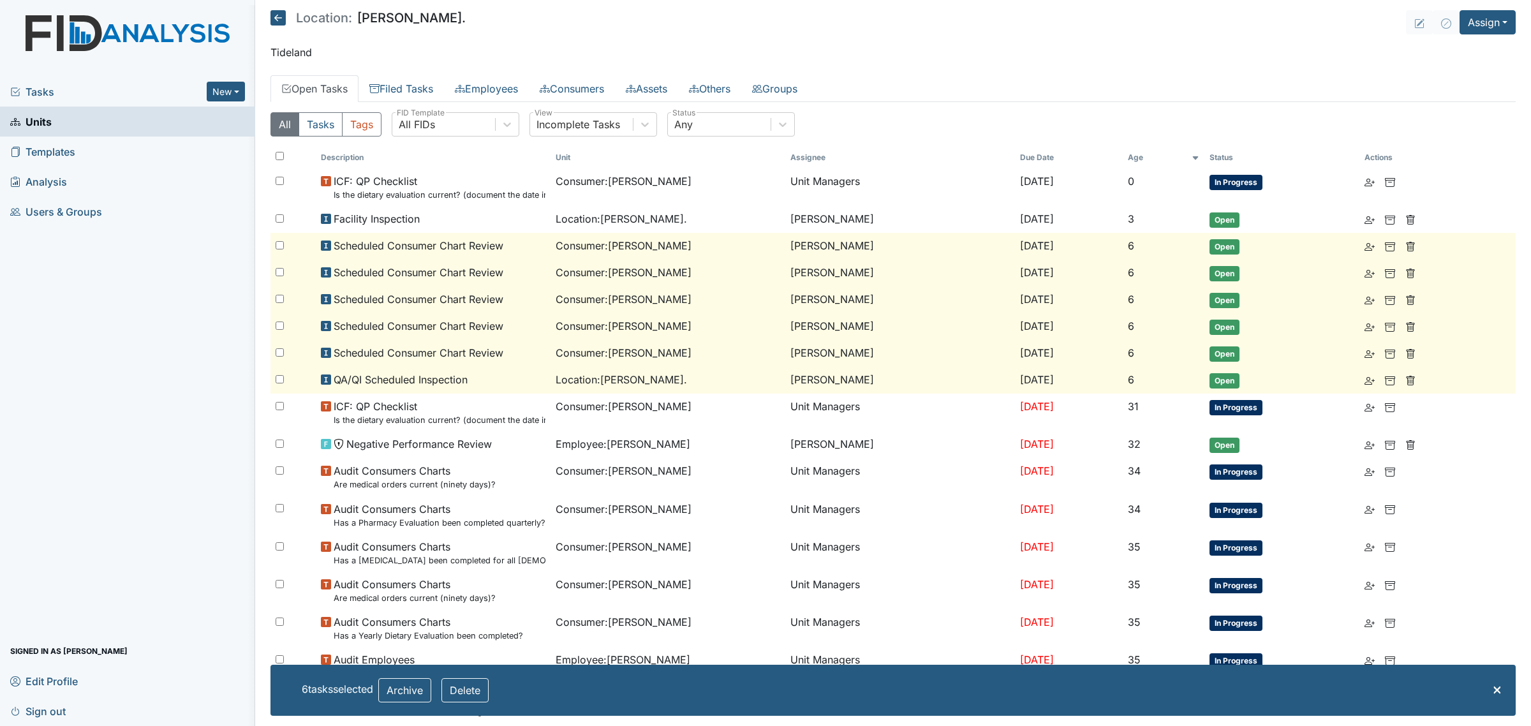
checkbox input "false"
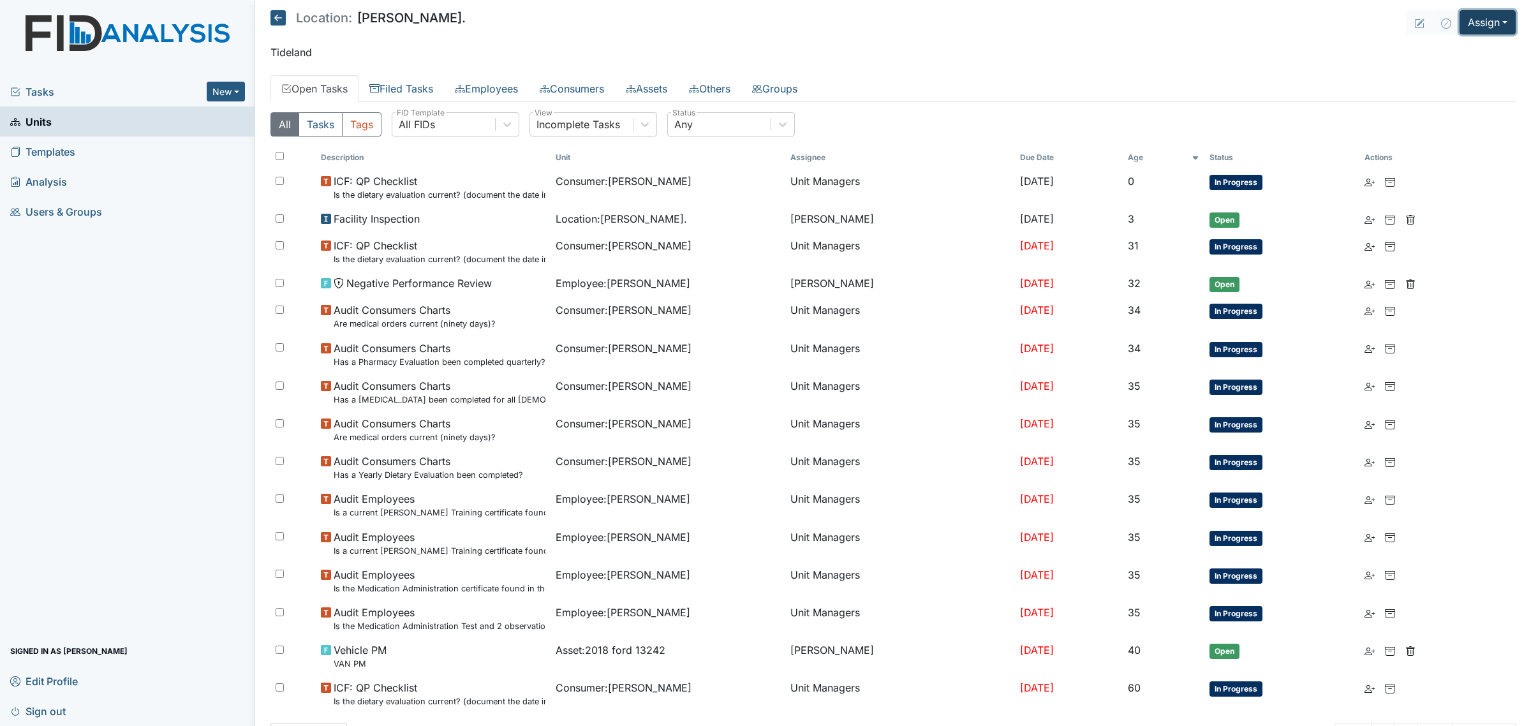
click at [1468, 26] on button "Assign" at bounding box center [1487, 22] width 56 height 24
click at [1436, 73] on link "Assign Inspection" at bounding box center [1456, 73] width 115 height 20
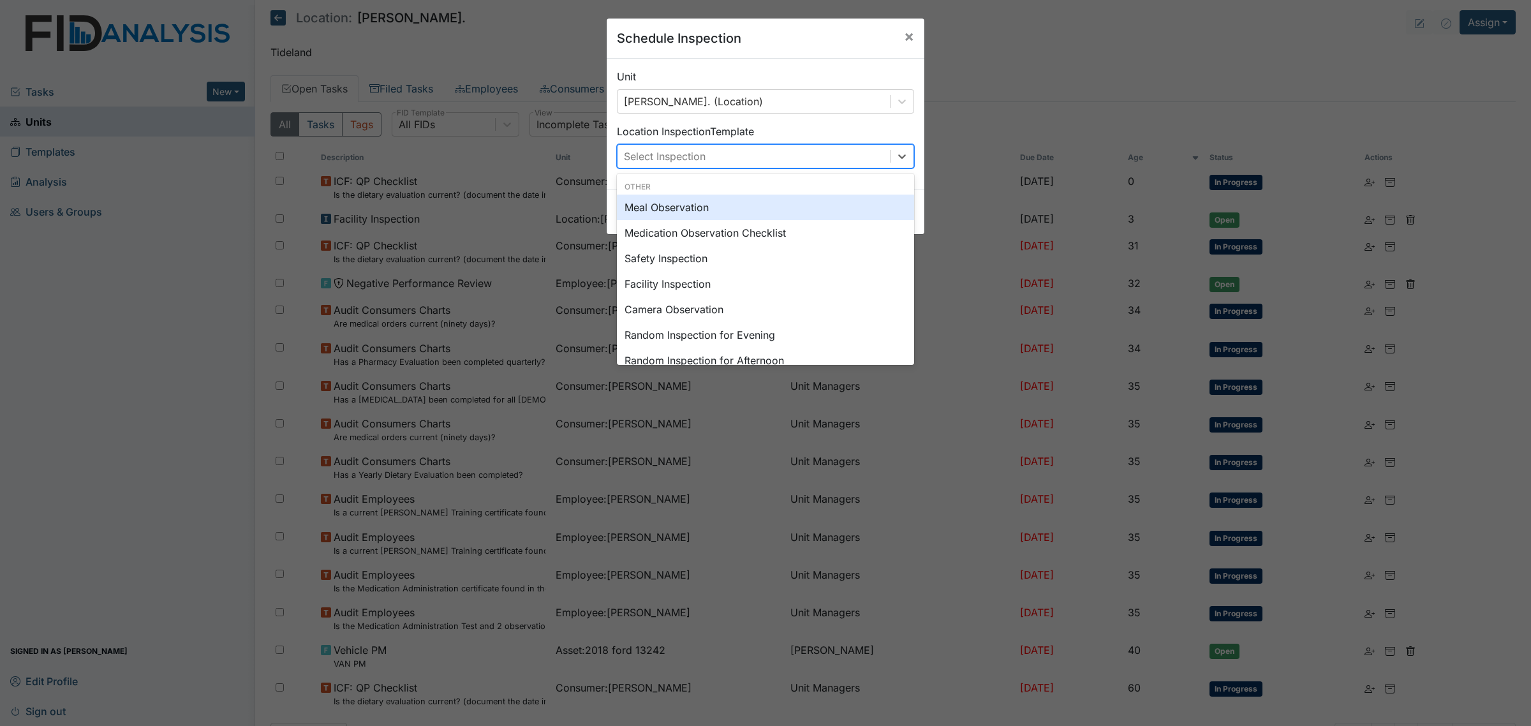
click at [721, 161] on div "Select Inspection" at bounding box center [753, 156] width 272 height 23
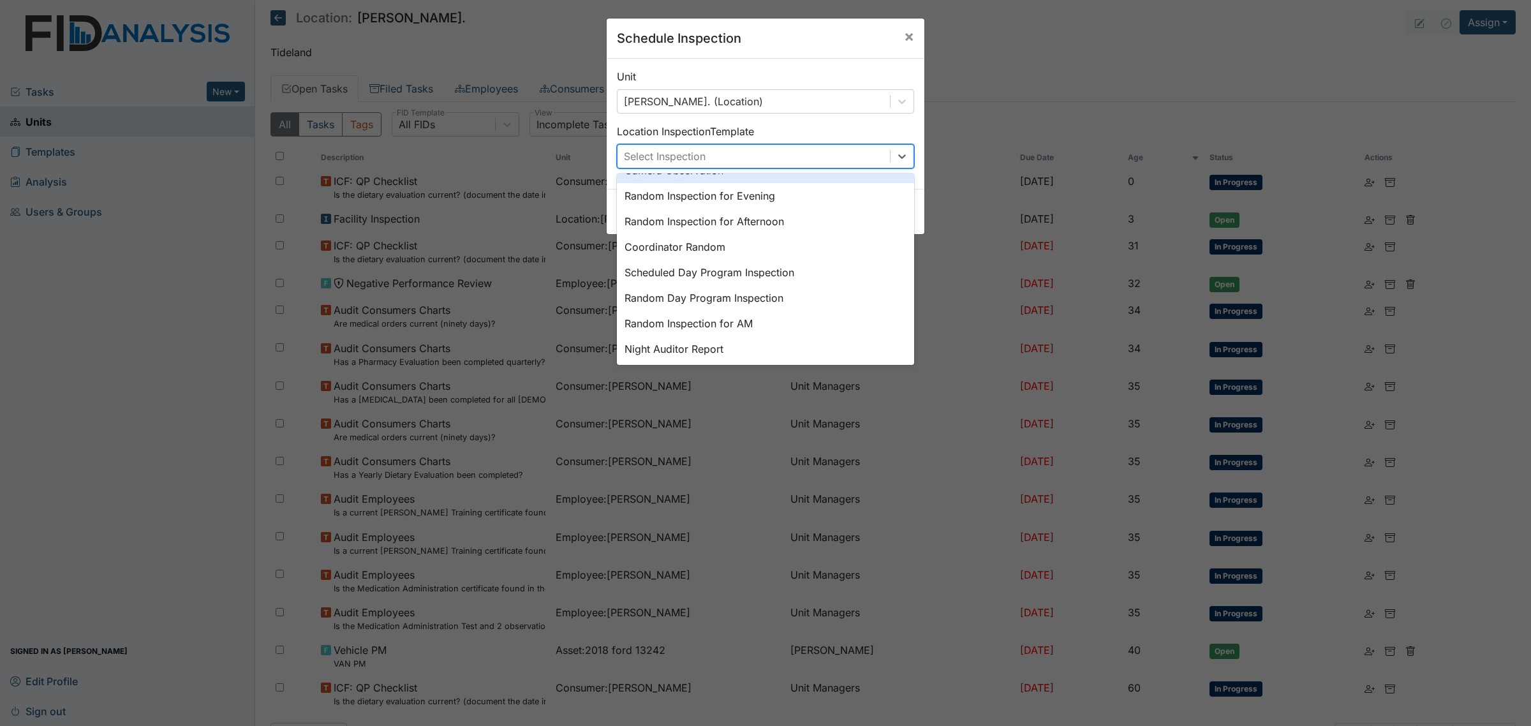
scroll to position [159, 0]
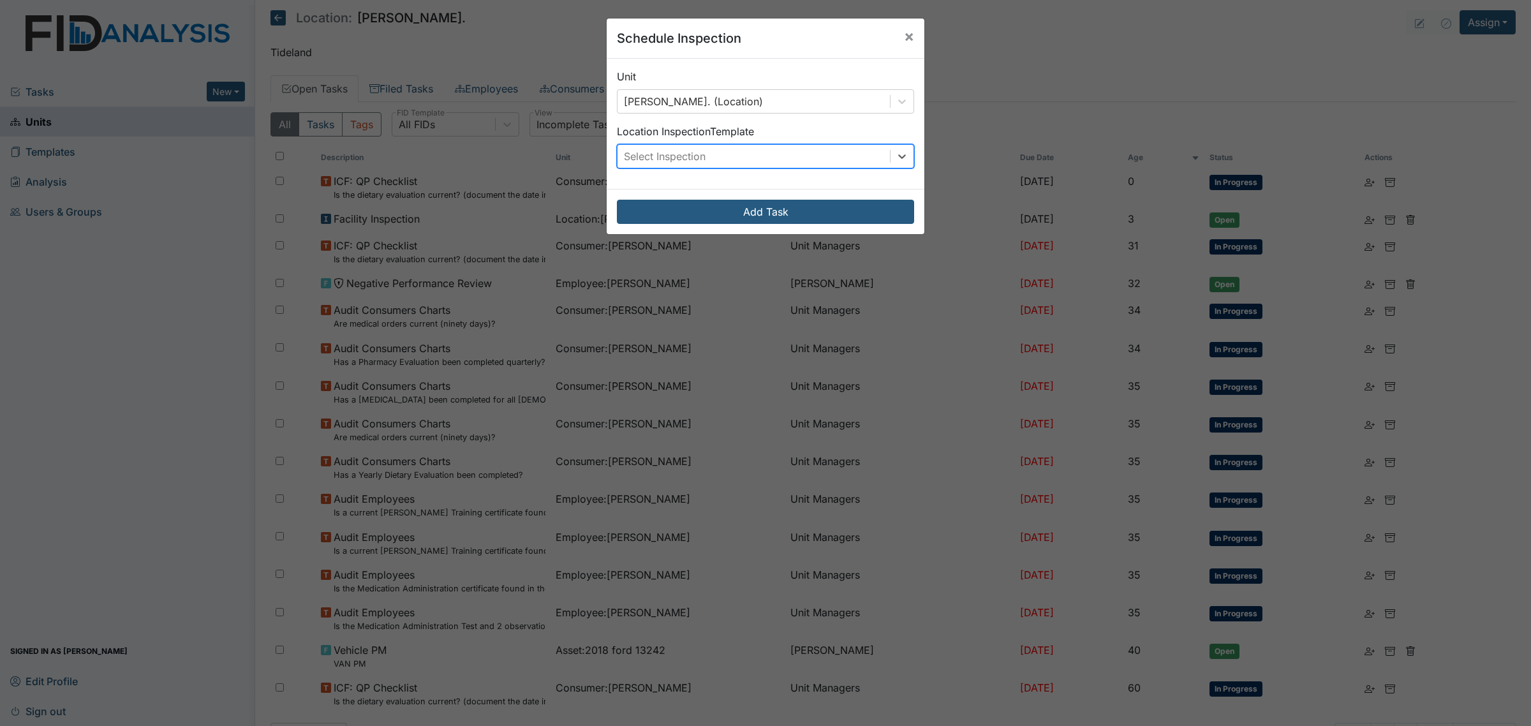
click at [826, 158] on div "Select Inspection" at bounding box center [753, 156] width 272 height 23
click at [882, 156] on div "Select Inspection" at bounding box center [753, 156] width 272 height 23
type input "sc"
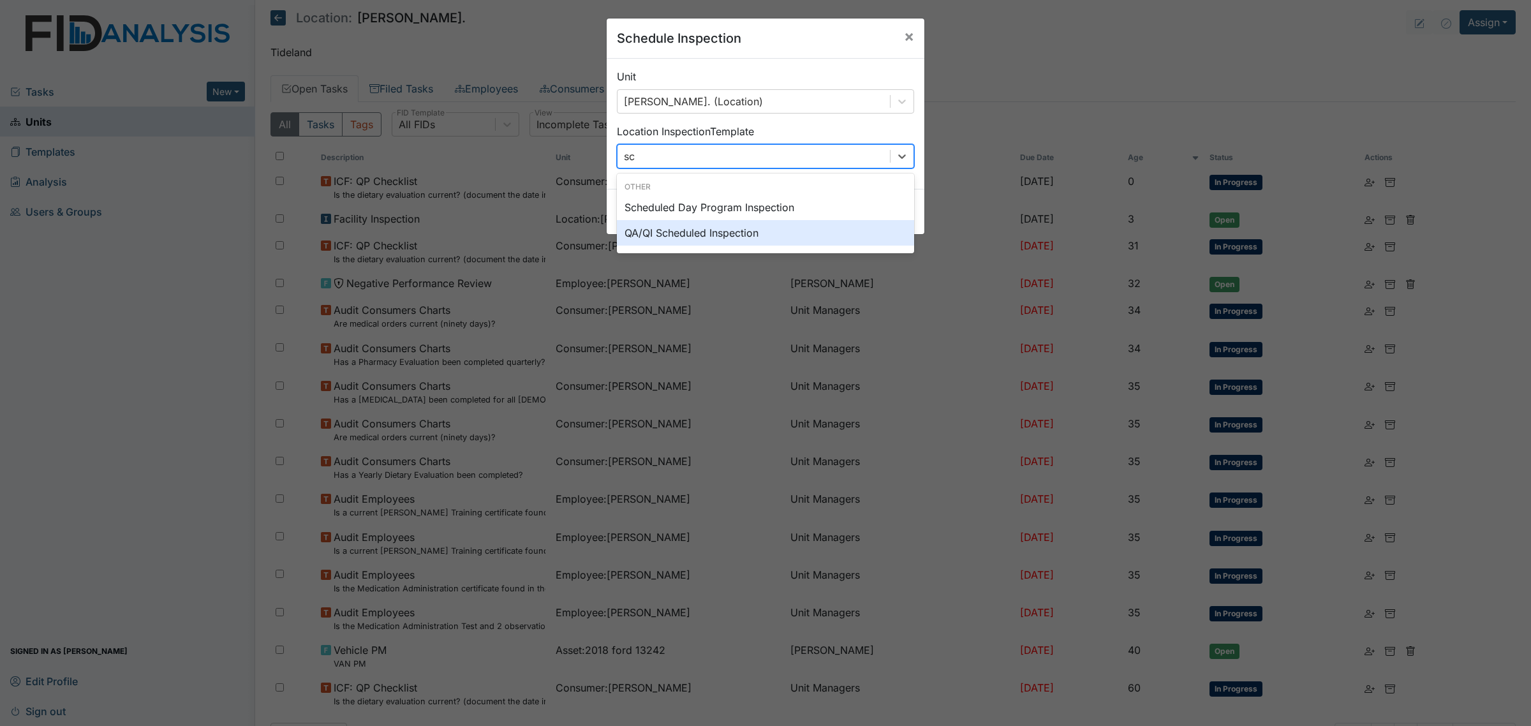
click at [804, 236] on div "QA/QI Scheduled Inspection" at bounding box center [765, 233] width 297 height 26
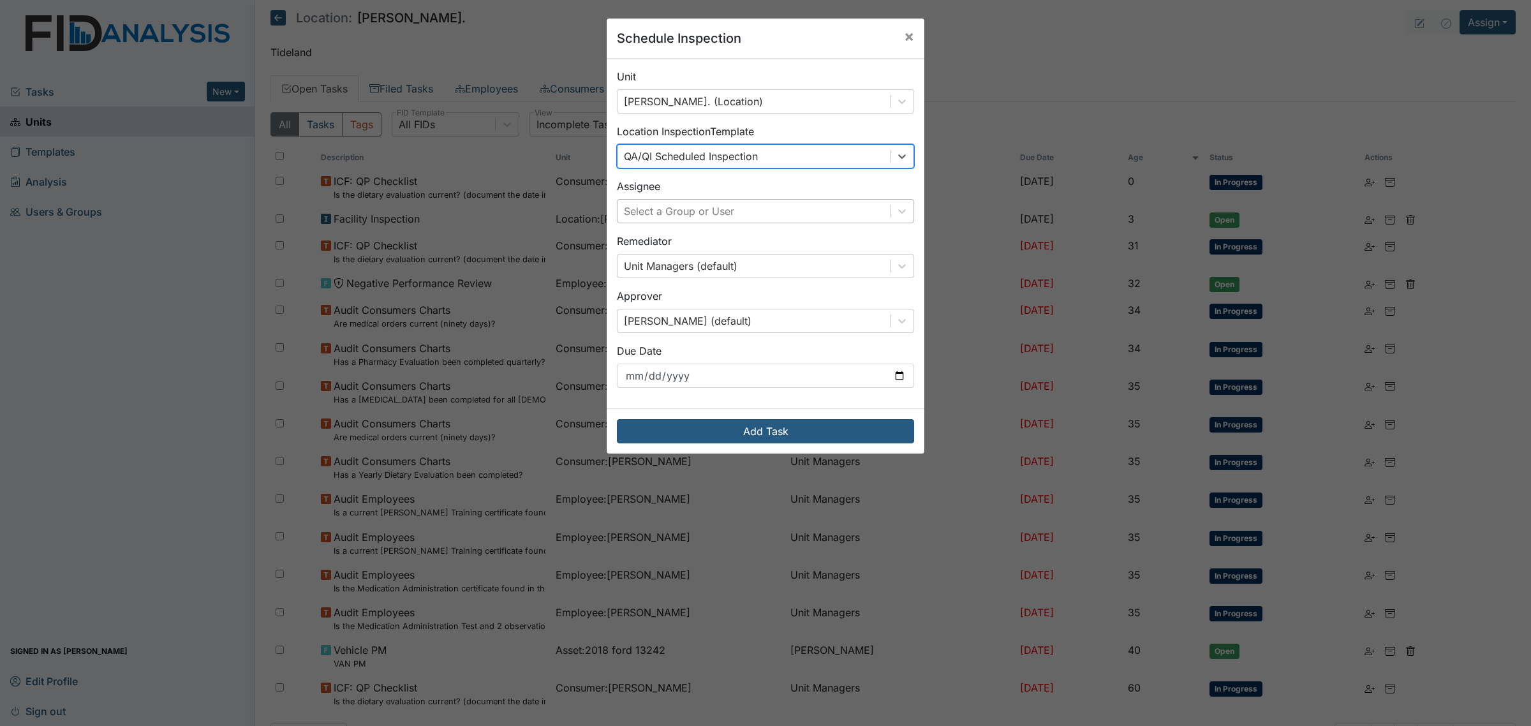
click at [837, 217] on div "Select a Group or User" at bounding box center [753, 211] width 272 height 23
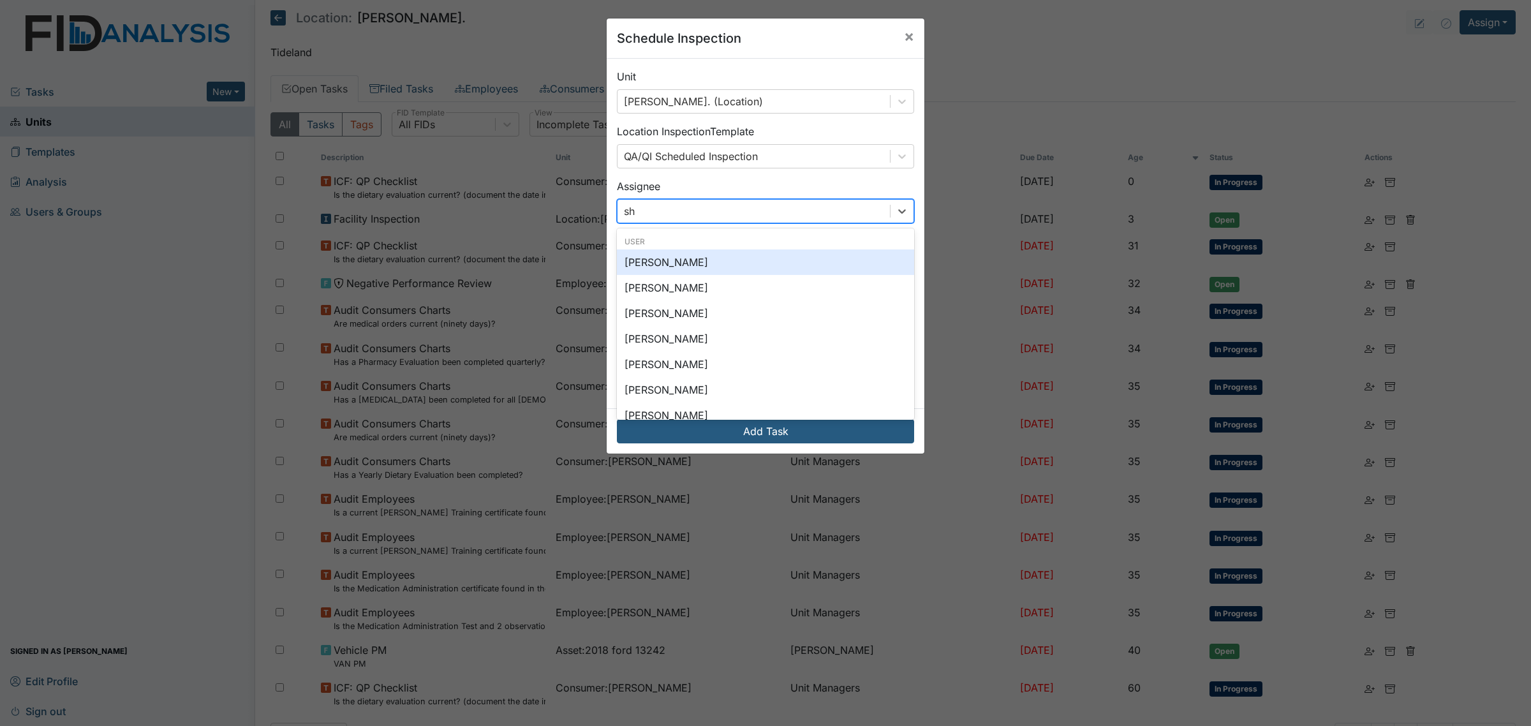
type input "sha"
click at [764, 286] on div "[PERSON_NAME]" at bounding box center [765, 288] width 297 height 26
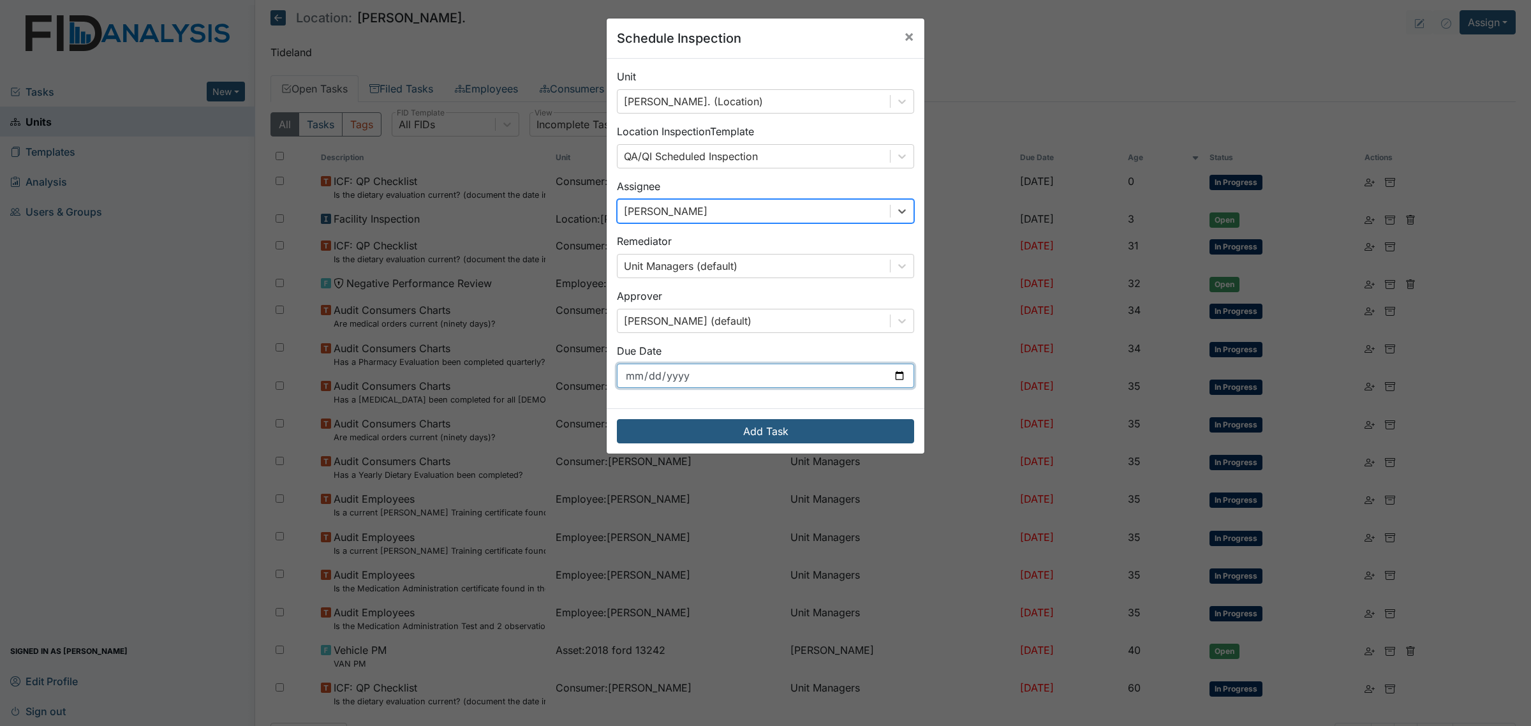
click at [897, 378] on input "2025-09-09" at bounding box center [765, 376] width 297 height 24
type input "2025-10-01"
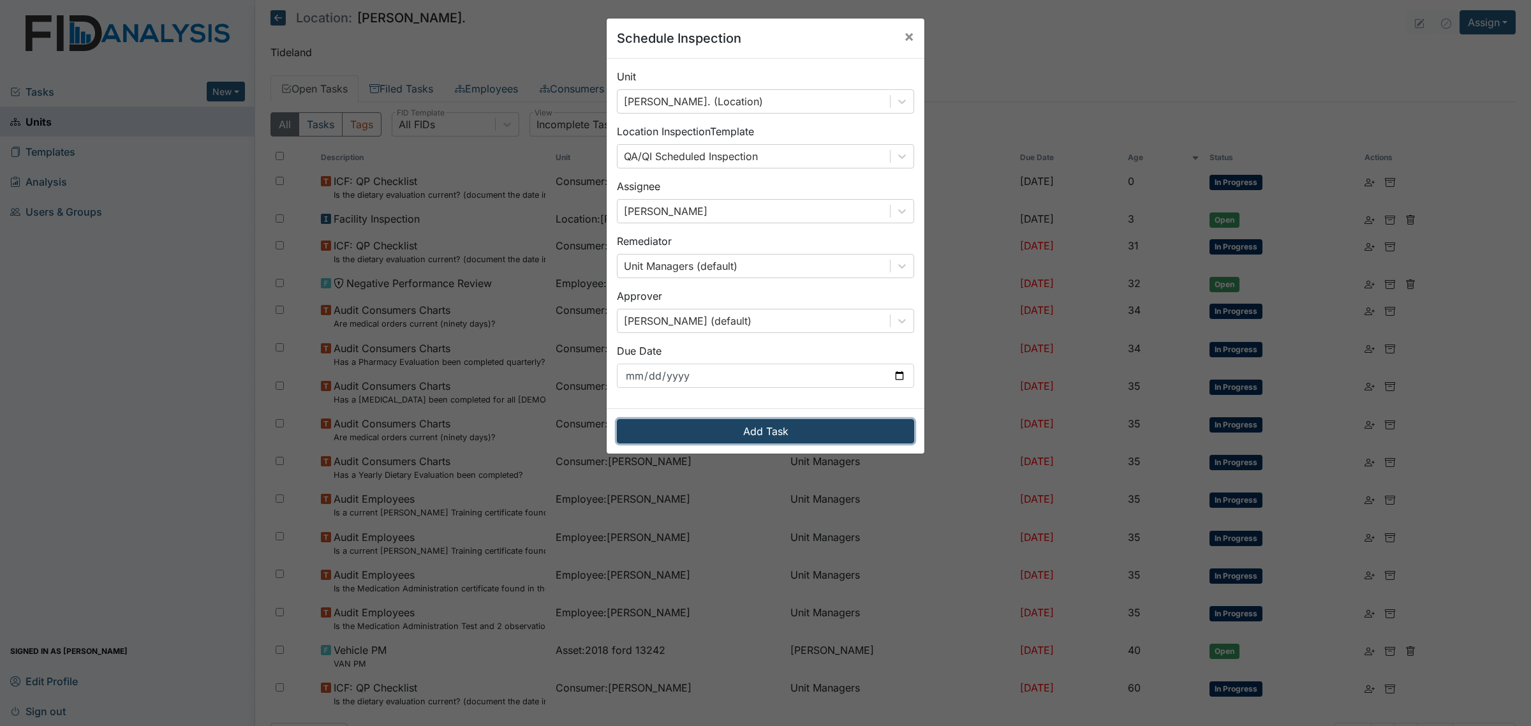
click at [766, 432] on button "Add Task" at bounding box center [765, 431] width 297 height 24
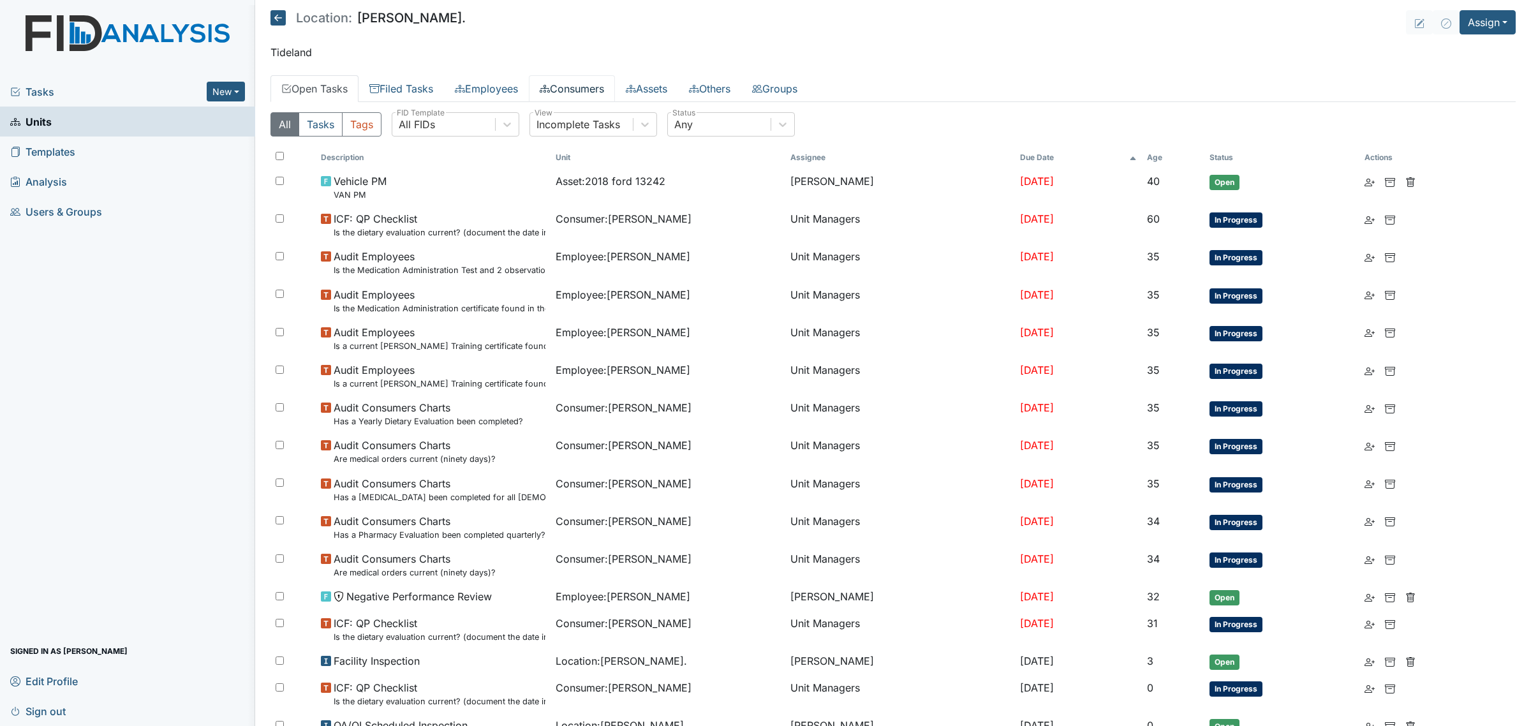
click at [582, 84] on link "Consumers" at bounding box center [572, 88] width 86 height 27
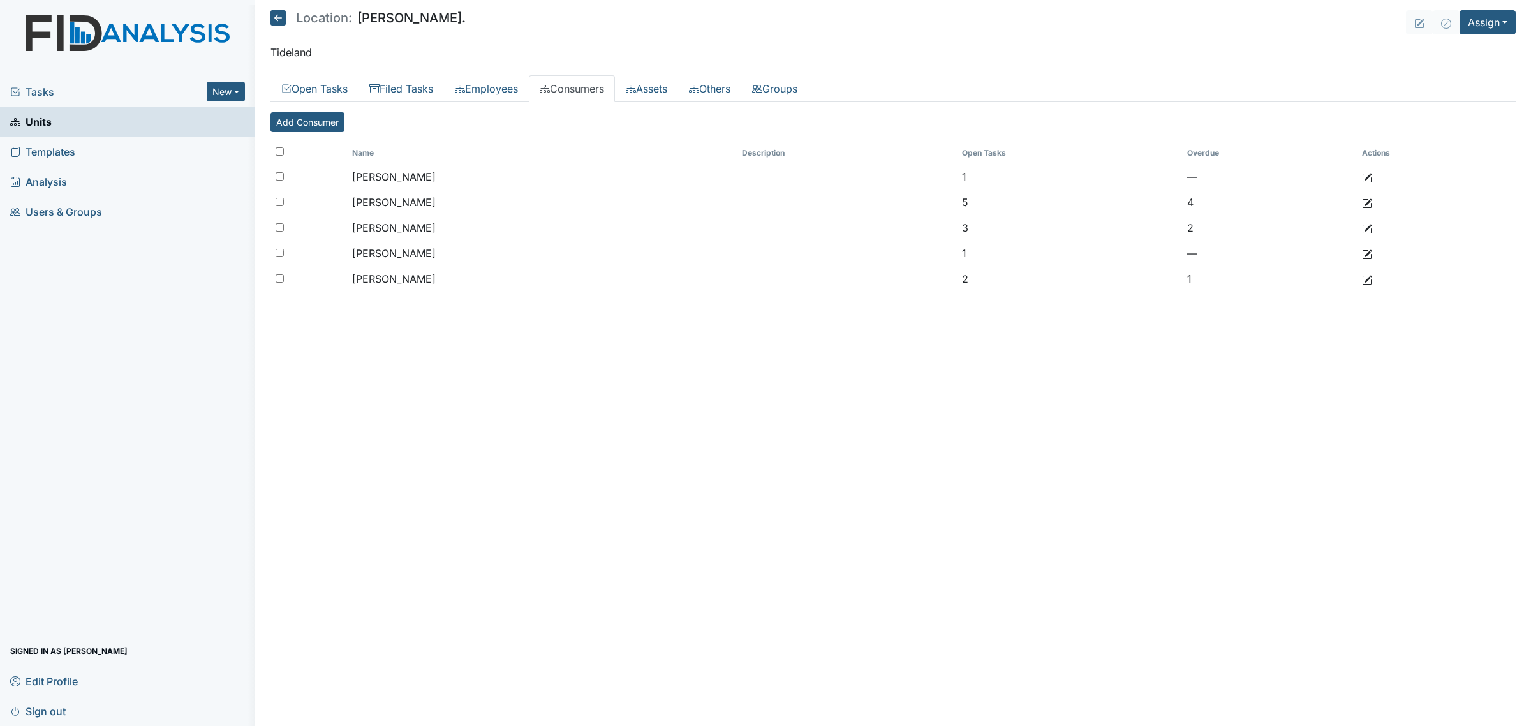
click at [276, 151] on input "checkbox" at bounding box center [280, 151] width 8 height 8
checkbox input "true"
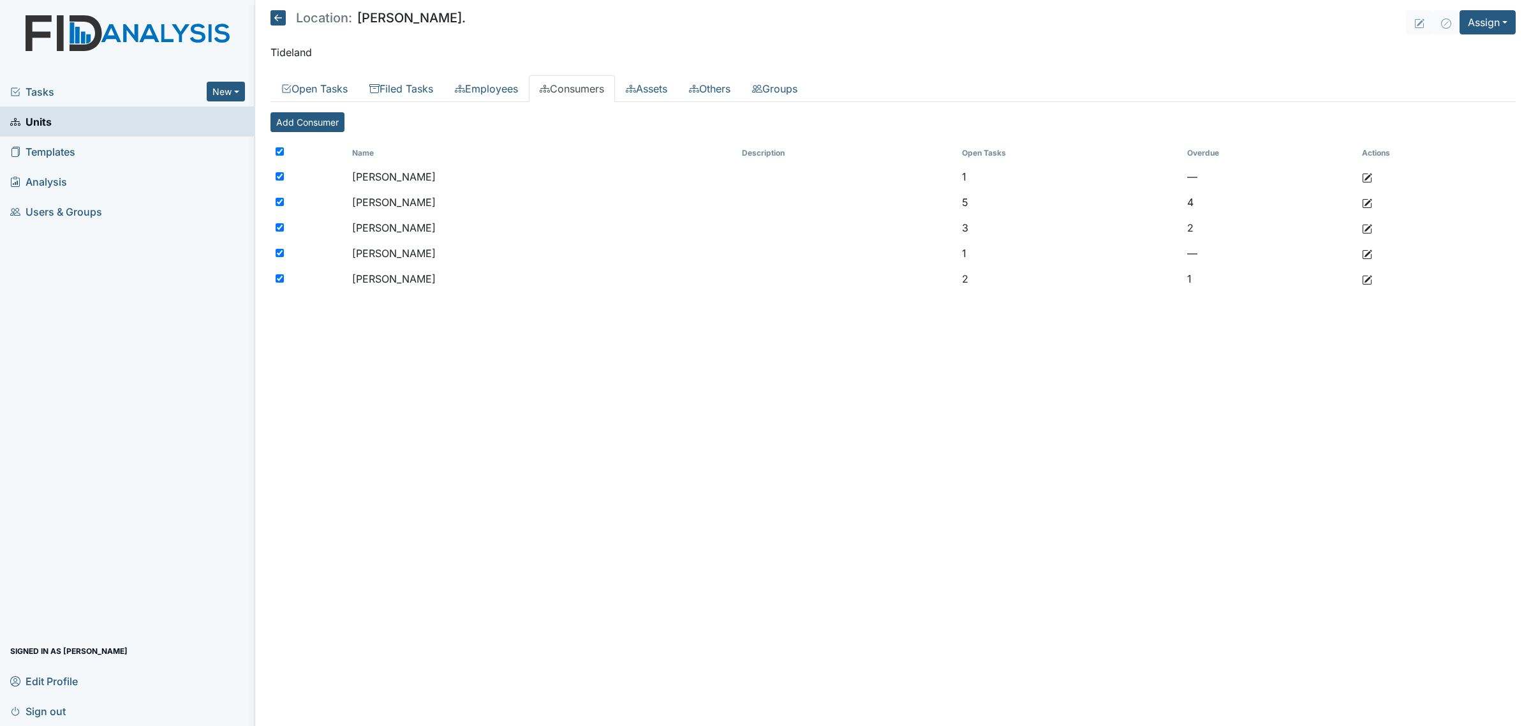
checkbox input "true"
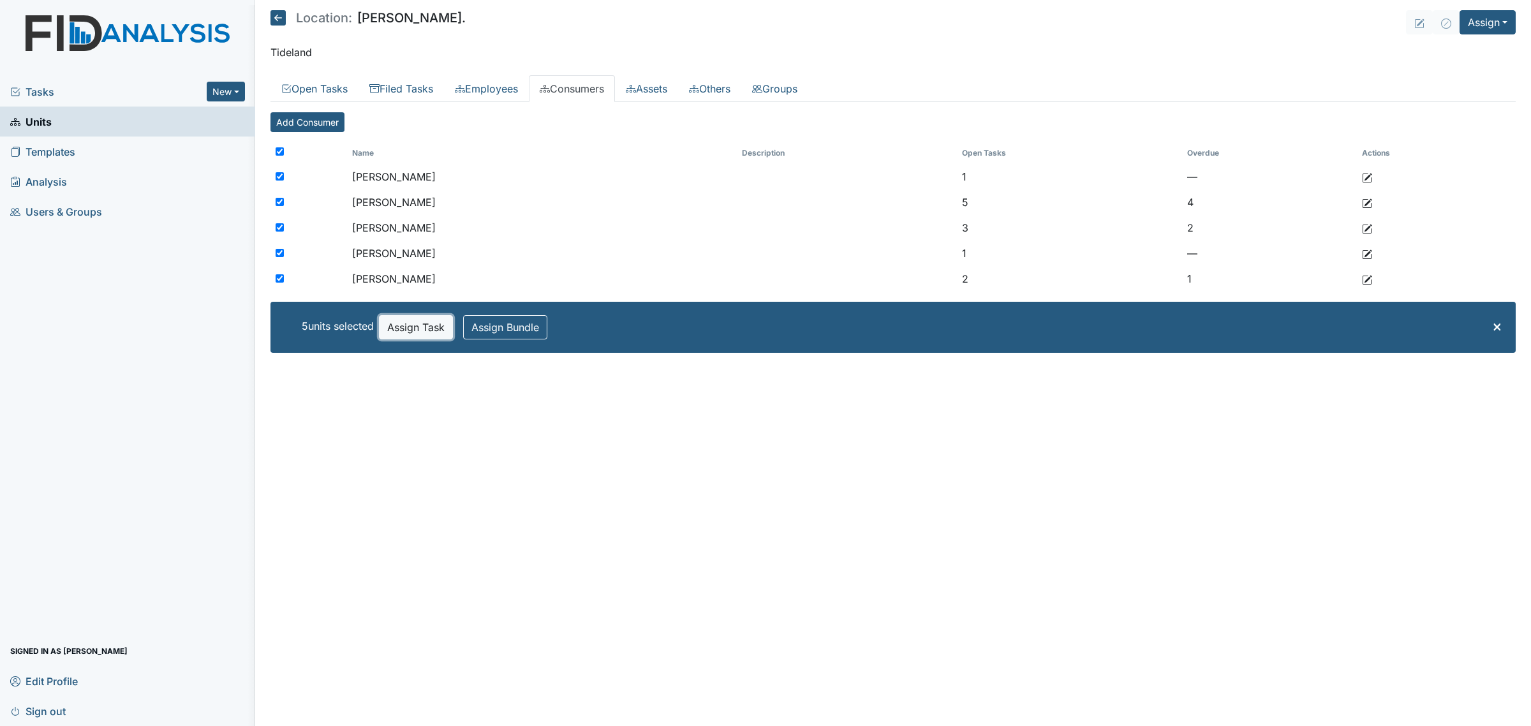
click at [435, 332] on button "Assign Task" at bounding box center [416, 327] width 74 height 24
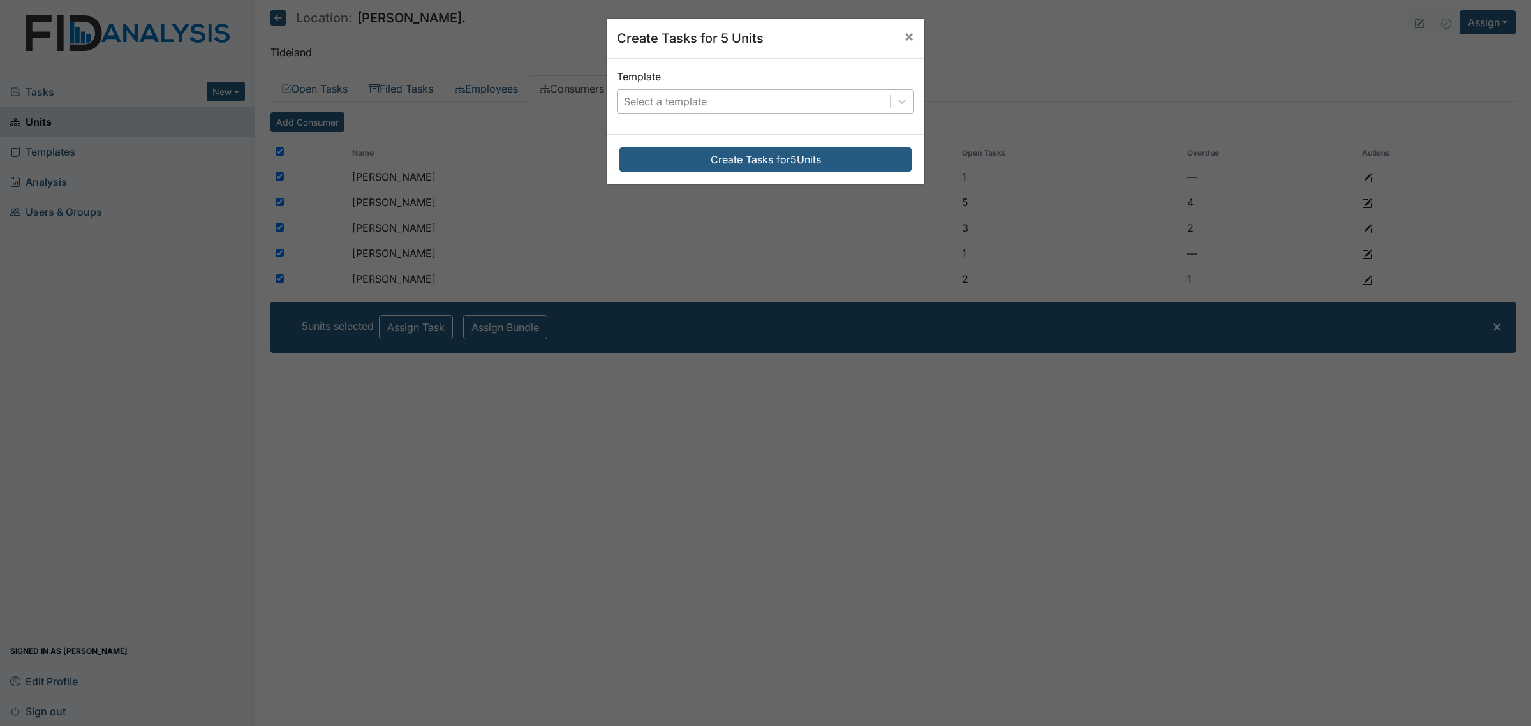
click at [737, 98] on div "Select a template" at bounding box center [753, 101] width 272 height 23
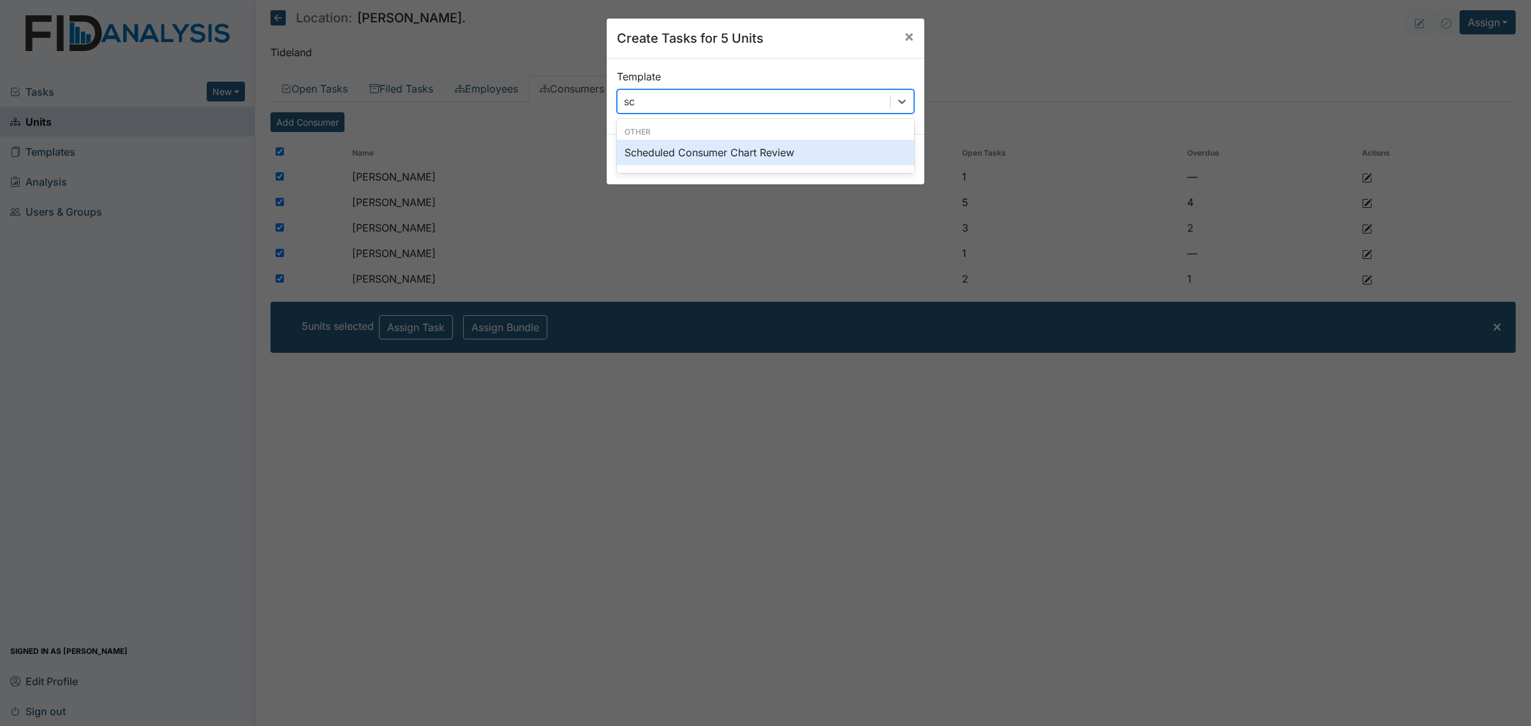
type input "sch"
click at [723, 149] on div "Scheduled Consumer Chart Review" at bounding box center [765, 153] width 297 height 26
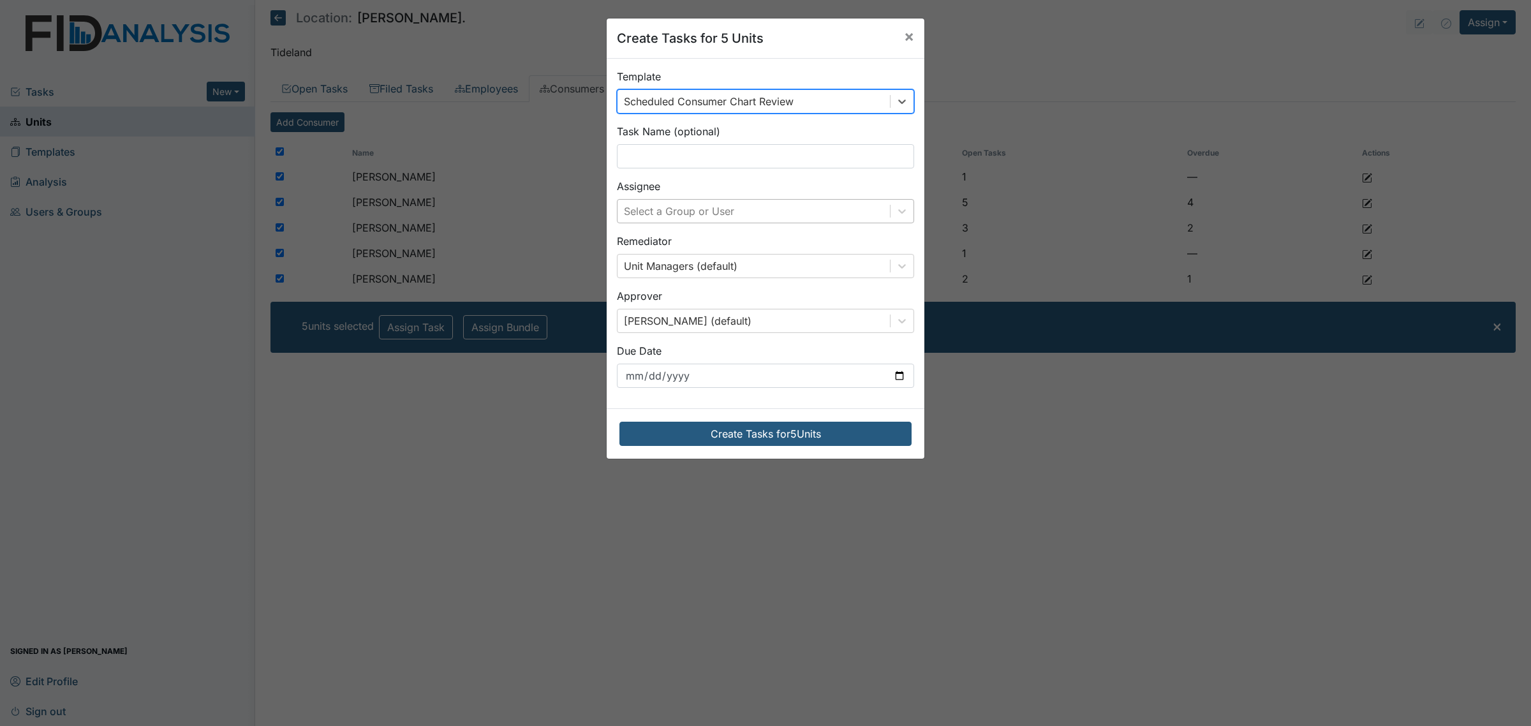
click at [722, 209] on div "Select a Group or User" at bounding box center [679, 210] width 110 height 15
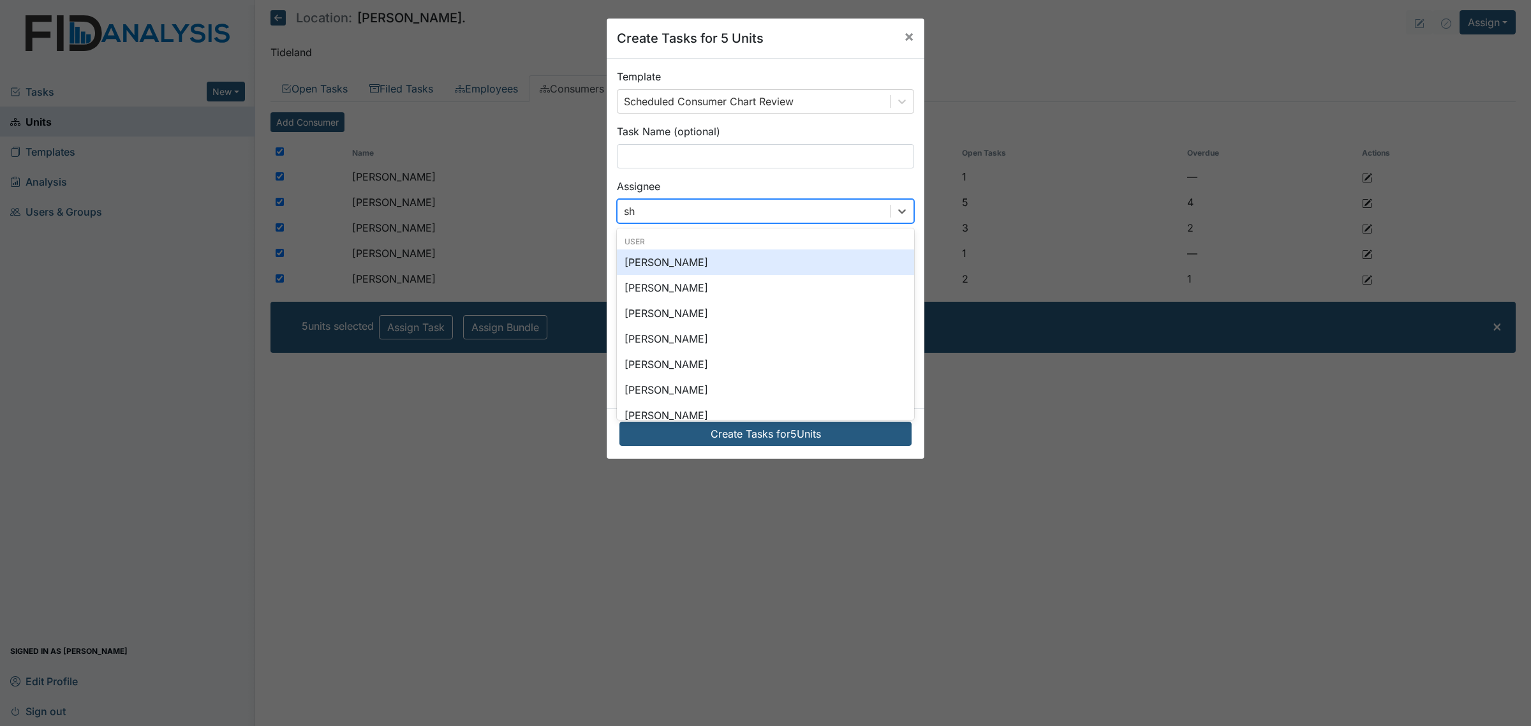
type input "sha"
click at [709, 286] on div "[PERSON_NAME]" at bounding box center [765, 288] width 297 height 26
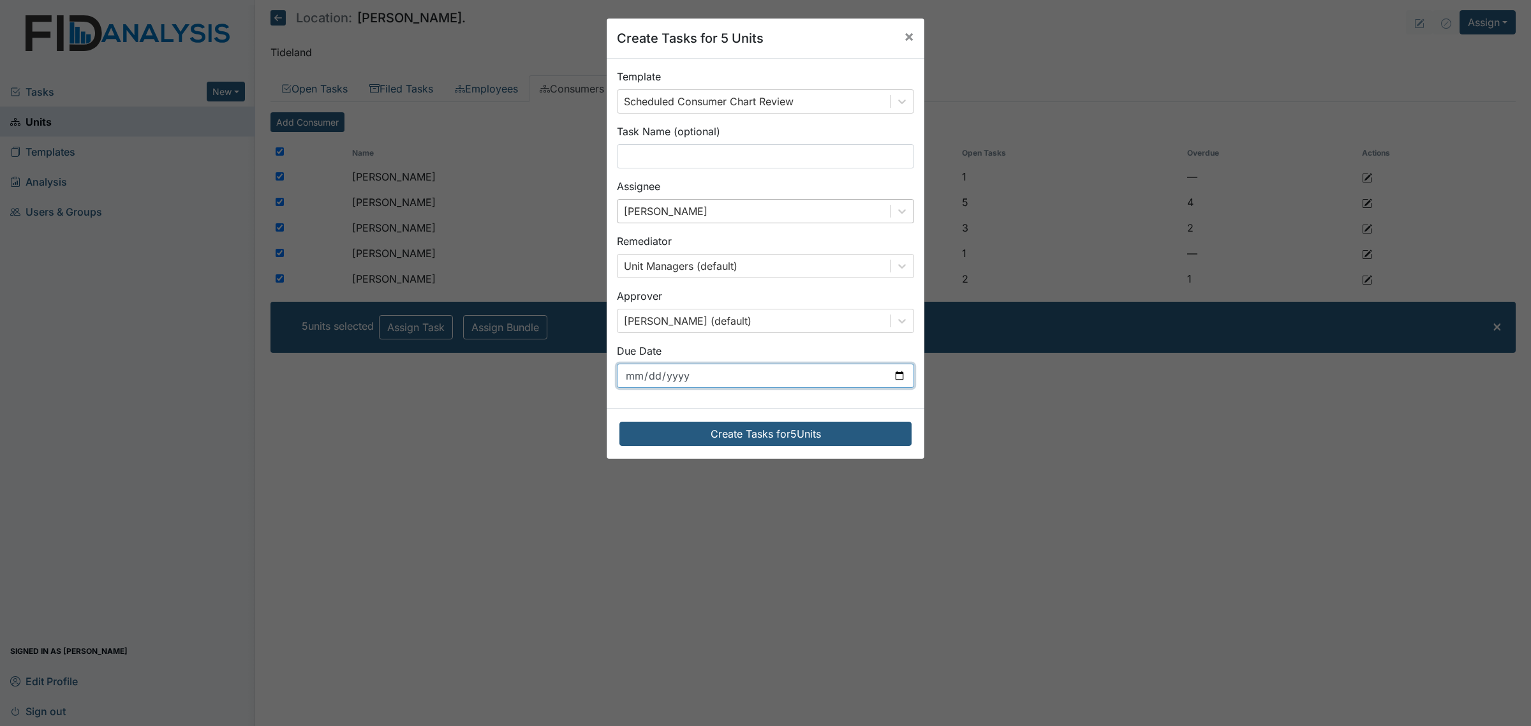
click at [890, 383] on input "[DATE]" at bounding box center [765, 376] width 297 height 24
type input "[DATE]"
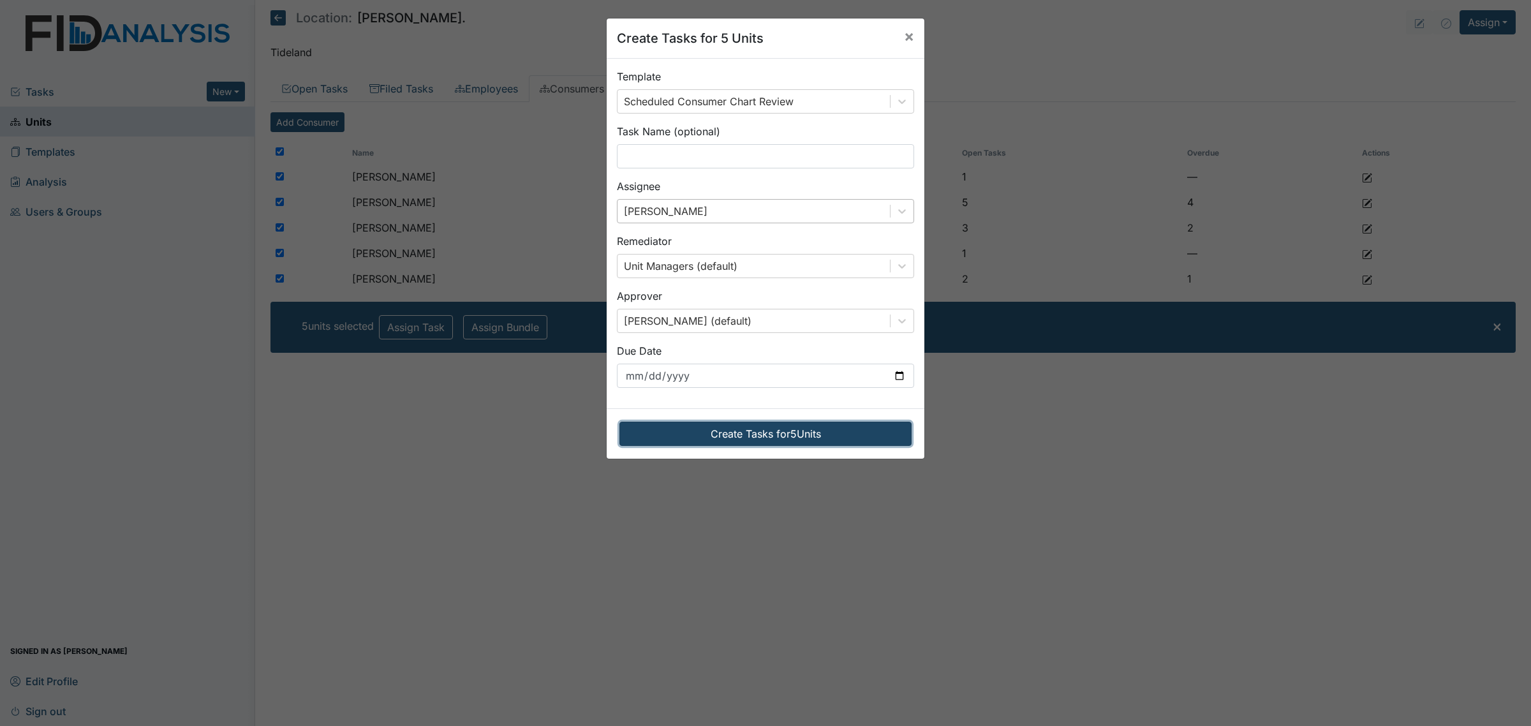
click at [775, 441] on button "Create Tasks for 5 Units" at bounding box center [765, 434] width 292 height 24
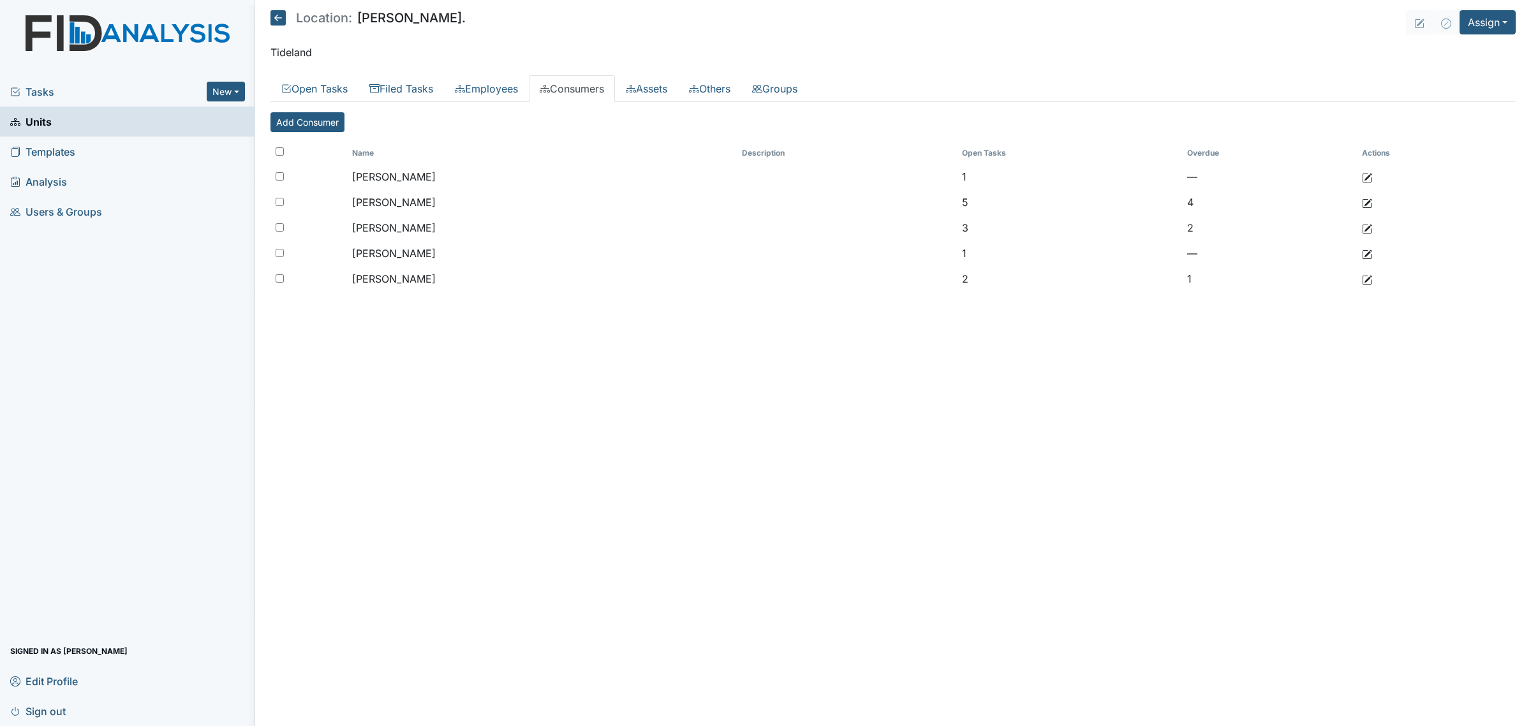
click at [270, 13] on icon at bounding box center [277, 17] width 15 height 15
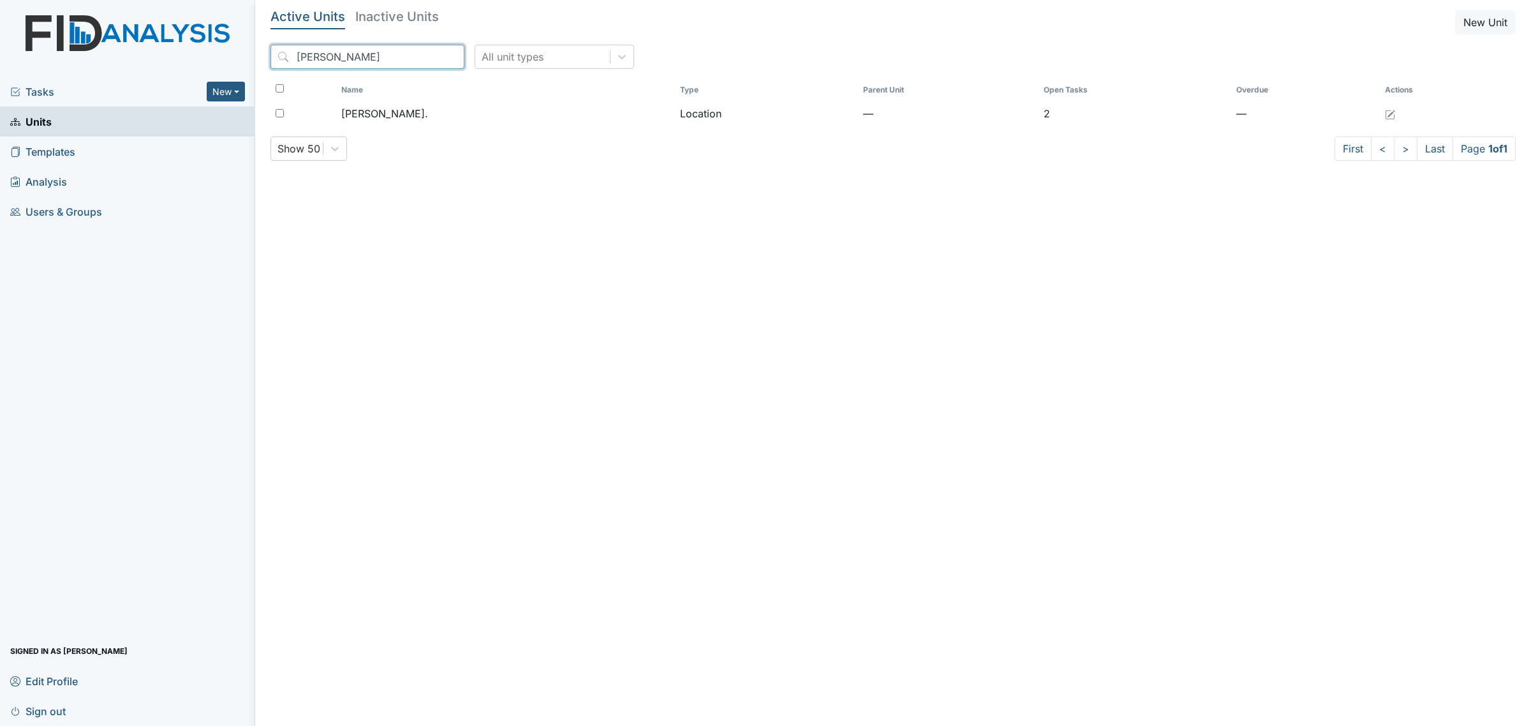
click at [318, 55] on input "dixon" at bounding box center [367, 57] width 194 height 24
click at [318, 59] on input "dixon" at bounding box center [367, 57] width 194 height 24
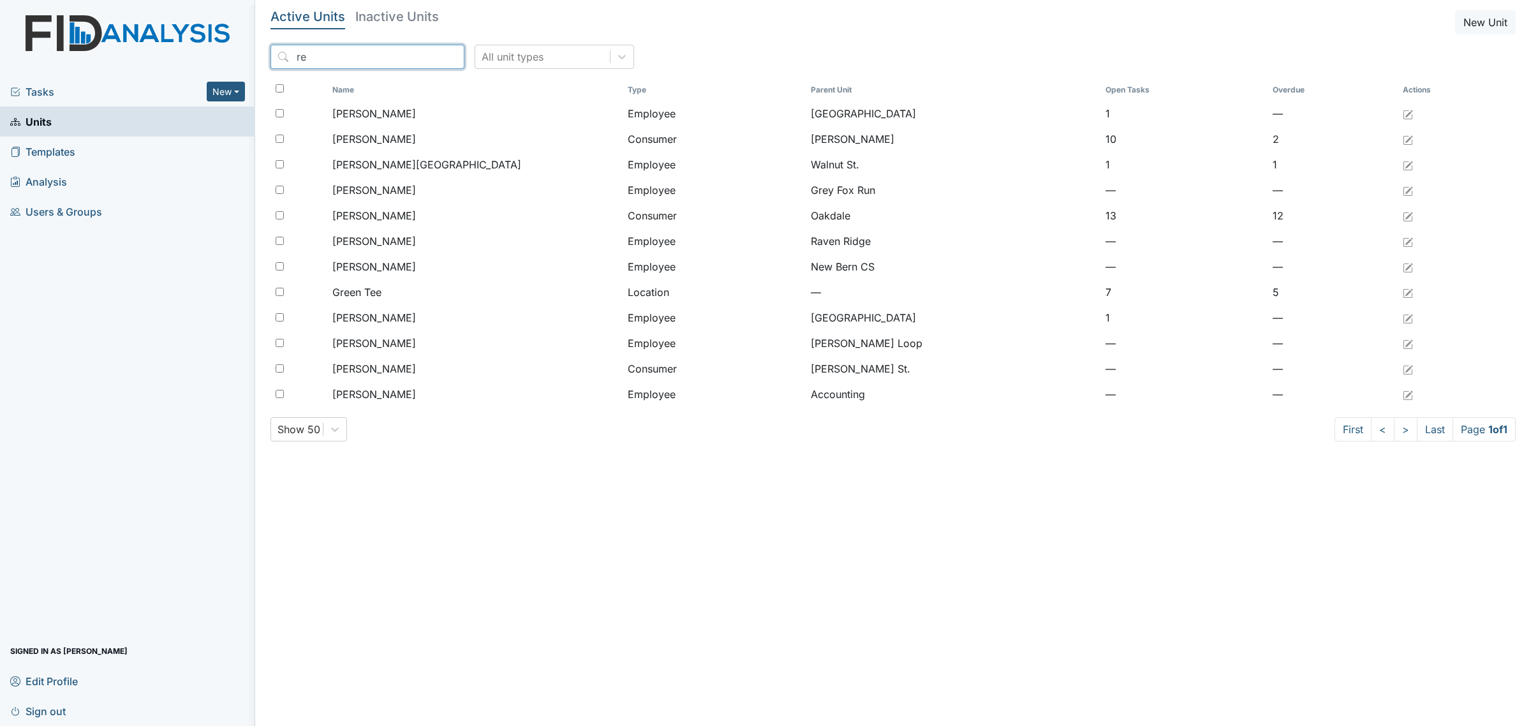
type input "r"
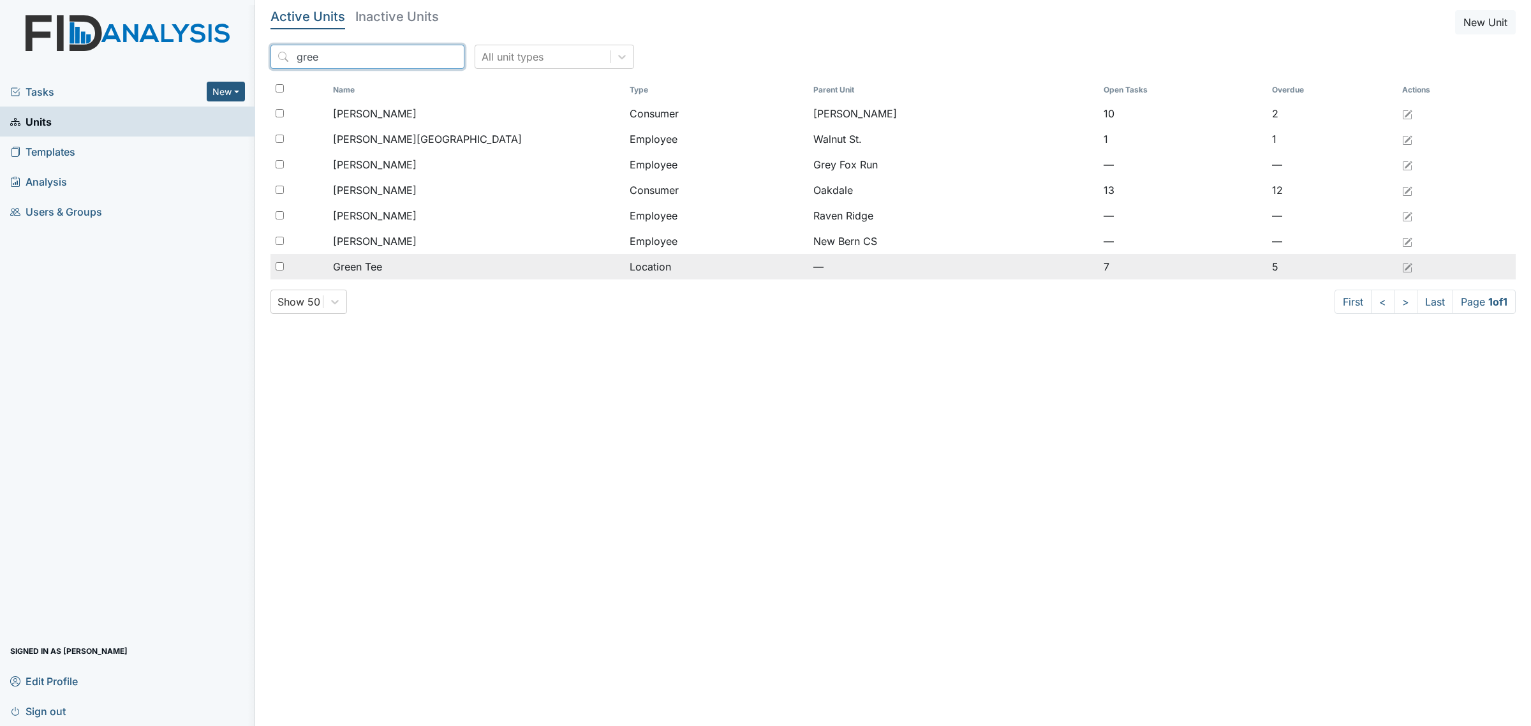
type input "gree"
click at [394, 263] on div "Green Tee" at bounding box center [476, 266] width 286 height 15
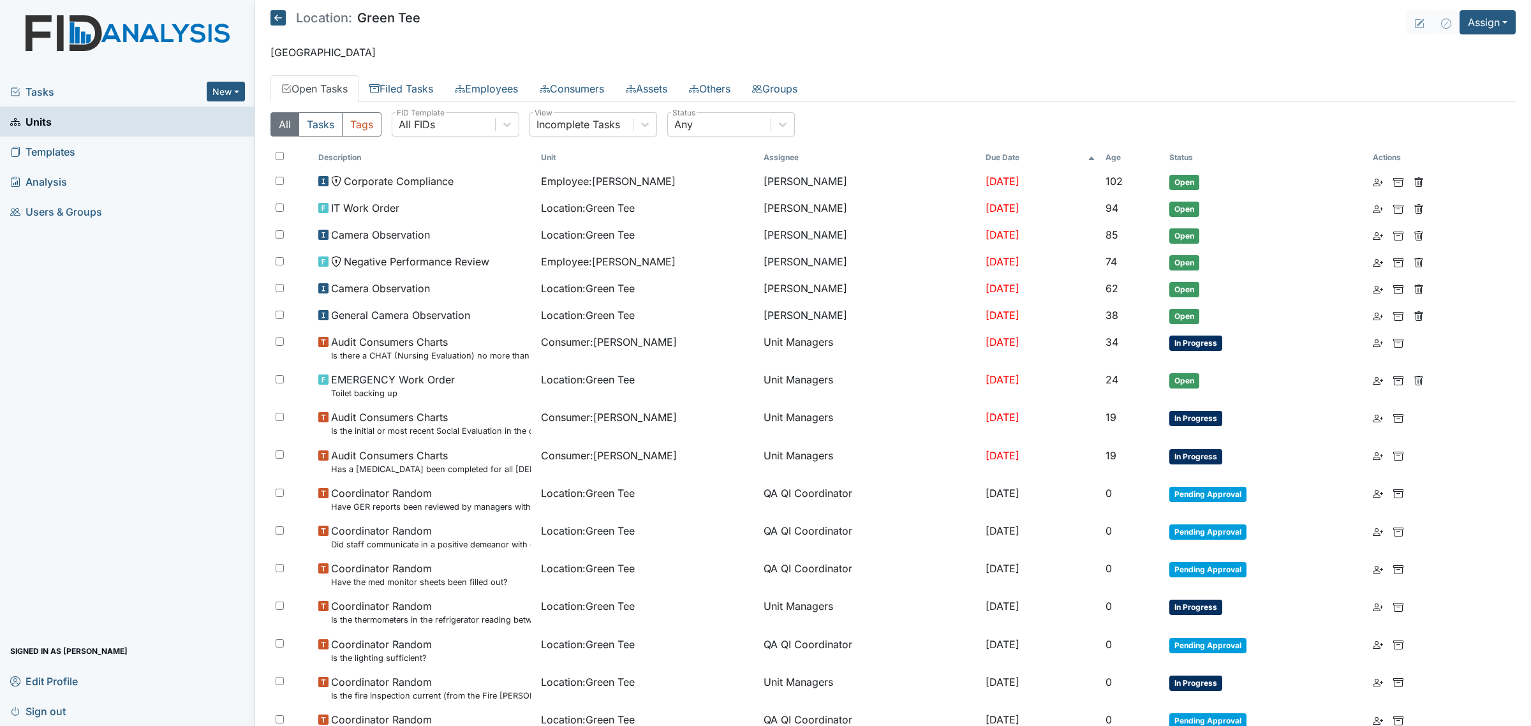
click at [1129, 154] on th "Age" at bounding box center [1132, 158] width 64 height 22
click at [1128, 155] on th "Age" at bounding box center [1123, 158] width 77 height 22
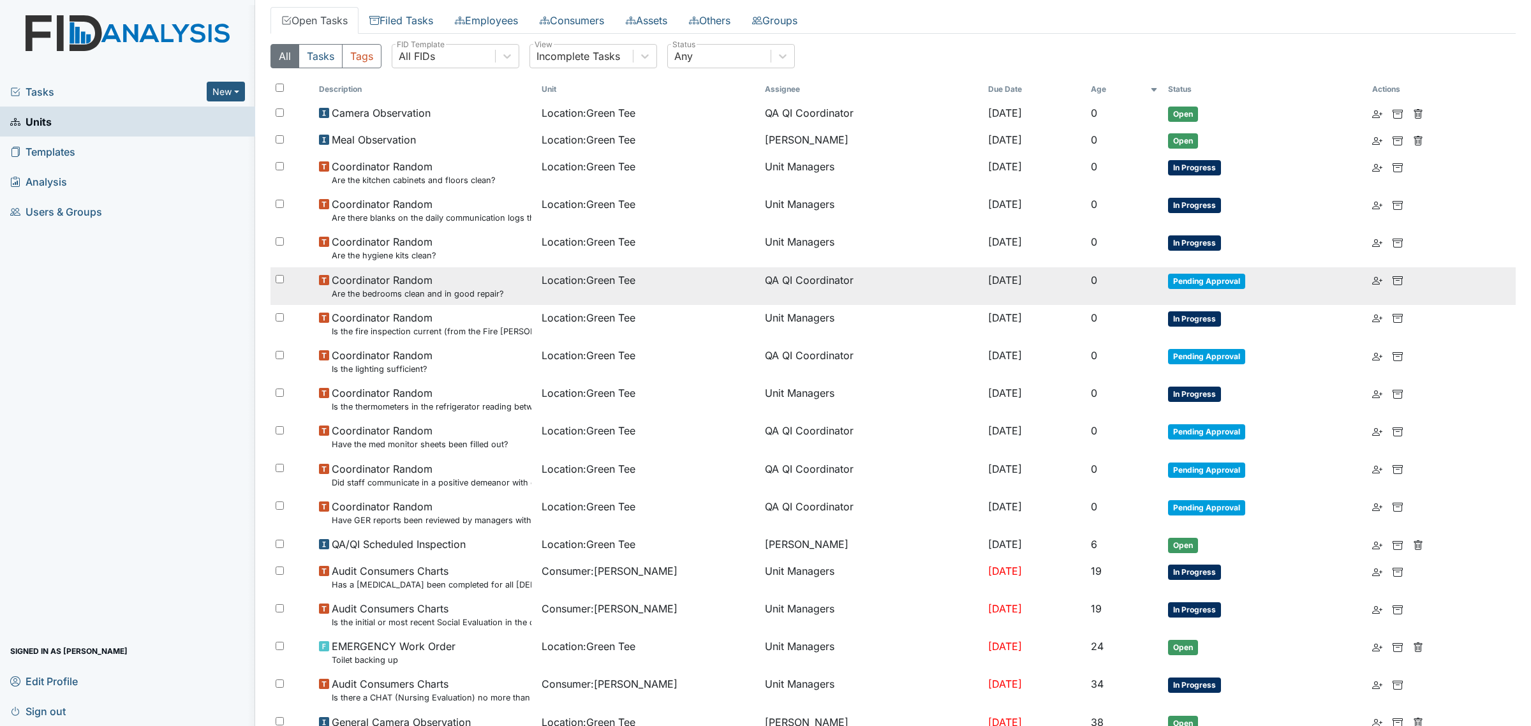
scroll to position [159, 0]
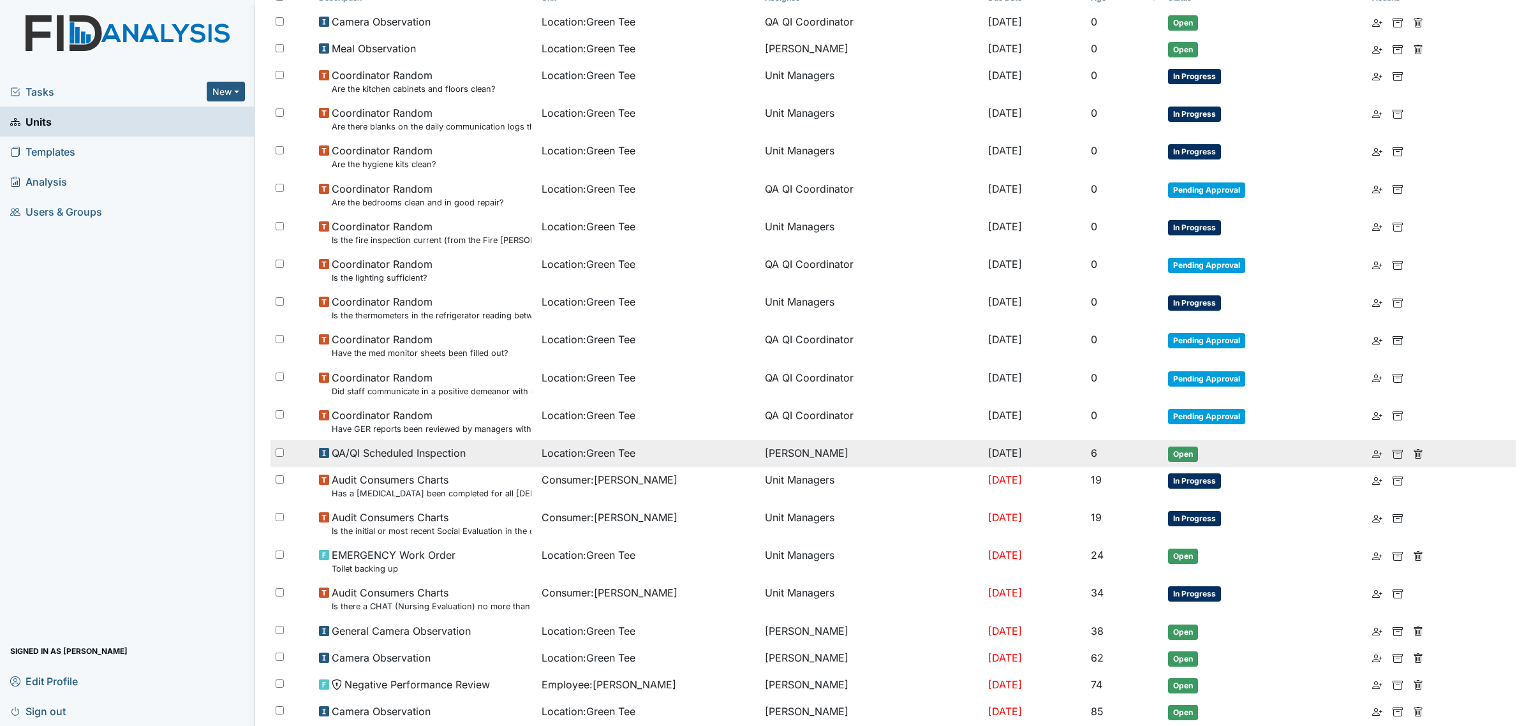
click at [282, 450] on input "checkbox" at bounding box center [280, 452] width 8 height 8
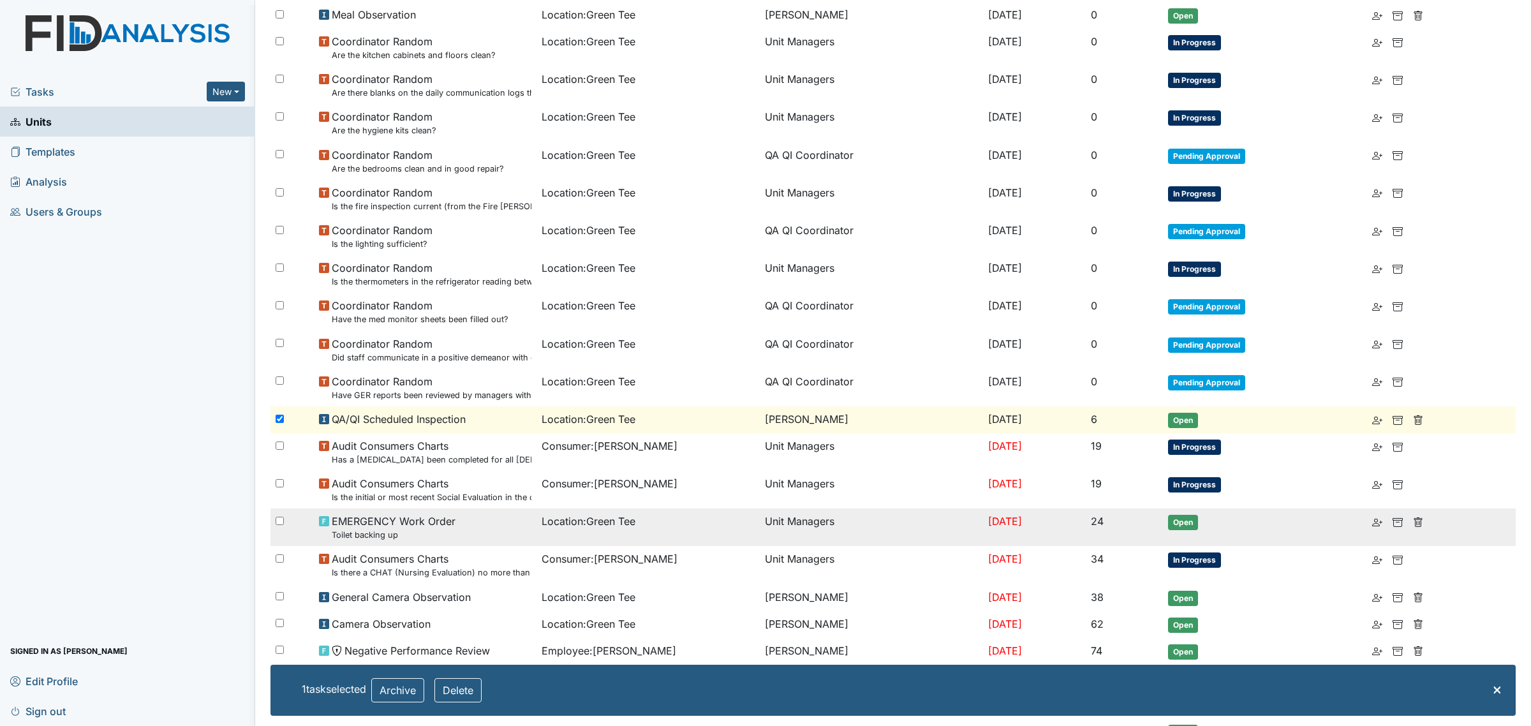
scroll to position [327, 0]
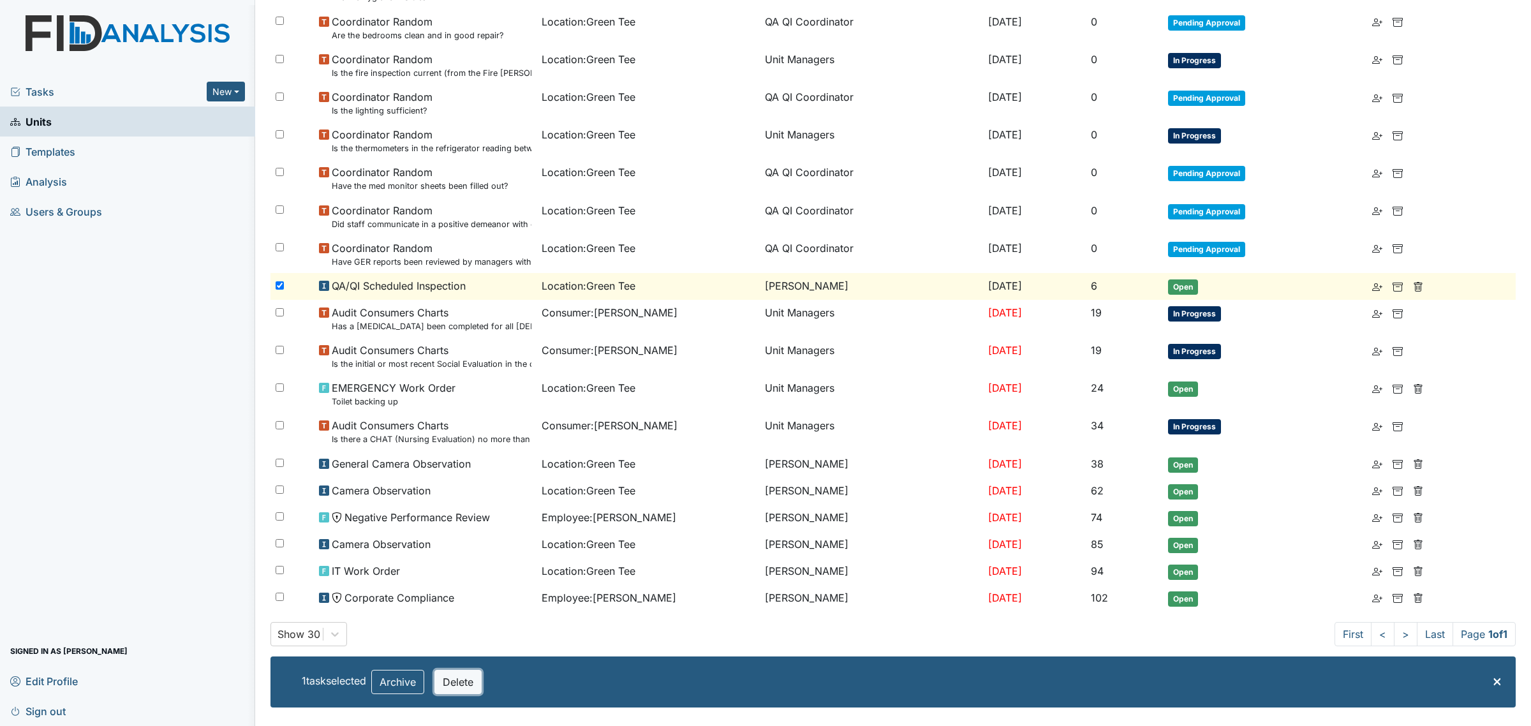
click at [467, 681] on button "Delete" at bounding box center [457, 682] width 47 height 24
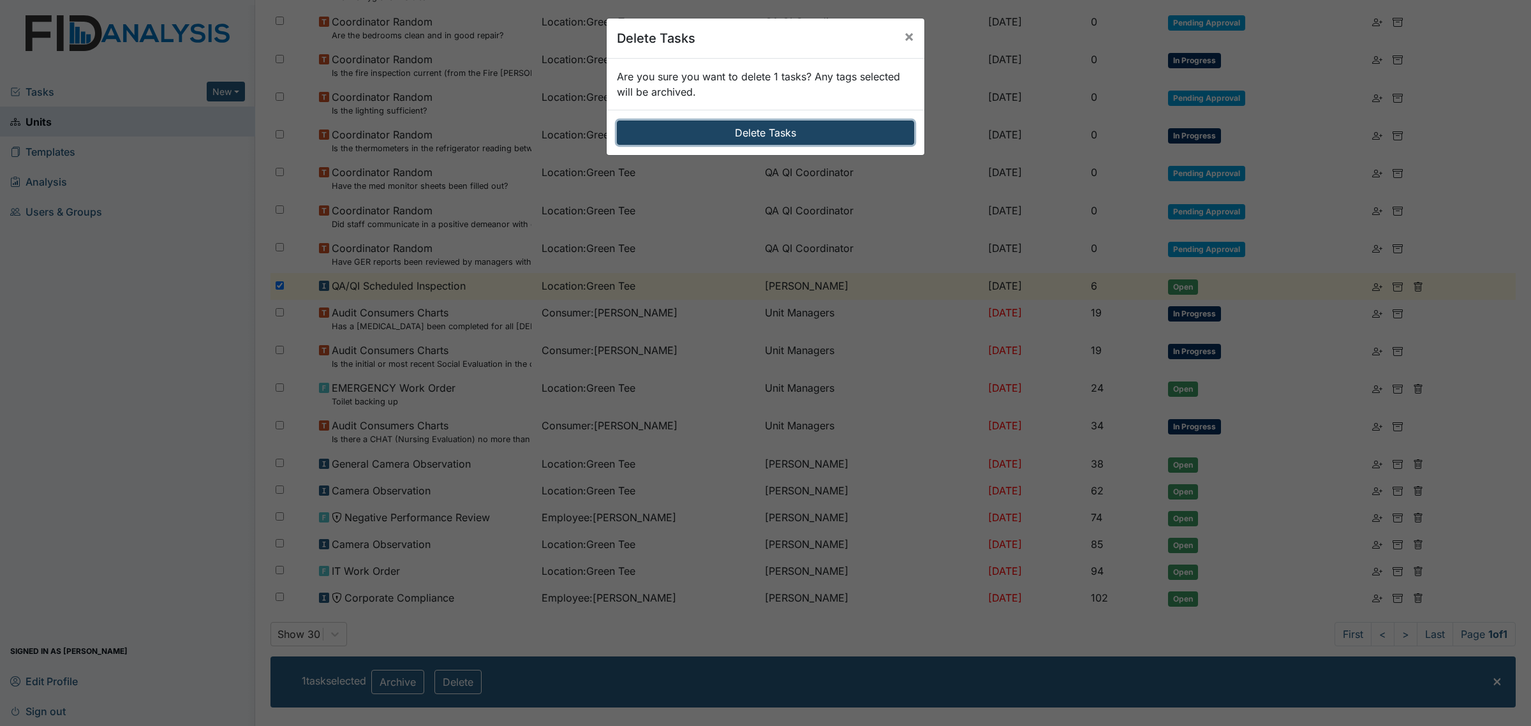
click at [811, 132] on button "Delete Tasks" at bounding box center [765, 133] width 297 height 24
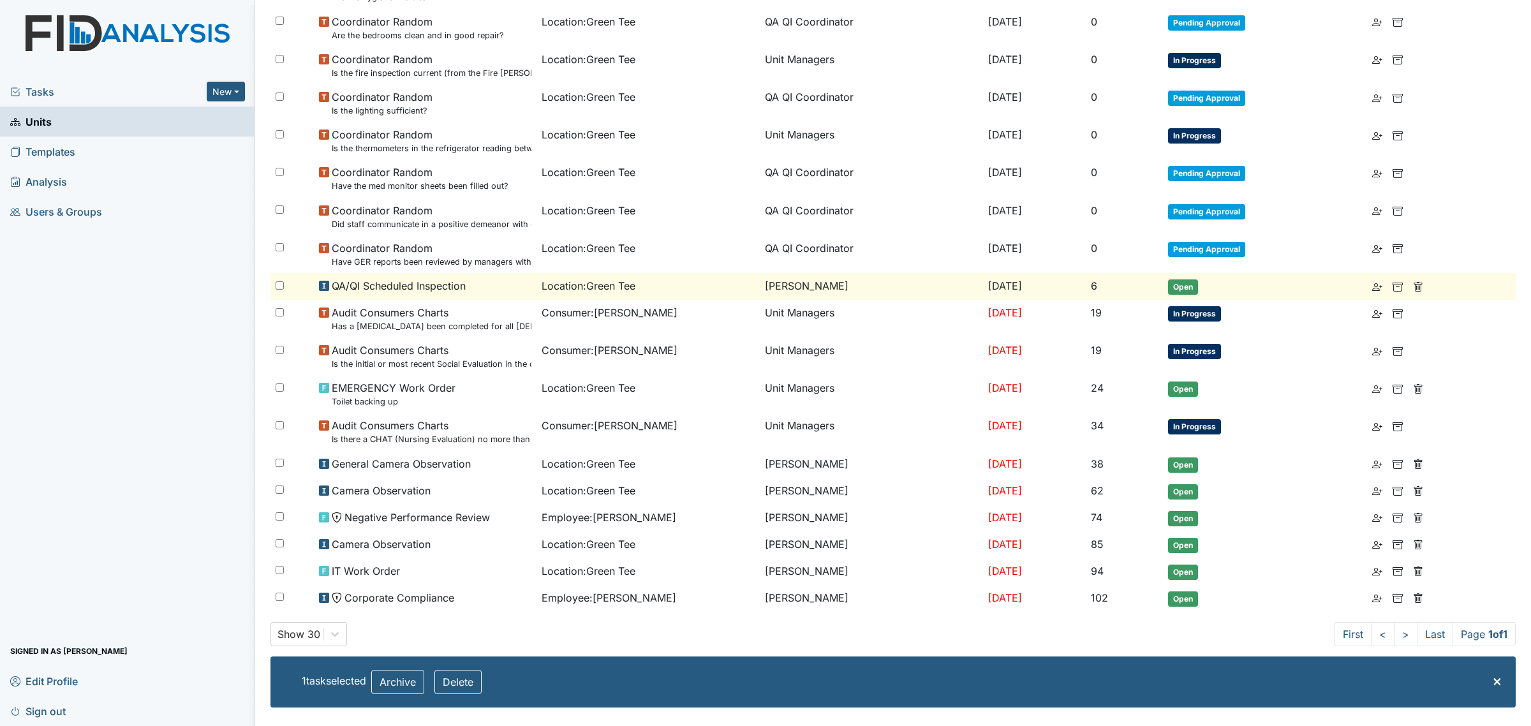
checkbox input "false"
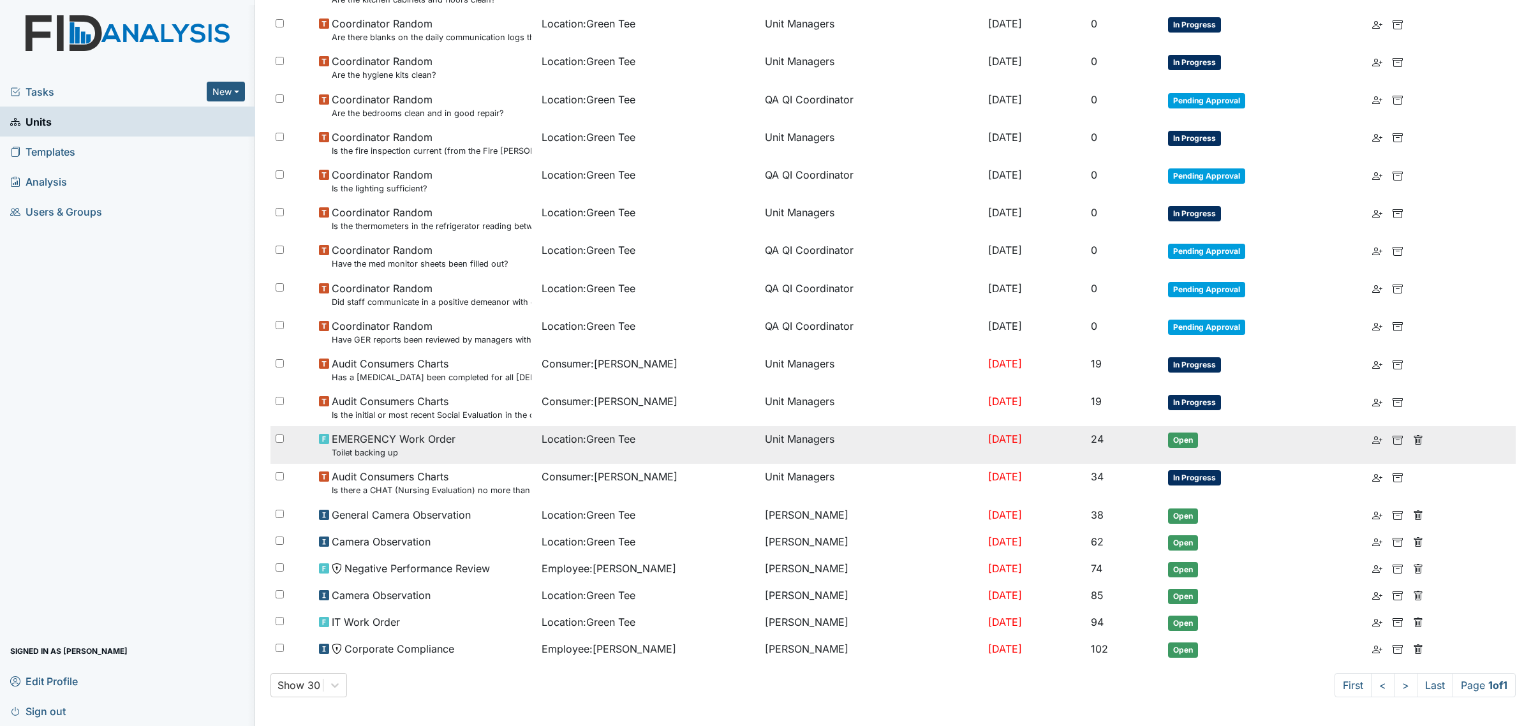
scroll to position [0, 0]
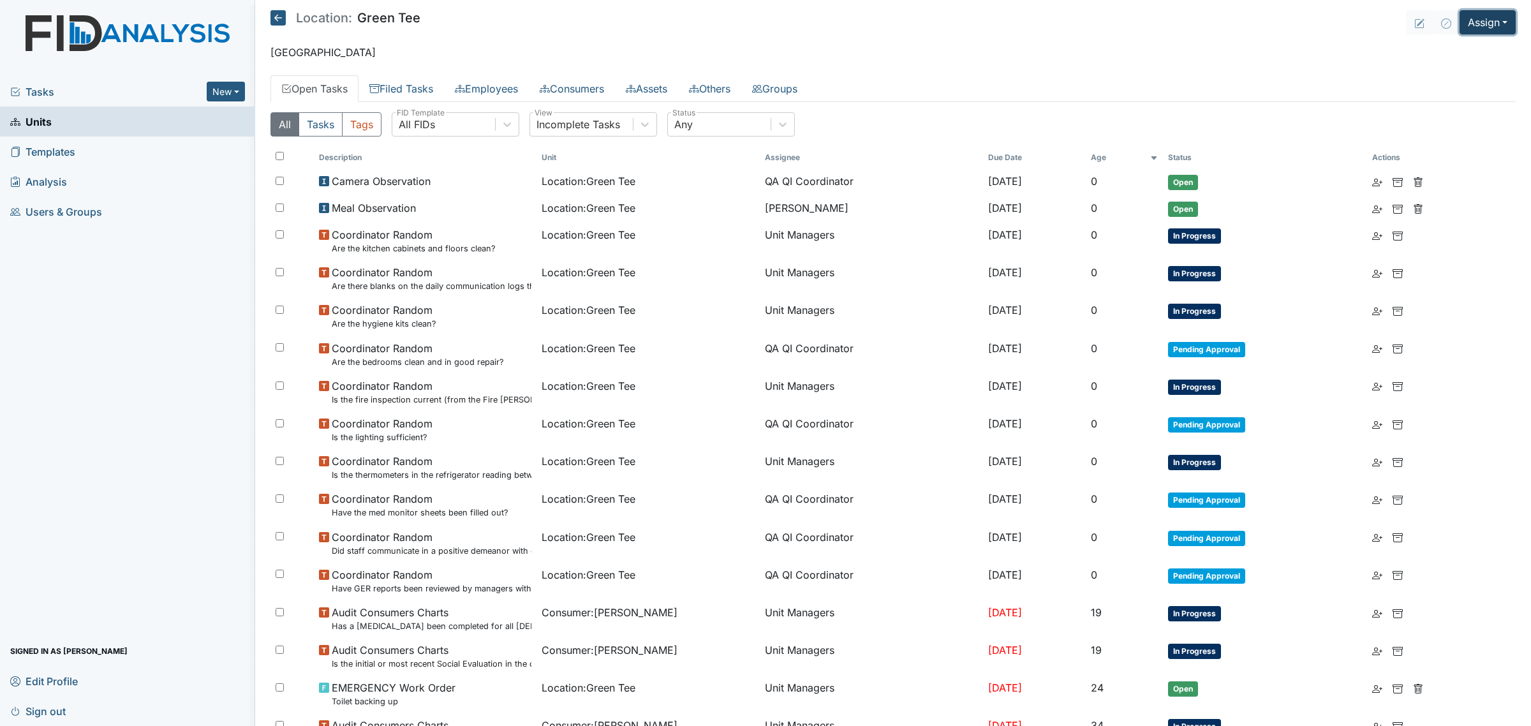
click at [1496, 26] on button "Assign" at bounding box center [1487, 22] width 56 height 24
click at [1459, 66] on link "Assign Inspection" at bounding box center [1456, 73] width 115 height 20
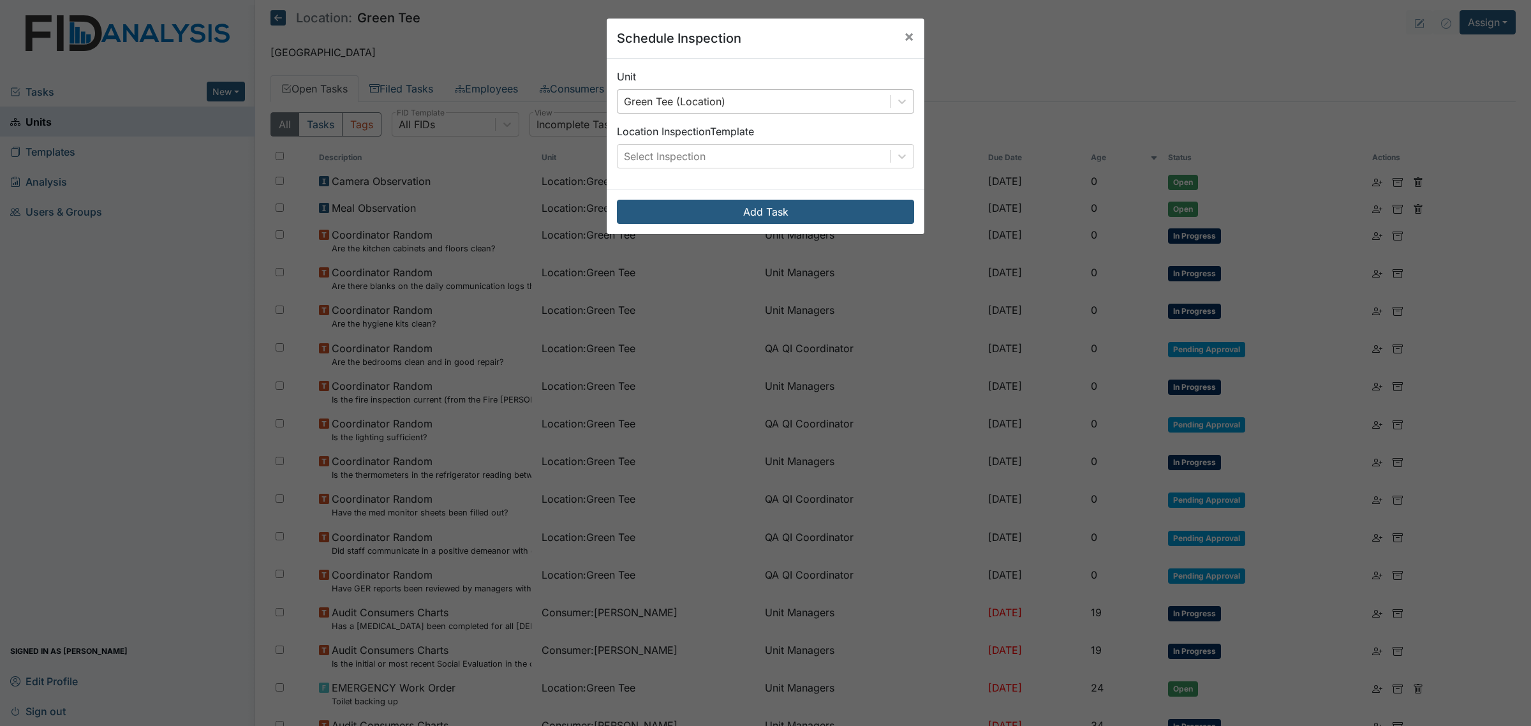
click at [745, 102] on div "Green Tee (Location)" at bounding box center [753, 101] width 272 height 23
click at [769, 154] on div "Select Inspection" at bounding box center [753, 156] width 272 height 23
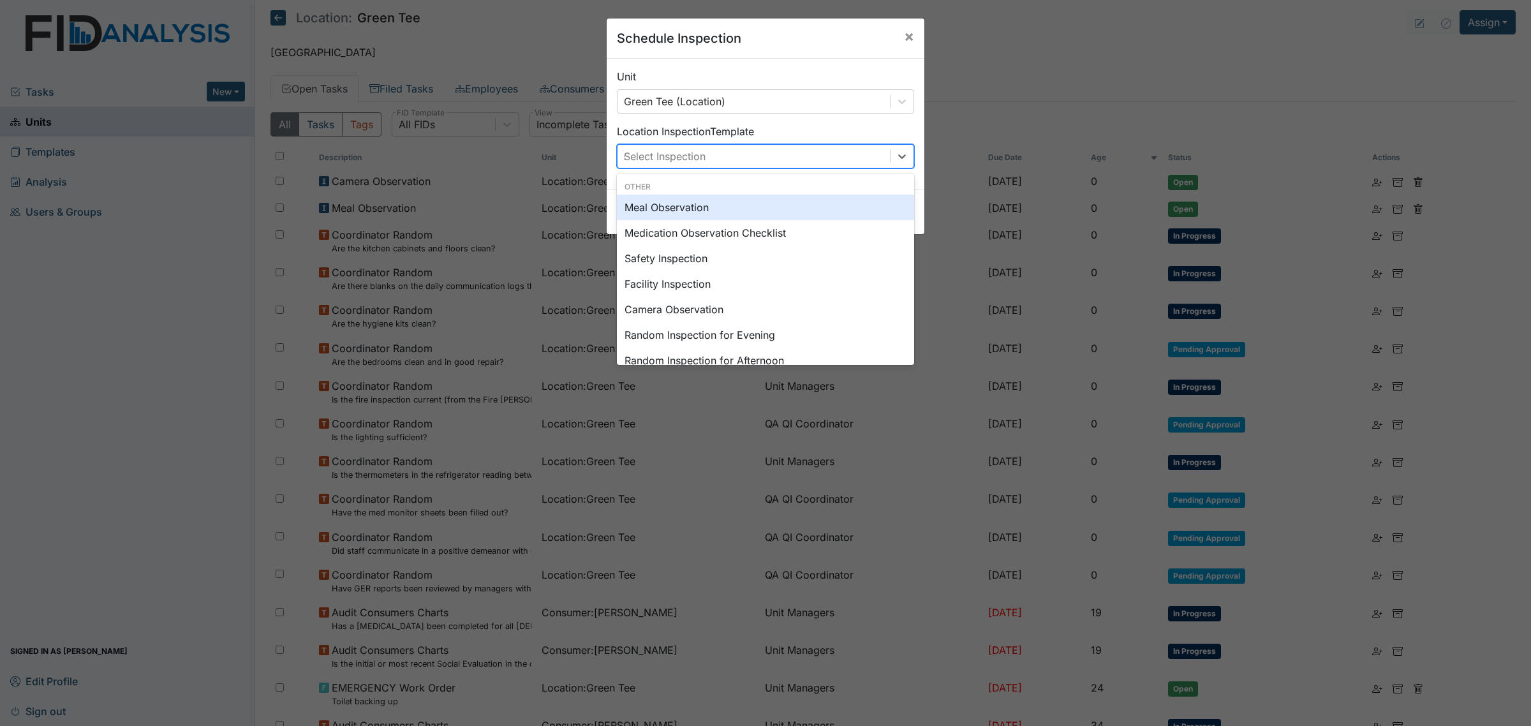
type input "sc"
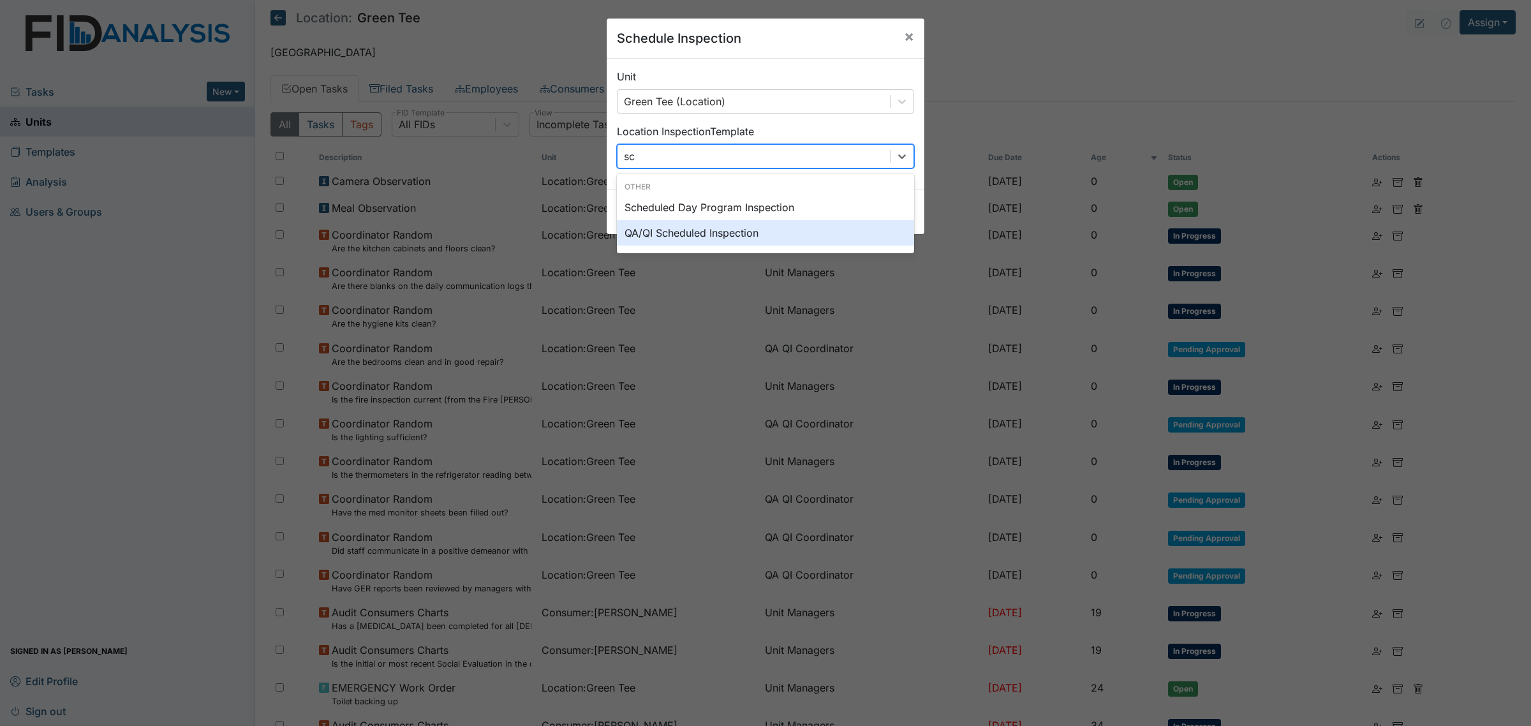
click at [779, 237] on div "QA/QI Scheduled Inspection" at bounding box center [765, 233] width 297 height 26
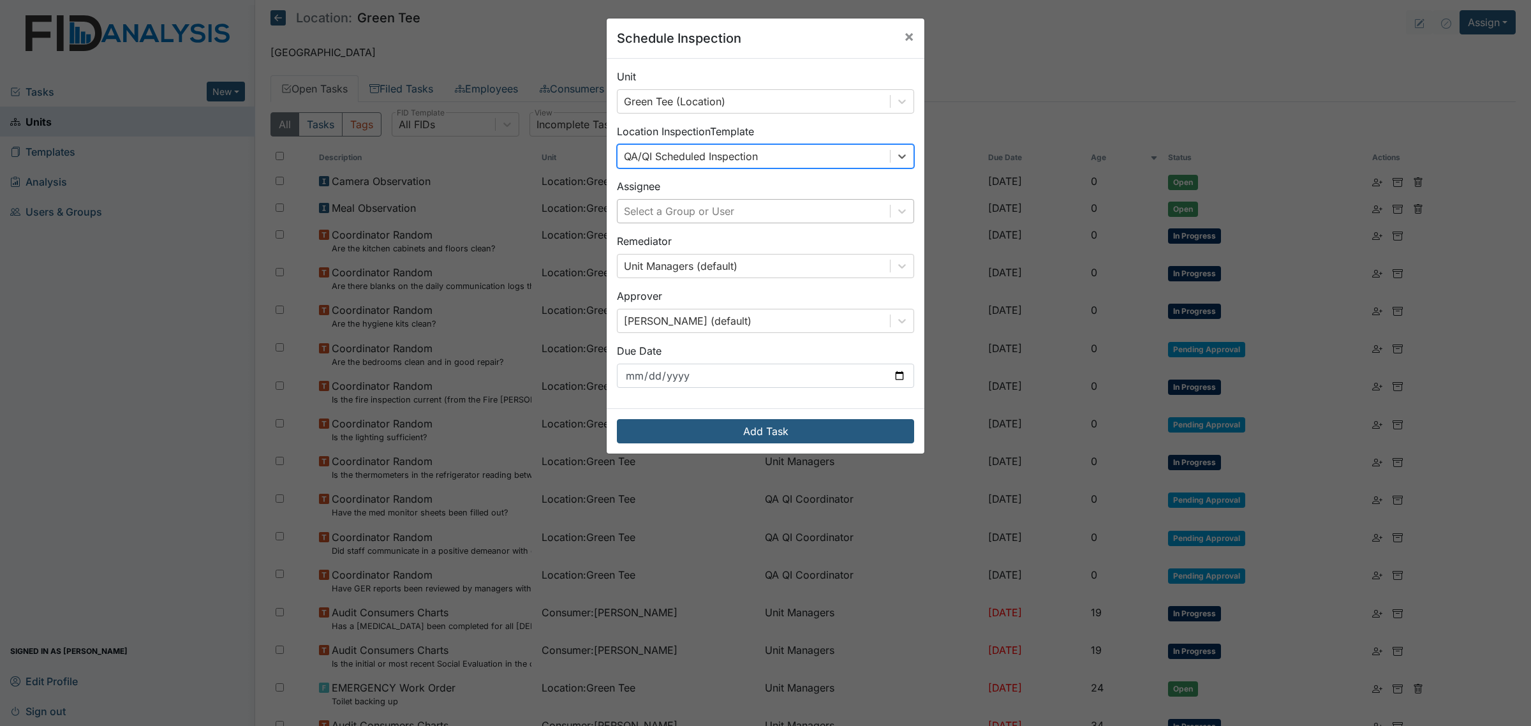
click at [843, 209] on div "Select a Group or User" at bounding box center [753, 211] width 272 height 23
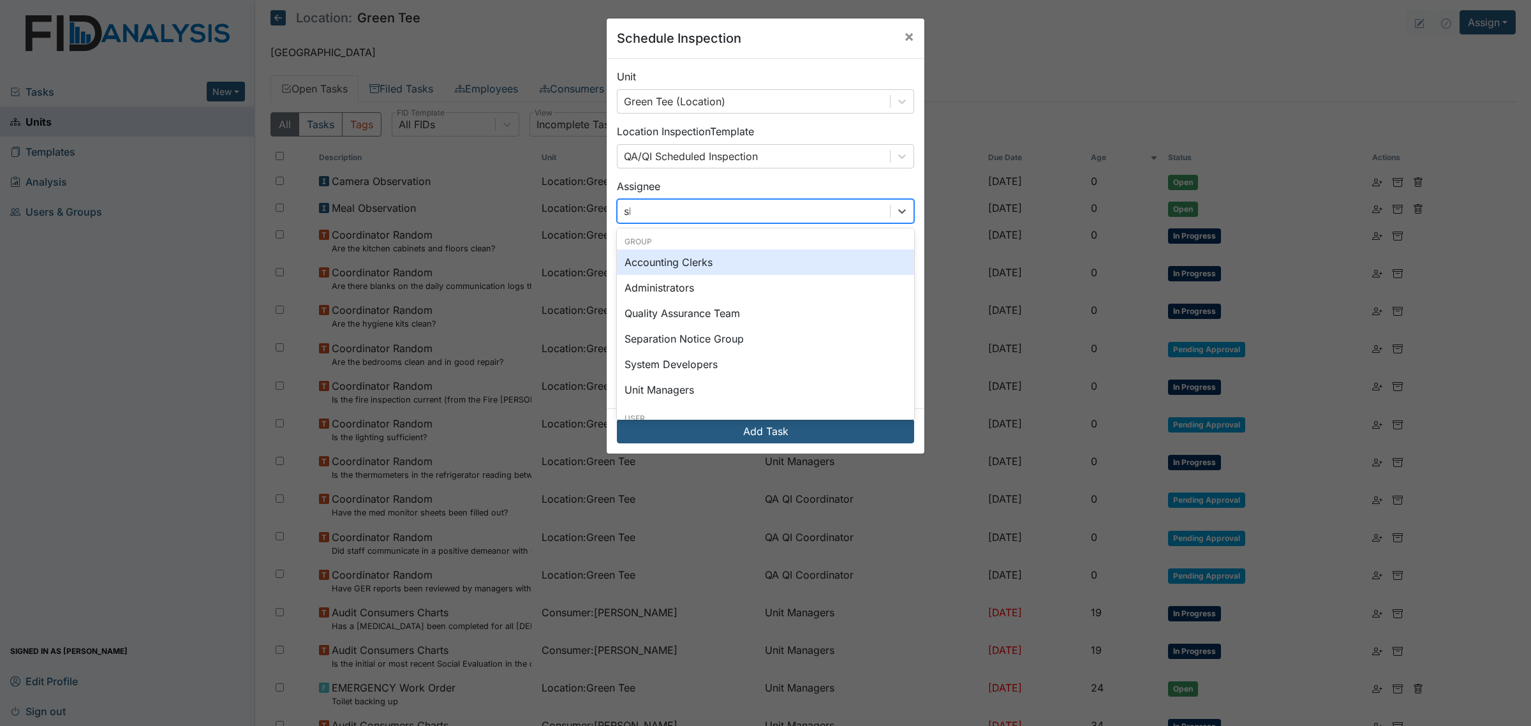
type input "sha"
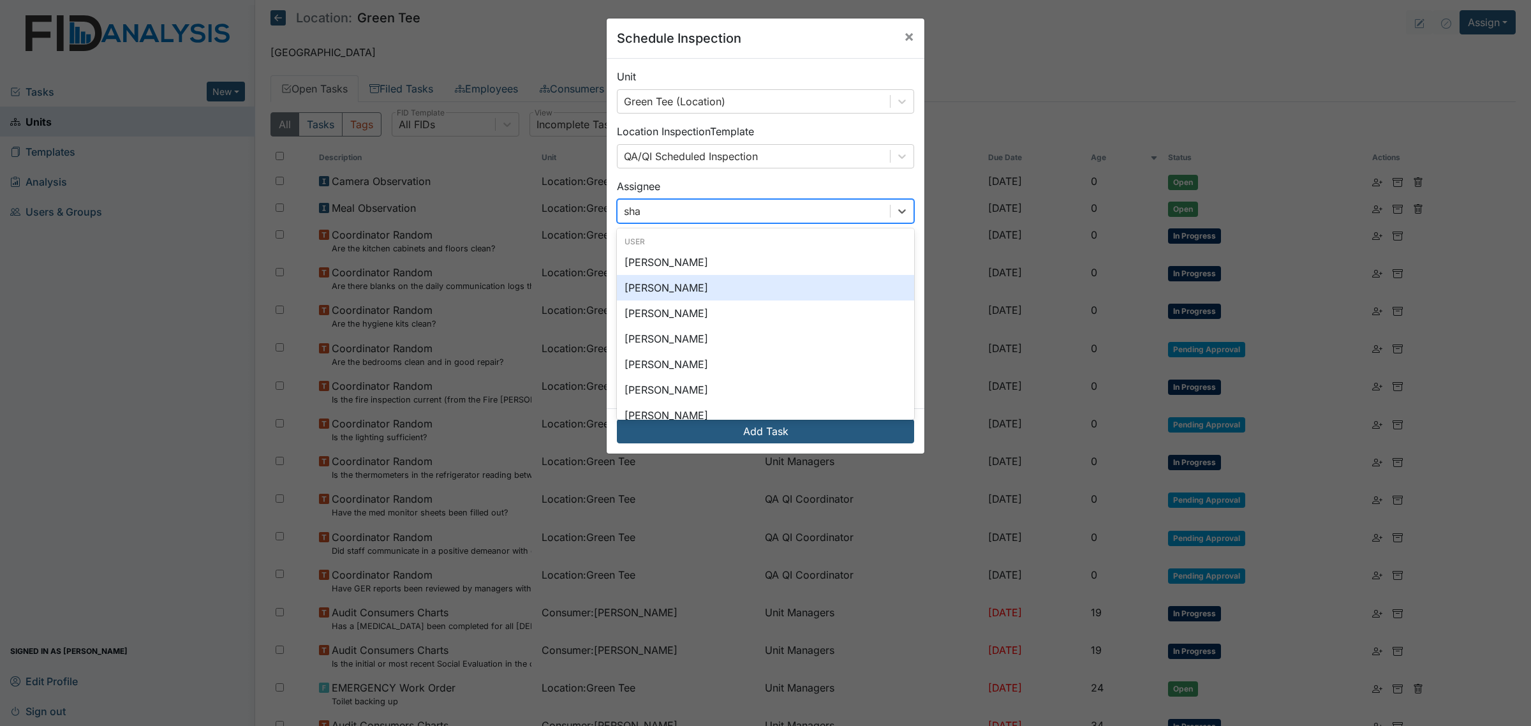
click at [789, 284] on div "Shane Miller" at bounding box center [765, 288] width 297 height 26
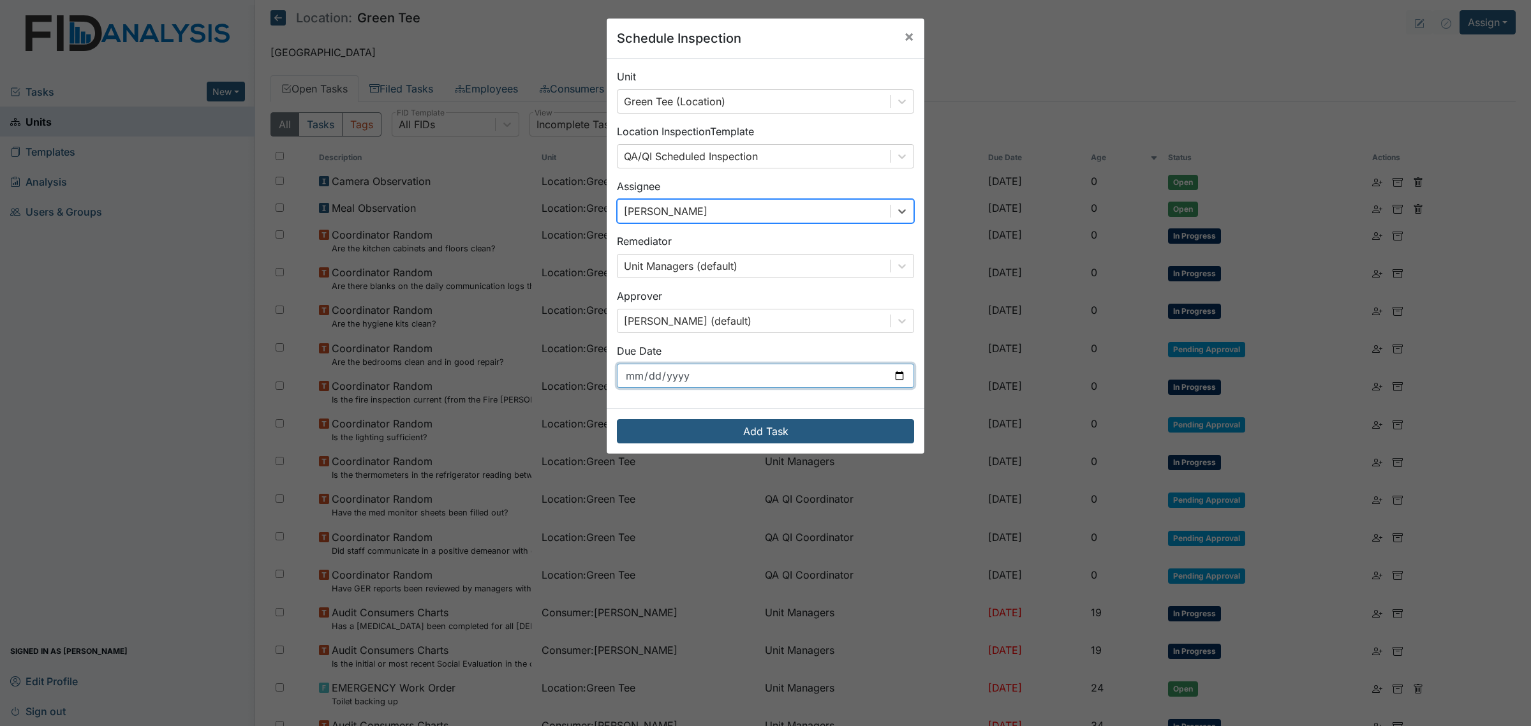
click at [847, 383] on input "2025-09-09" at bounding box center [765, 376] width 297 height 24
click at [893, 379] on input "2025-09-09" at bounding box center [765, 376] width 297 height 24
type input "2025-10-01"
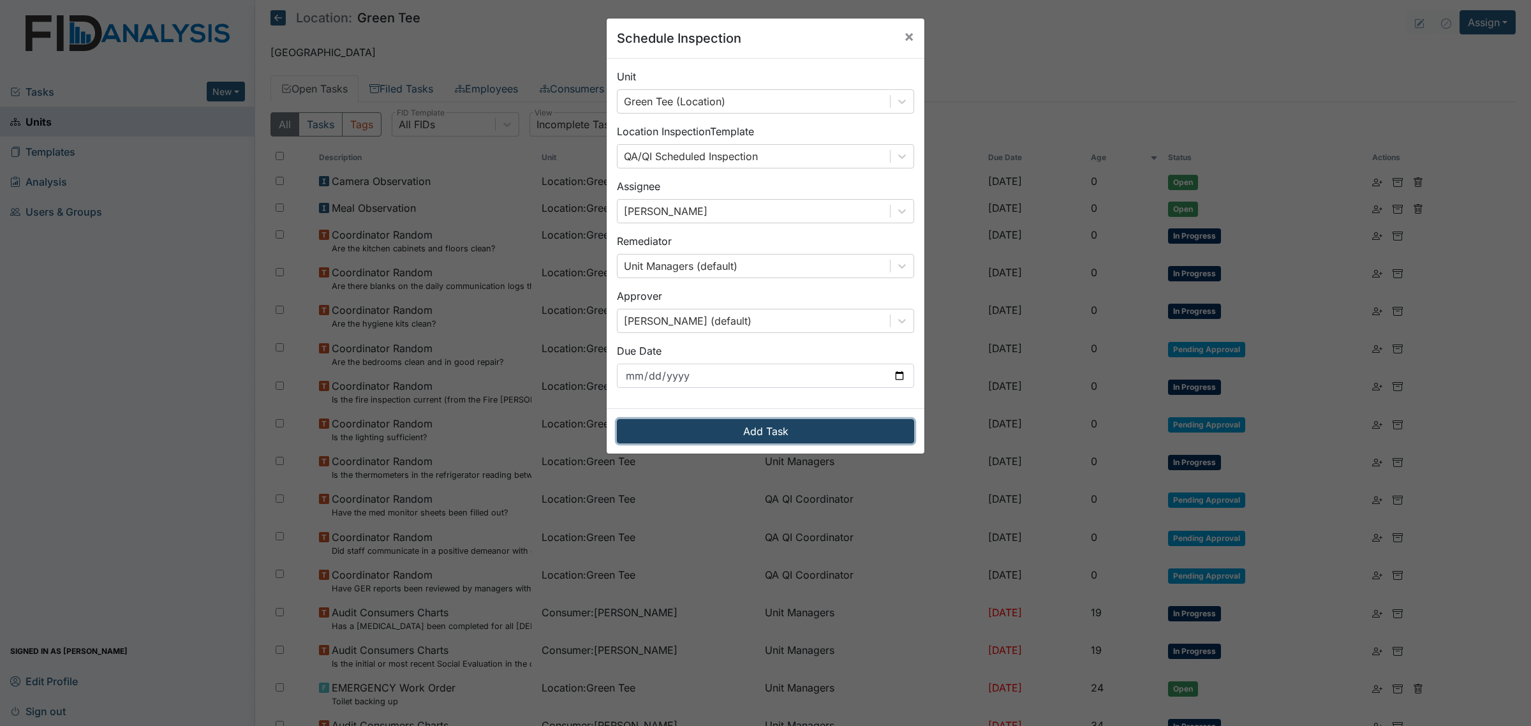
click at [794, 427] on button "Add Task" at bounding box center [765, 431] width 297 height 24
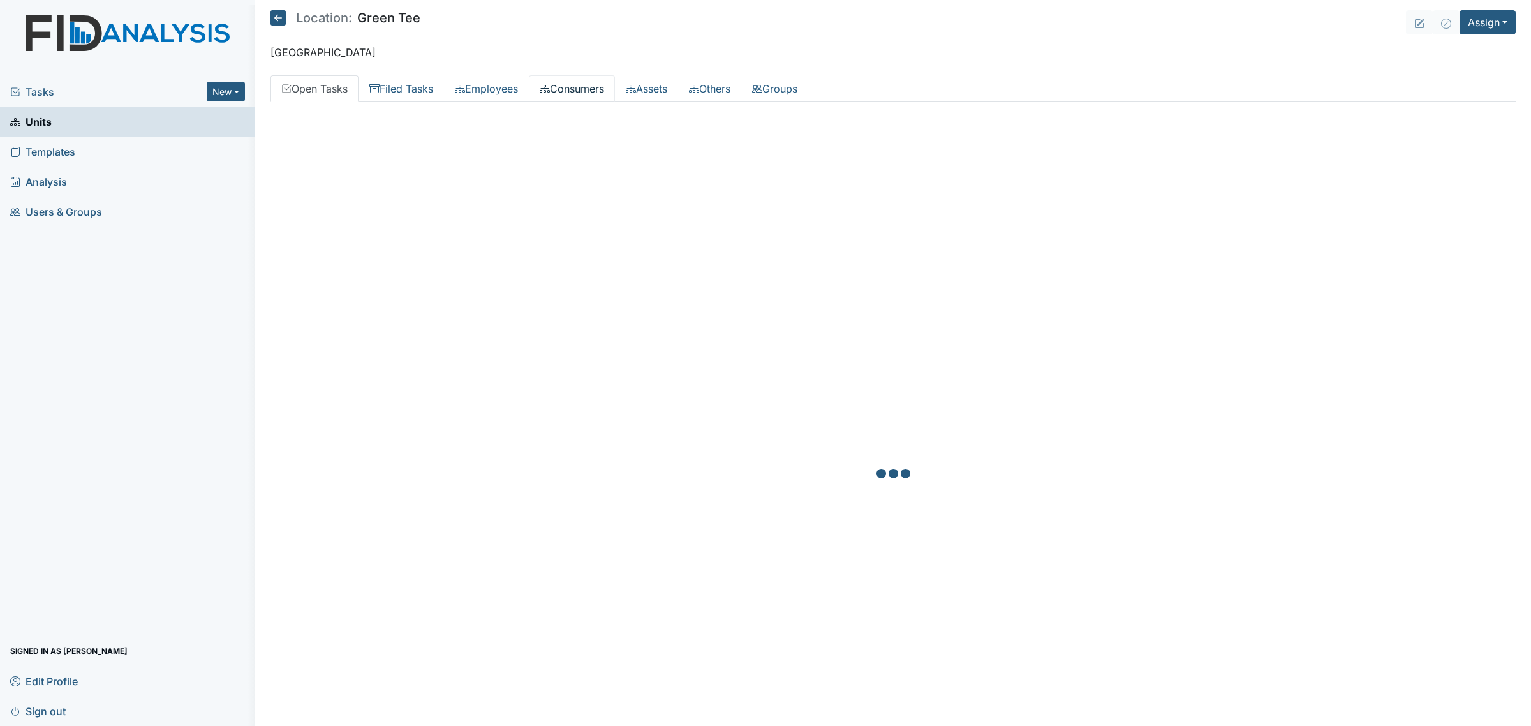
click at [575, 90] on link "Consumers" at bounding box center [572, 88] width 86 height 27
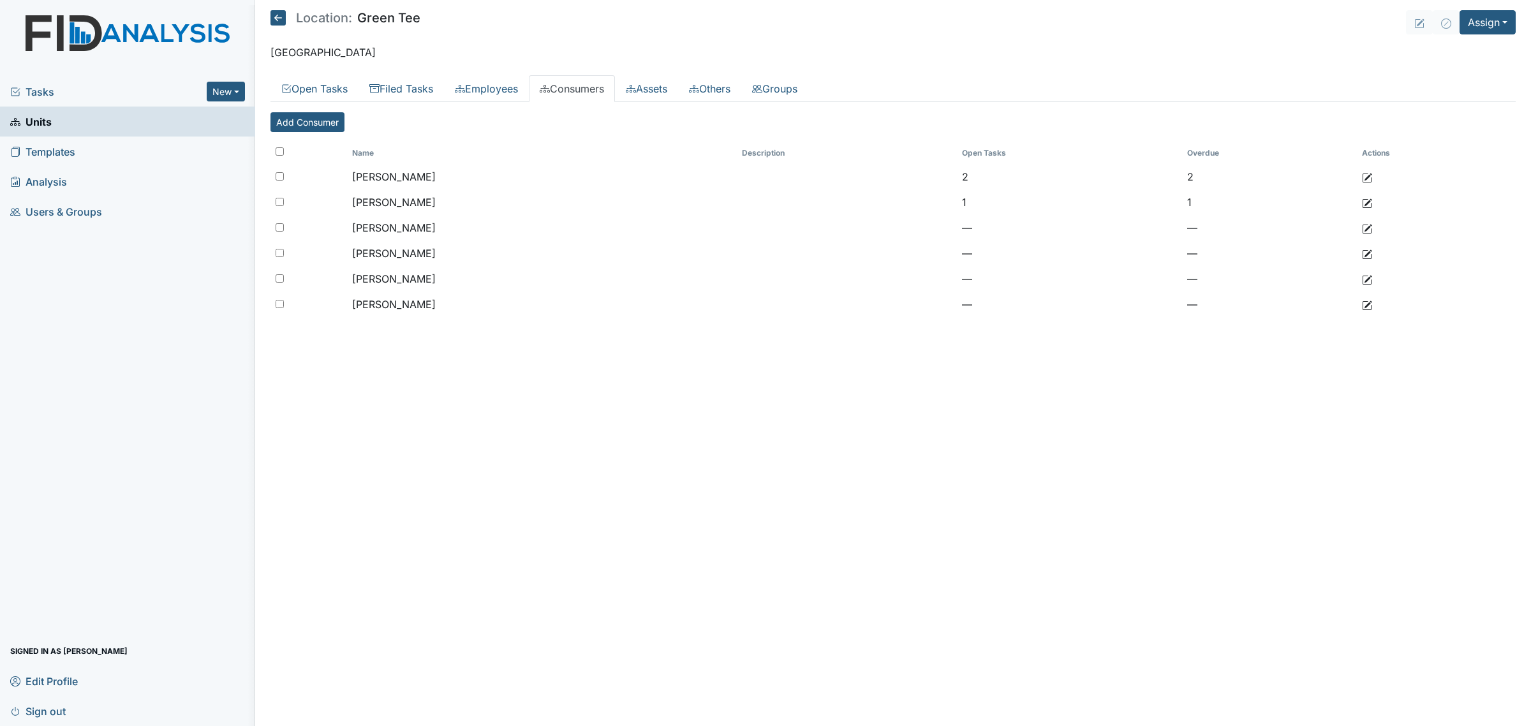
click at [278, 149] on input "checkbox" at bounding box center [280, 151] width 8 height 8
checkbox input "true"
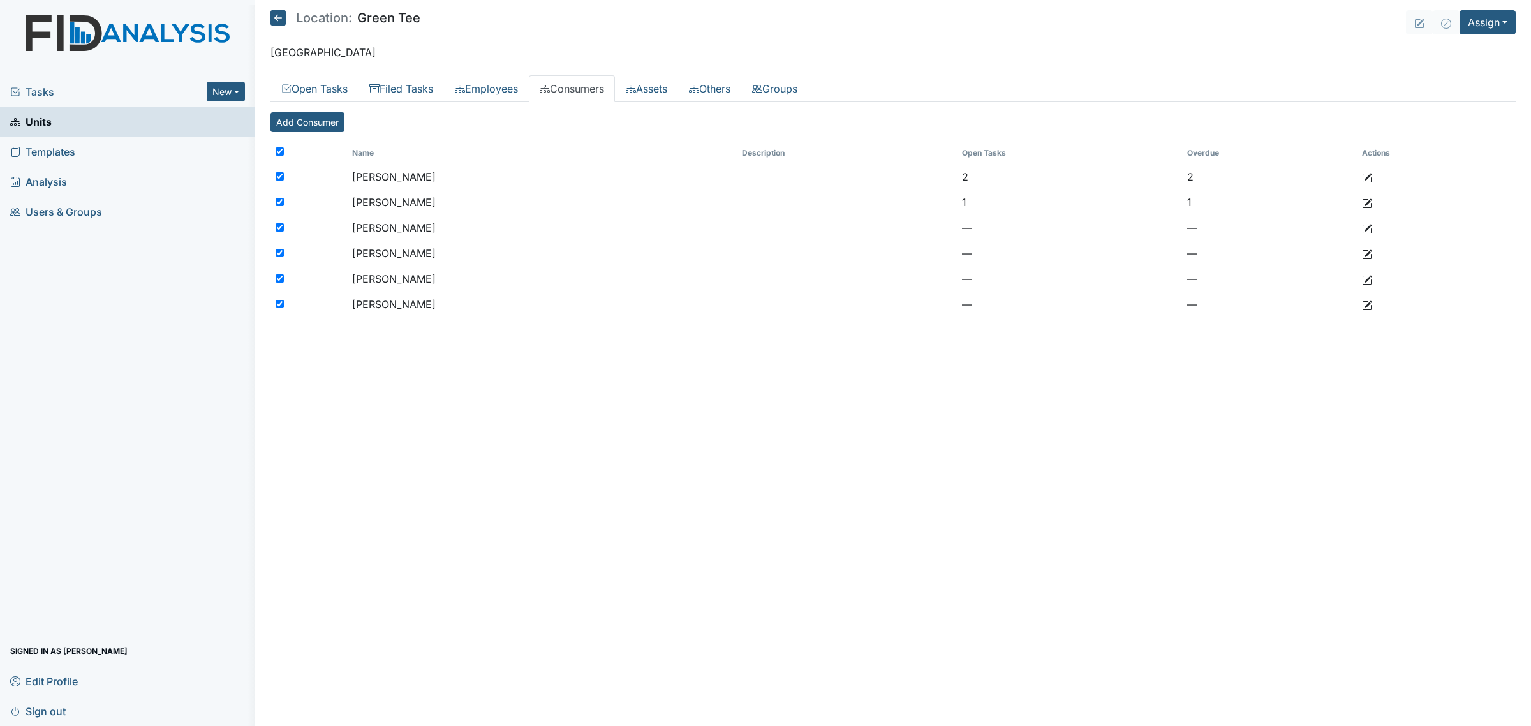
checkbox input "true"
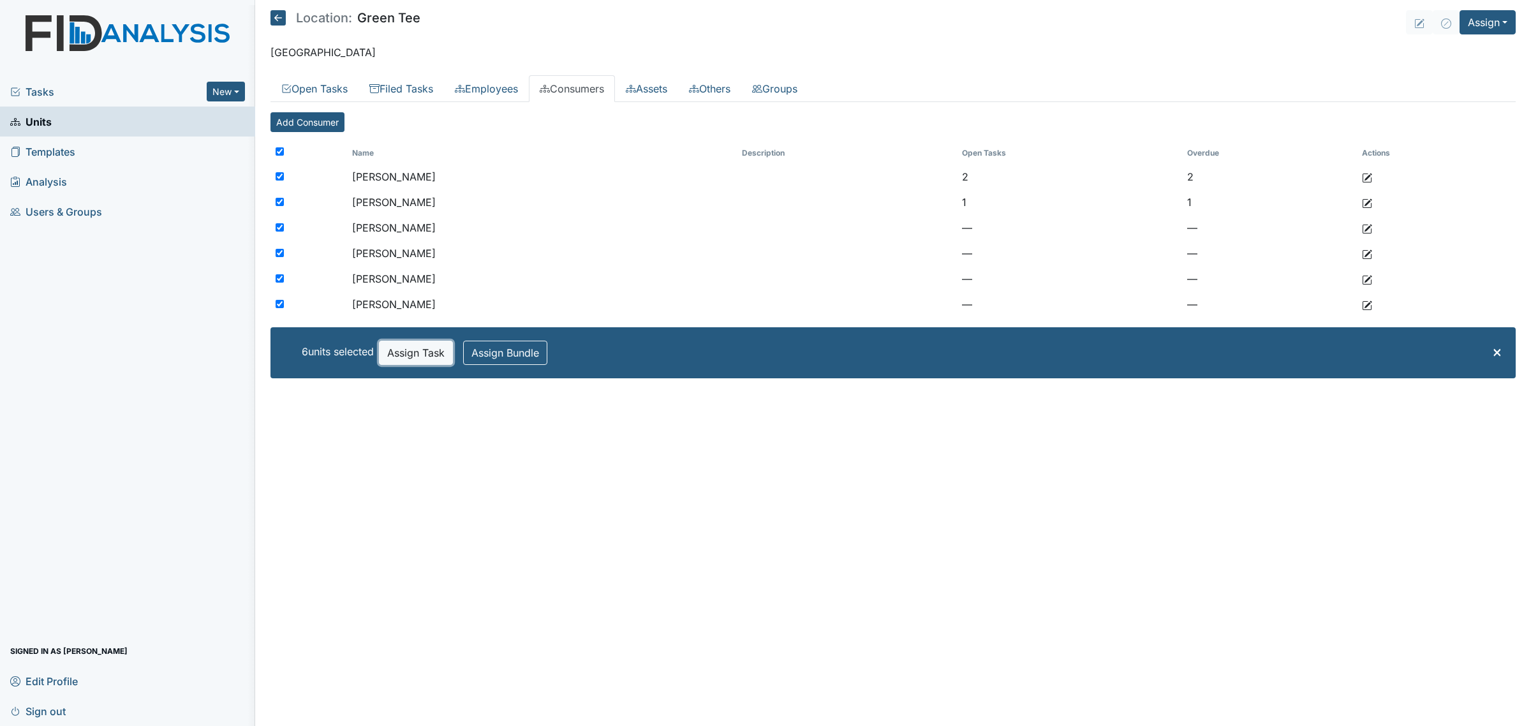
click at [429, 355] on button "Assign Task" at bounding box center [416, 353] width 74 height 24
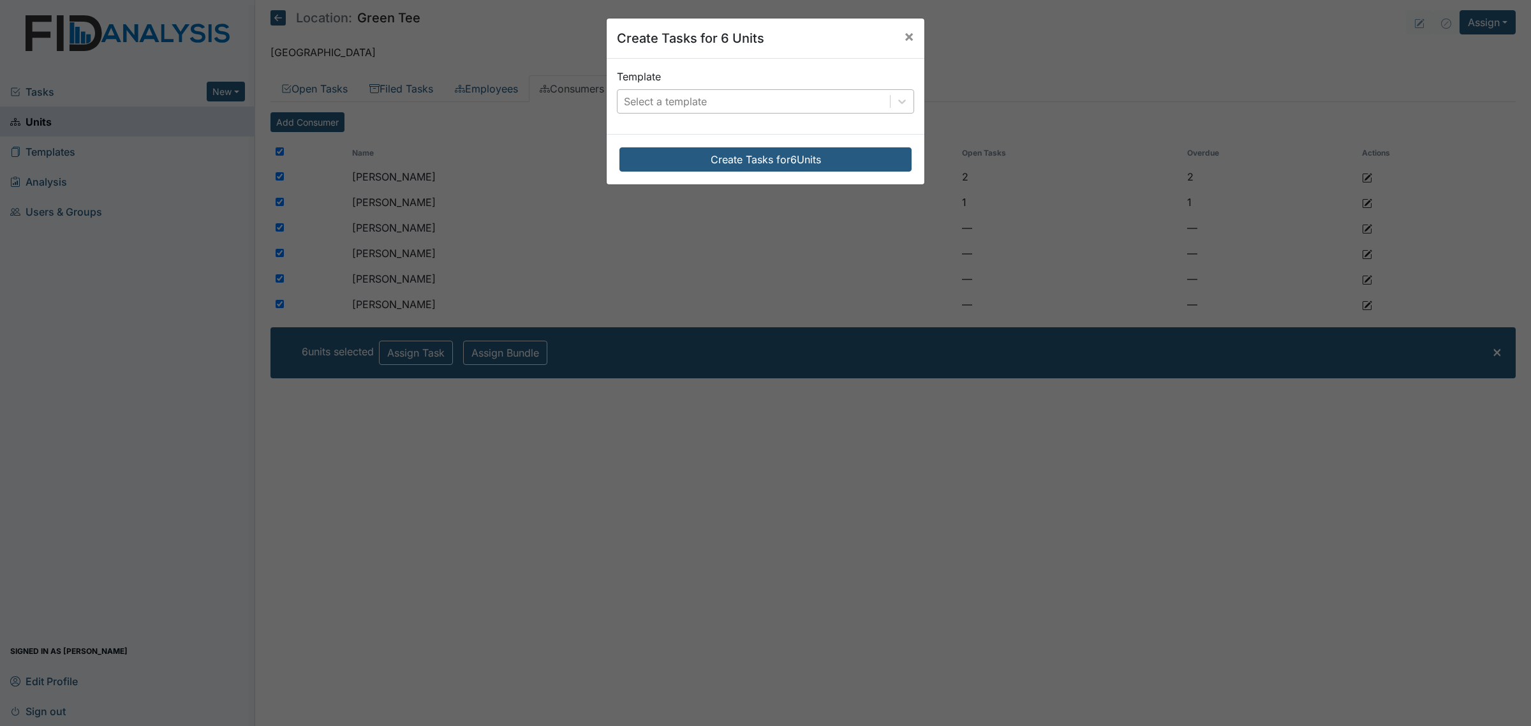
click at [740, 96] on div "Select a template" at bounding box center [753, 101] width 272 height 23
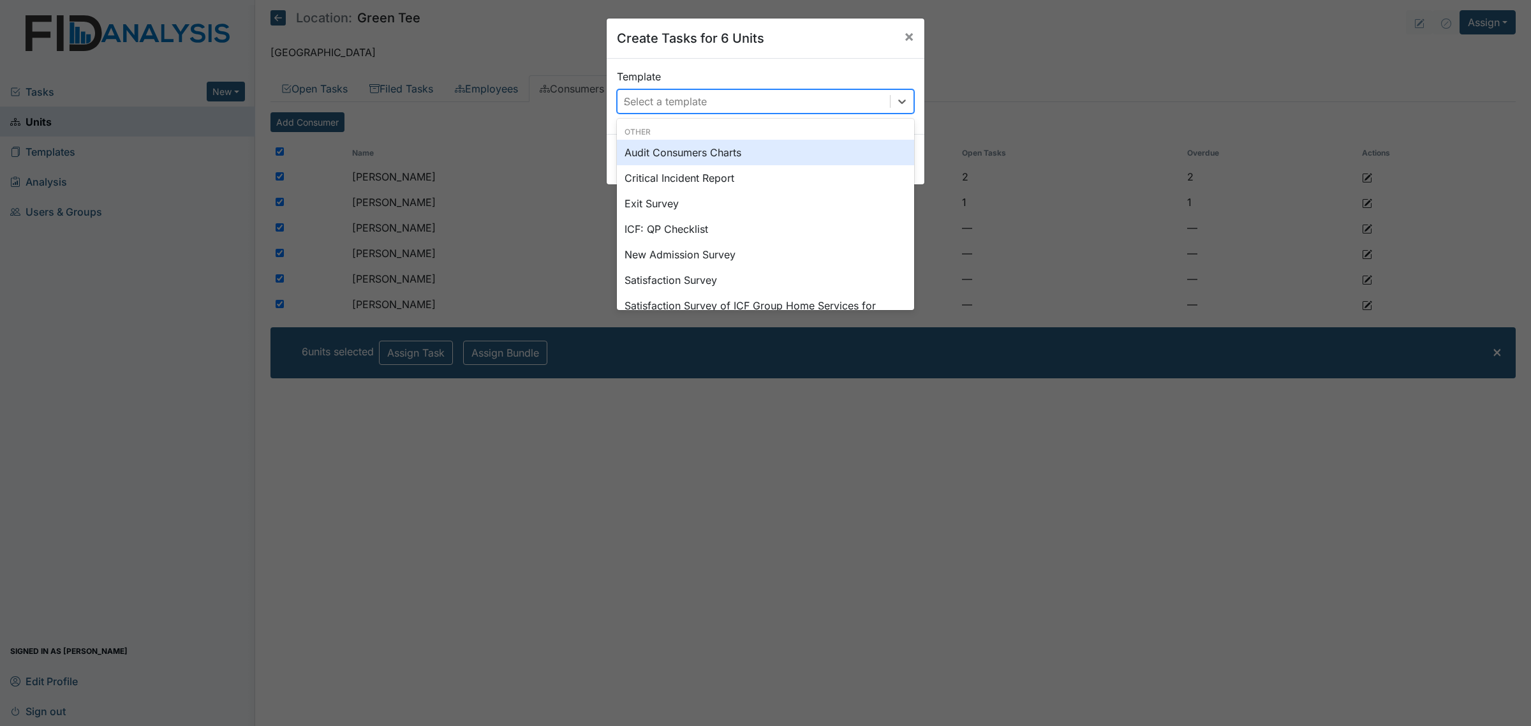
type input "sc"
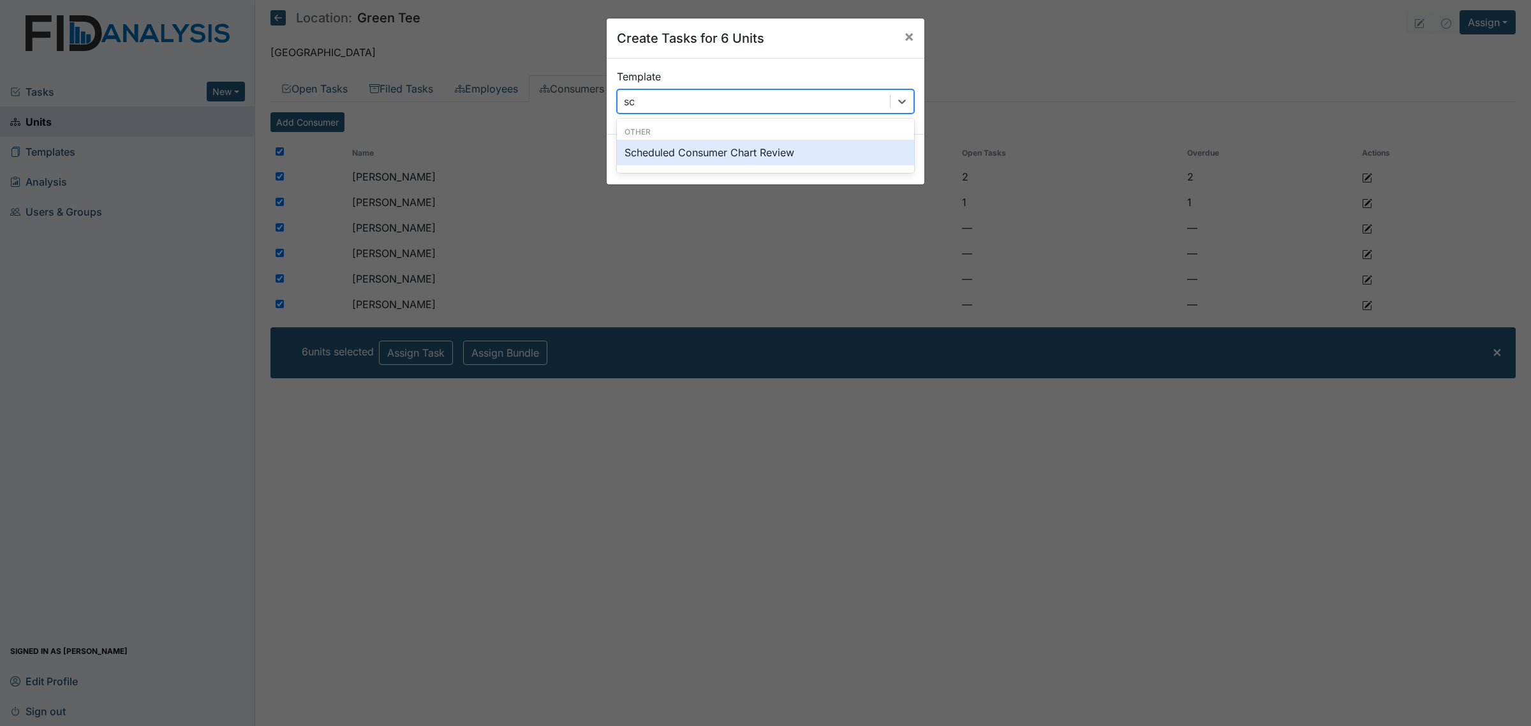
click at [735, 160] on div "Scheduled Consumer Chart Review" at bounding box center [765, 153] width 297 height 26
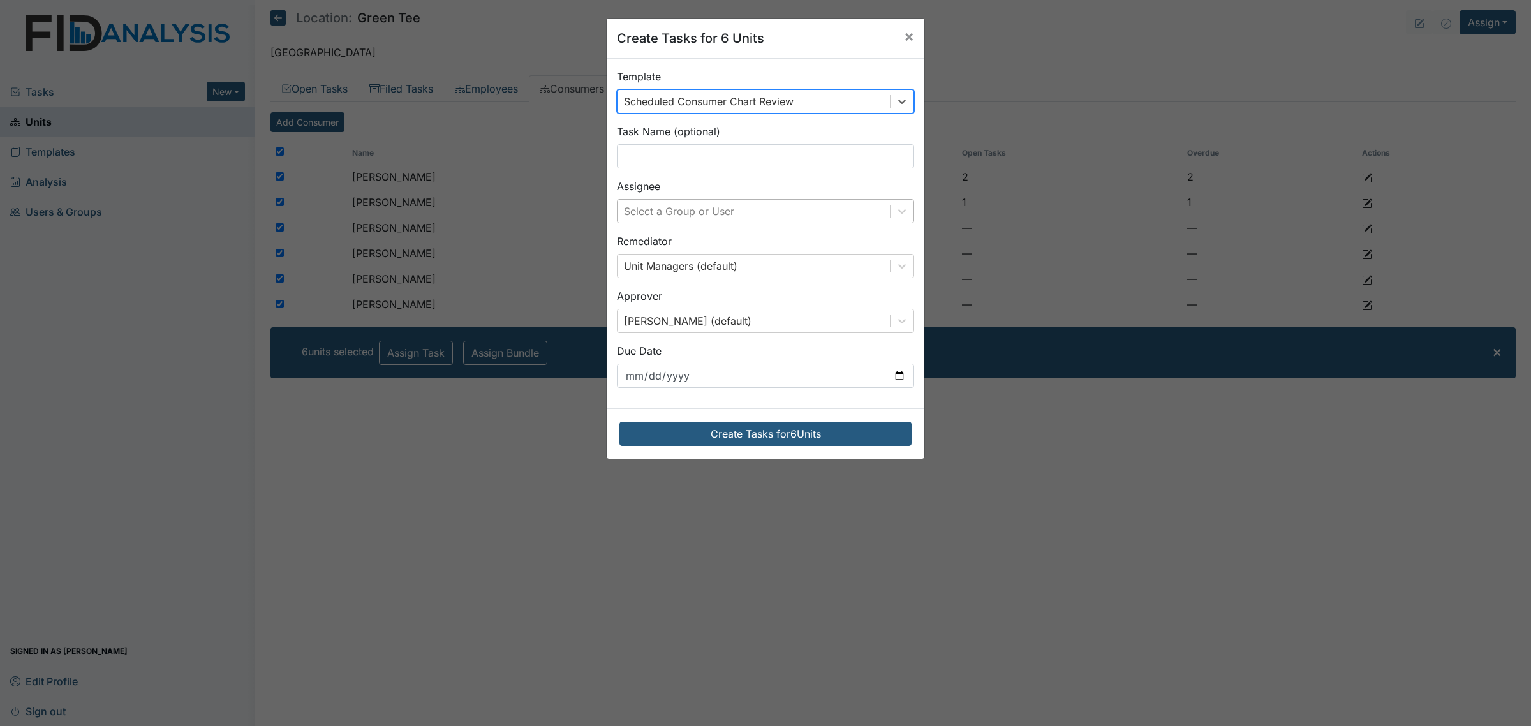
click at [745, 210] on div "Select a Group or User" at bounding box center [753, 211] width 272 height 23
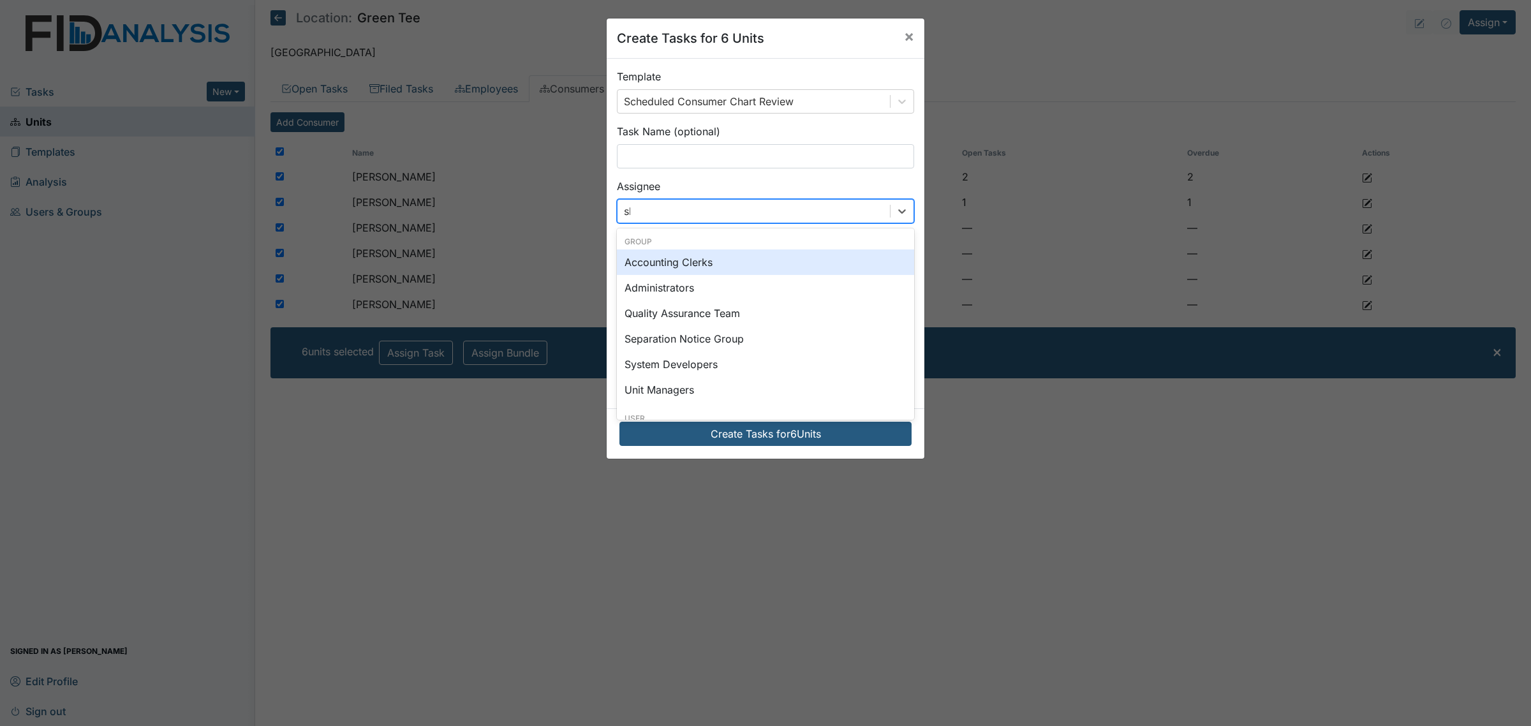
type input "sha"
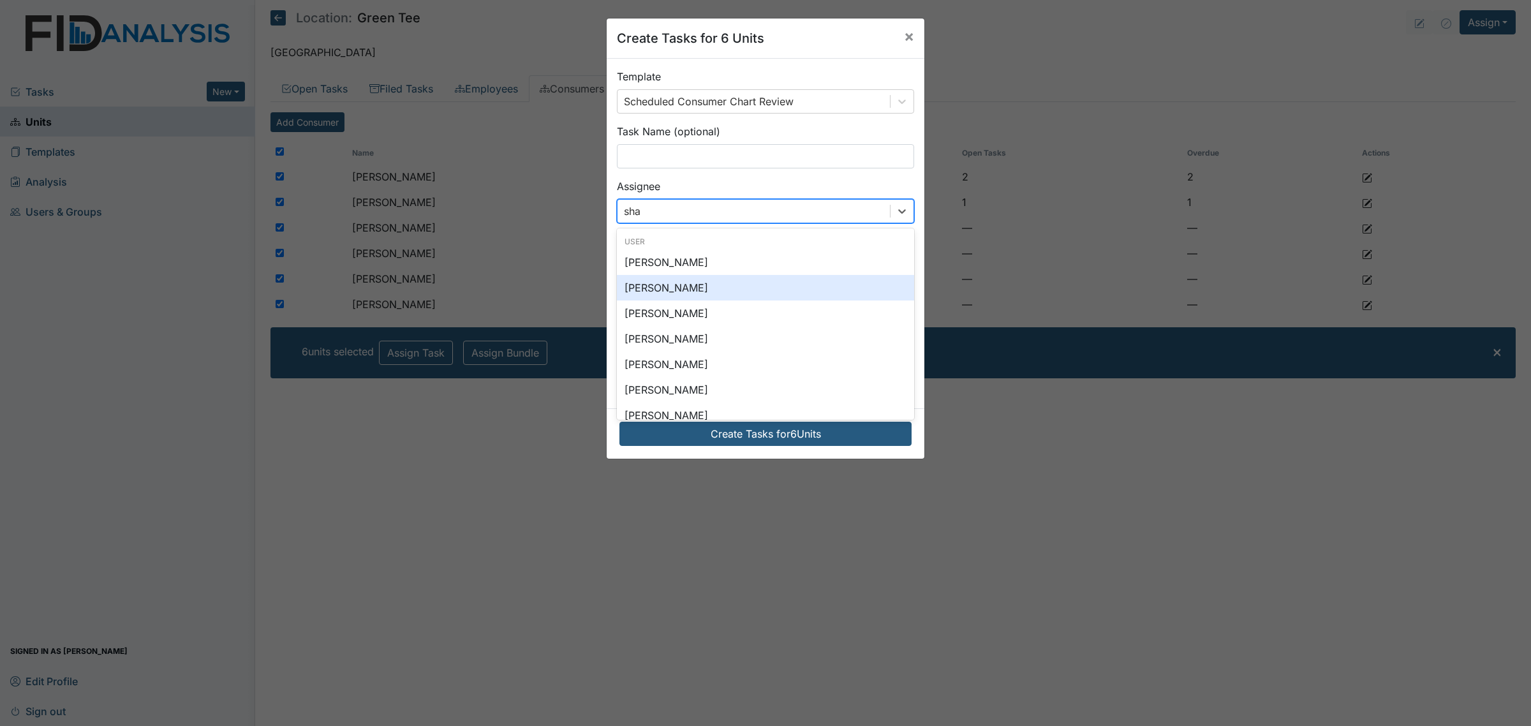
click at [700, 294] on div "[PERSON_NAME]" at bounding box center [765, 288] width 297 height 26
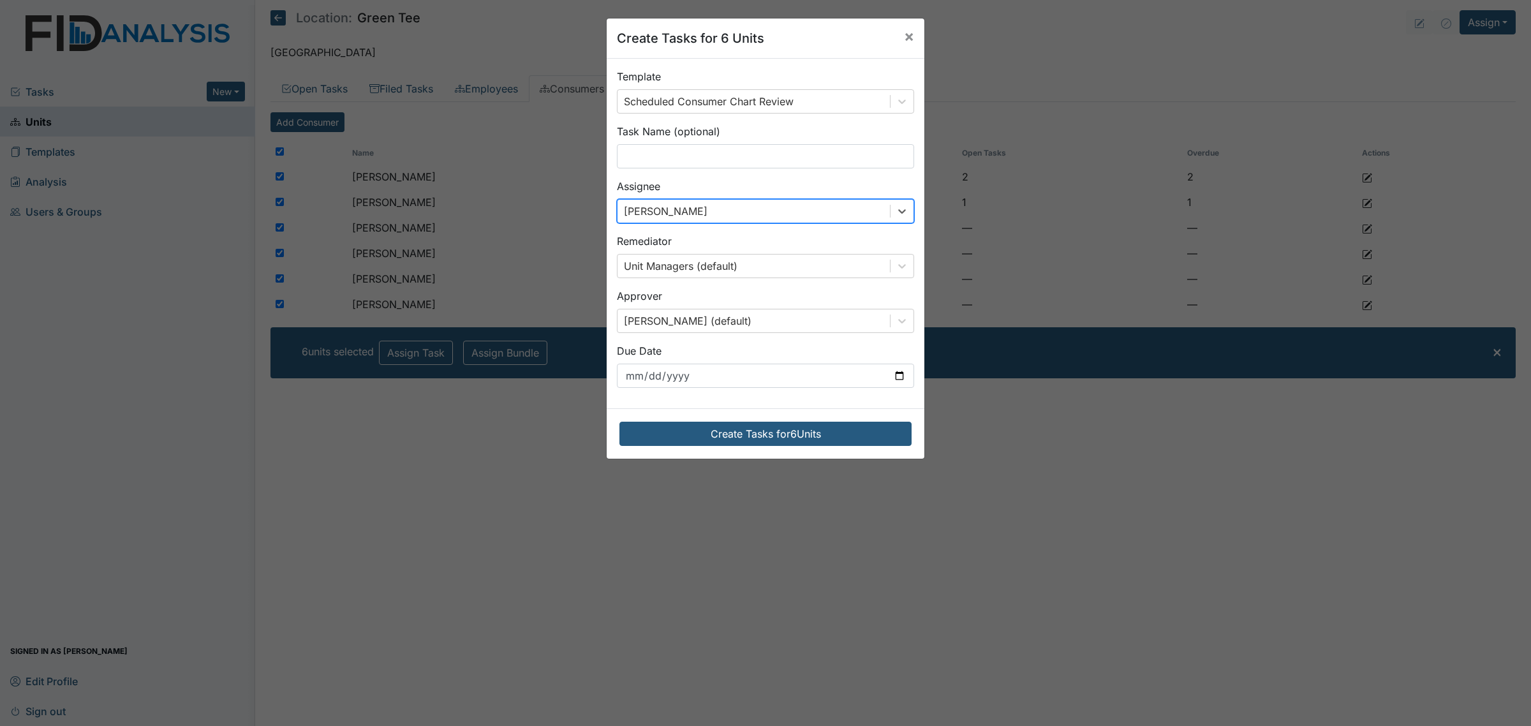
click at [767, 390] on div "Template Scheduled Consumer Chart Review Task Name (optional) Assignee option S…" at bounding box center [766, 233] width 318 height 349
click at [925, 376] on div "Create Tasks for 6 Units × Template Scheduled Consumer Chart Review Task Name (…" at bounding box center [765, 363] width 1531 height 726
click at [880, 377] on input "2025-09-09" at bounding box center [765, 376] width 297 height 24
click at [896, 376] on input "2025-09-09" at bounding box center [765, 376] width 297 height 24
type input "2025-10-01"
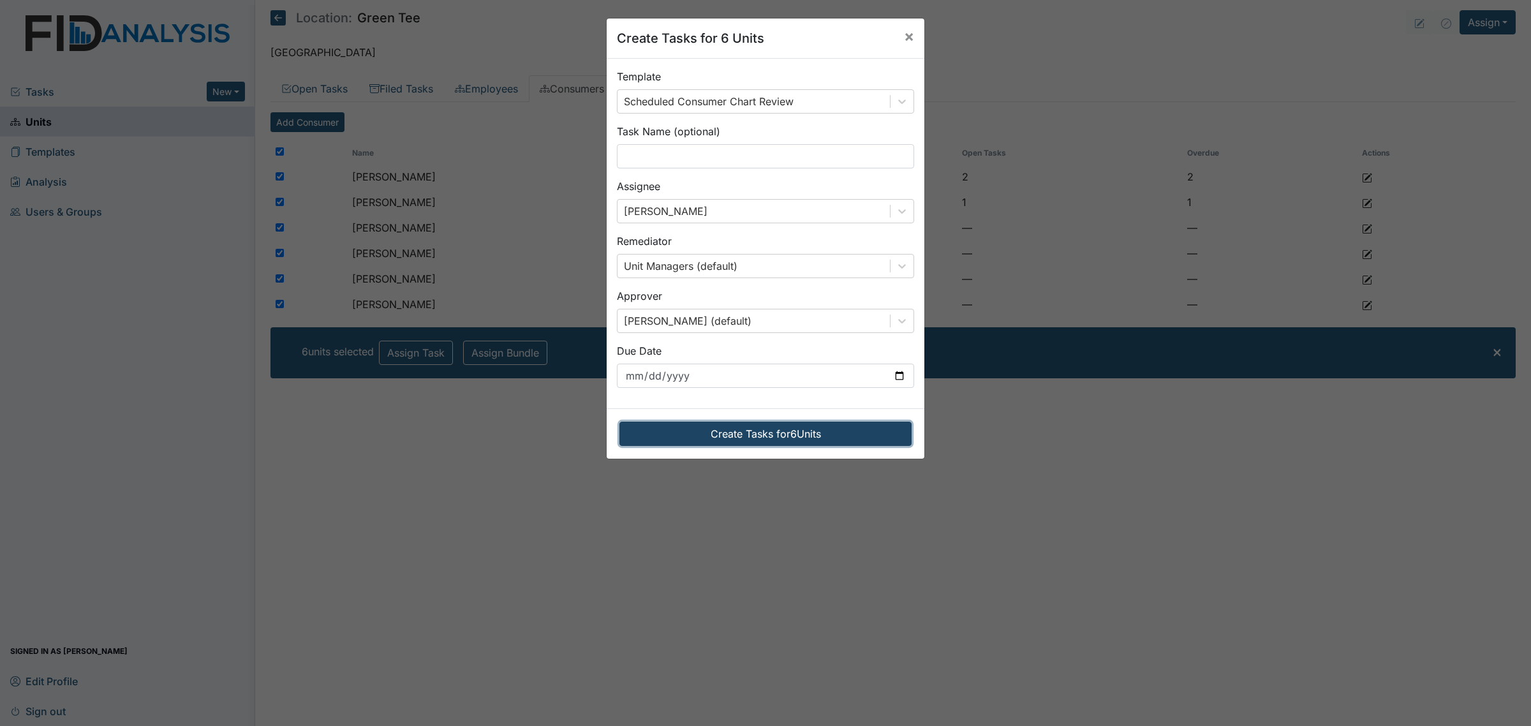
click at [837, 436] on button "Create Tasks for 6 Units" at bounding box center [765, 434] width 292 height 24
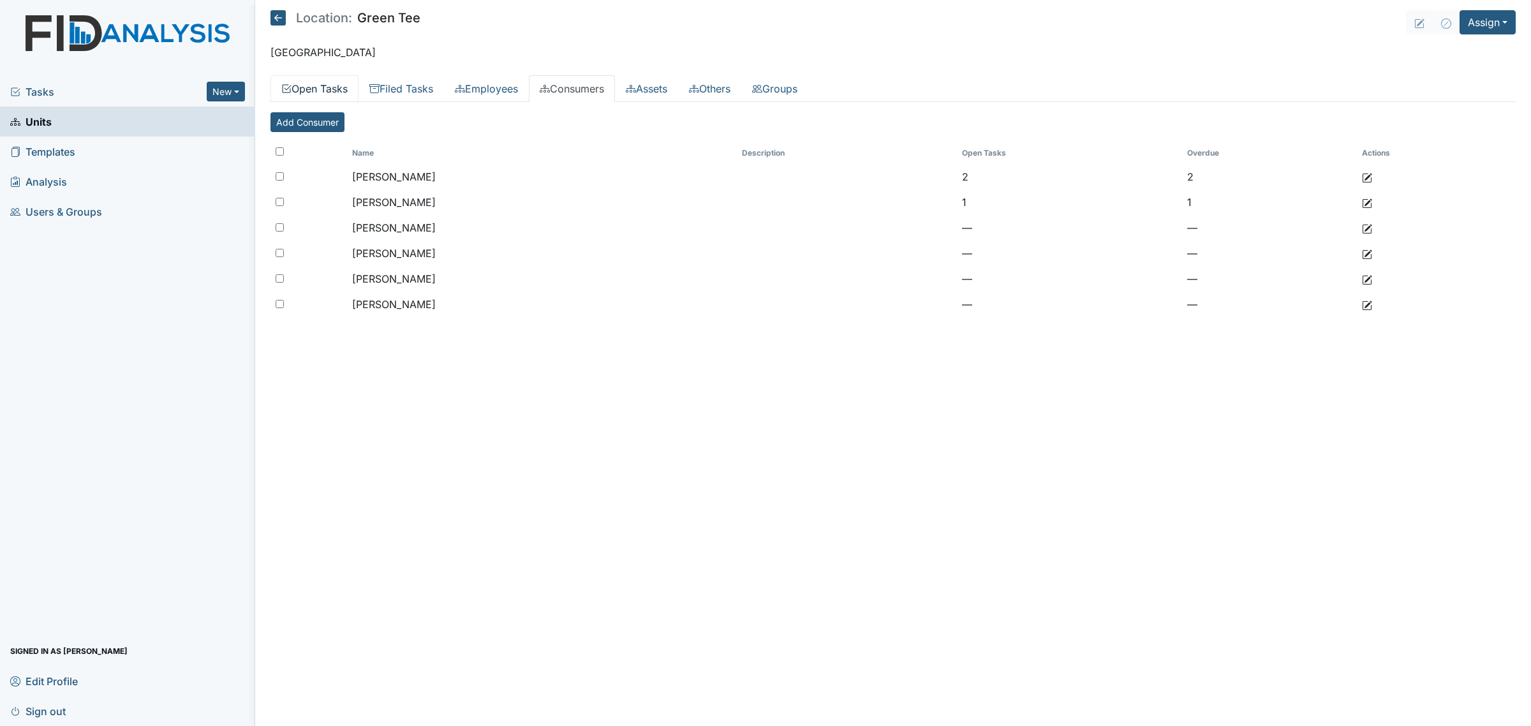
click at [334, 85] on link "Open Tasks" at bounding box center [314, 88] width 88 height 27
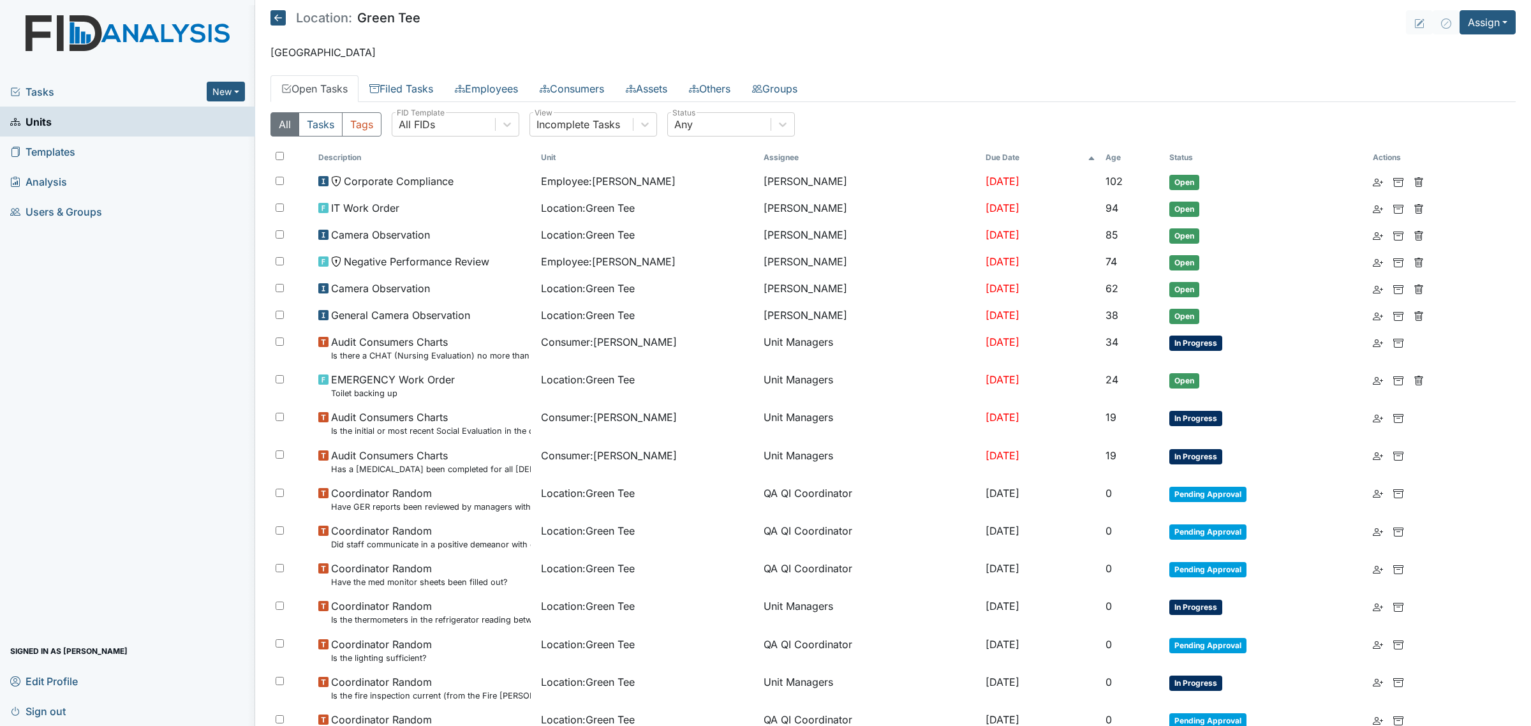
click at [1118, 151] on th "Age" at bounding box center [1132, 158] width 64 height 22
click at [1129, 151] on th "Age" at bounding box center [1123, 158] width 77 height 22
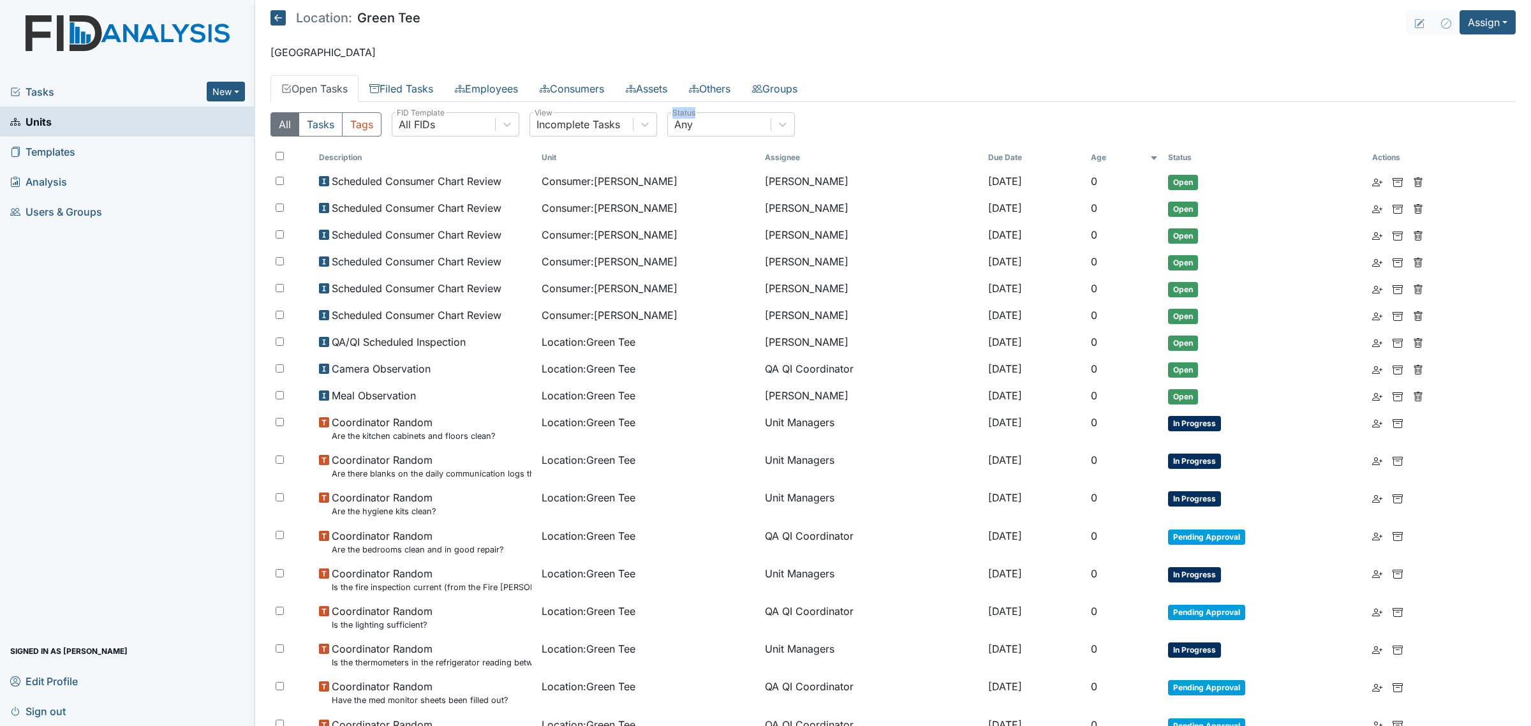
drag, startPoint x: 1108, startPoint y: 110, endPoint x: 2644, endPoint y: 206, distance: 1538.7
click at [1530, 206] on html "Tasks New Form Inspection Document Bundle Units Templates Analysis Users & Grou…" at bounding box center [765, 363] width 1531 height 726
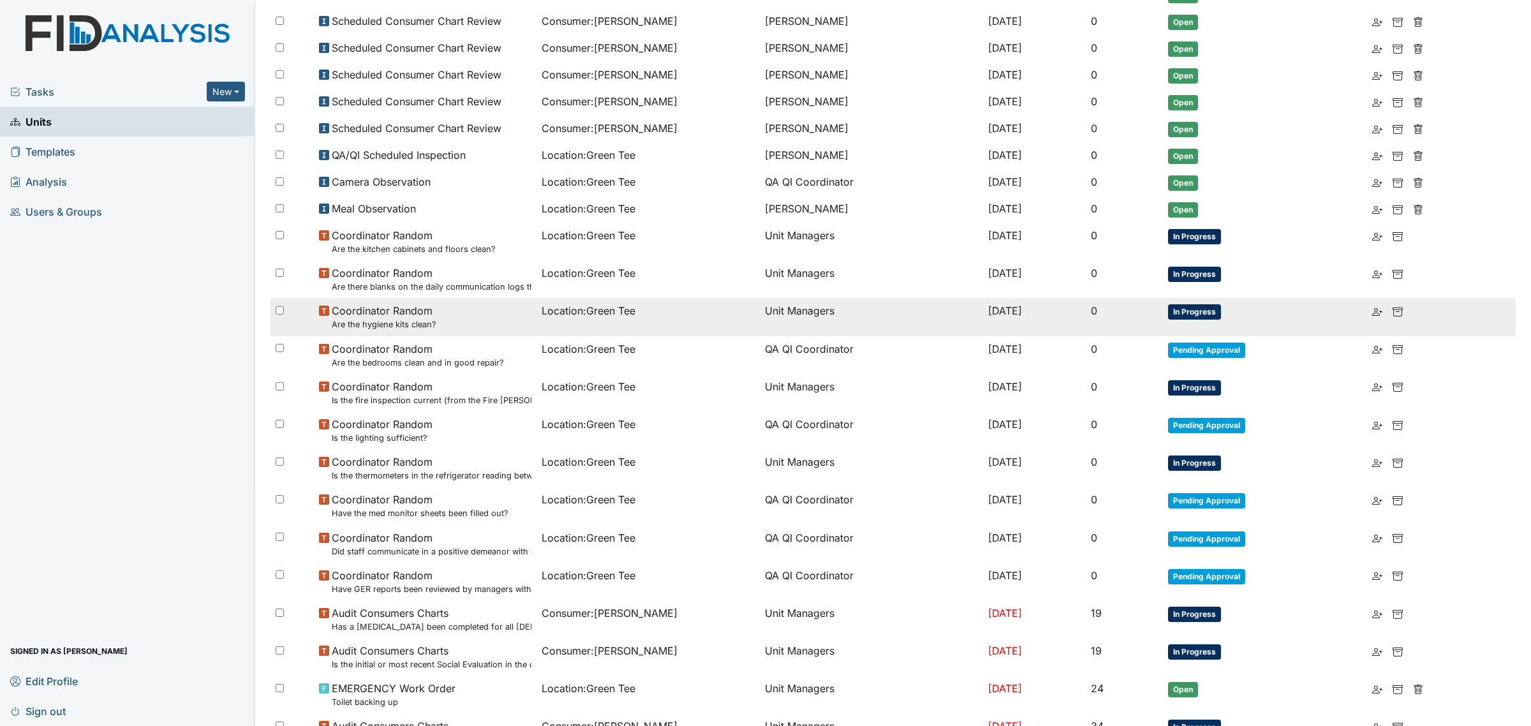
scroll to position [434, 0]
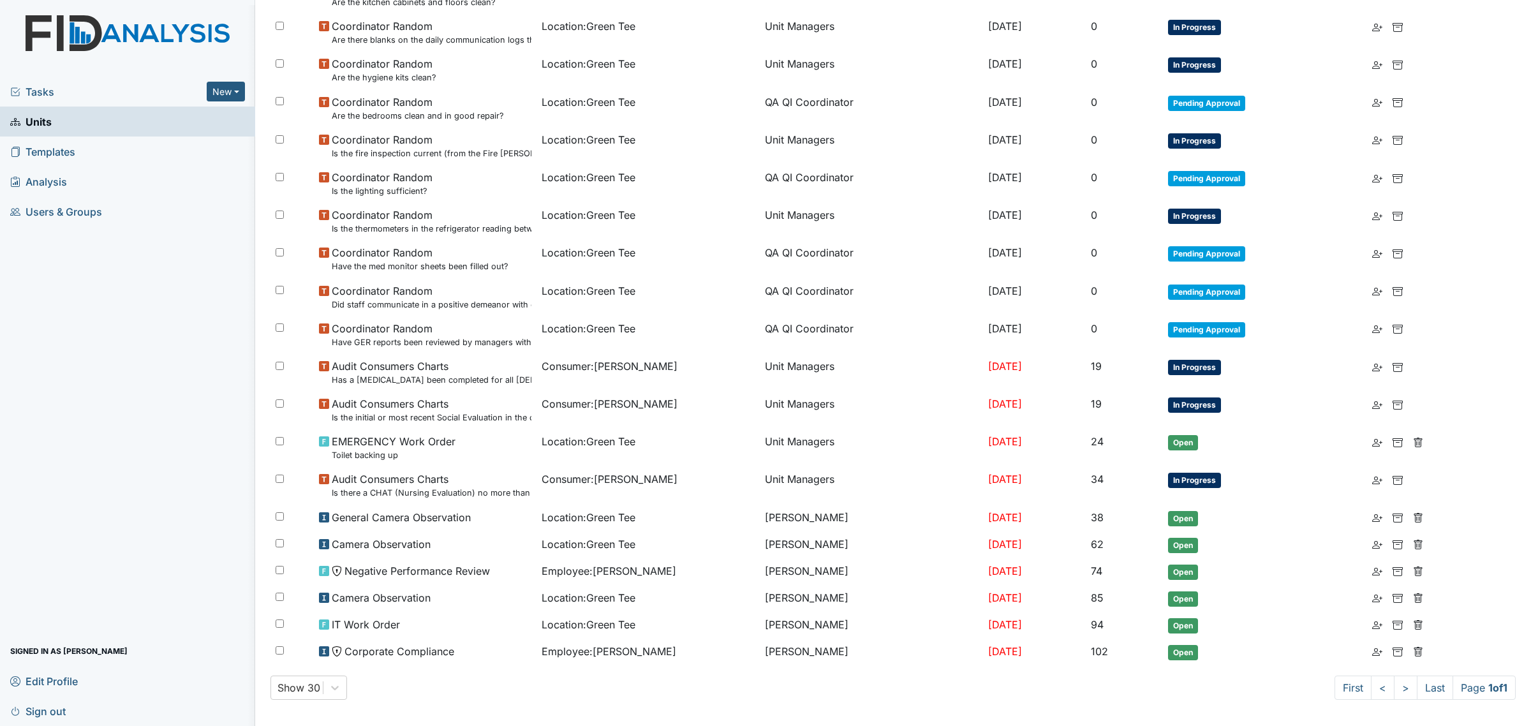
click at [767, 716] on main "Location: Green Tee Assign Assign Form Assign Inspection Assign Document Assign…" at bounding box center [893, 363] width 1276 height 726
click at [1394, 681] on link ">" at bounding box center [1406, 687] width 24 height 24
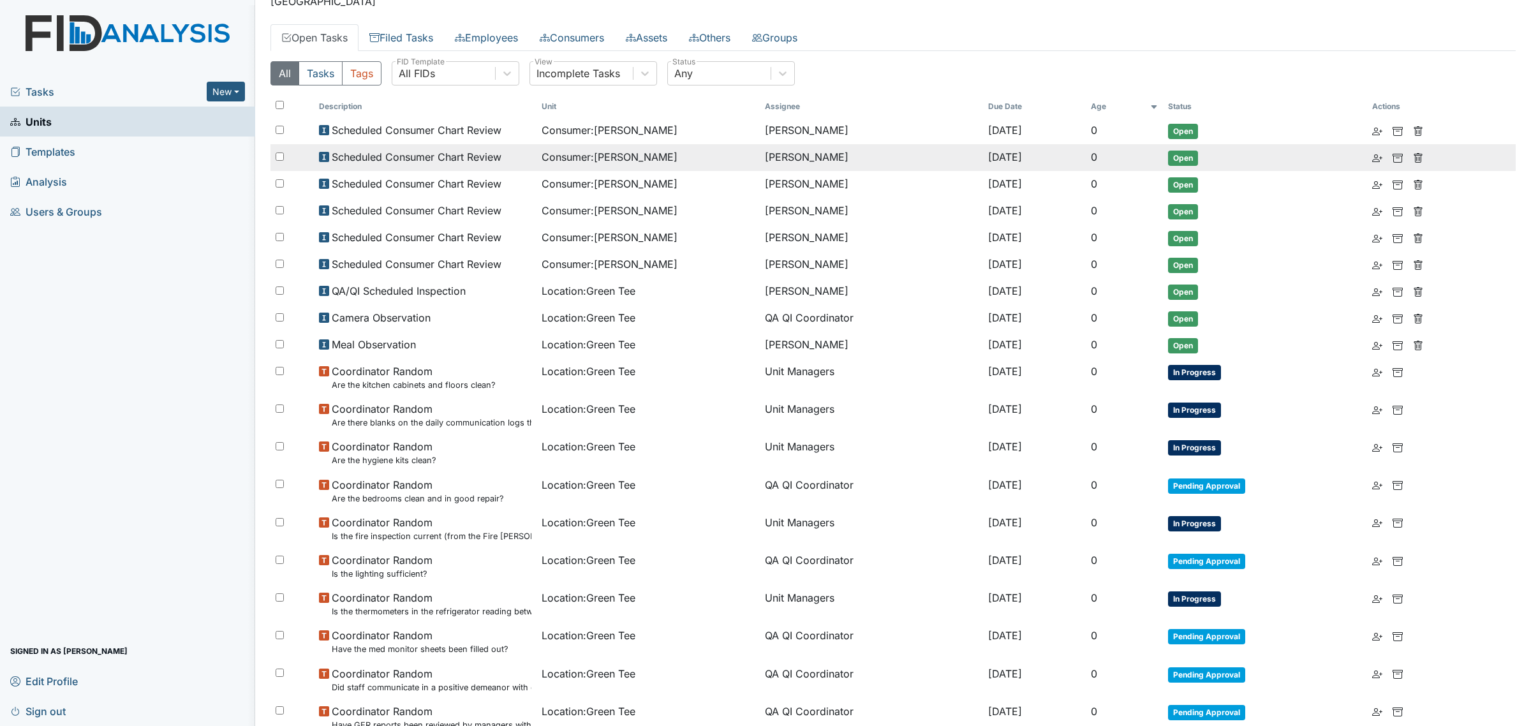
scroll to position [0, 0]
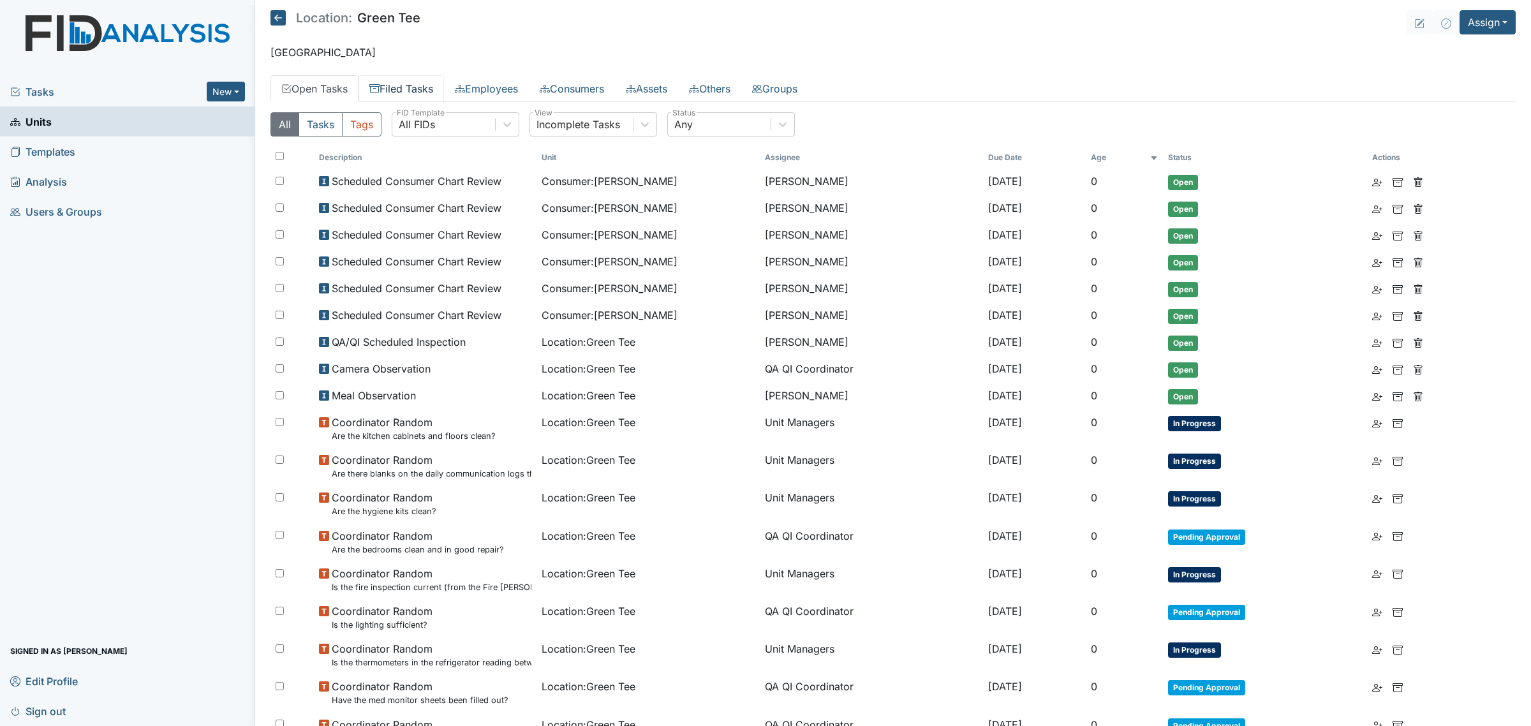
click at [409, 87] on link "Filed Tasks" at bounding box center [400, 88] width 85 height 27
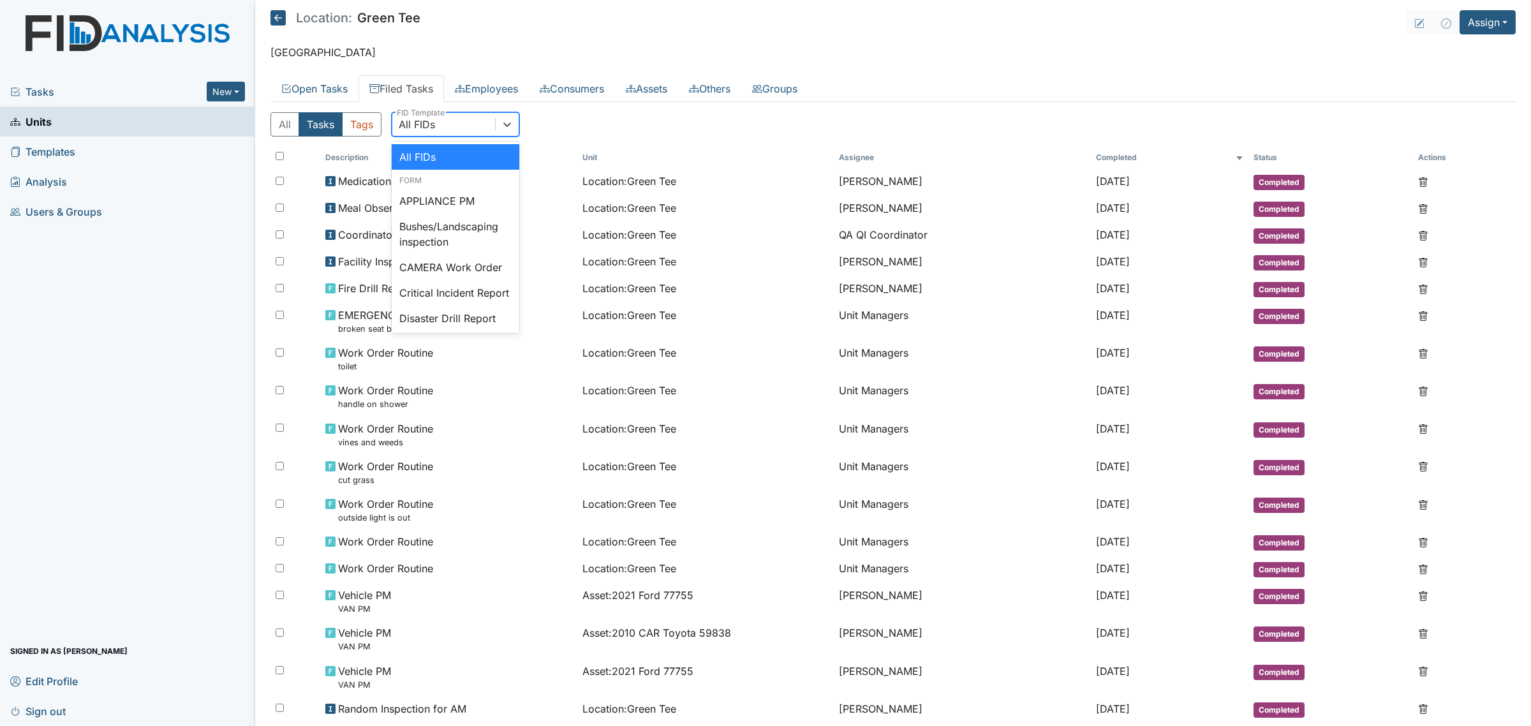
click at [482, 129] on div "All FIDs" at bounding box center [443, 124] width 103 height 23
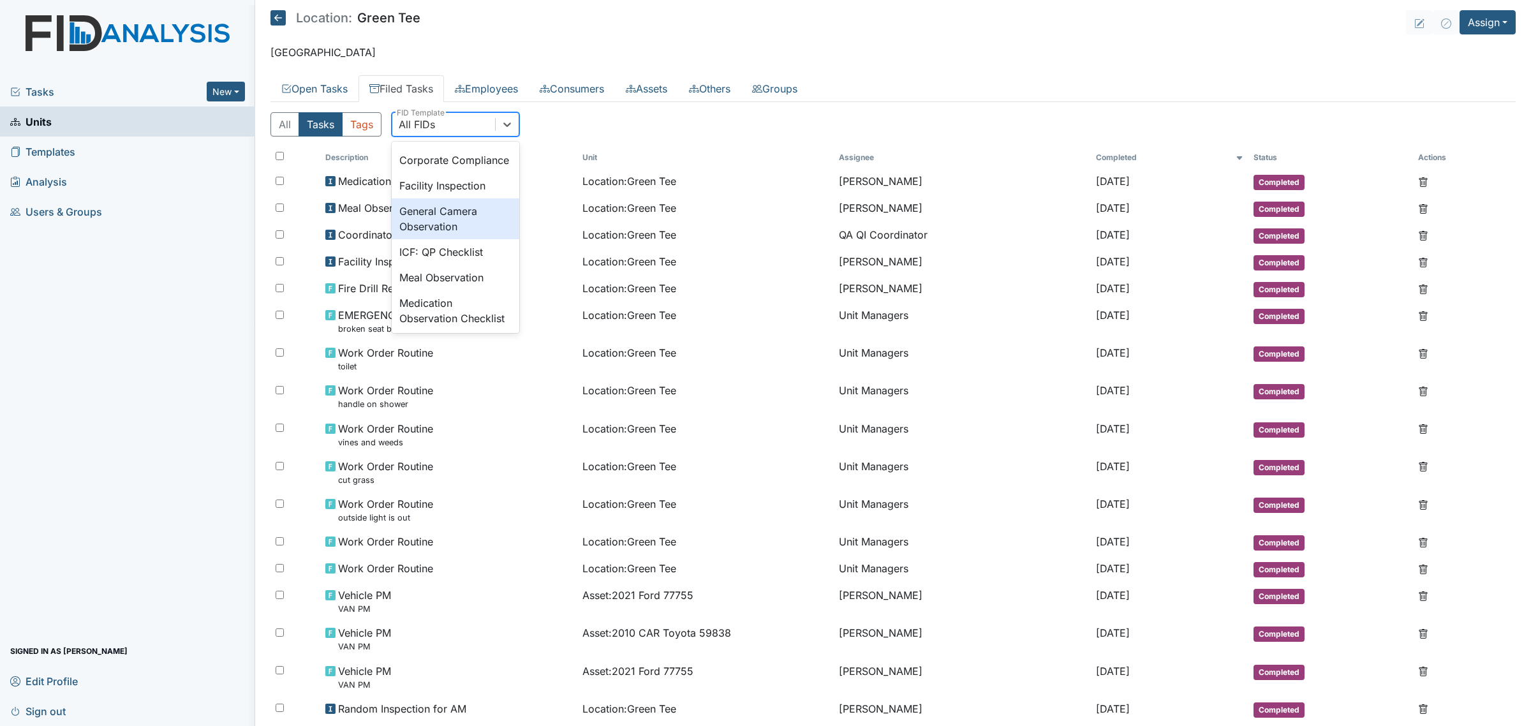
scroll to position [797, 0]
click at [456, 124] on div "Audit Employees" at bounding box center [456, 111] width 128 height 26
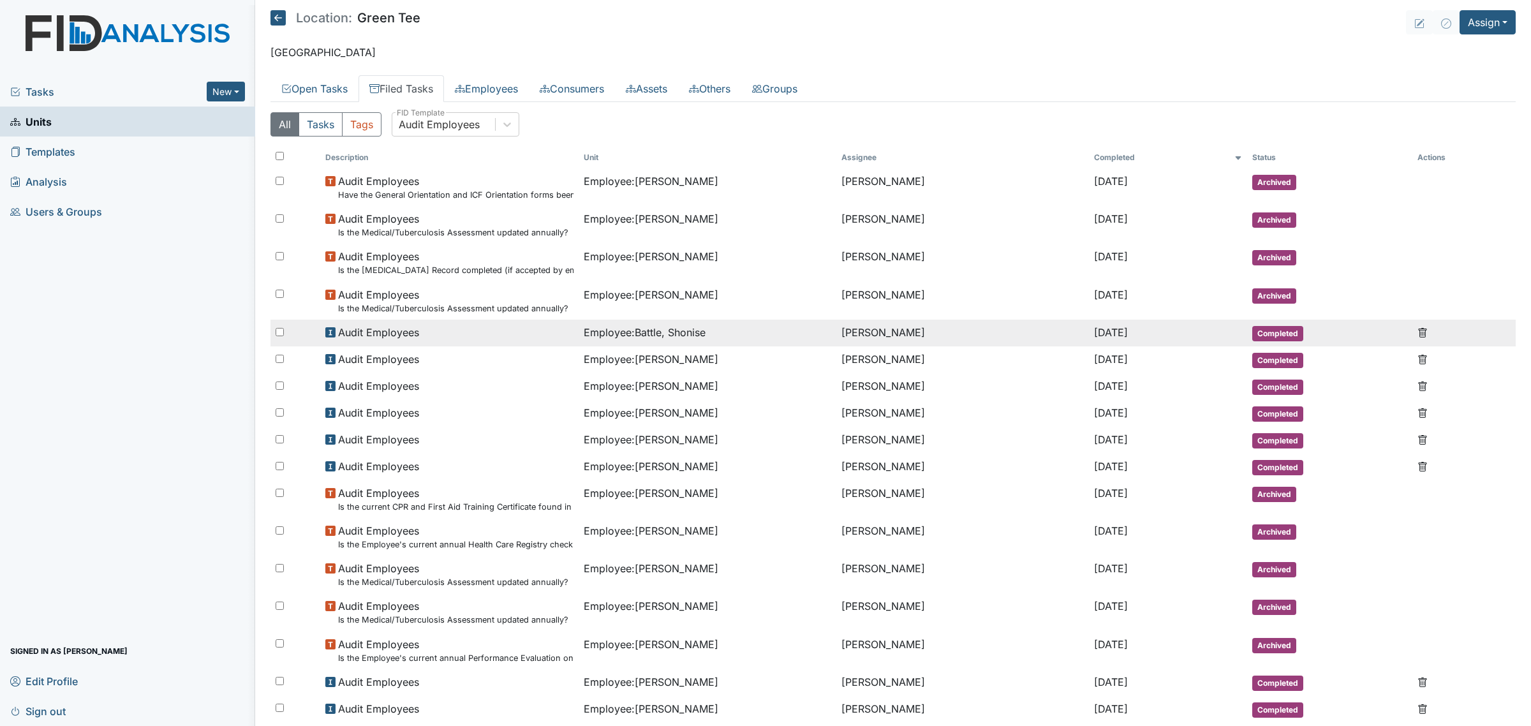
click at [700, 329] on span "Employee : Battle, Shonise" at bounding box center [645, 332] width 122 height 15
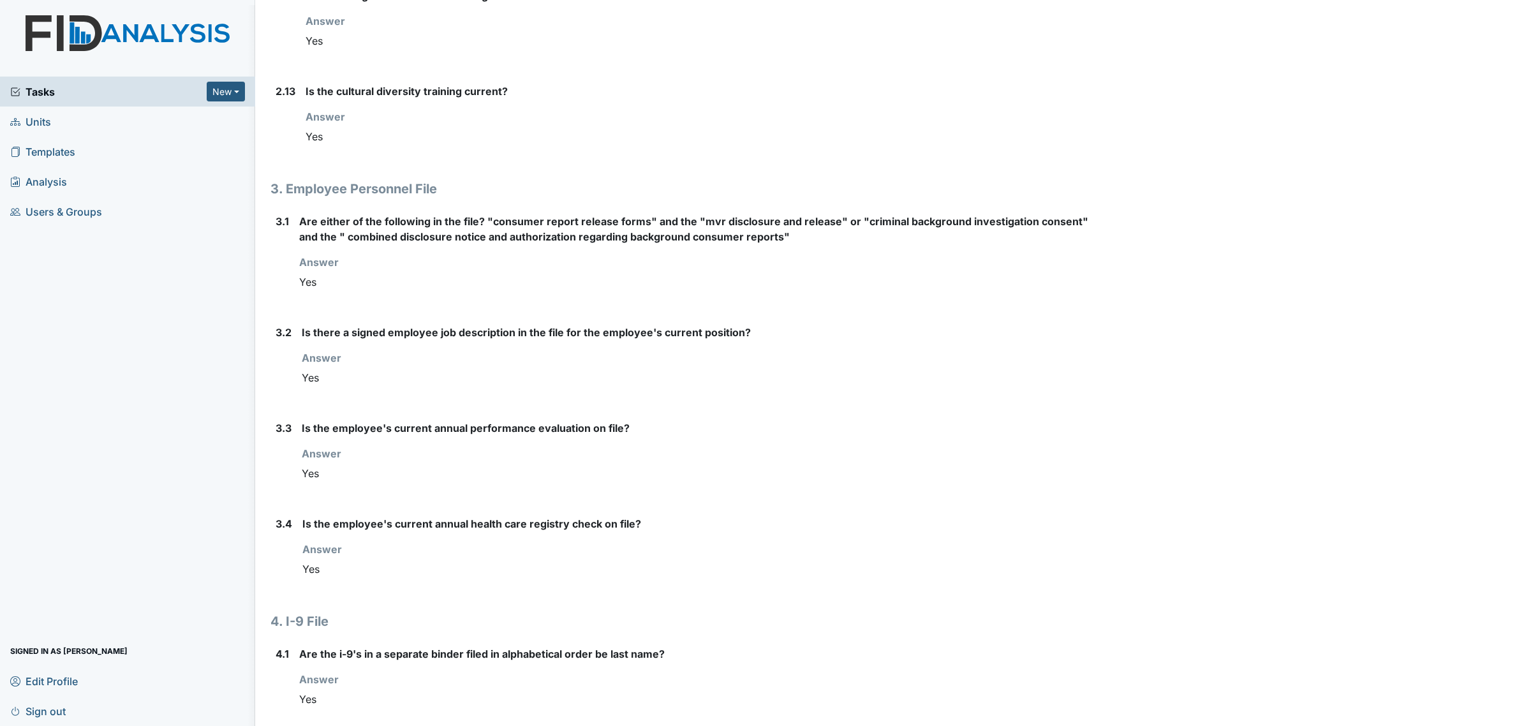
scroll to position [2147, 0]
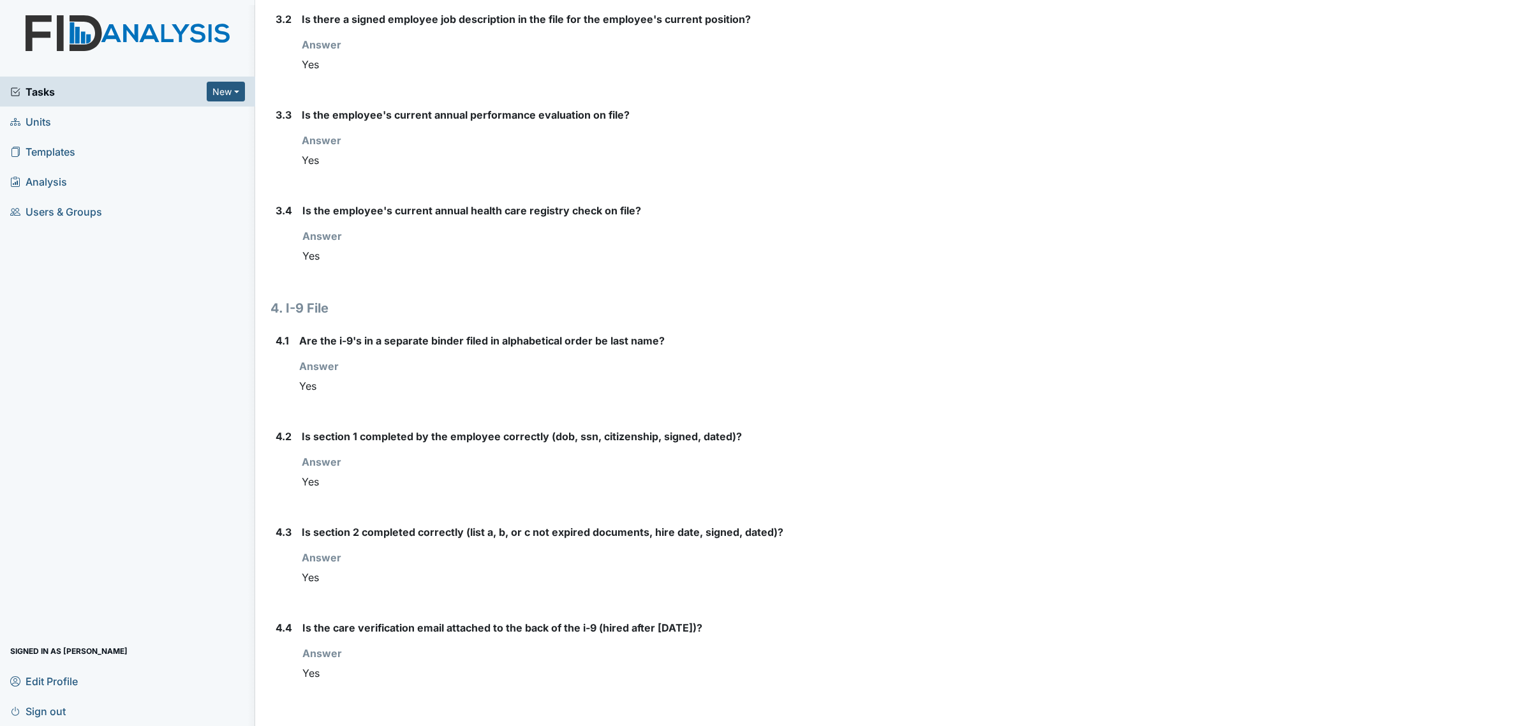
click at [225, 247] on div "Tasks New Form Inspection Document Bundle Units Templates Analysis Users & Grou…" at bounding box center [127, 401] width 255 height 649
click at [42, 124] on span "Units" at bounding box center [30, 122] width 41 height 20
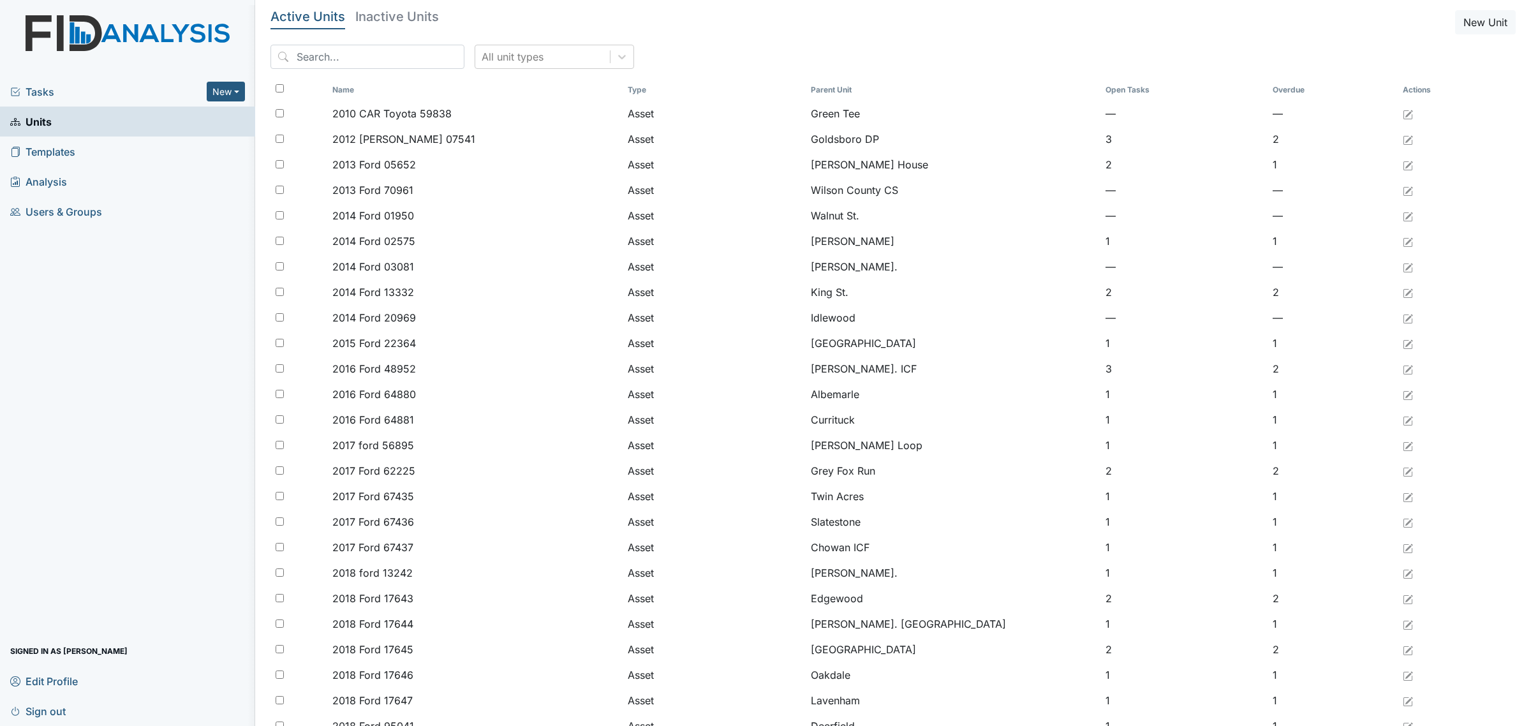
click at [383, 10] on h5 "Inactive Units" at bounding box center [397, 16] width 84 height 13
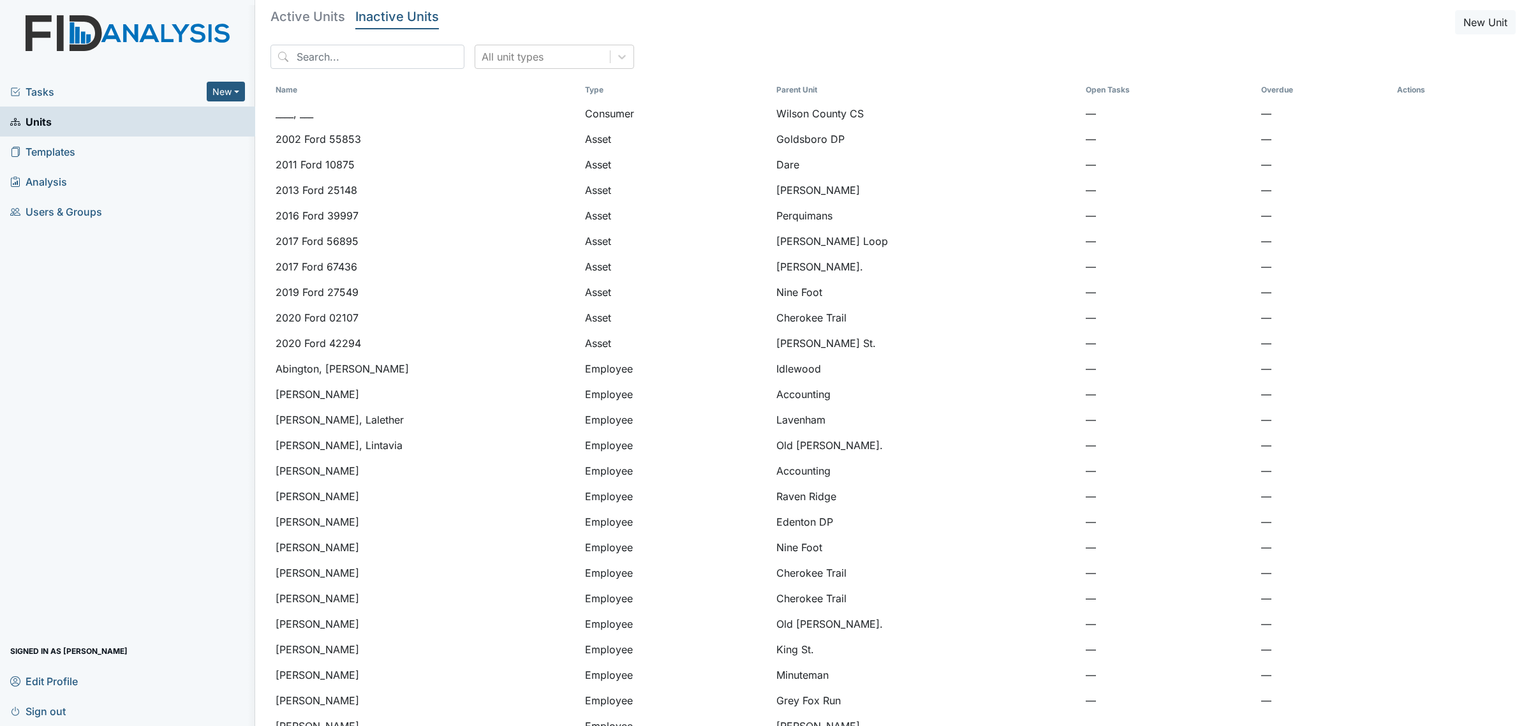
drag, startPoint x: 313, startPoint y: 18, endPoint x: 313, endPoint y: 27, distance: 9.0
click at [313, 17] on h5 "Active Units" at bounding box center [307, 16] width 75 height 13
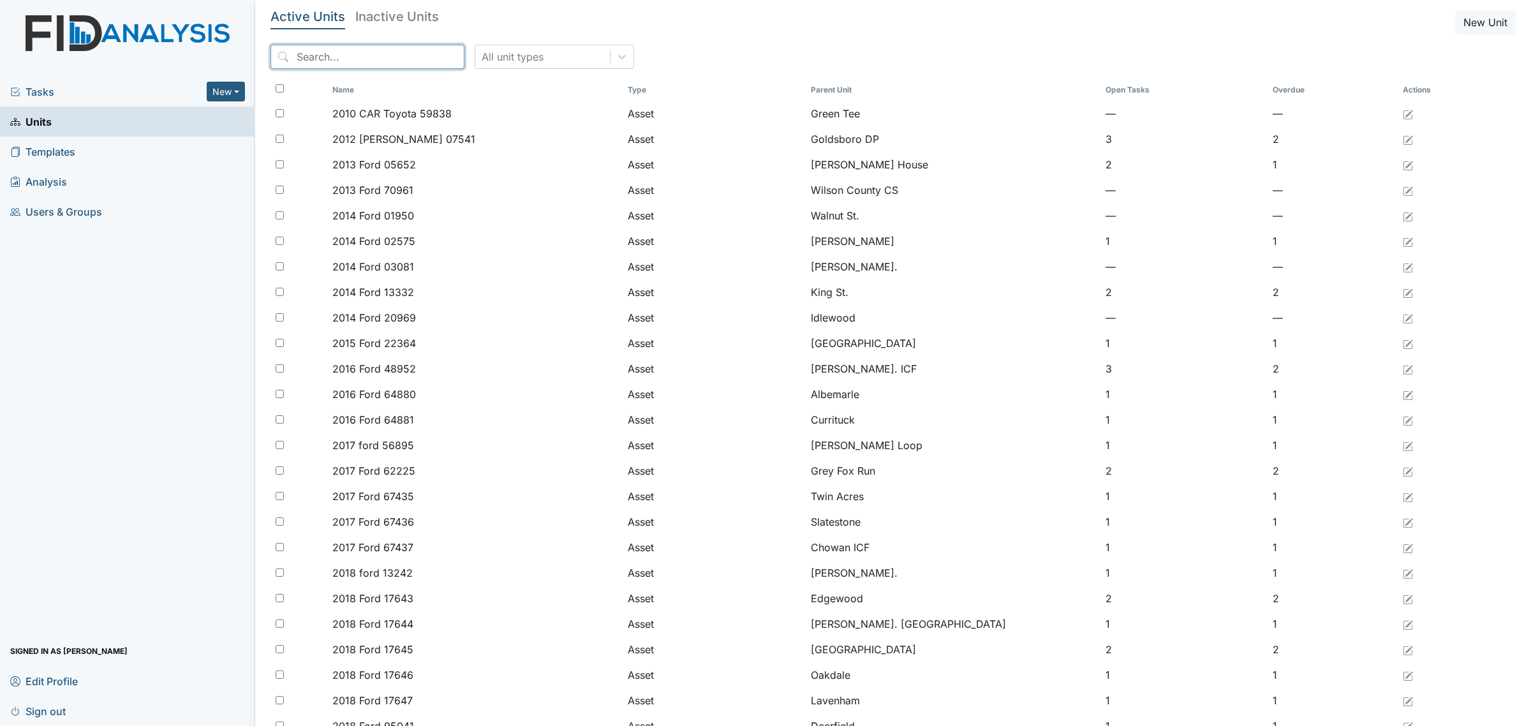
click at [334, 56] on input "search" at bounding box center [367, 57] width 194 height 24
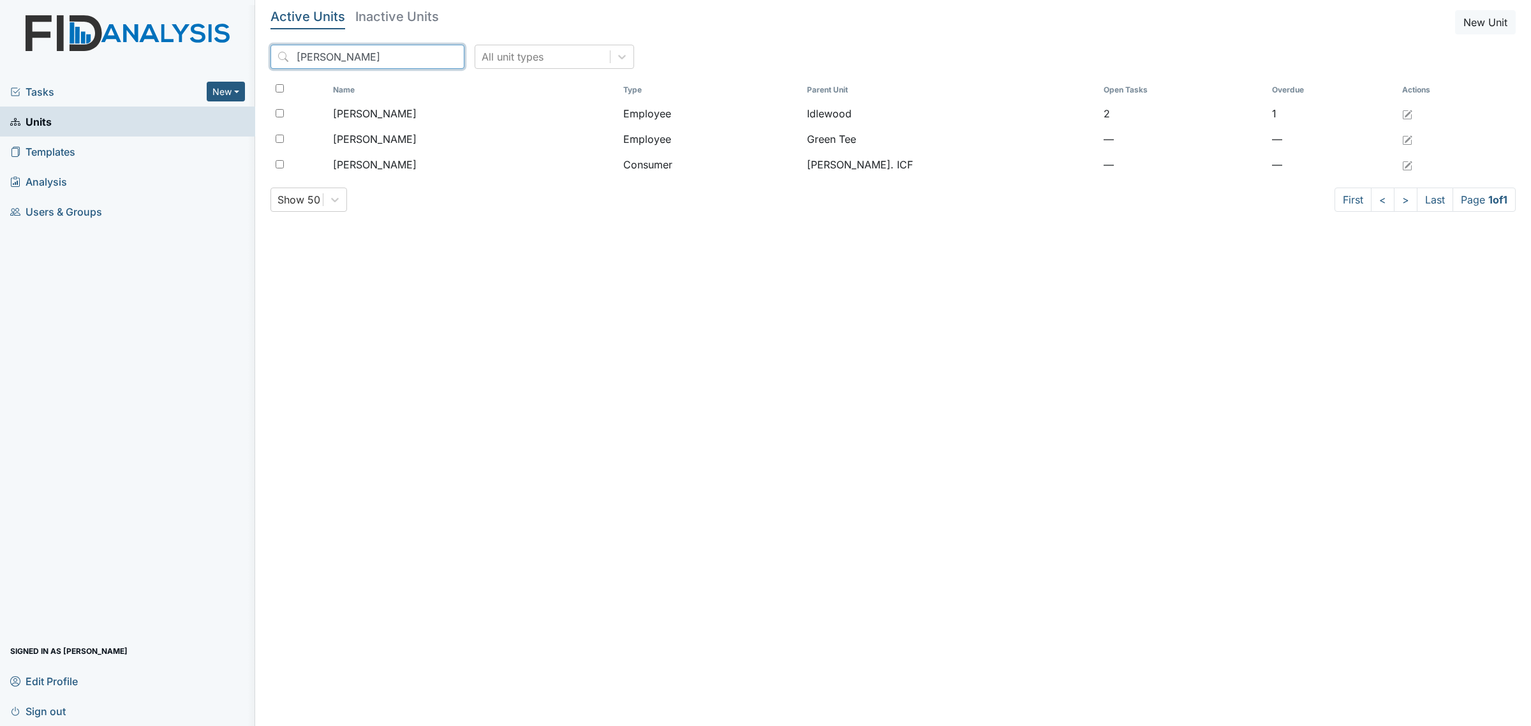
type input "pierce"
click at [515, 185] on div "Name Type Parent Unit Open Tasks Overdue Actions Pierce, Felecia Employee Idlew…" at bounding box center [892, 133] width 1245 height 108
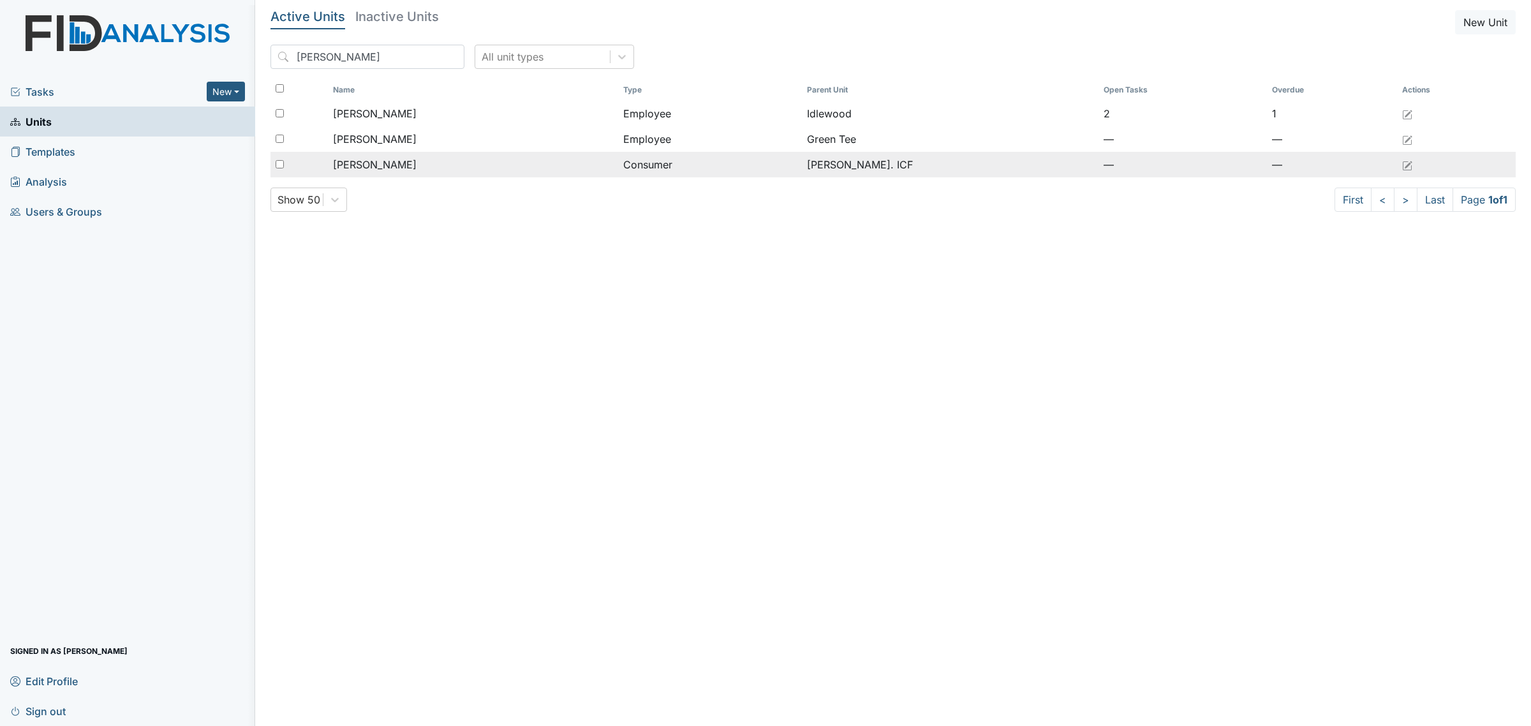
click at [504, 173] on td "[PERSON_NAME]" at bounding box center [473, 165] width 290 height 26
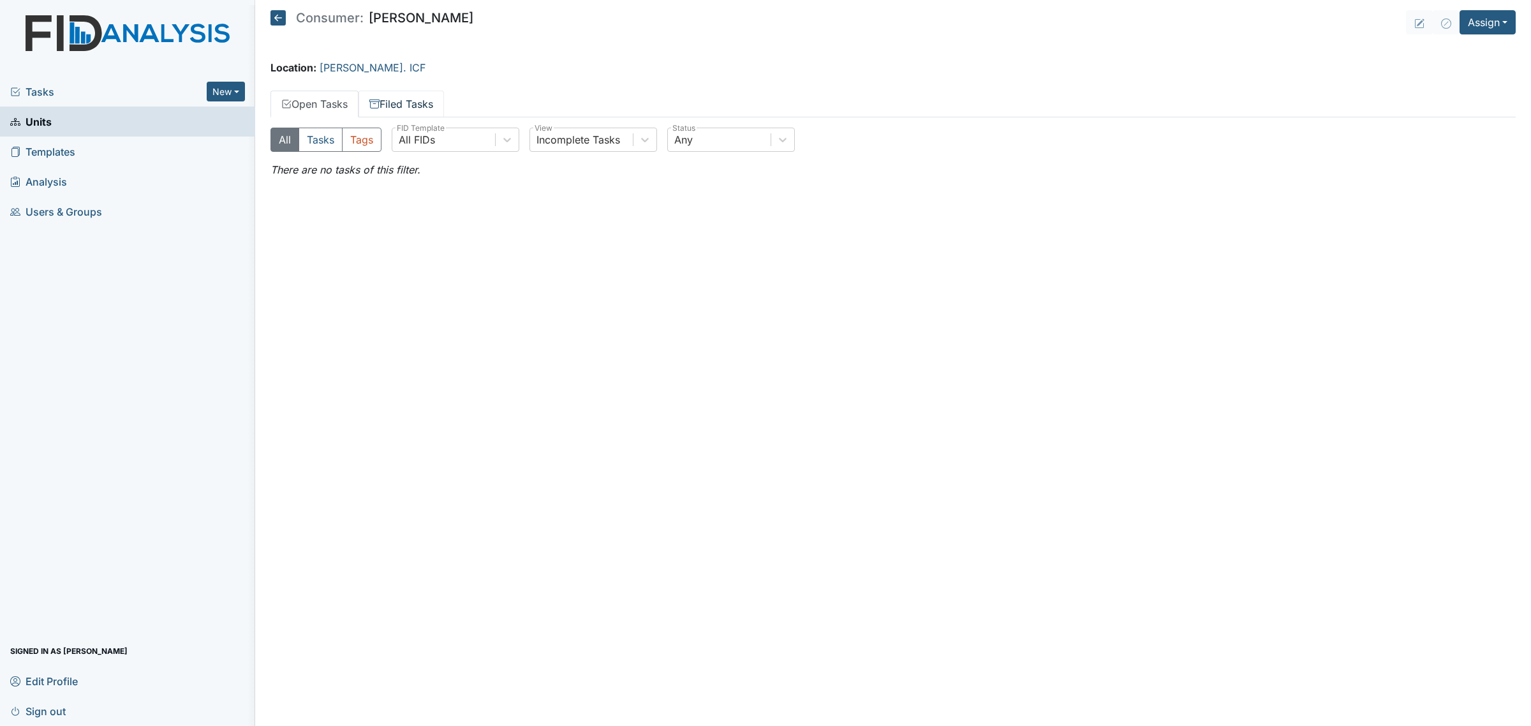
click at [392, 104] on link "Filed Tasks" at bounding box center [400, 104] width 85 height 27
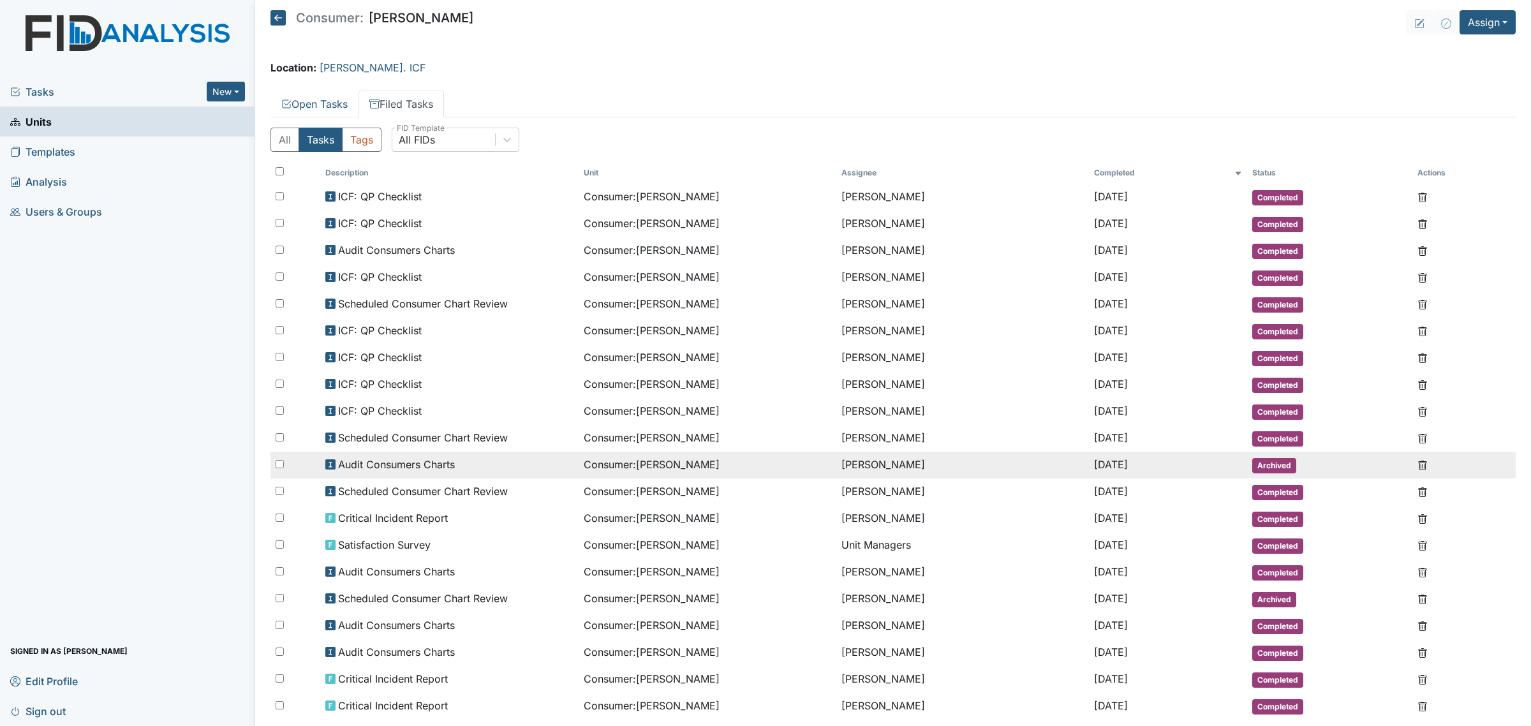
click at [459, 457] on div "Audit Consumers Charts" at bounding box center [448, 464] width 247 height 15
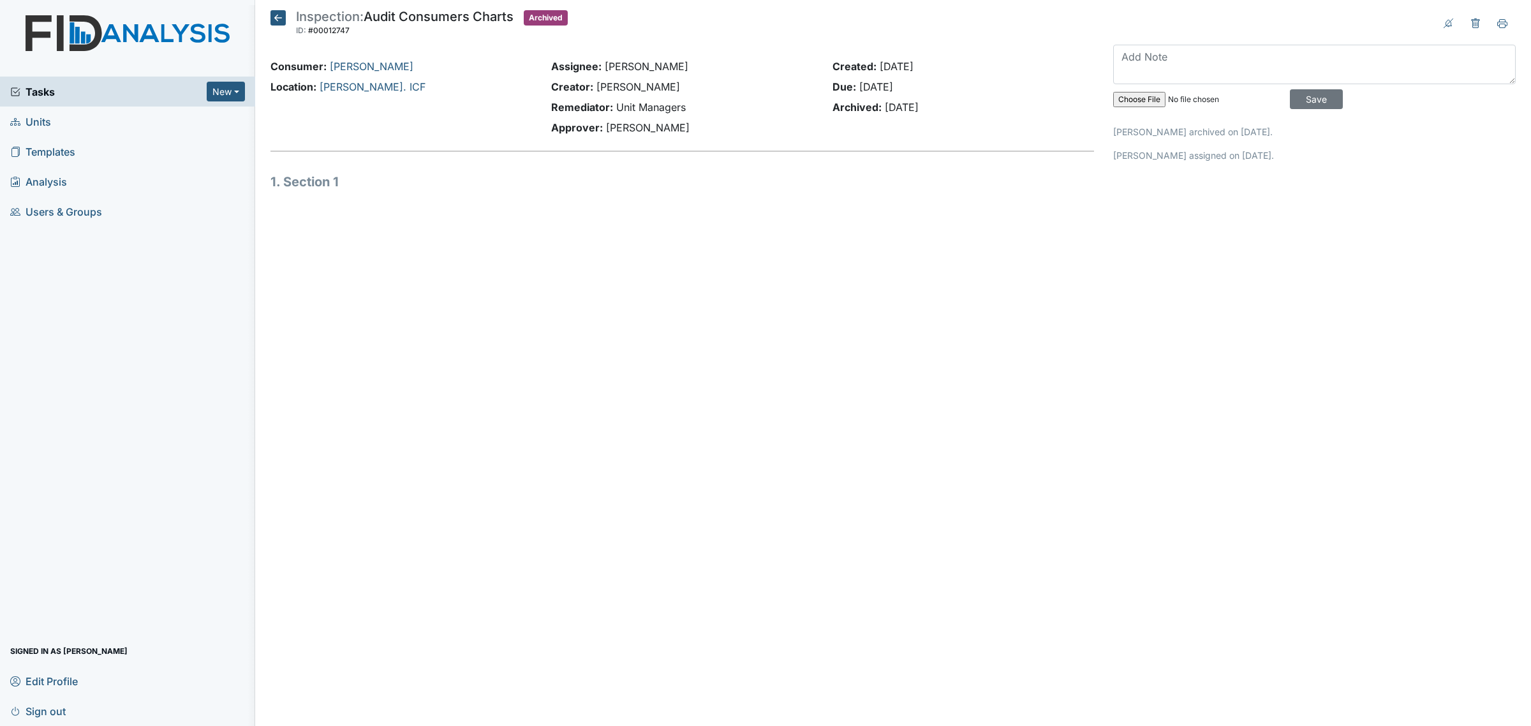
click at [281, 20] on icon at bounding box center [277, 17] width 15 height 15
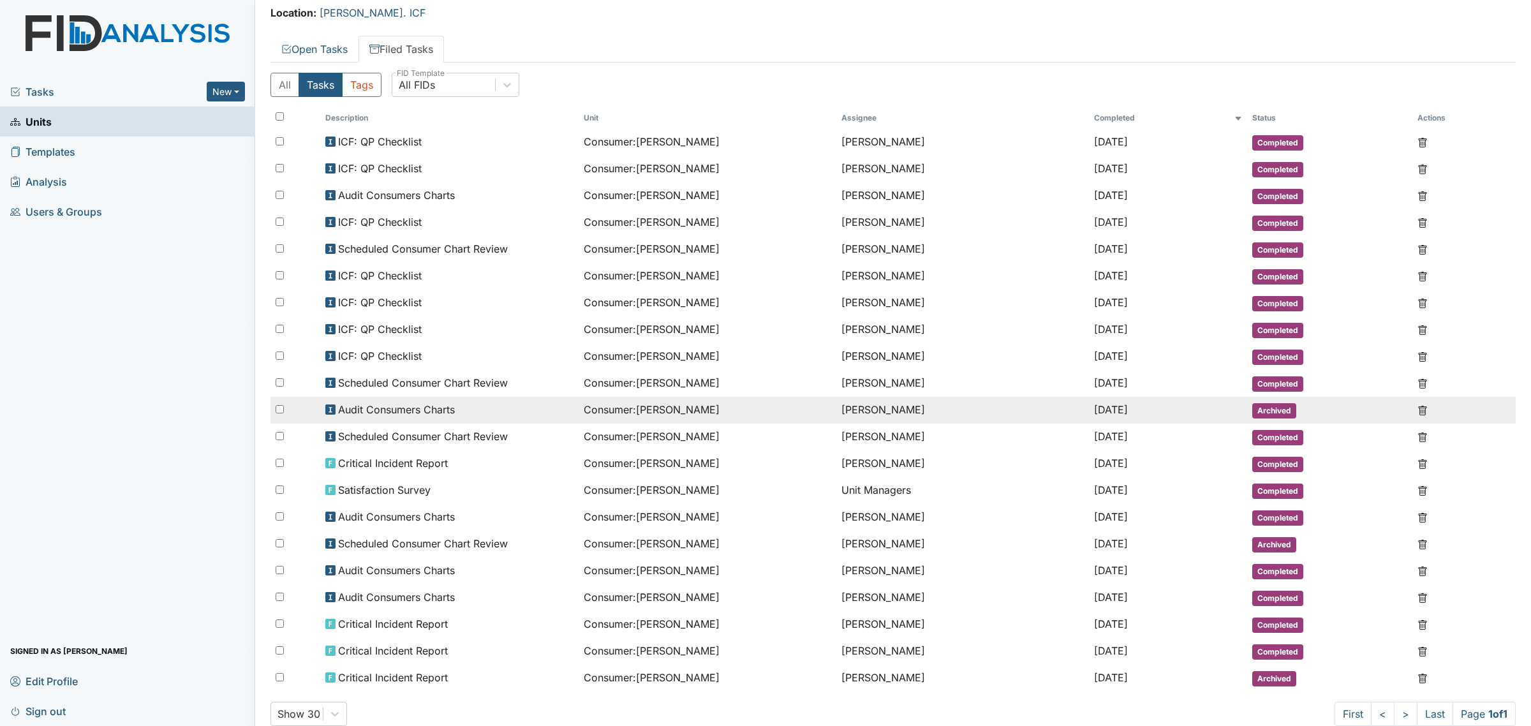
scroll to position [80, 0]
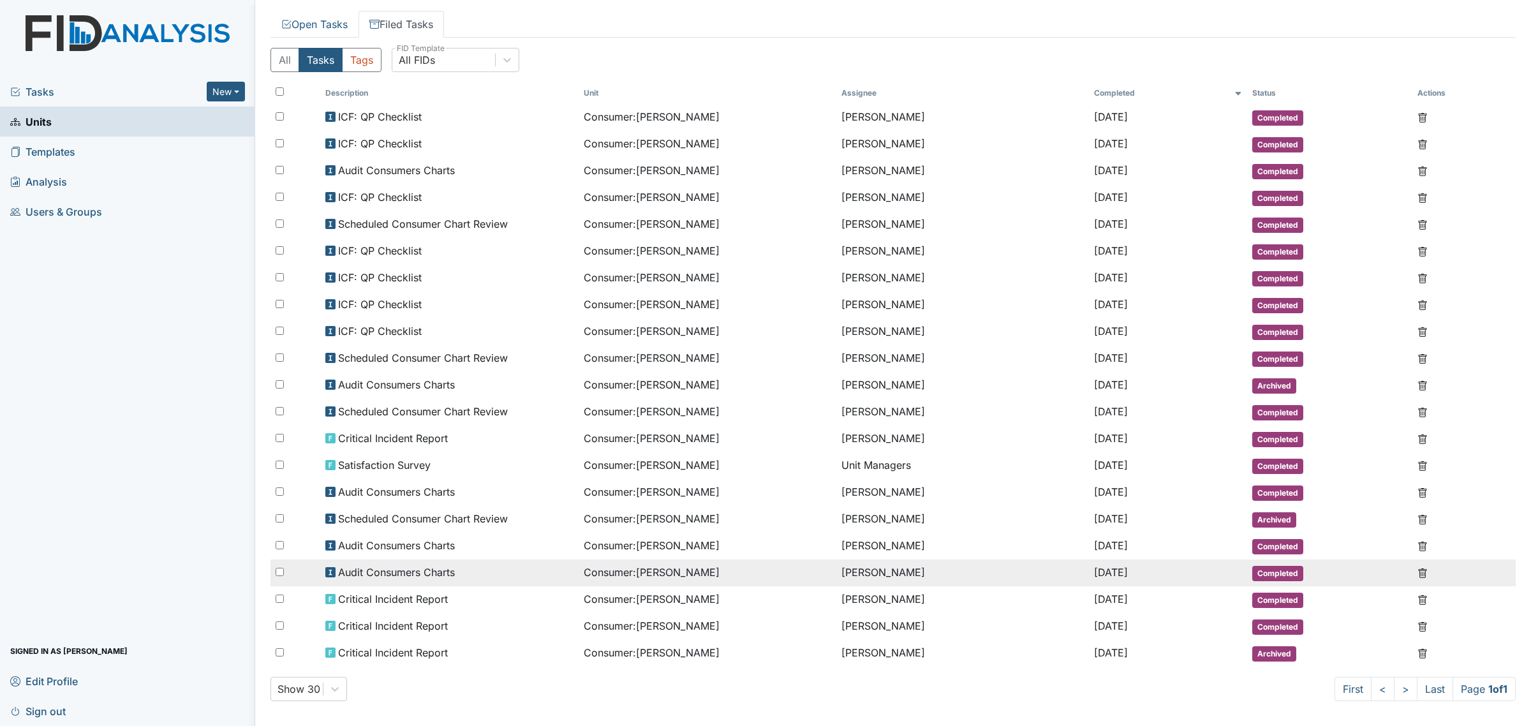
click at [473, 564] on div "Audit Consumers Charts" at bounding box center [448, 571] width 247 height 15
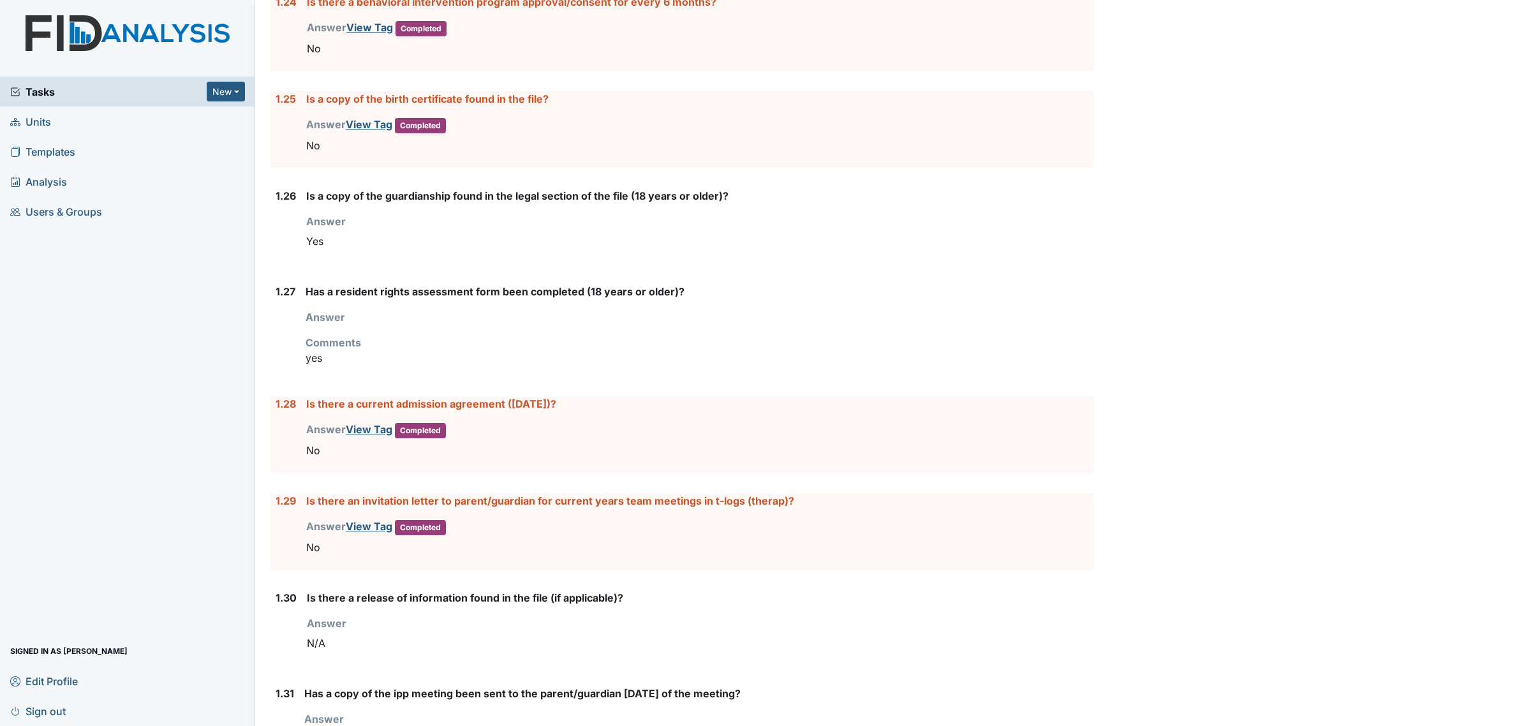
scroll to position [2309, 0]
